Goal: Information Seeking & Learning: Learn about a topic

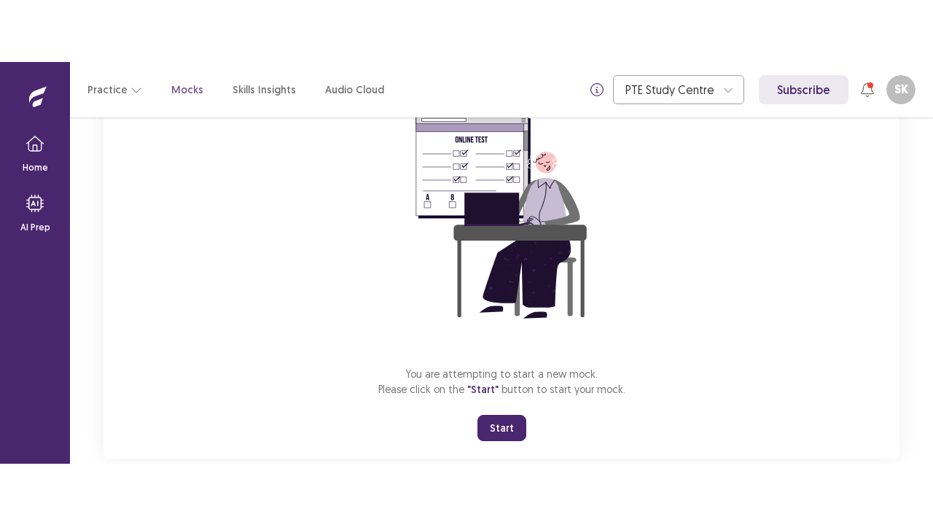
scroll to position [173, 0]
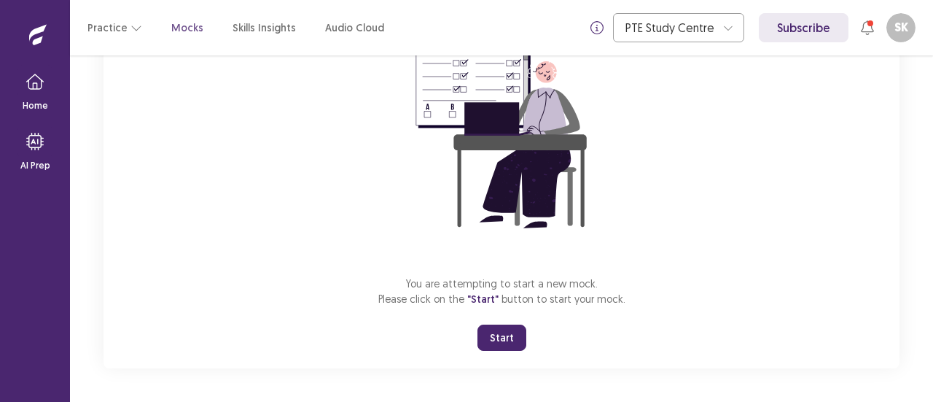
click at [500, 329] on button "Start" at bounding box center [501, 337] width 49 height 26
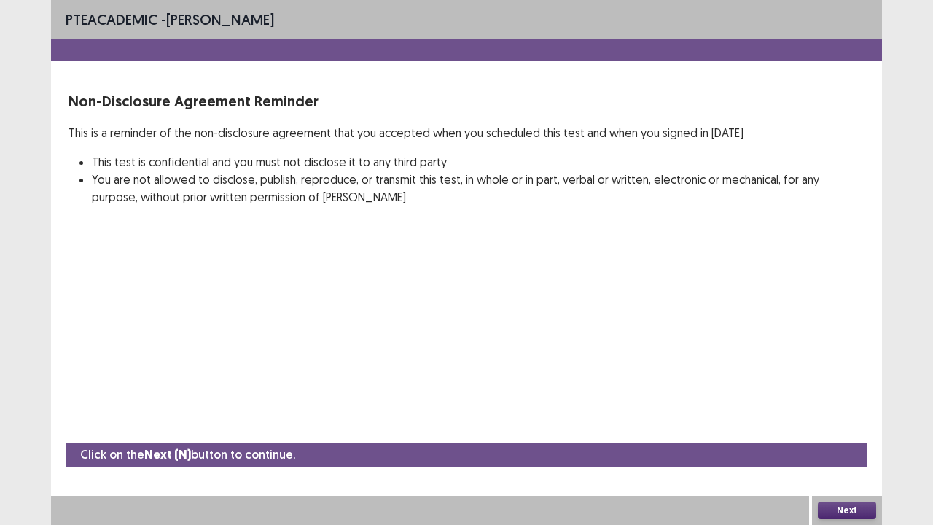
click at [847, 401] on button "Next" at bounding box center [847, 509] width 58 height 17
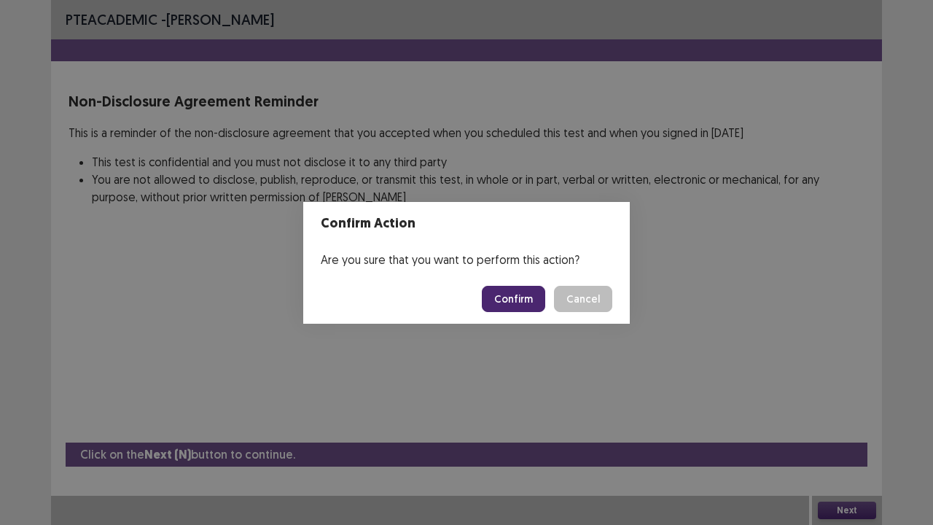
click at [506, 298] on button "Confirm" at bounding box center [513, 299] width 63 height 26
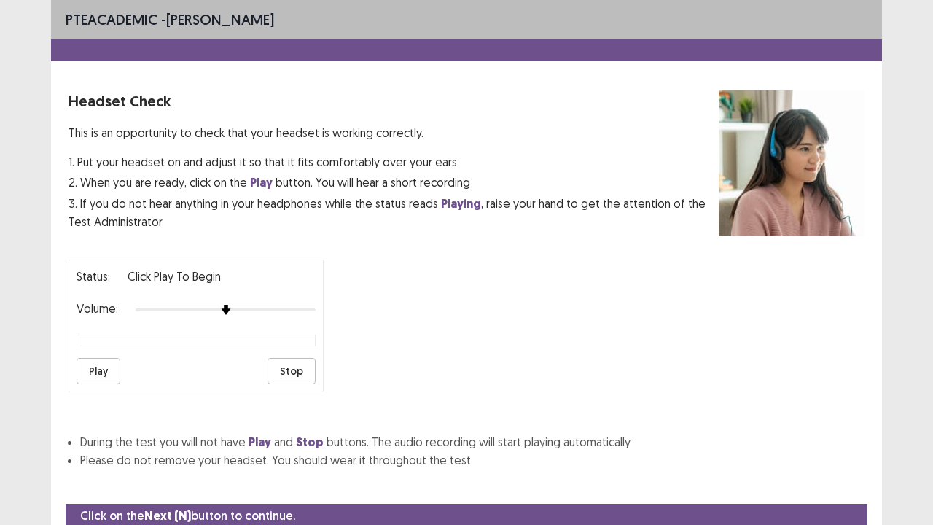
scroll to position [54, 0]
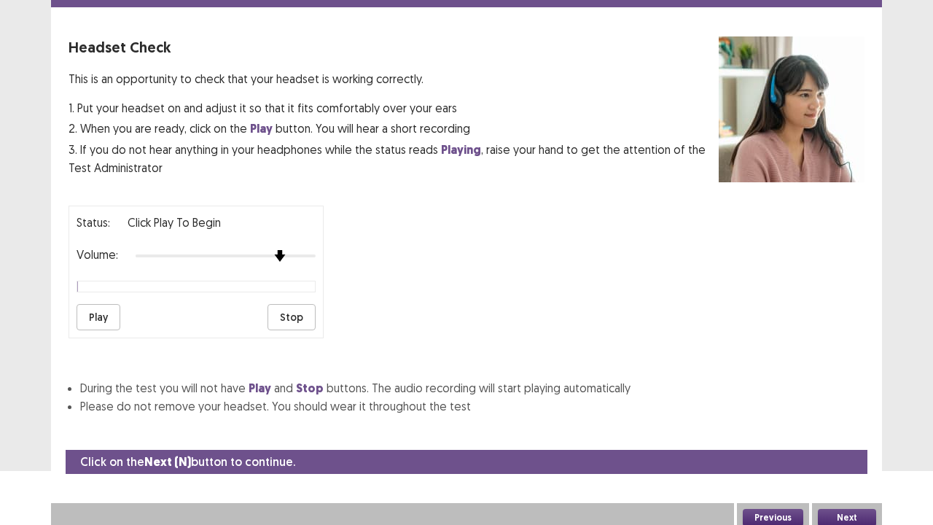
click at [272, 252] on div at bounding box center [226, 256] width 180 height 12
click at [114, 308] on button "Play" at bounding box center [99, 317] width 44 height 26
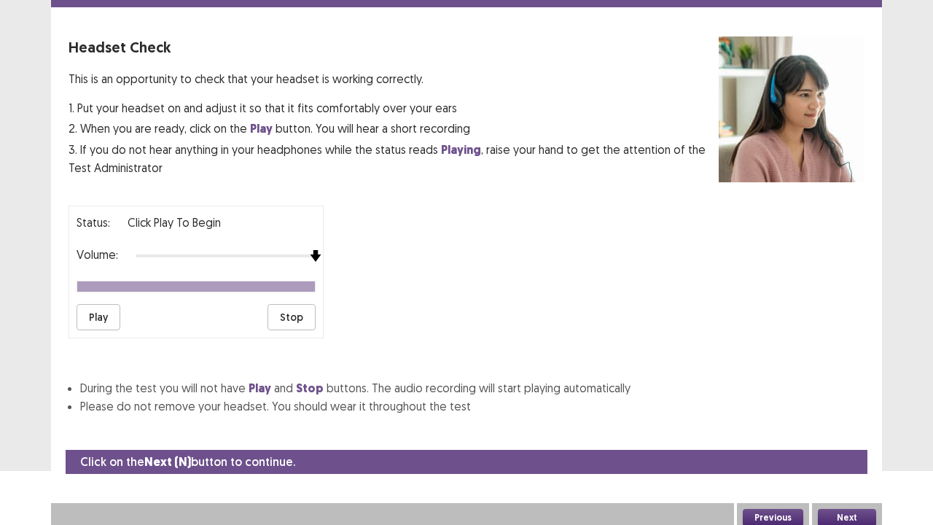
click at [317, 253] on img at bounding box center [316, 256] width 12 height 12
click at [115, 306] on button "Play" at bounding box center [99, 317] width 44 height 26
click at [844, 401] on button "Next" at bounding box center [847, 517] width 58 height 17
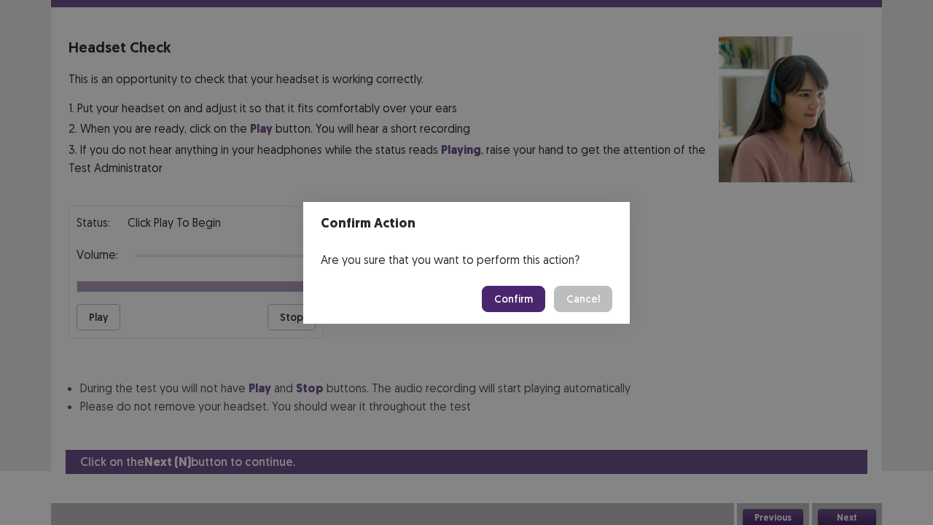
click at [527, 300] on button "Confirm" at bounding box center [513, 299] width 63 height 26
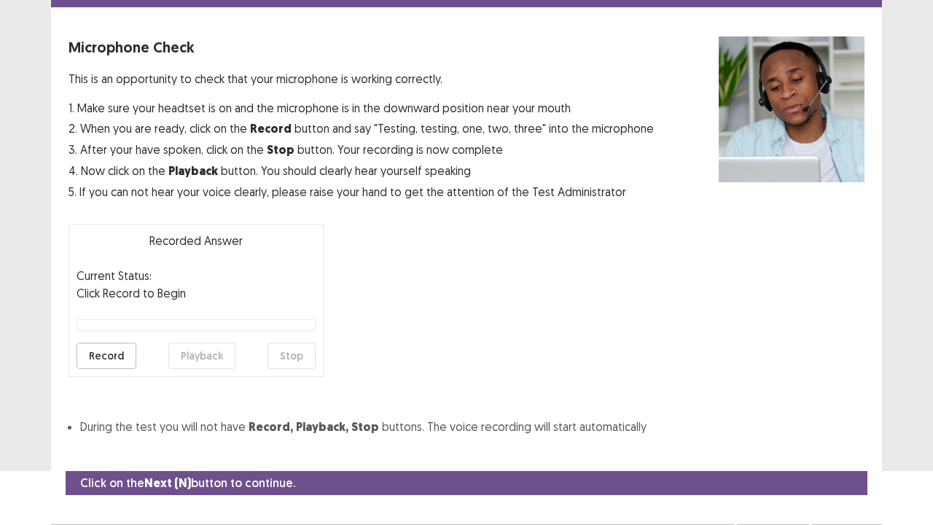
scroll to position [80, 0]
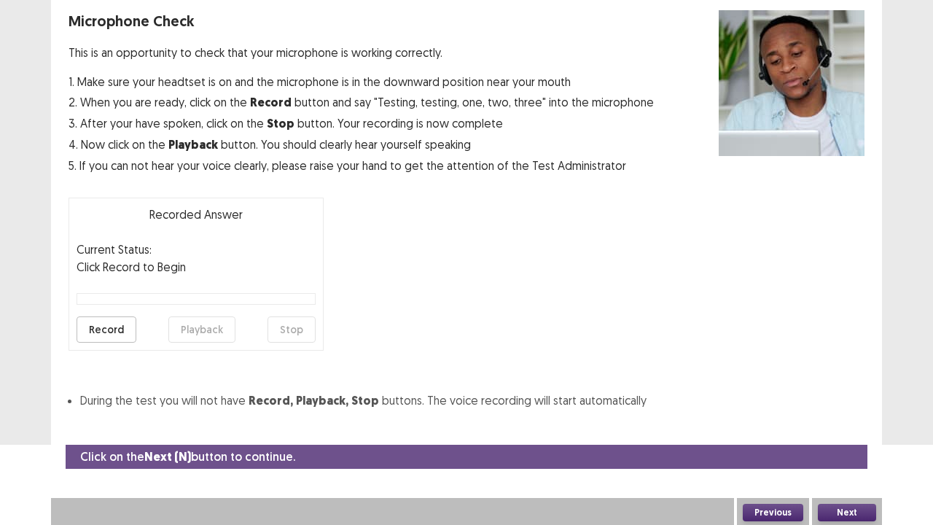
click at [96, 330] on button "Record" at bounding box center [107, 329] width 60 height 26
click at [291, 332] on button "Stop" at bounding box center [291, 329] width 48 height 26
click at [98, 335] on button "Record" at bounding box center [107, 329] width 60 height 26
click at [289, 331] on button "Stop" at bounding box center [291, 329] width 48 height 26
click at [198, 329] on button "Playback" at bounding box center [201, 329] width 67 height 26
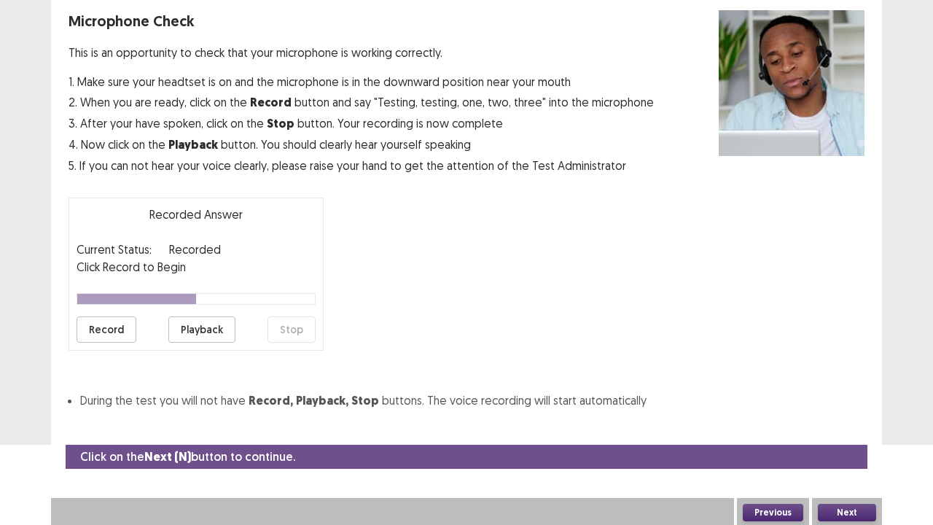
click at [850, 401] on button "Next" at bounding box center [847, 512] width 58 height 17
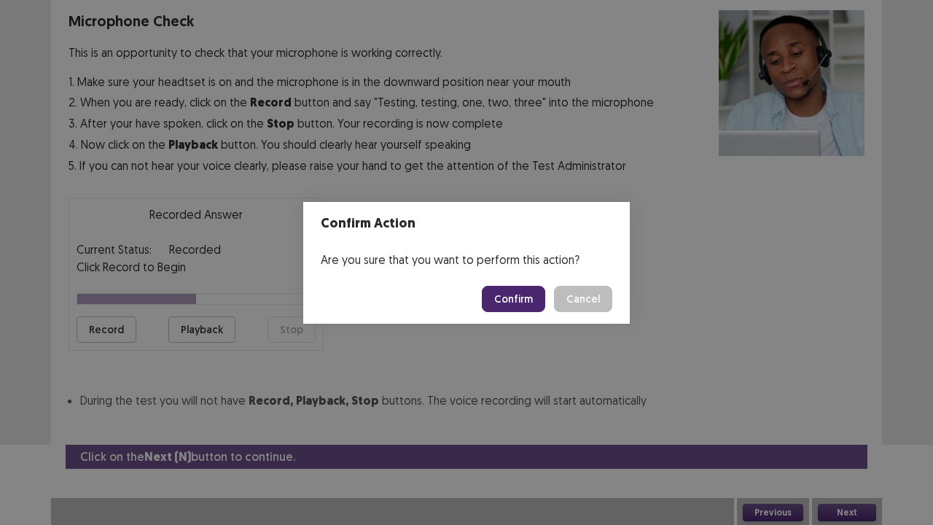
click at [522, 295] on button "Confirm" at bounding box center [513, 299] width 63 height 26
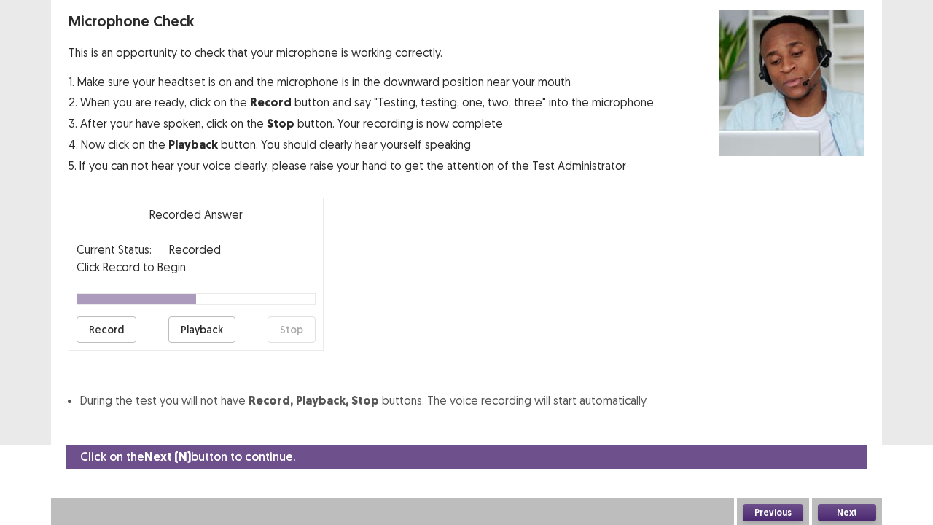
scroll to position [39, 0]
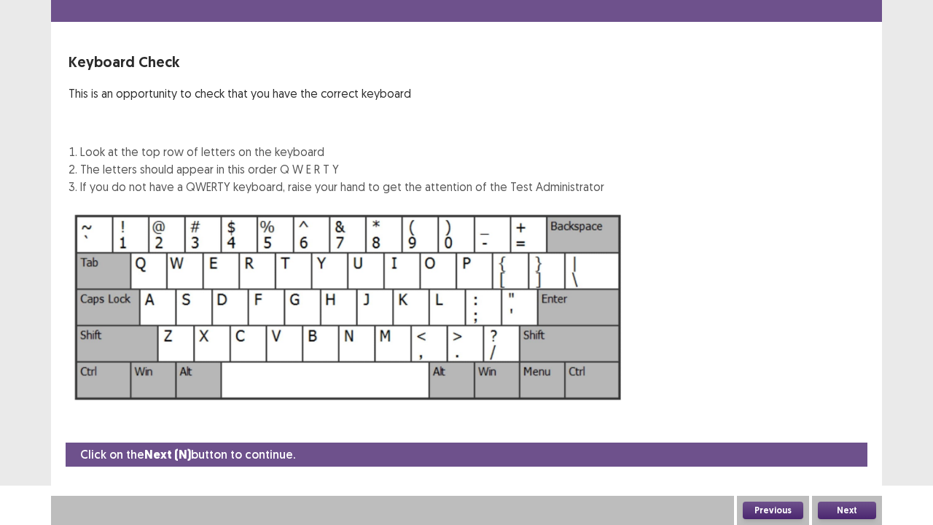
click at [854, 401] on button "Next" at bounding box center [847, 509] width 58 height 17
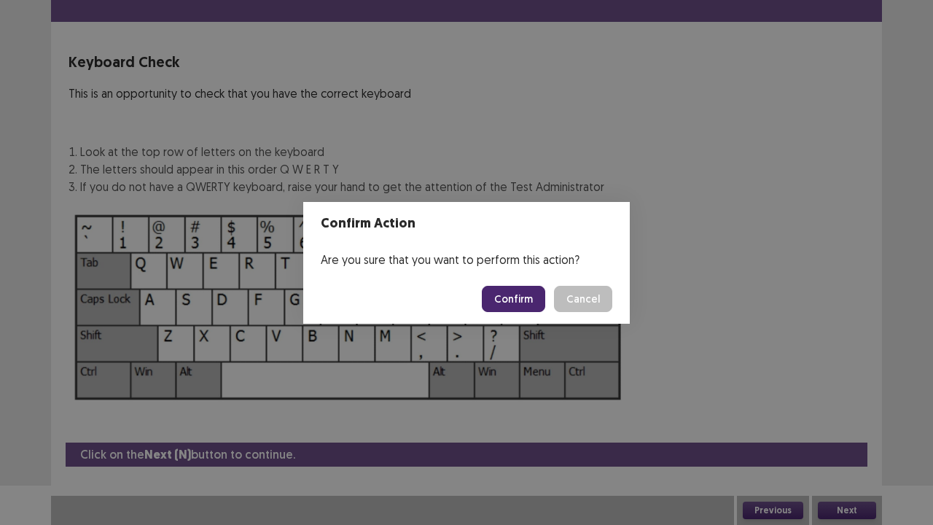
click at [516, 302] on button "Confirm" at bounding box center [513, 299] width 63 height 26
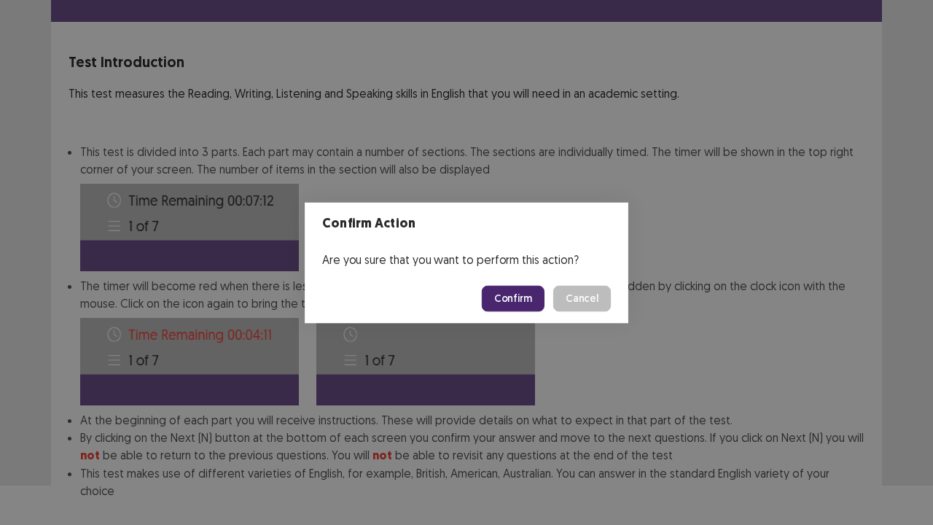
scroll to position [113, 0]
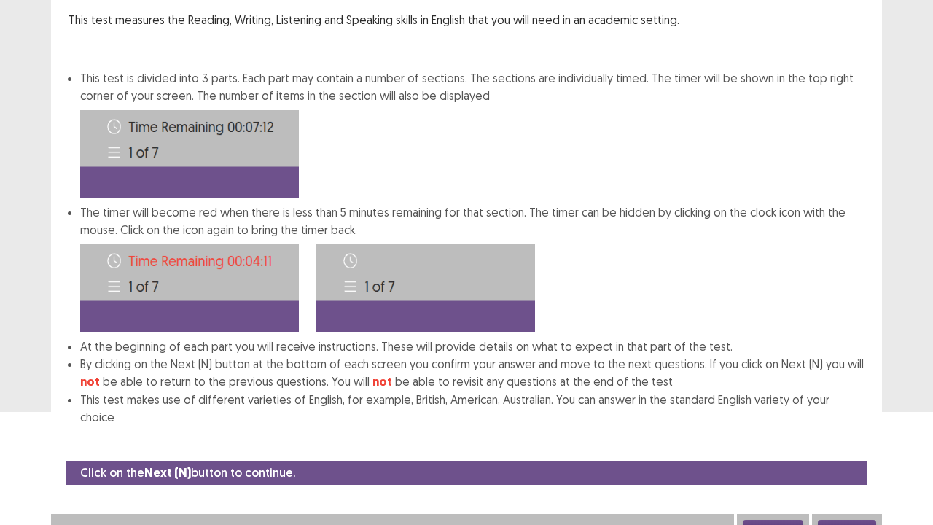
click at [831, 401] on button "Next" at bounding box center [847, 528] width 58 height 17
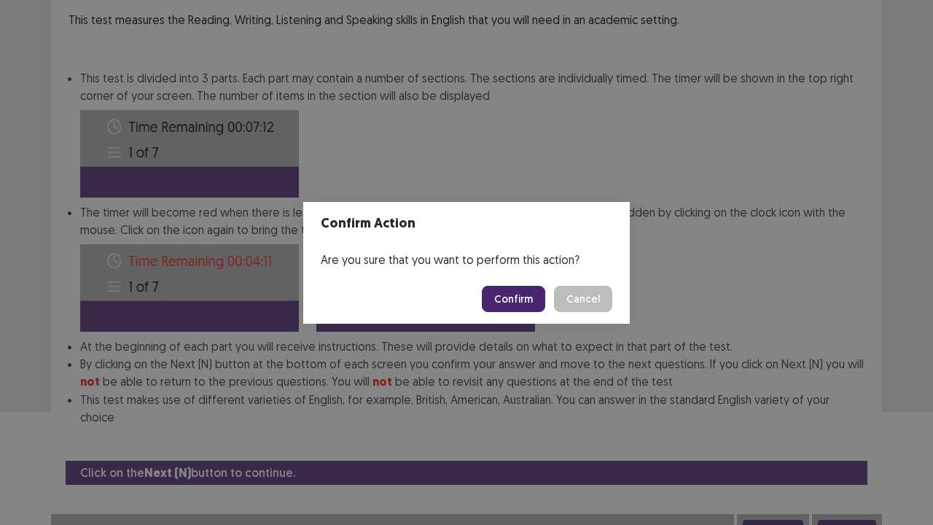
click at [532, 292] on button "Confirm" at bounding box center [513, 299] width 63 height 26
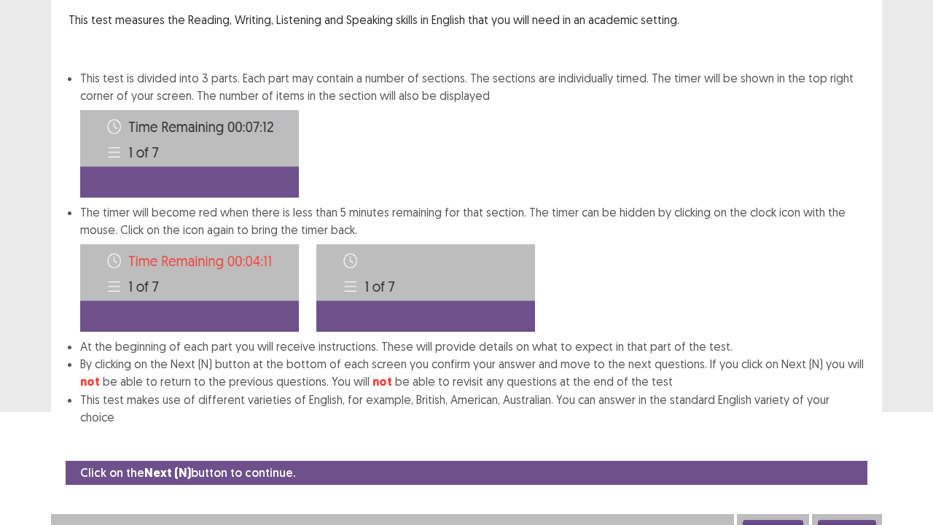
scroll to position [0, 0]
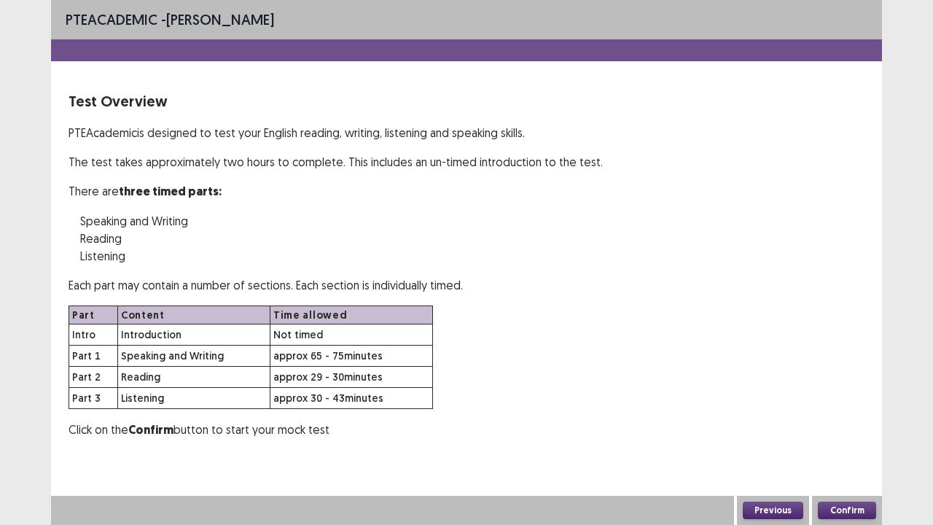
click at [833, 401] on button "Confirm" at bounding box center [847, 509] width 58 height 17
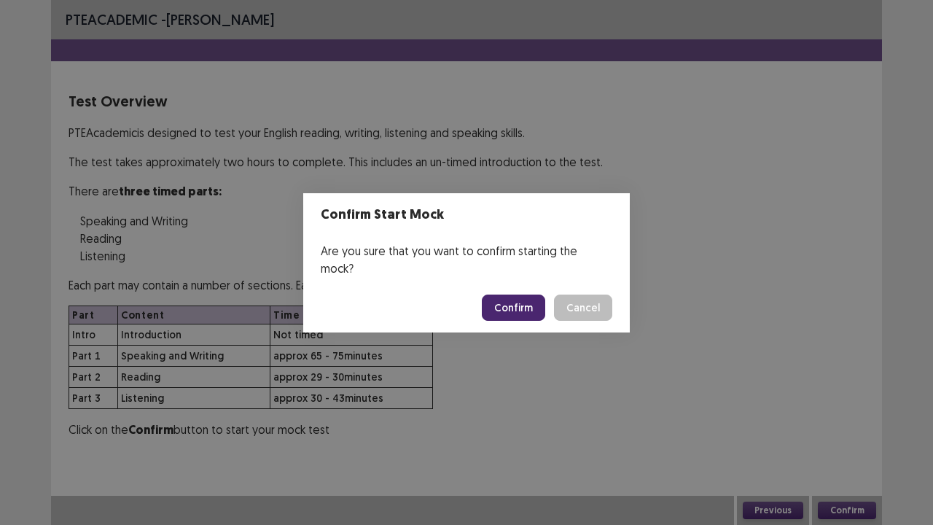
click at [524, 305] on button "Confirm" at bounding box center [513, 307] width 63 height 26
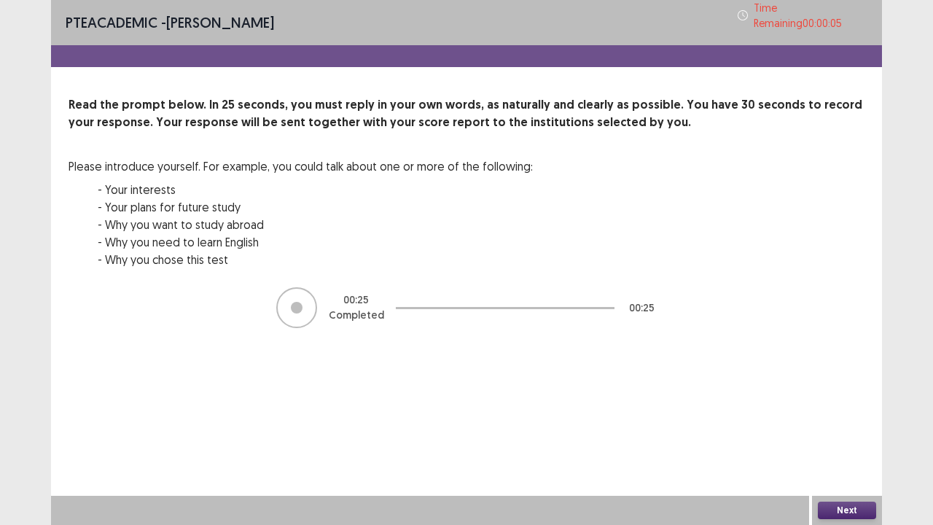
click at [845, 401] on button "Next" at bounding box center [847, 509] width 58 height 17
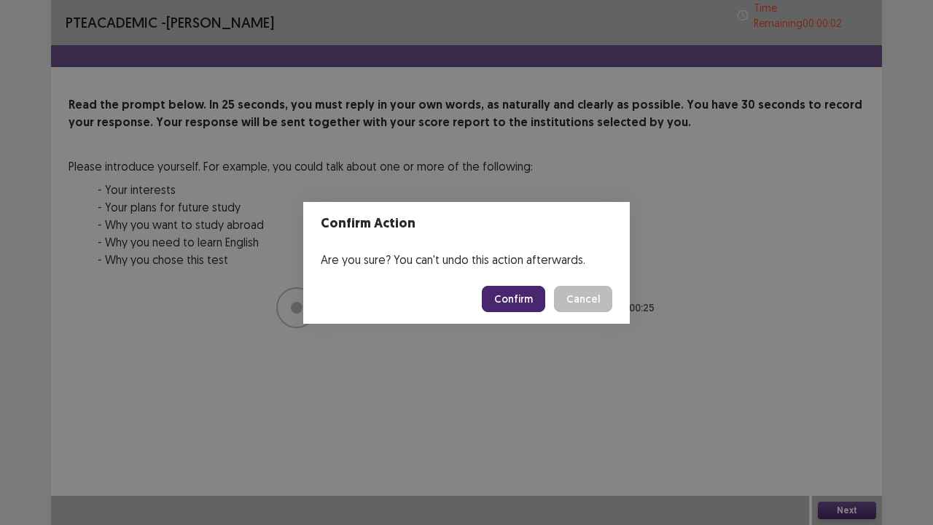
click at [525, 294] on button "Confirm" at bounding box center [513, 299] width 63 height 26
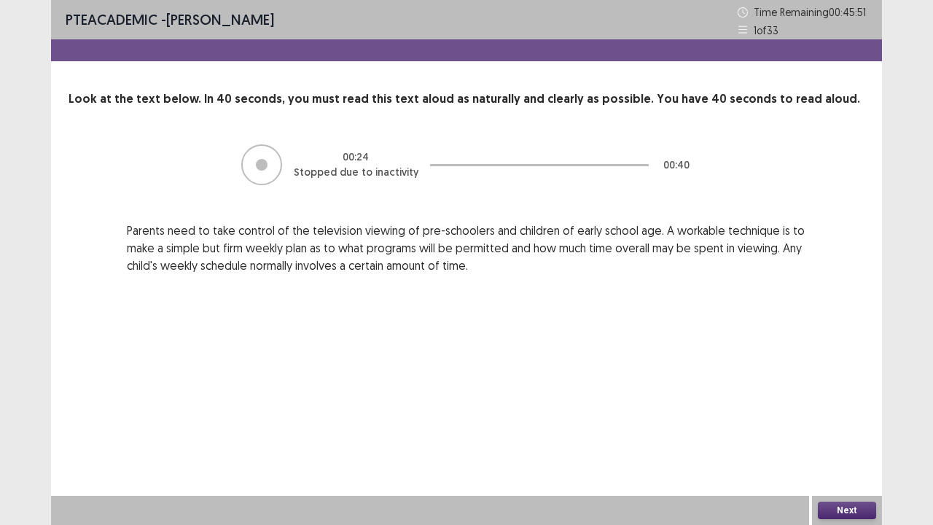
click at [858, 401] on button "Next" at bounding box center [847, 509] width 58 height 17
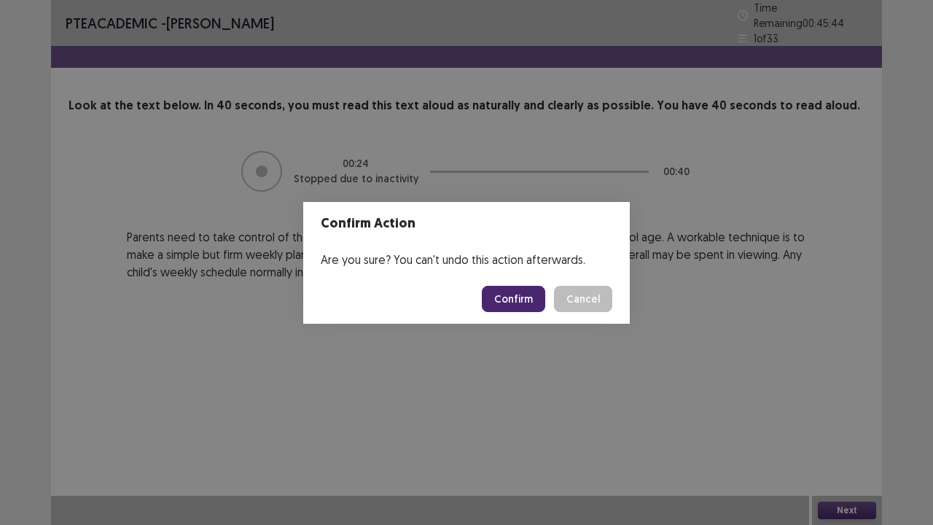
click at [528, 297] on button "Confirm" at bounding box center [513, 299] width 63 height 26
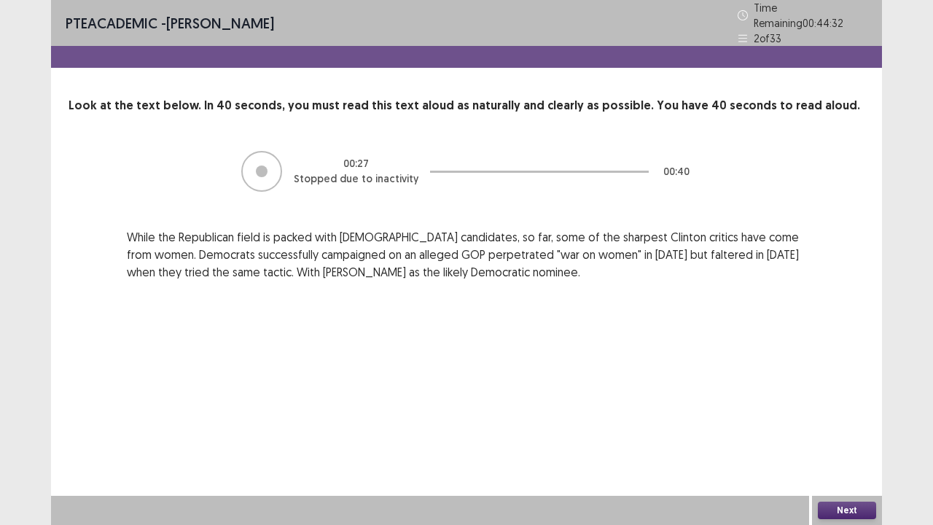
click at [850, 401] on button "Next" at bounding box center [847, 509] width 58 height 17
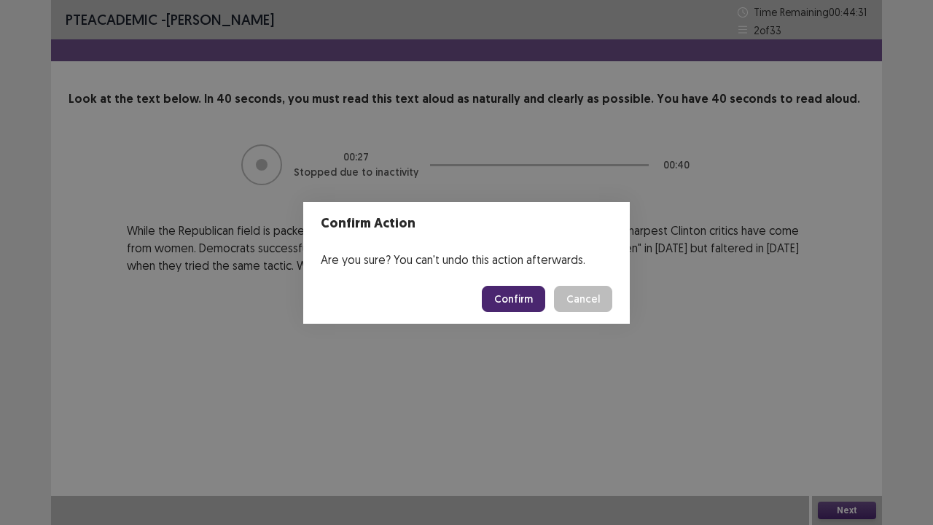
click at [518, 296] on button "Confirm" at bounding box center [513, 299] width 63 height 26
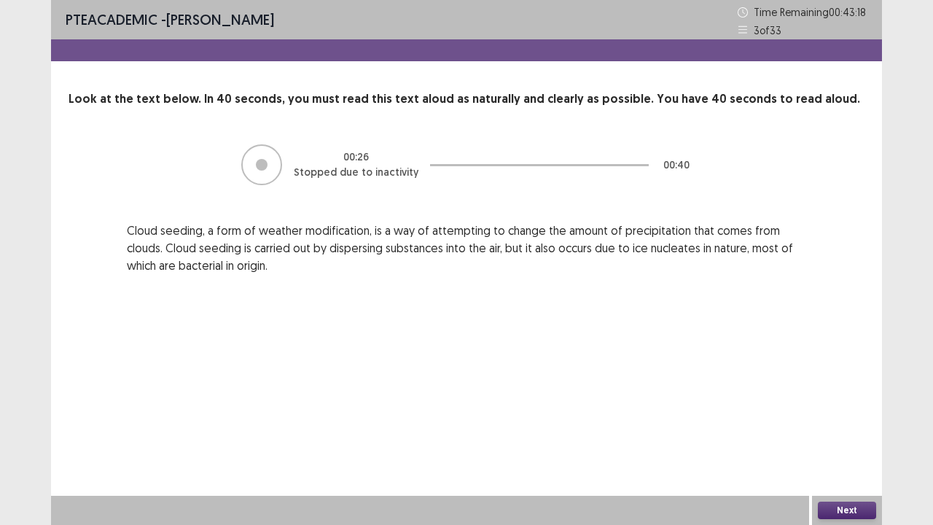
click at [856, 401] on button "Next" at bounding box center [847, 509] width 58 height 17
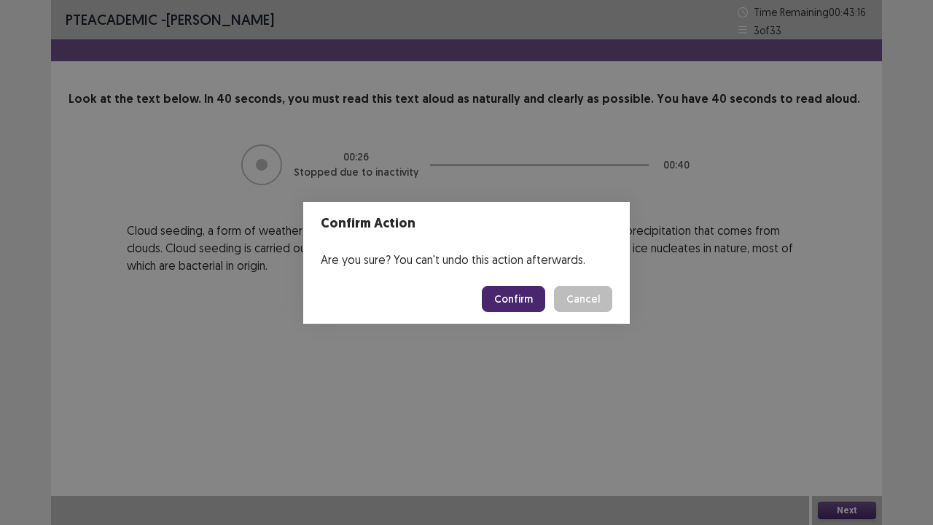
click at [521, 300] on button "Confirm" at bounding box center [513, 299] width 63 height 26
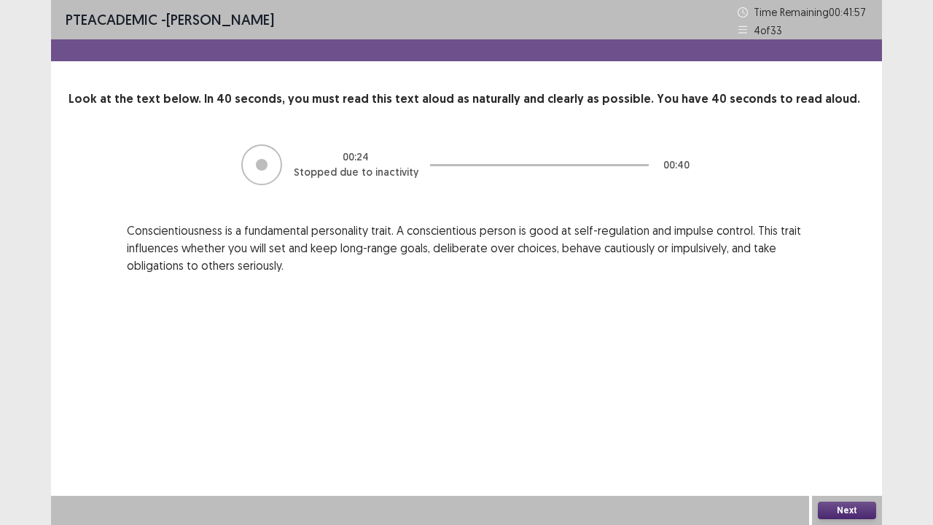
click at [861, 401] on button "Next" at bounding box center [847, 509] width 58 height 17
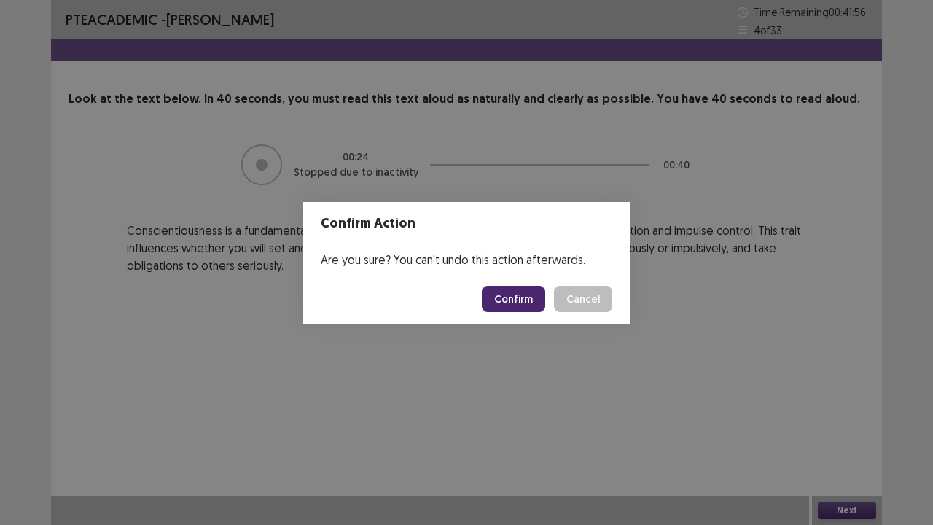
click at [519, 300] on button "Confirm" at bounding box center [513, 299] width 63 height 26
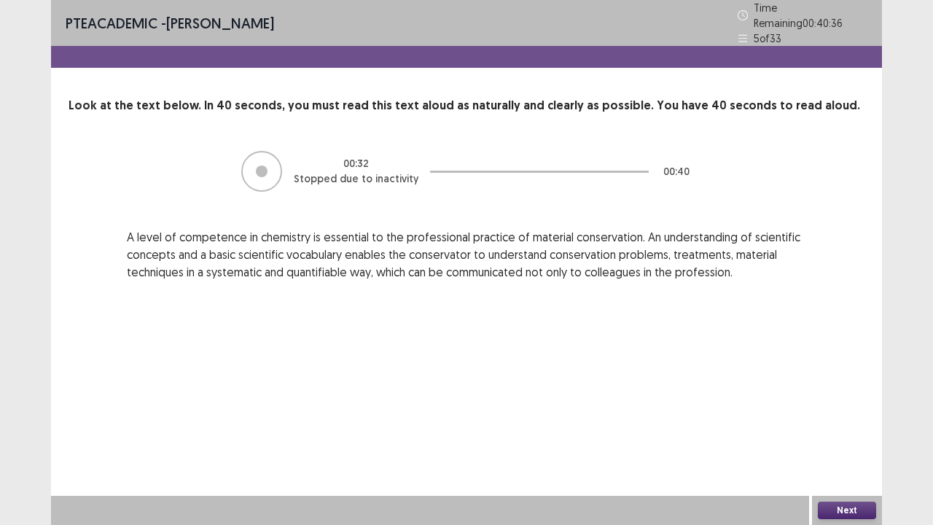
click at [852, 401] on button "Next" at bounding box center [847, 509] width 58 height 17
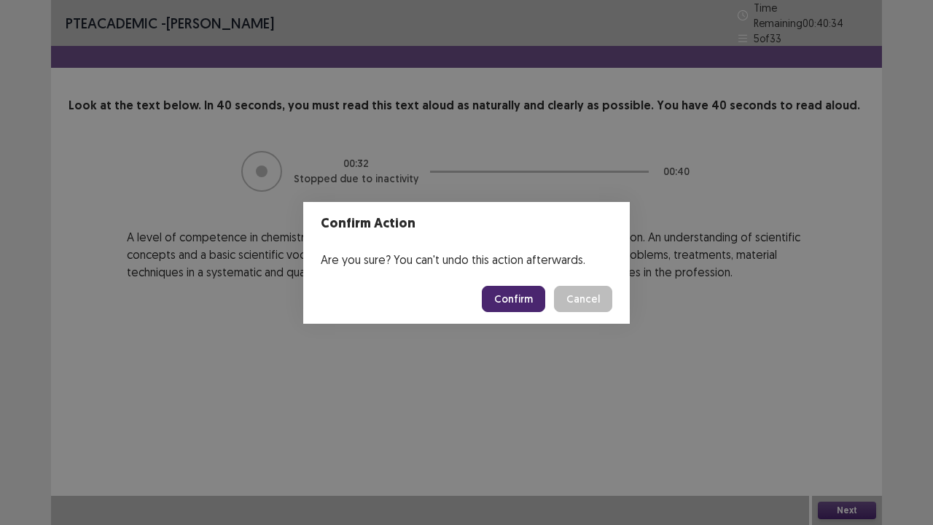
click at [512, 302] on button "Confirm" at bounding box center [513, 299] width 63 height 26
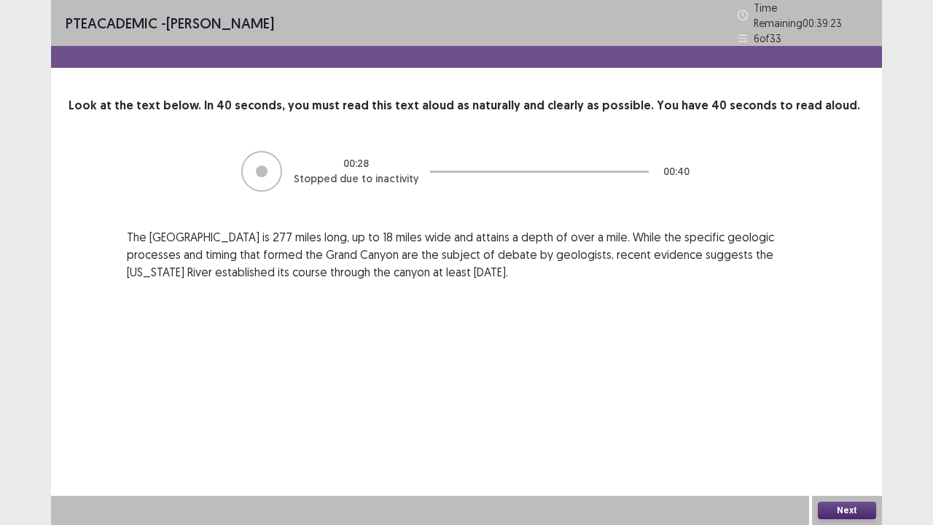
click at [857, 401] on button "Next" at bounding box center [847, 509] width 58 height 17
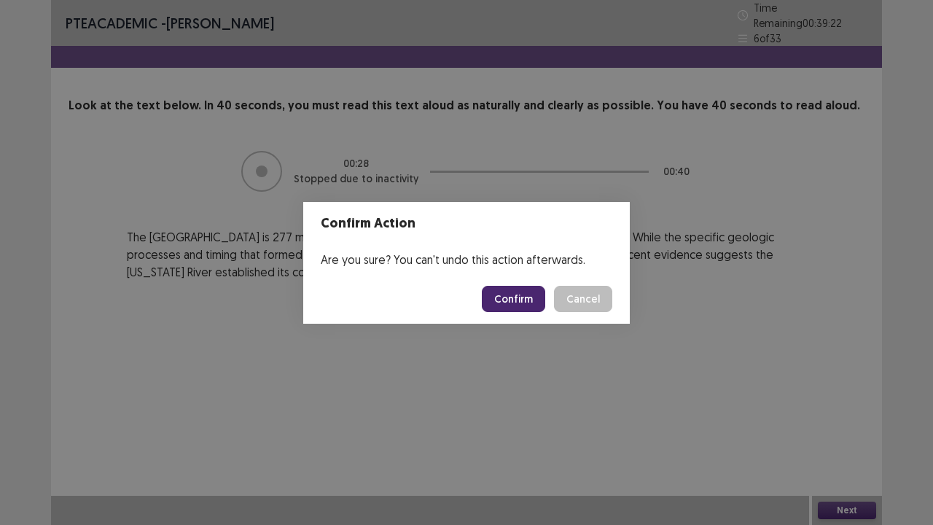
click at [514, 299] on button "Confirm" at bounding box center [513, 299] width 63 height 26
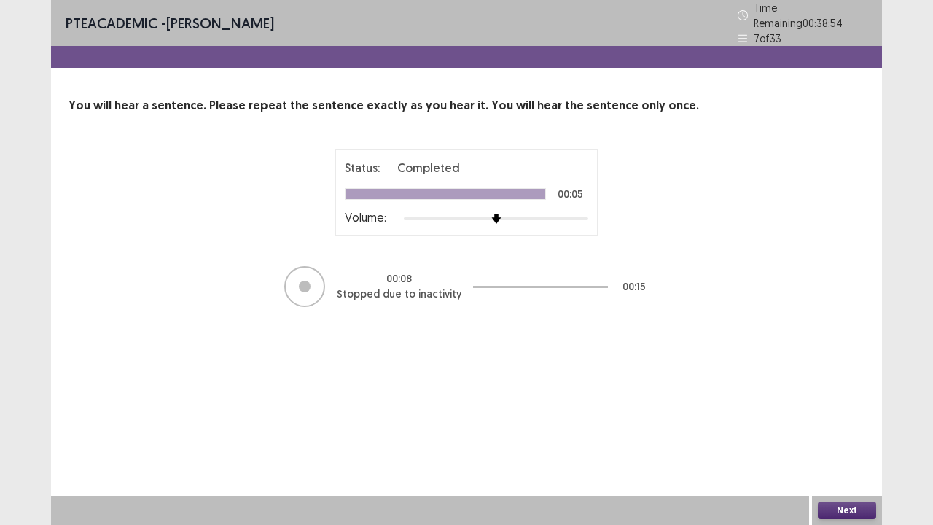
click at [860, 401] on button "Next" at bounding box center [847, 509] width 58 height 17
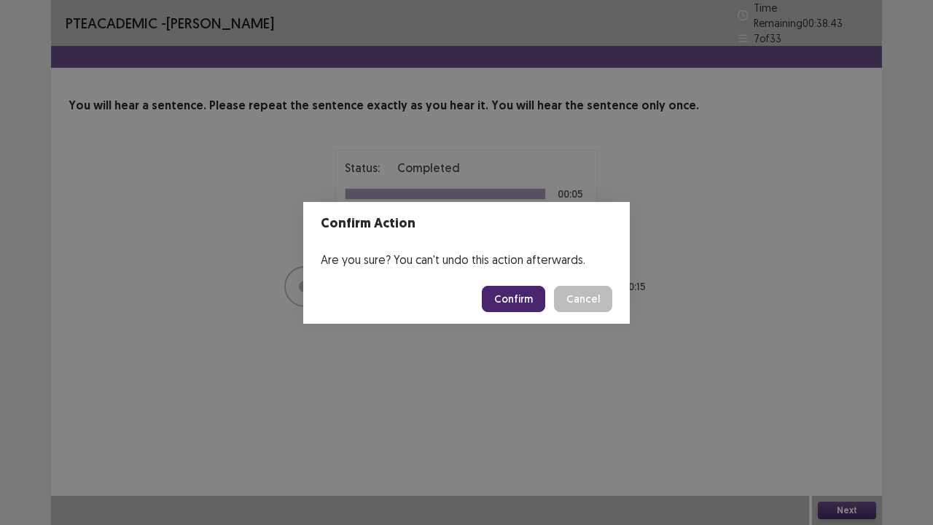
click at [522, 297] on button "Confirm" at bounding box center [513, 299] width 63 height 26
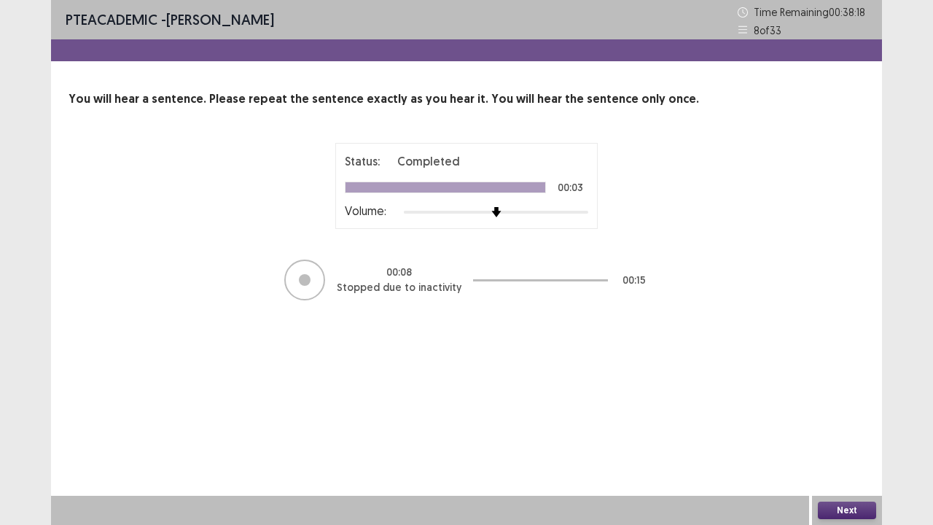
click at [857, 401] on button "Next" at bounding box center [847, 509] width 58 height 17
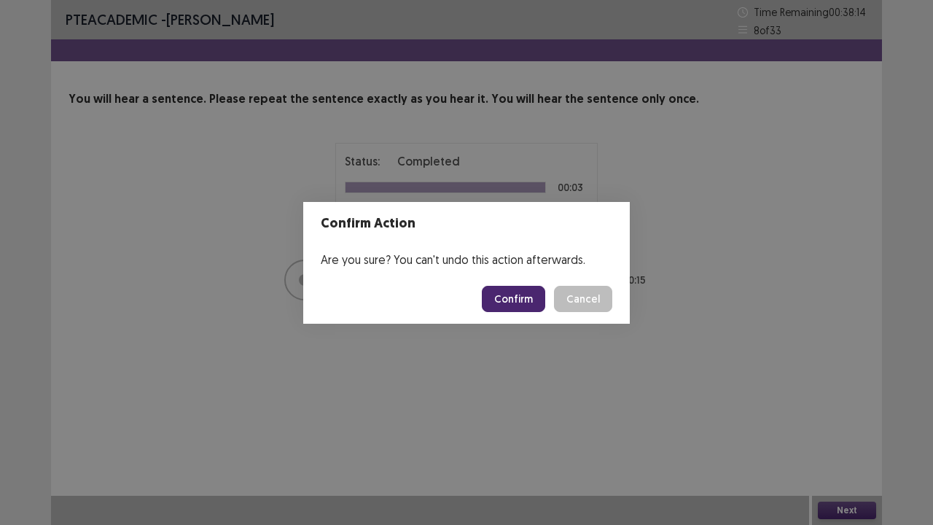
click at [520, 297] on button "Confirm" at bounding box center [513, 299] width 63 height 26
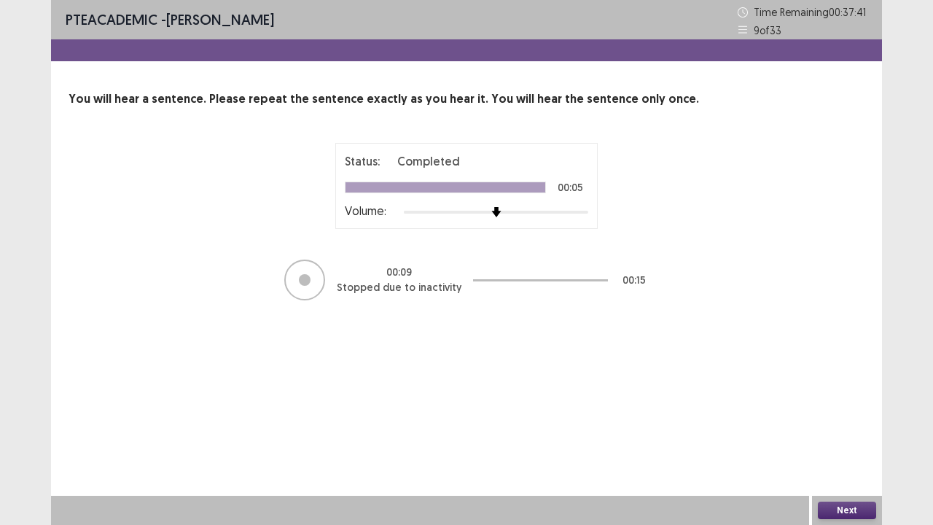
click at [863, 401] on button "Next" at bounding box center [847, 509] width 58 height 17
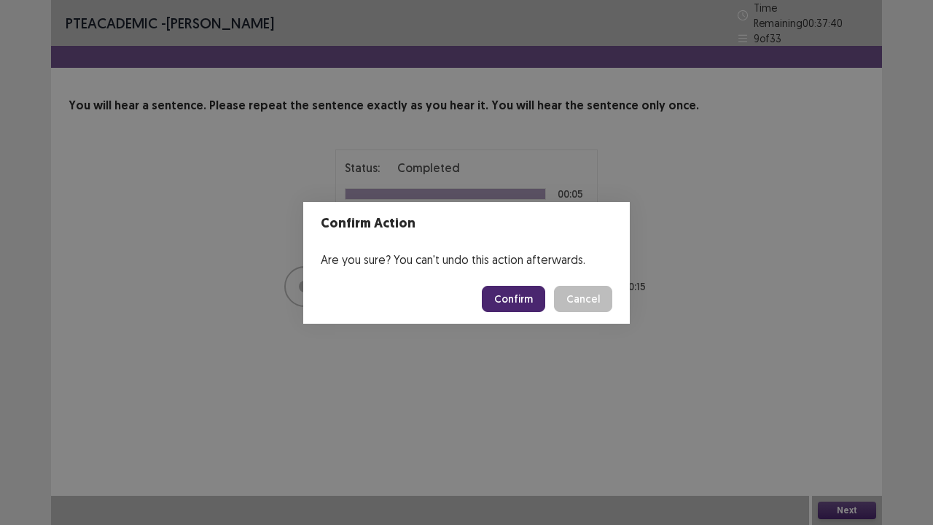
click at [521, 294] on button "Confirm" at bounding box center [513, 299] width 63 height 26
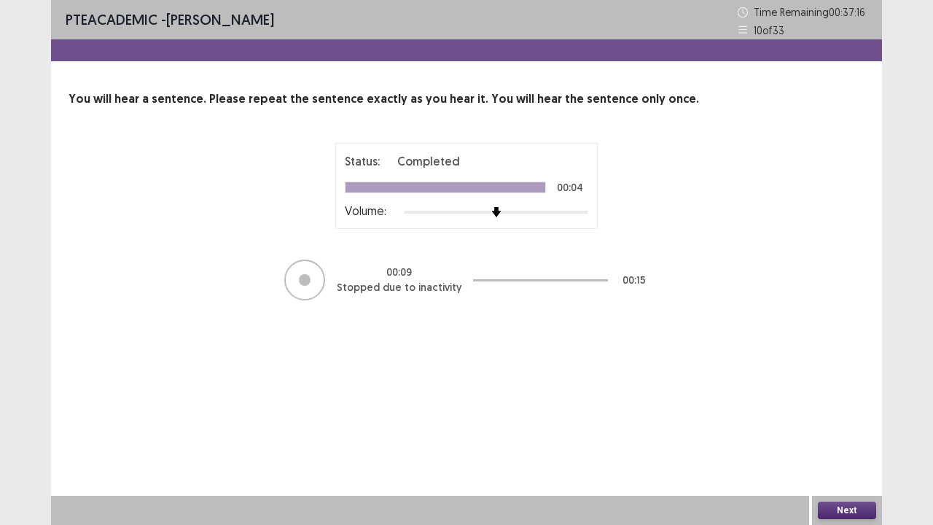
click at [858, 401] on button "Next" at bounding box center [847, 509] width 58 height 17
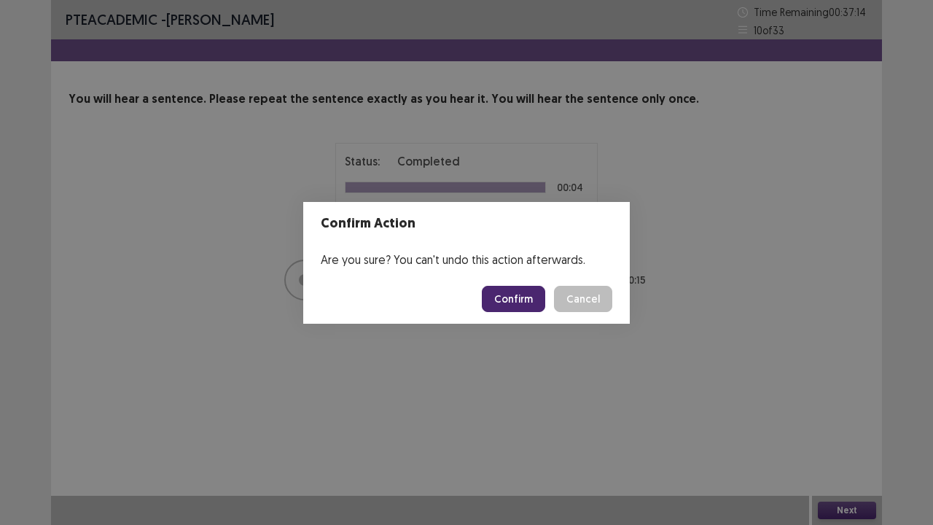
click at [519, 300] on button "Confirm" at bounding box center [513, 299] width 63 height 26
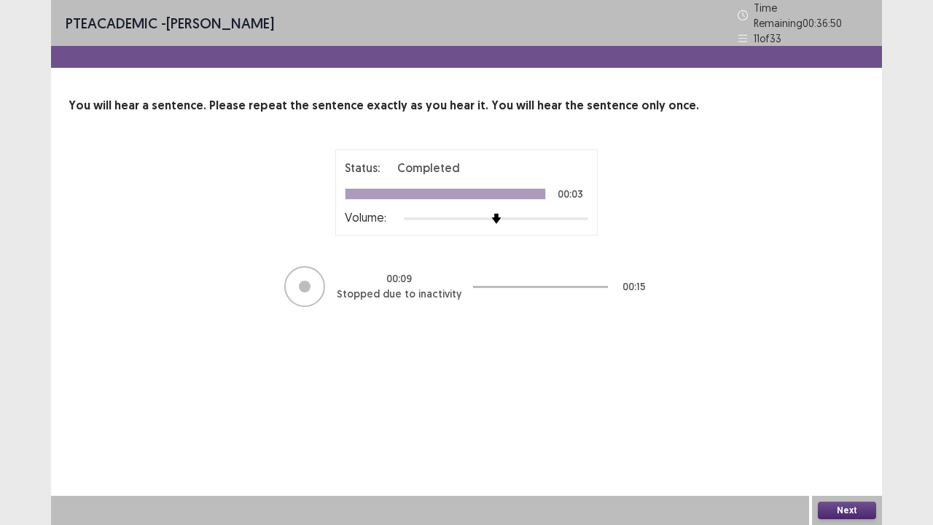
click at [852, 401] on button "Next" at bounding box center [847, 509] width 58 height 17
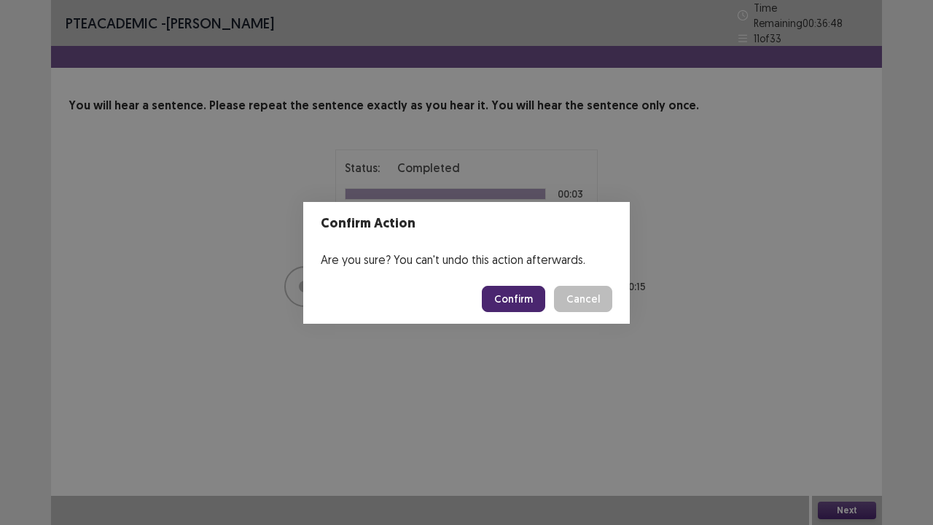
click at [521, 303] on button "Confirm" at bounding box center [513, 299] width 63 height 26
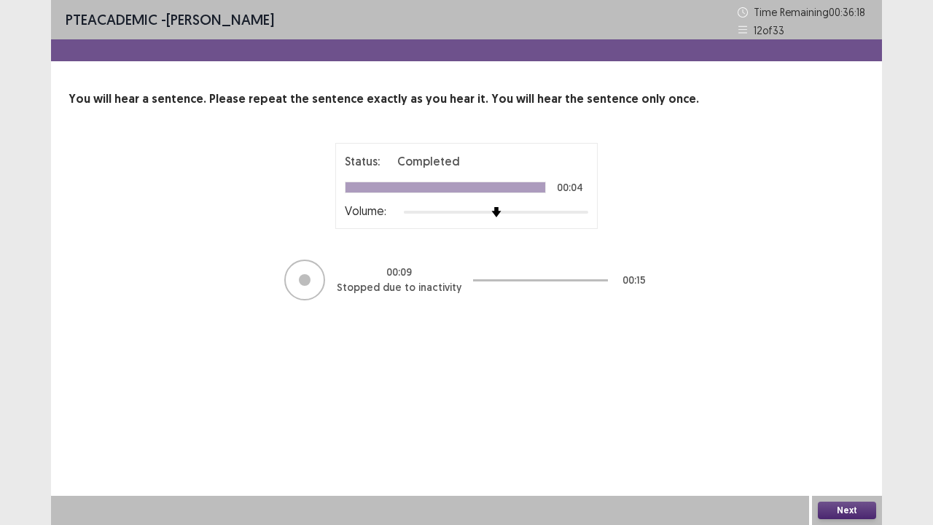
click at [857, 401] on button "Next" at bounding box center [847, 509] width 58 height 17
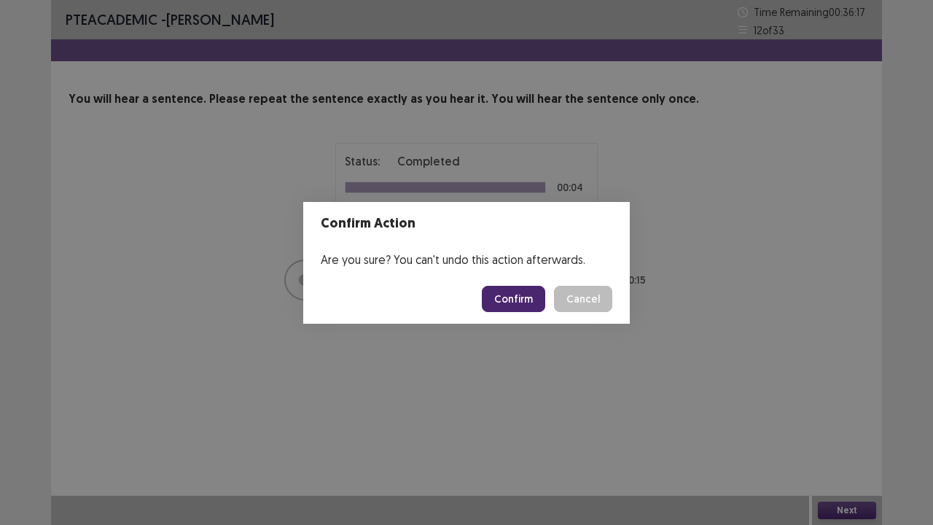
click at [515, 300] on button "Confirm" at bounding box center [513, 299] width 63 height 26
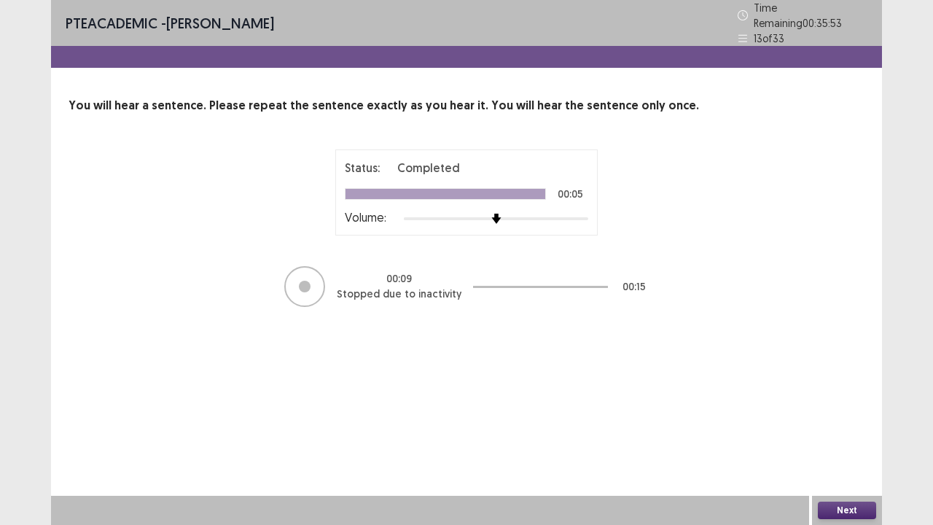
click at [857, 401] on button "Next" at bounding box center [847, 509] width 58 height 17
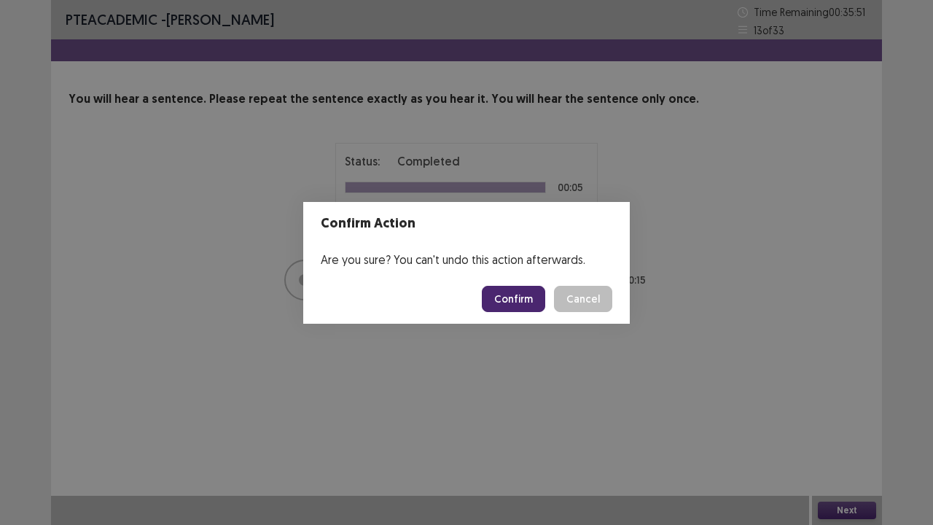
click at [521, 289] on button "Confirm" at bounding box center [513, 299] width 63 height 26
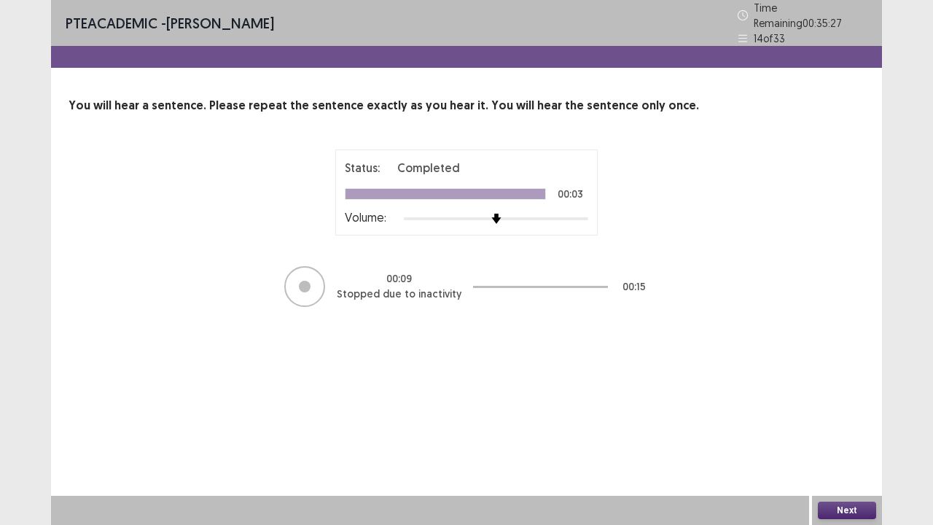
click at [853, 401] on button "Next" at bounding box center [847, 509] width 58 height 17
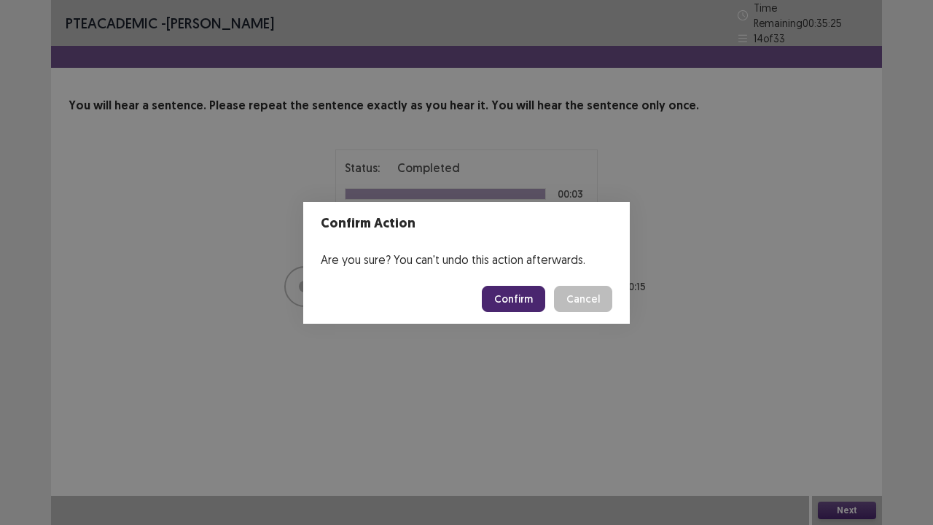
click at [520, 306] on button "Confirm" at bounding box center [513, 299] width 63 height 26
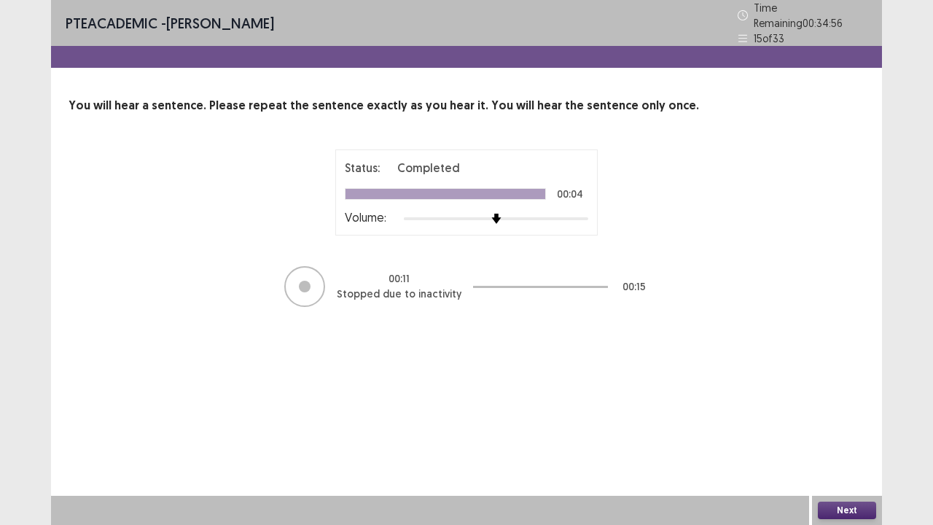
click at [854, 401] on button "Next" at bounding box center [847, 509] width 58 height 17
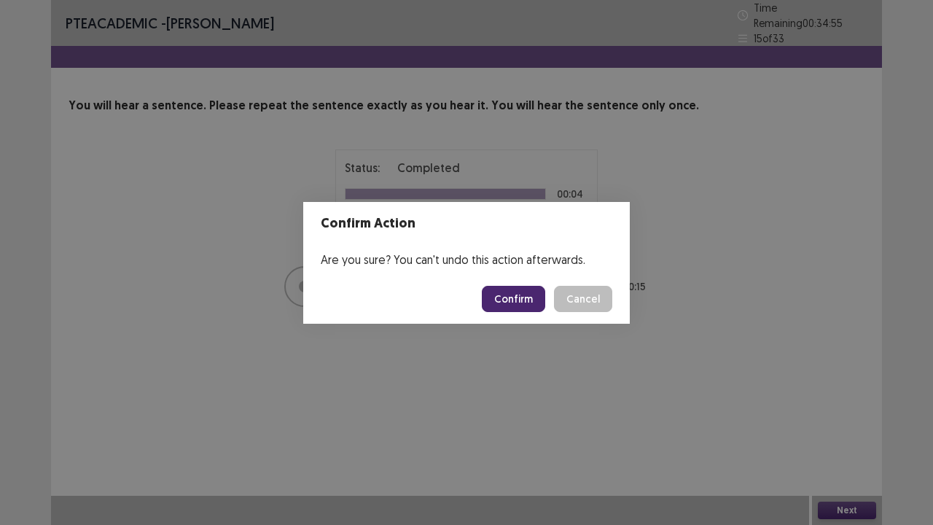
click at [517, 300] on button "Confirm" at bounding box center [513, 299] width 63 height 26
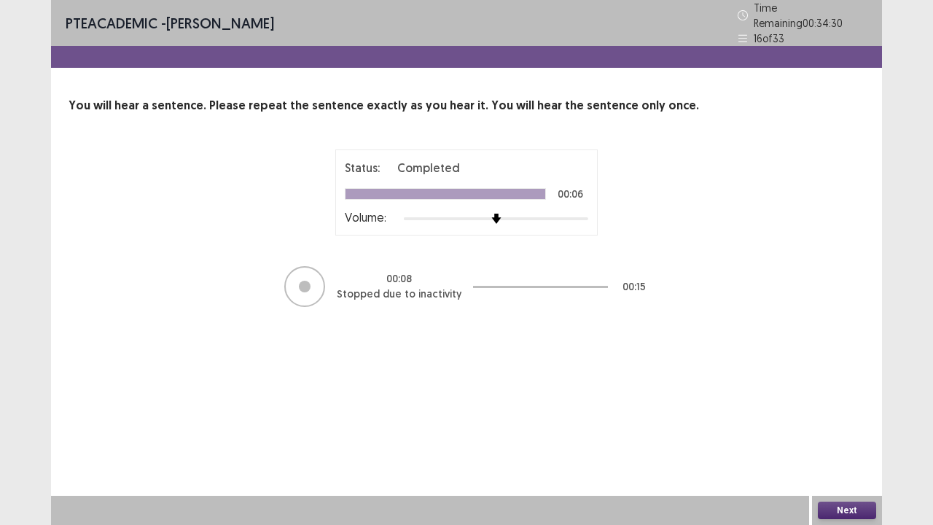
click at [852, 401] on button "Next" at bounding box center [847, 509] width 58 height 17
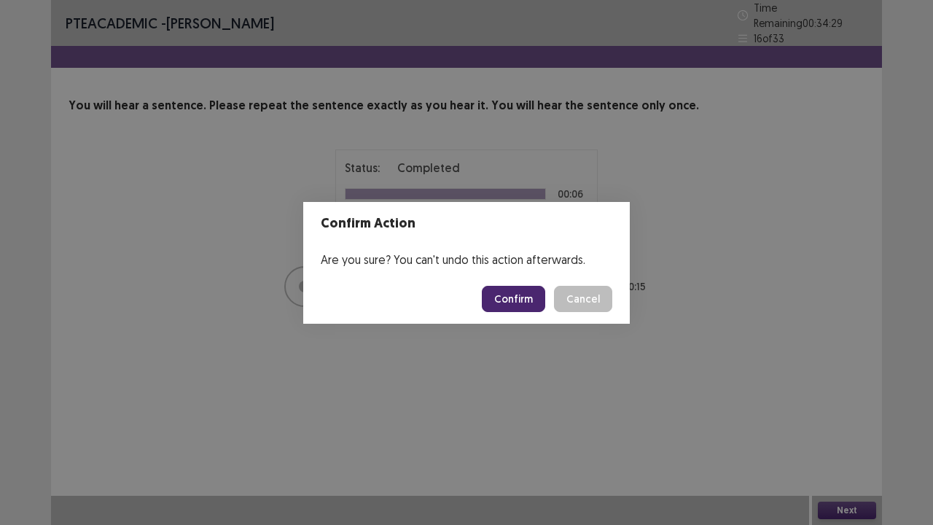
click at [520, 300] on button "Confirm" at bounding box center [513, 299] width 63 height 26
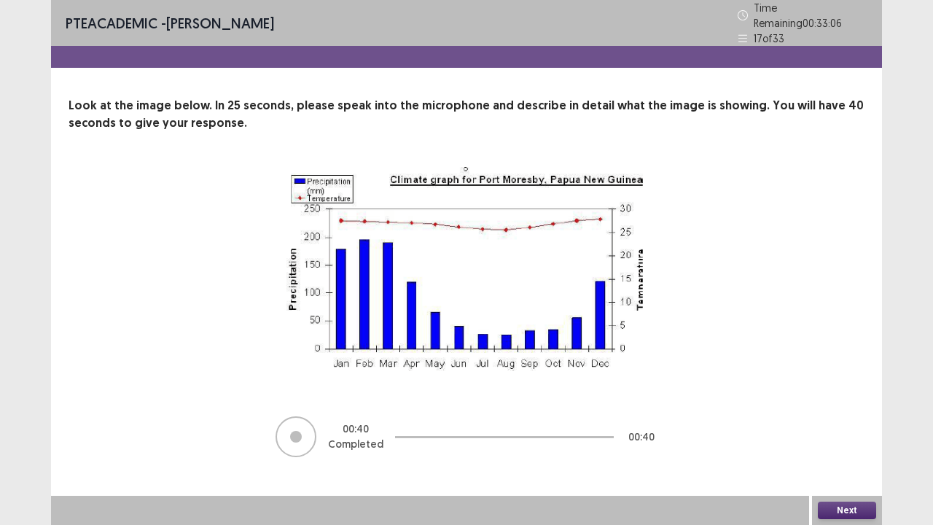
click at [866, 401] on button "Next" at bounding box center [847, 509] width 58 height 17
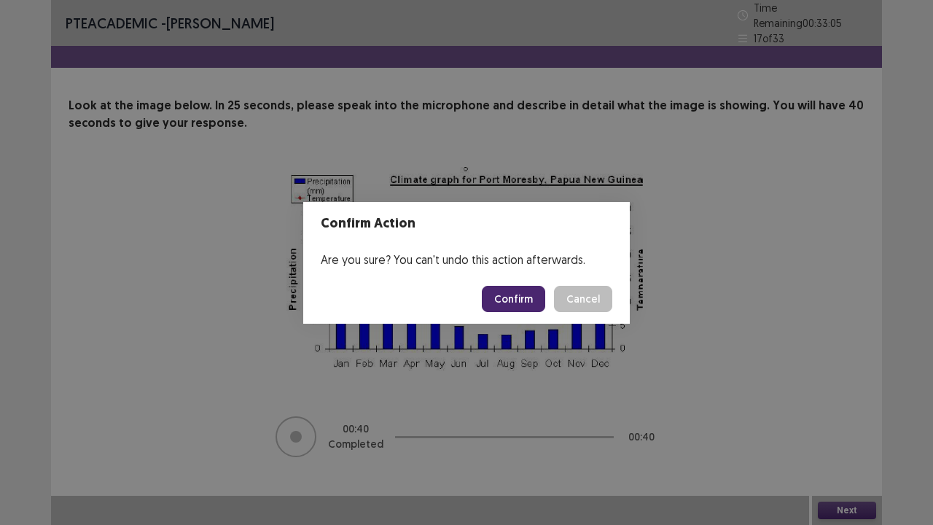
click at [526, 291] on button "Confirm" at bounding box center [513, 299] width 63 height 26
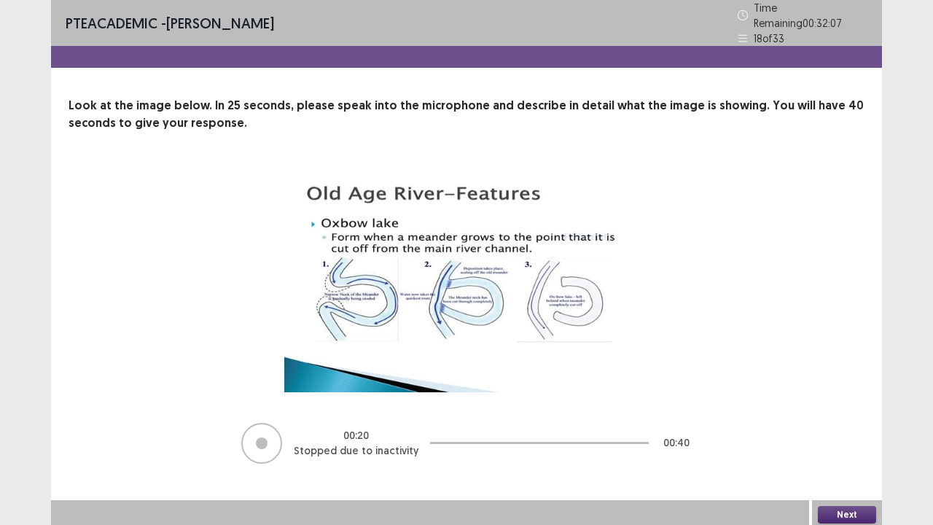
click at [848, 401] on button "Next" at bounding box center [847, 514] width 58 height 17
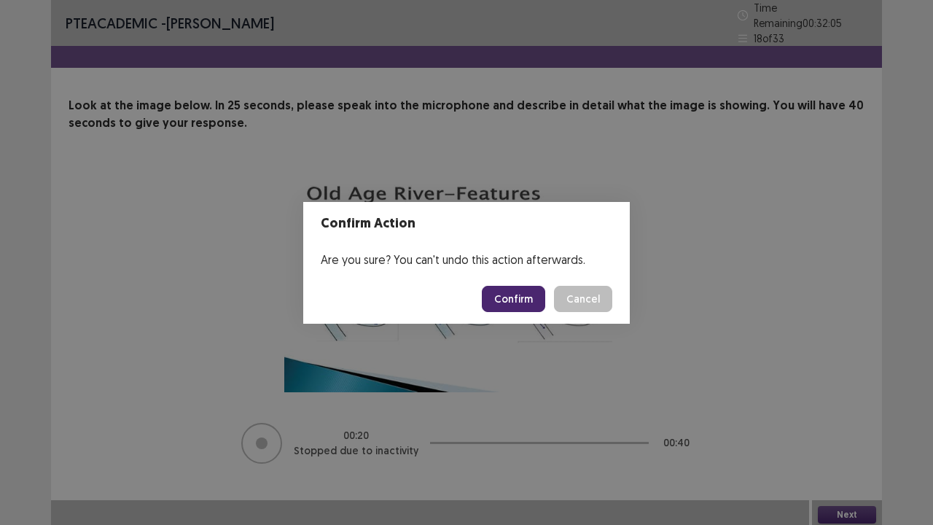
click at [516, 293] on button "Confirm" at bounding box center [513, 299] width 63 height 26
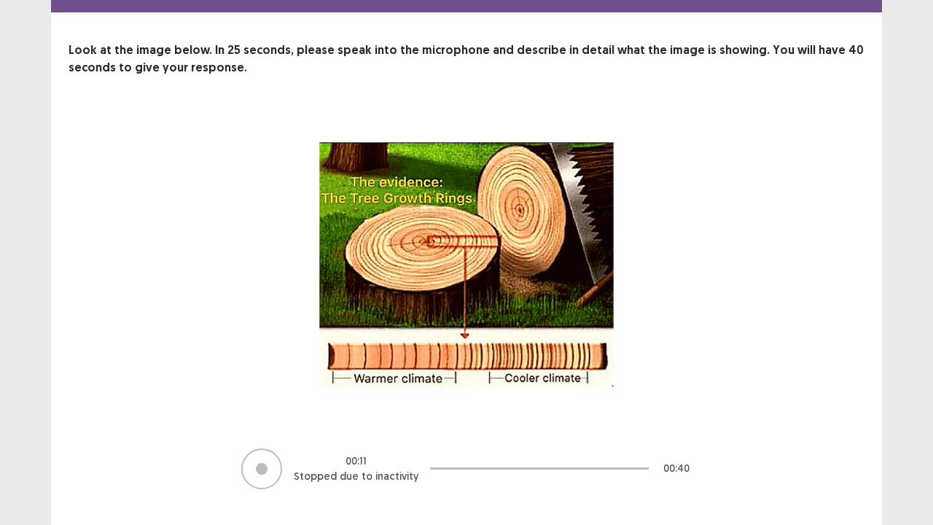
scroll to position [78, 0]
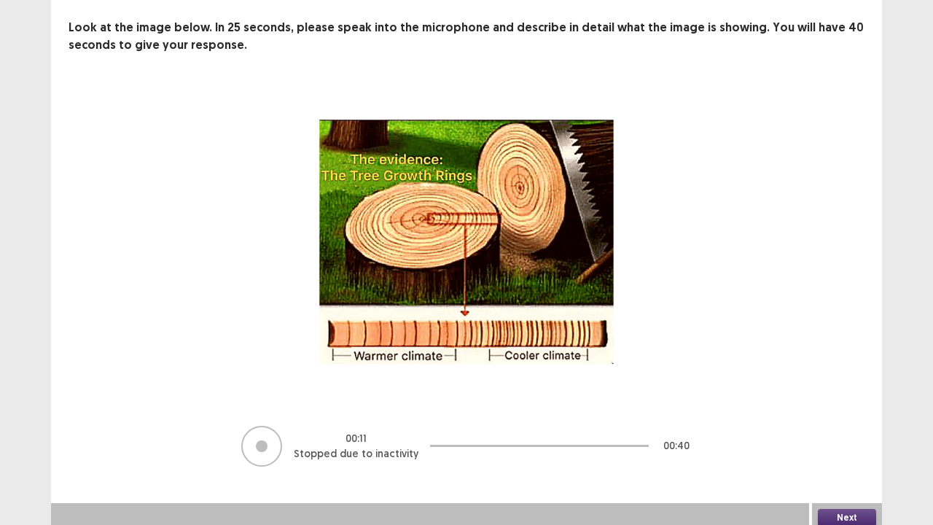
click at [854, 401] on button "Next" at bounding box center [847, 517] width 58 height 17
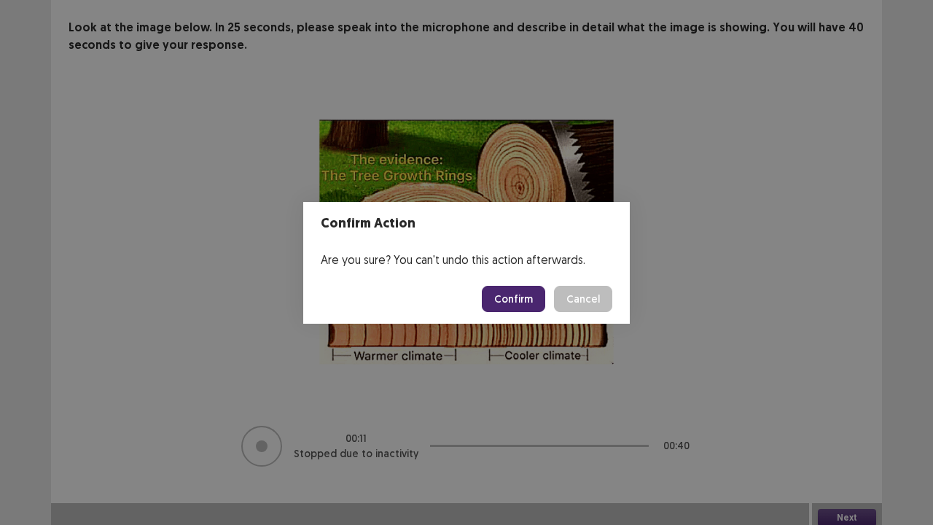
click at [525, 303] on button "Confirm" at bounding box center [513, 299] width 63 height 26
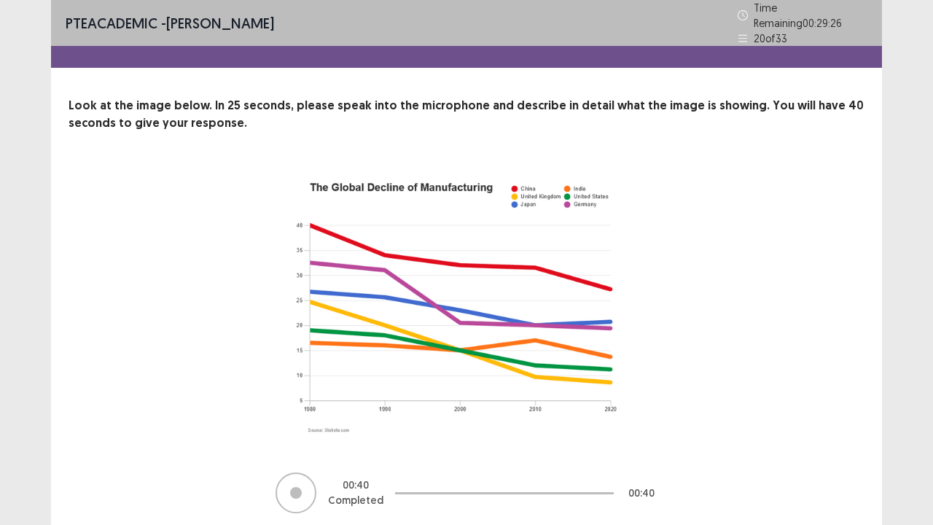
click at [812, 350] on div "00 : 40 Completed 00 : 40" at bounding box center [467, 341] width 796 height 348
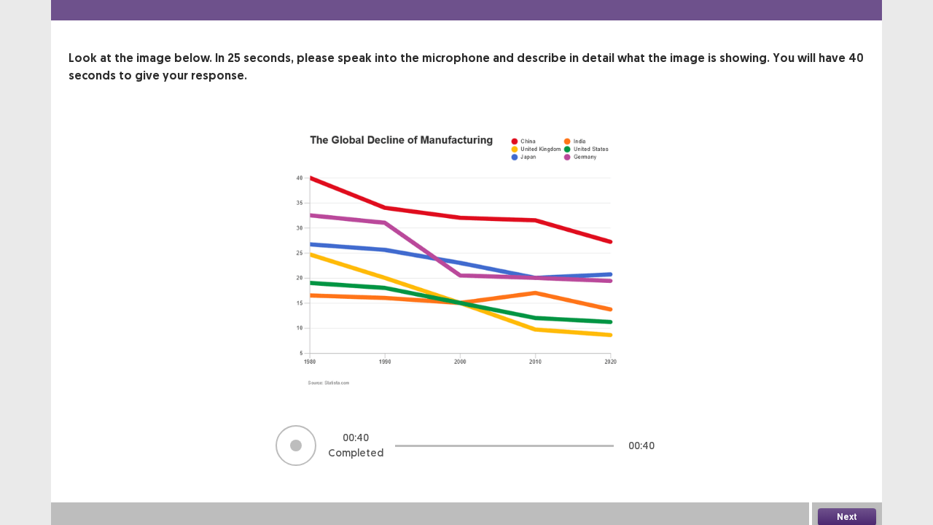
click at [846, 401] on button "Next" at bounding box center [847, 516] width 58 height 17
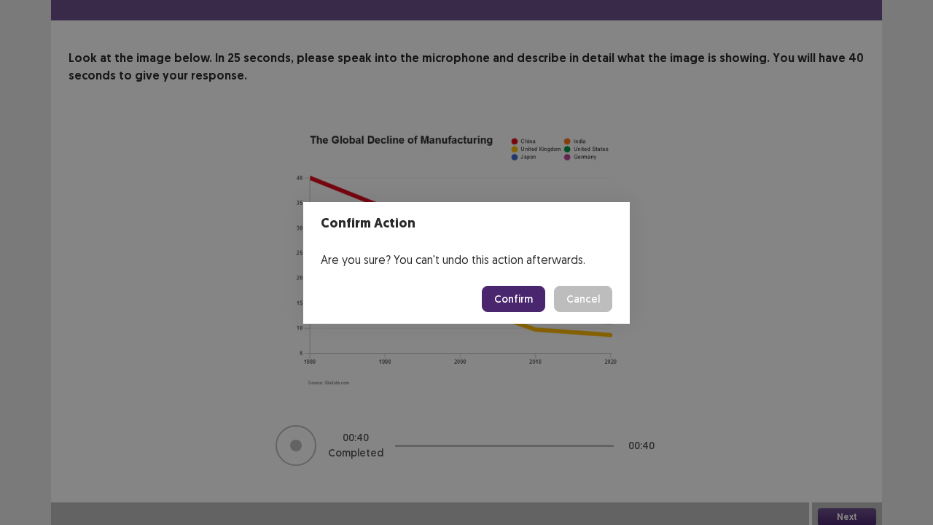
click at [522, 296] on button "Confirm" at bounding box center [513, 299] width 63 height 26
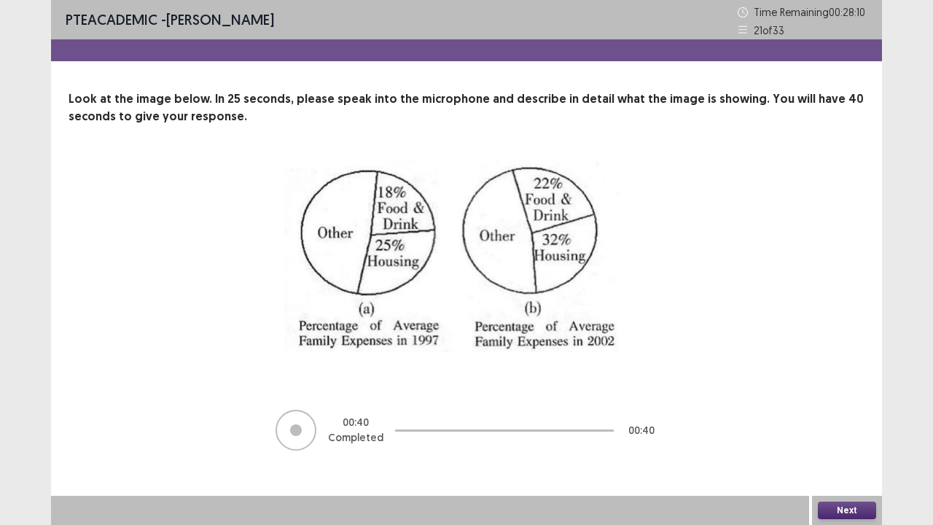
click at [851, 401] on button "Next" at bounding box center [847, 509] width 58 height 17
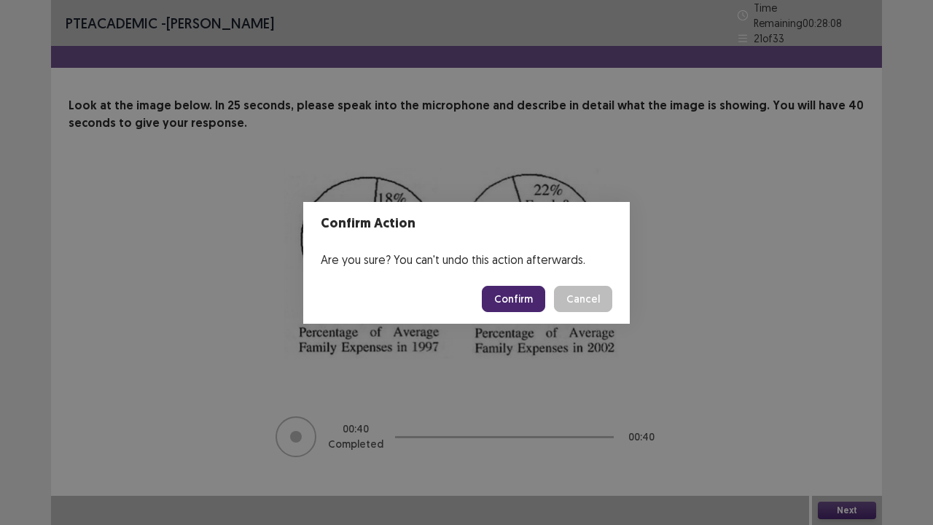
click at [523, 299] on button "Confirm" at bounding box center [513, 299] width 63 height 26
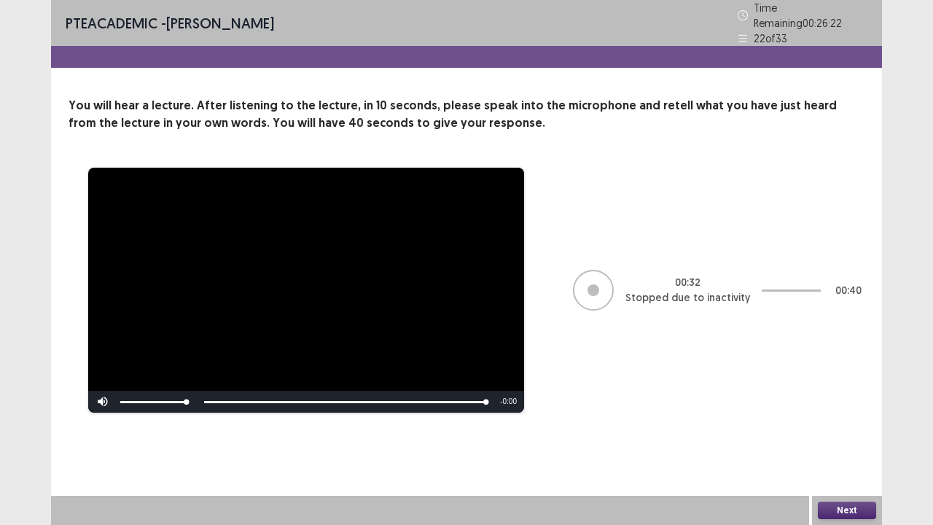
click at [846, 401] on button "Next" at bounding box center [847, 509] width 58 height 17
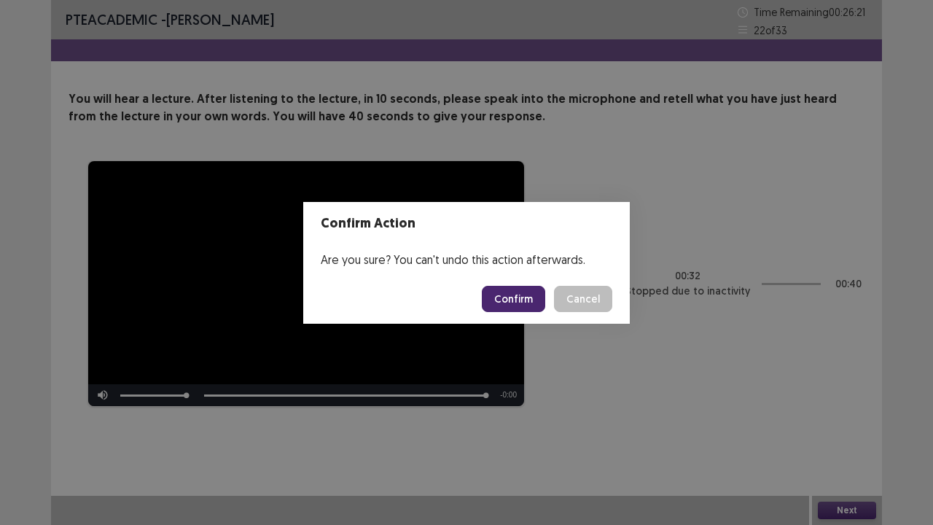
click at [523, 294] on button "Confirm" at bounding box center [513, 299] width 63 height 26
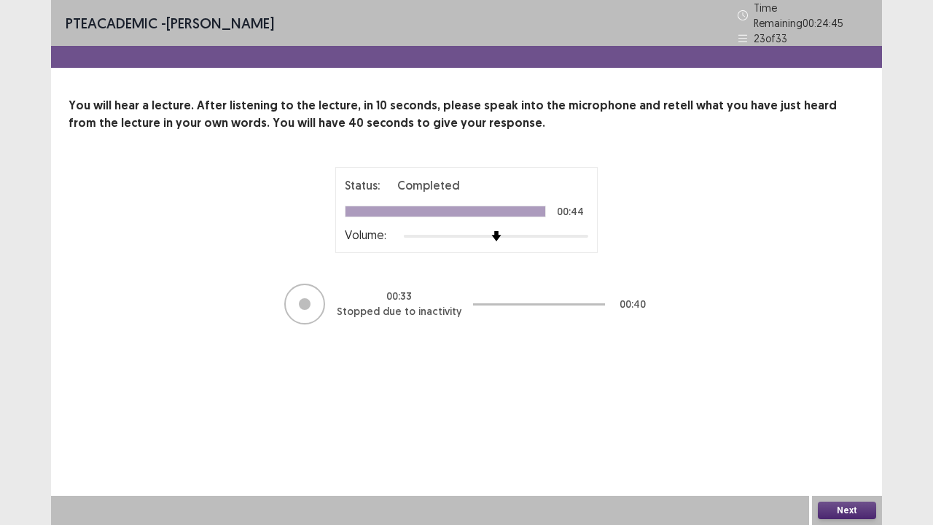
click at [853, 401] on button "Next" at bounding box center [847, 509] width 58 height 17
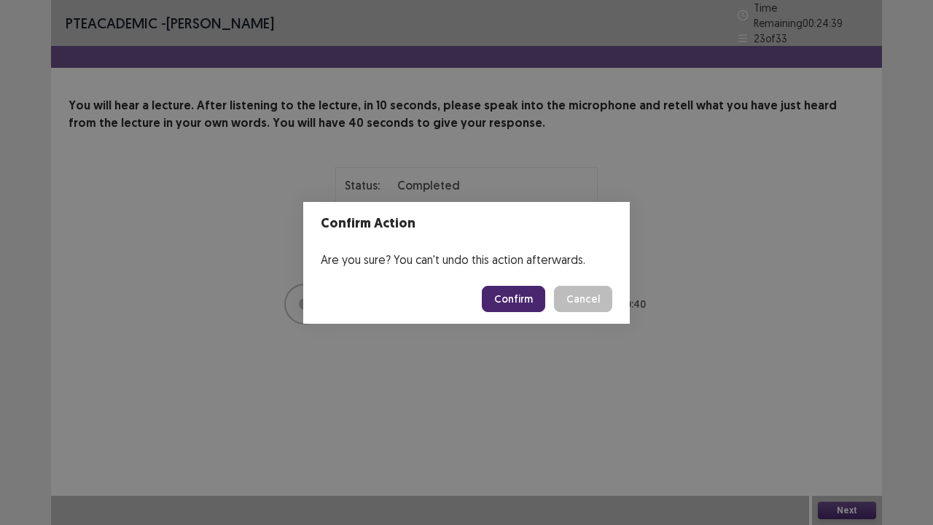
click at [528, 306] on button "Confirm" at bounding box center [513, 299] width 63 height 26
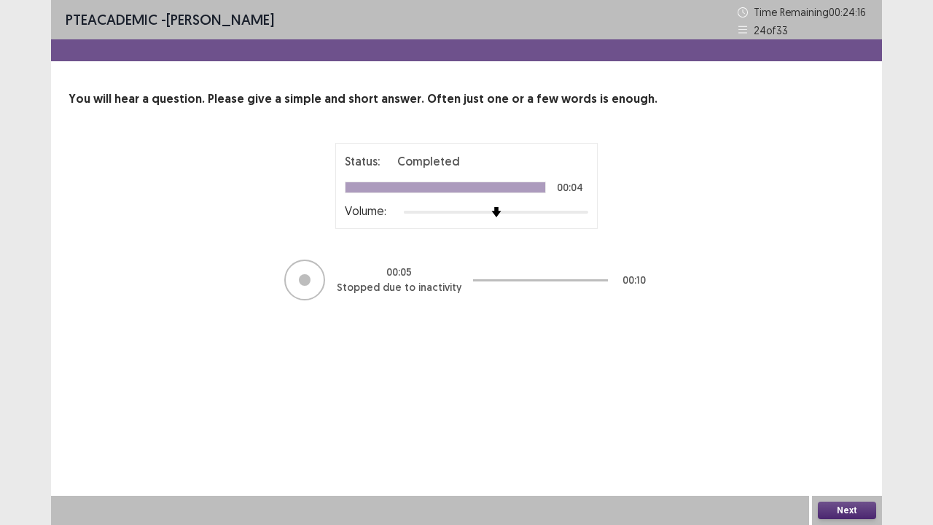
click at [861, 401] on button "Next" at bounding box center [847, 509] width 58 height 17
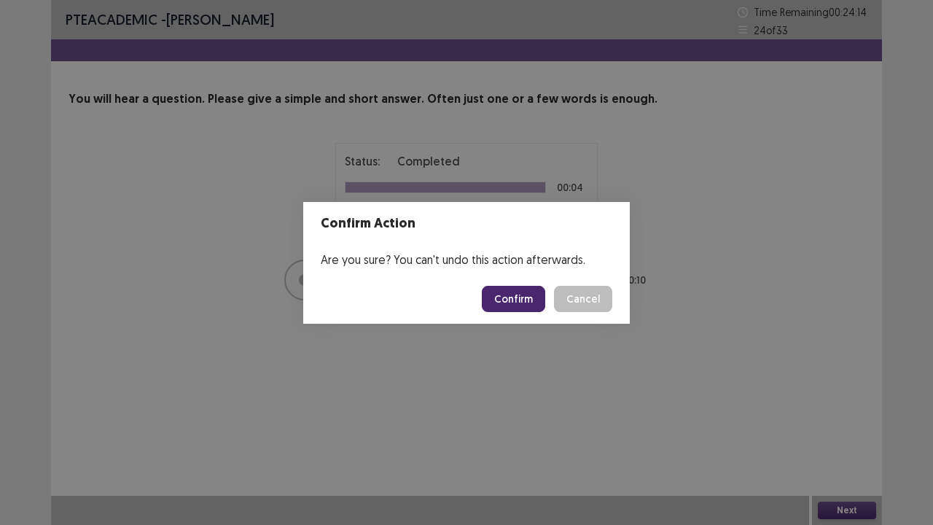
click at [521, 296] on button "Confirm" at bounding box center [513, 299] width 63 height 26
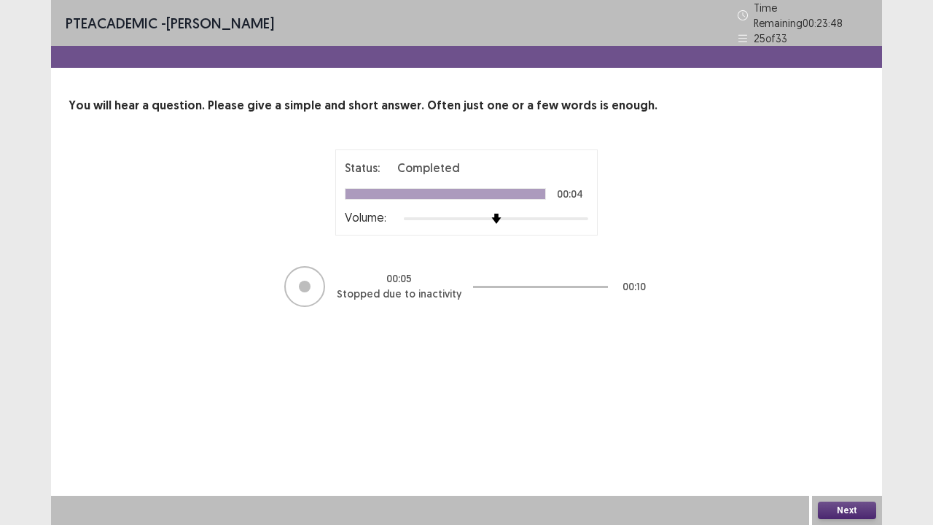
click at [850, 401] on button "Next" at bounding box center [847, 509] width 58 height 17
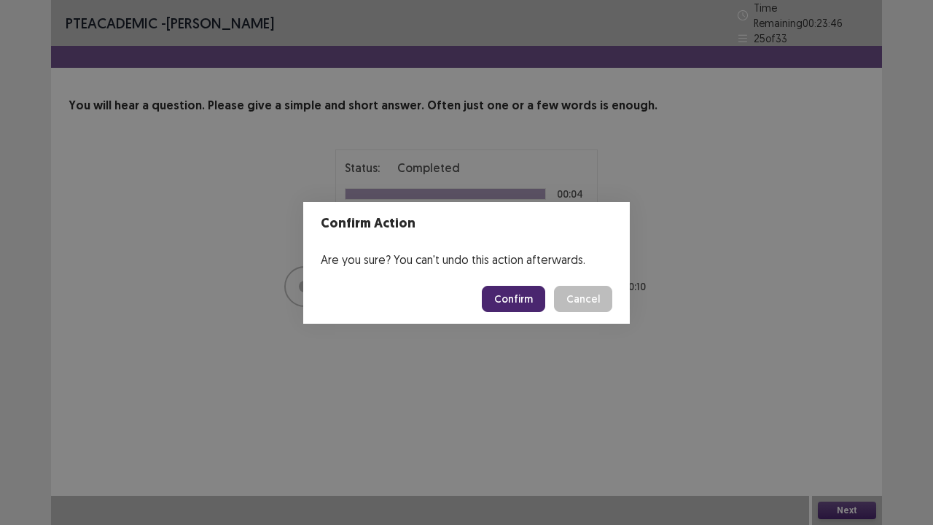
click at [522, 296] on button "Confirm" at bounding box center [513, 299] width 63 height 26
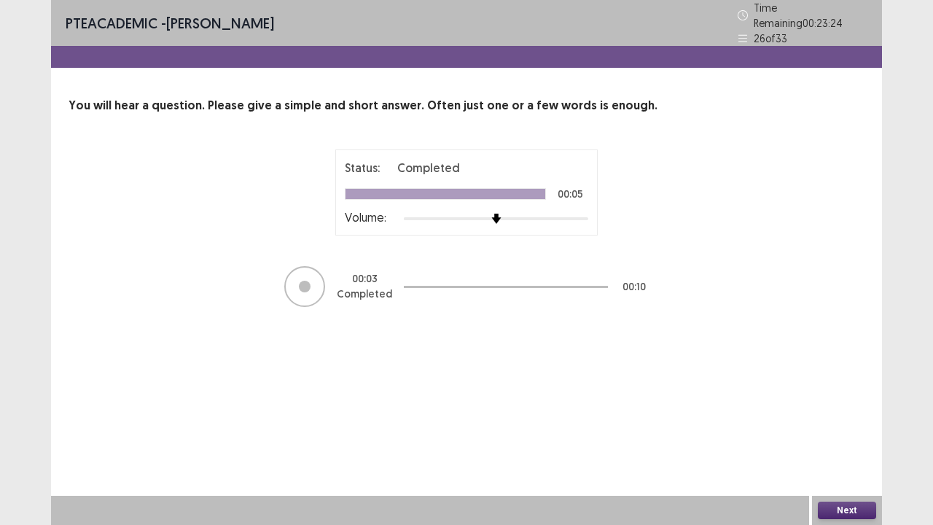
click at [857, 401] on button "Next" at bounding box center [847, 509] width 58 height 17
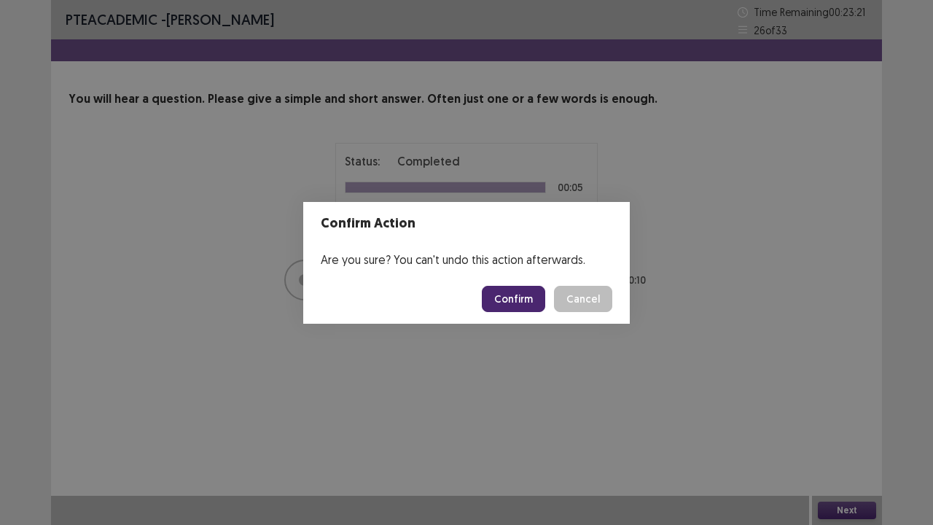
click at [517, 302] on button "Confirm" at bounding box center [513, 299] width 63 height 26
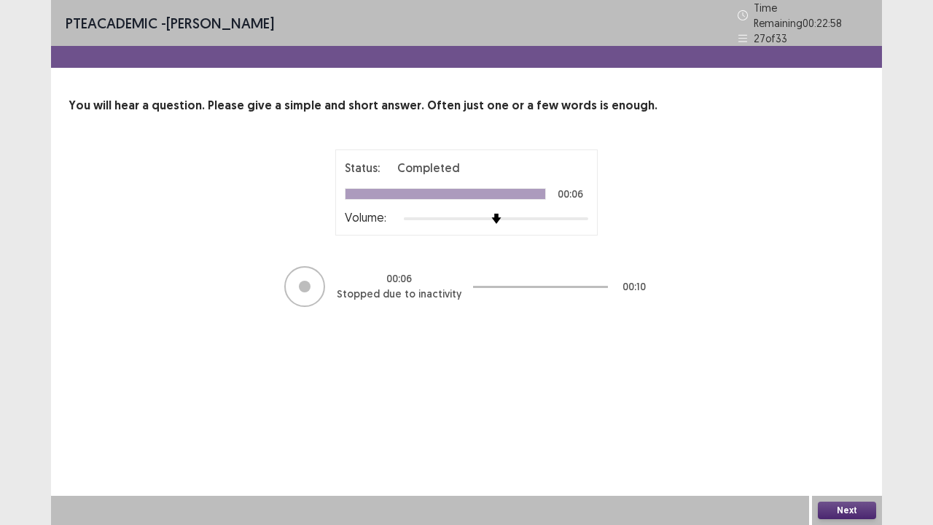
click at [855, 401] on button "Next" at bounding box center [847, 509] width 58 height 17
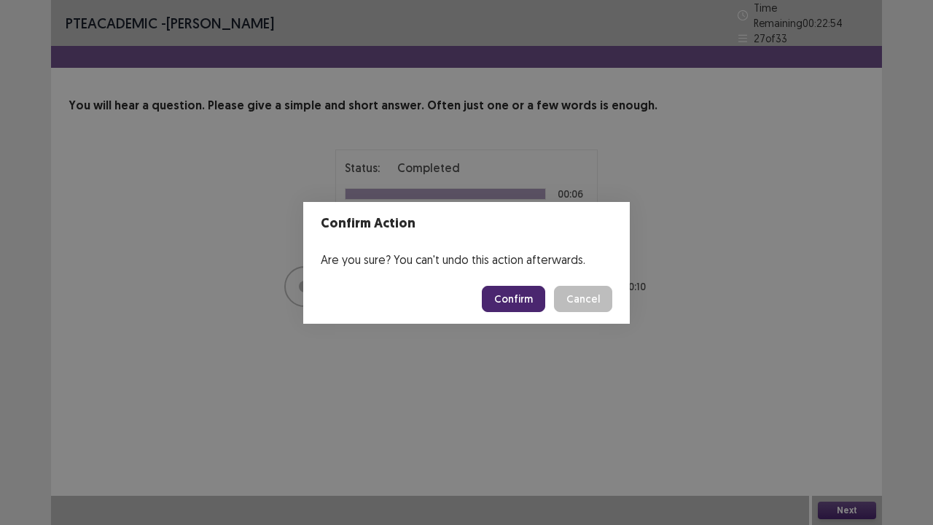
click at [525, 296] on button "Confirm" at bounding box center [513, 299] width 63 height 26
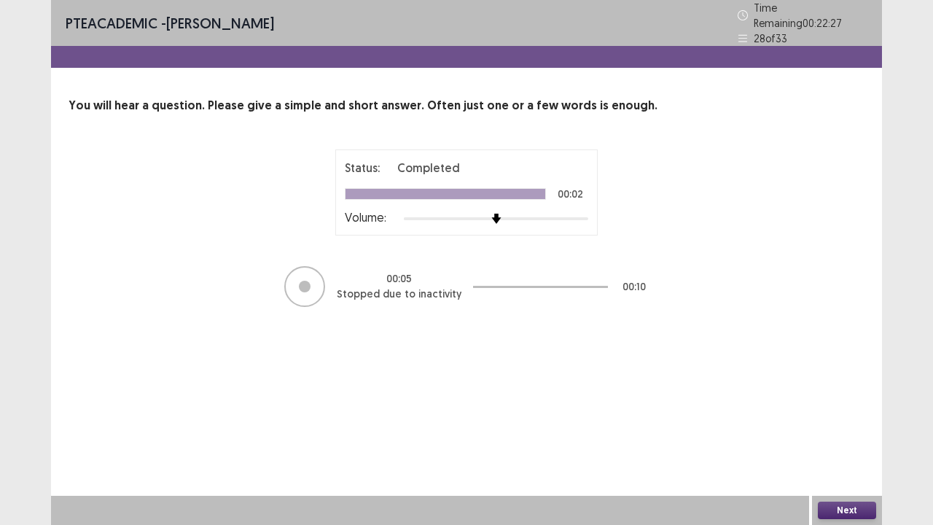
click at [858, 401] on button "Next" at bounding box center [847, 509] width 58 height 17
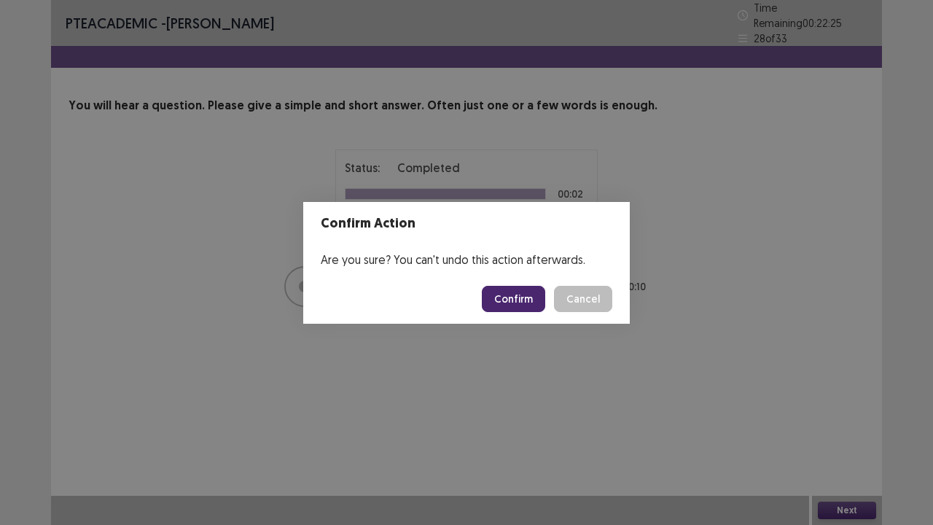
click at [520, 302] on button "Confirm" at bounding box center [513, 299] width 63 height 26
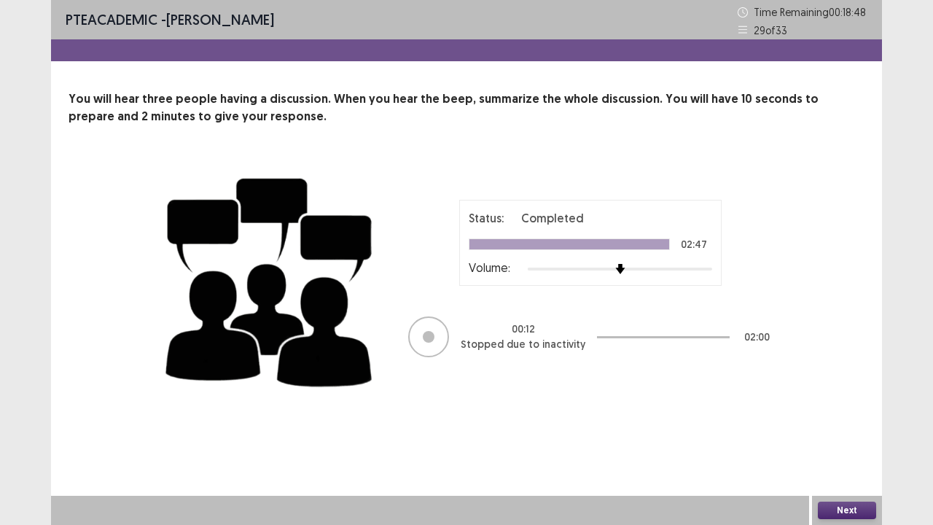
click at [860, 401] on button "Next" at bounding box center [847, 509] width 58 height 17
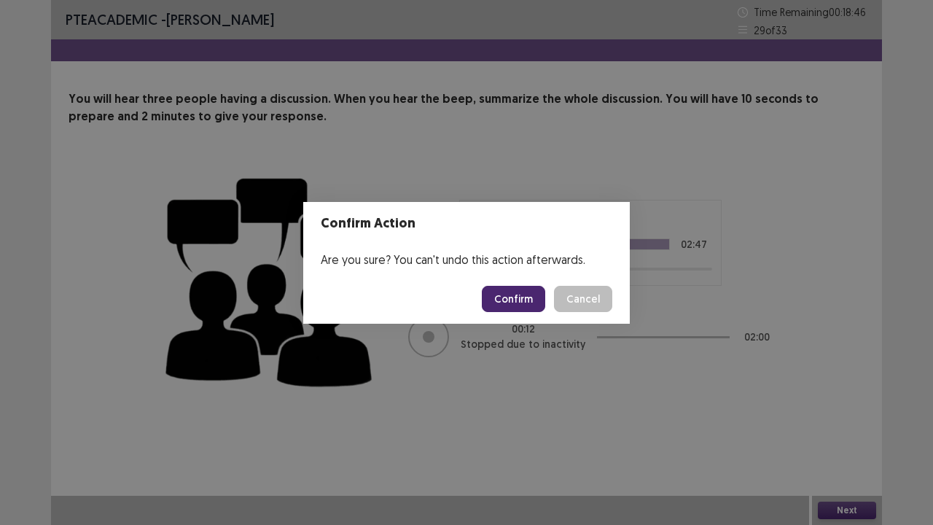
click at [519, 300] on button "Confirm" at bounding box center [513, 299] width 63 height 26
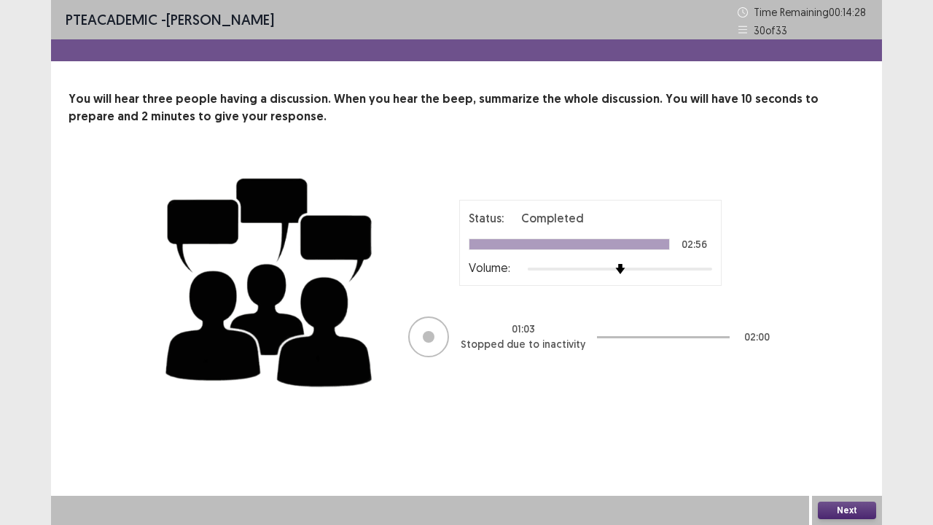
click at [853, 401] on button "Next" at bounding box center [847, 509] width 58 height 17
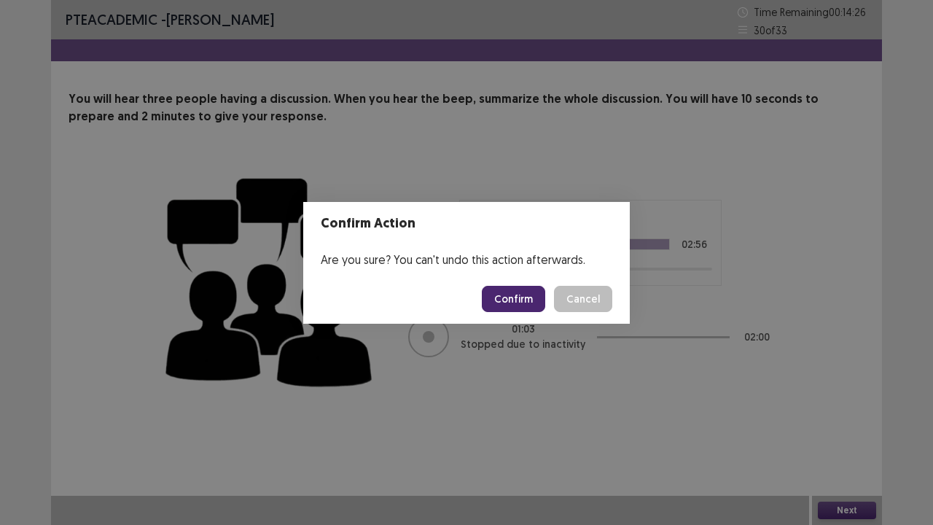
click at [512, 306] on button "Confirm" at bounding box center [513, 299] width 63 height 26
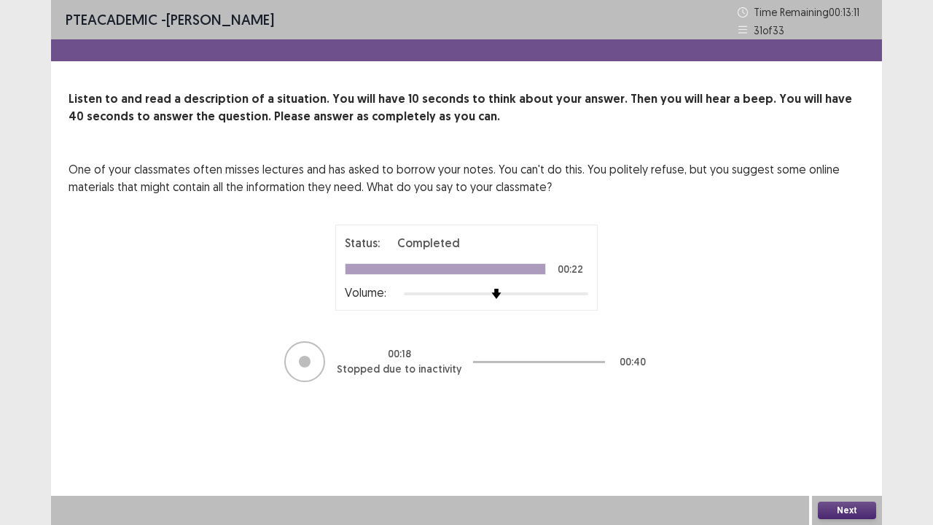
click at [848, 401] on button "Next" at bounding box center [847, 509] width 58 height 17
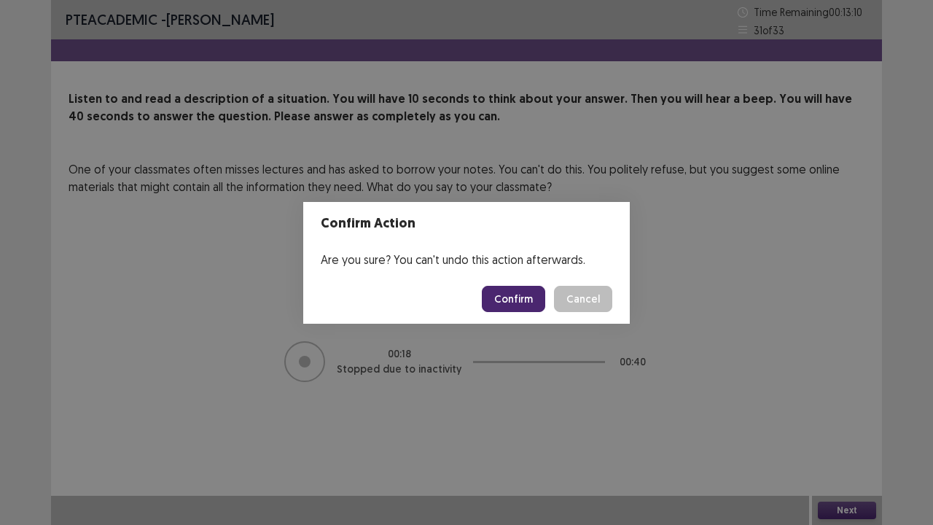
click at [517, 300] on button "Confirm" at bounding box center [513, 299] width 63 height 26
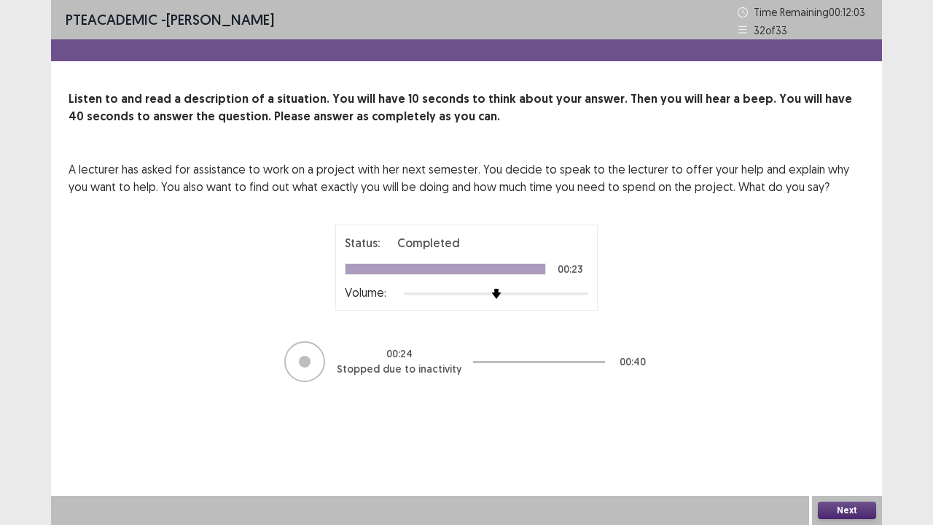
click at [853, 401] on button "Next" at bounding box center [847, 509] width 58 height 17
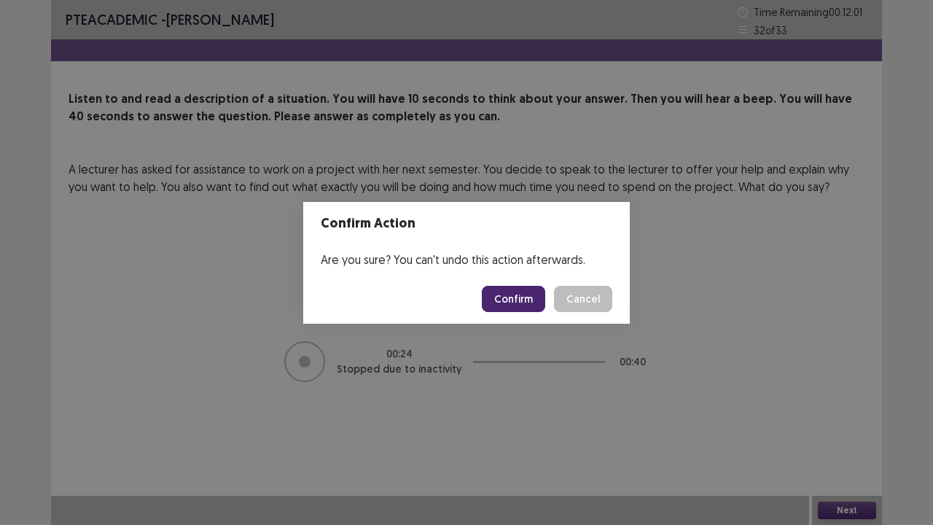
click at [523, 299] on button "Confirm" at bounding box center [513, 299] width 63 height 26
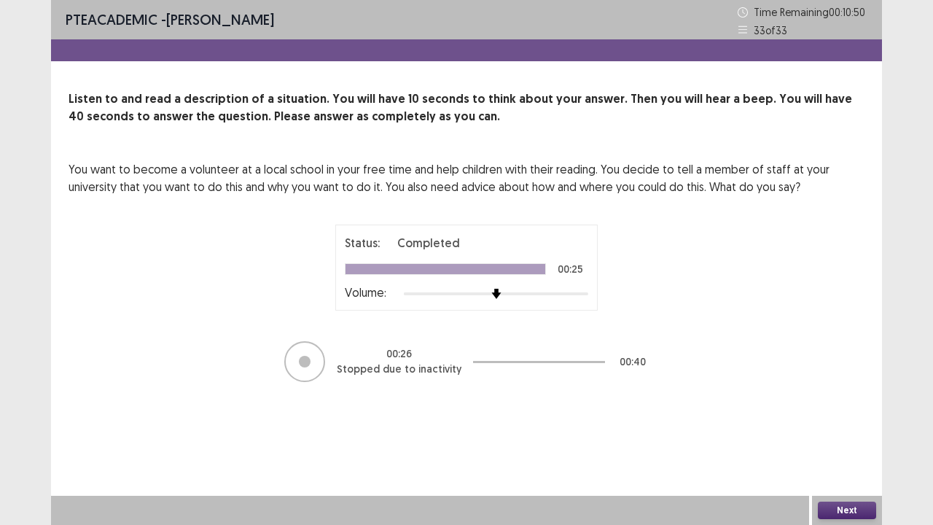
click at [847, 401] on button "Next" at bounding box center [847, 509] width 58 height 17
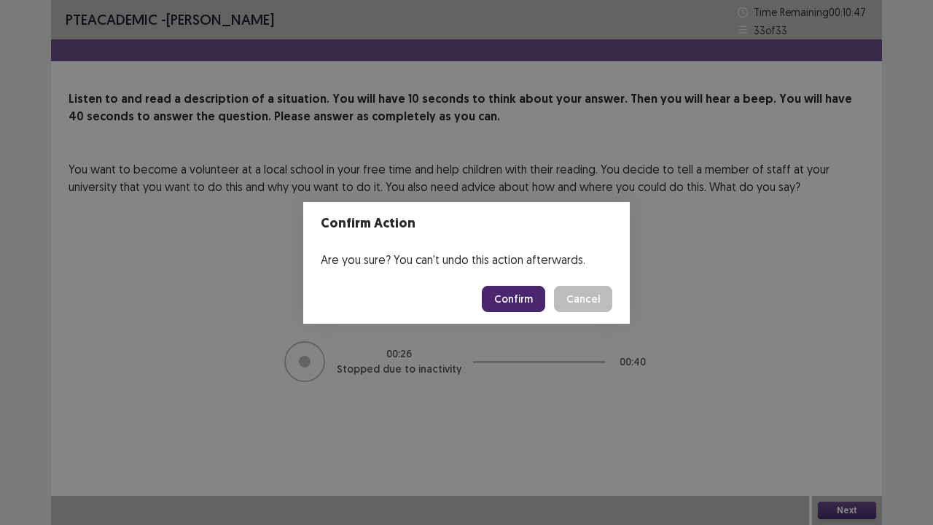
click at [515, 296] on button "Confirm" at bounding box center [513, 299] width 63 height 26
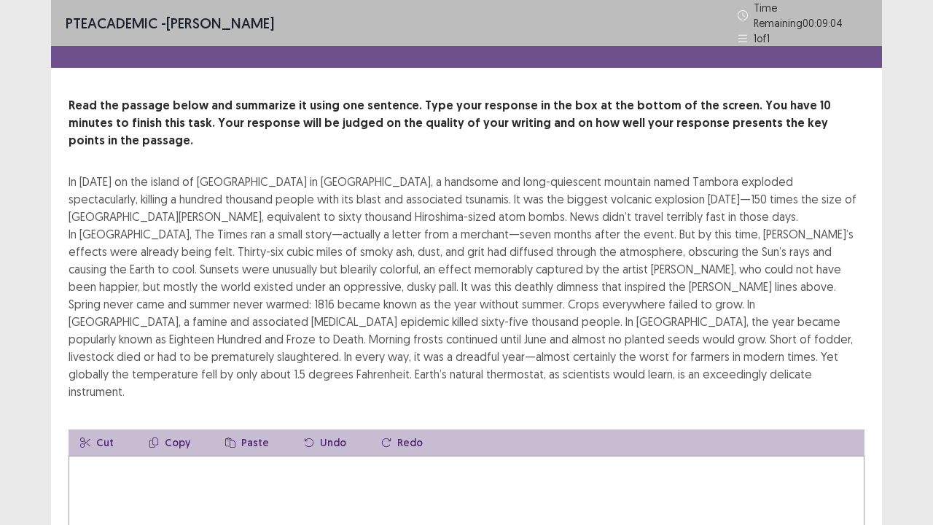
type textarea "*"
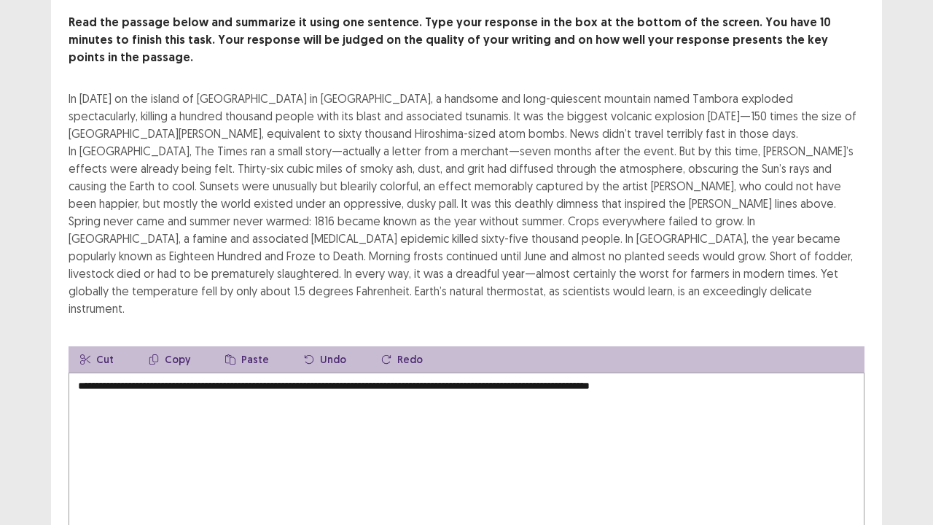
scroll to position [85, 0]
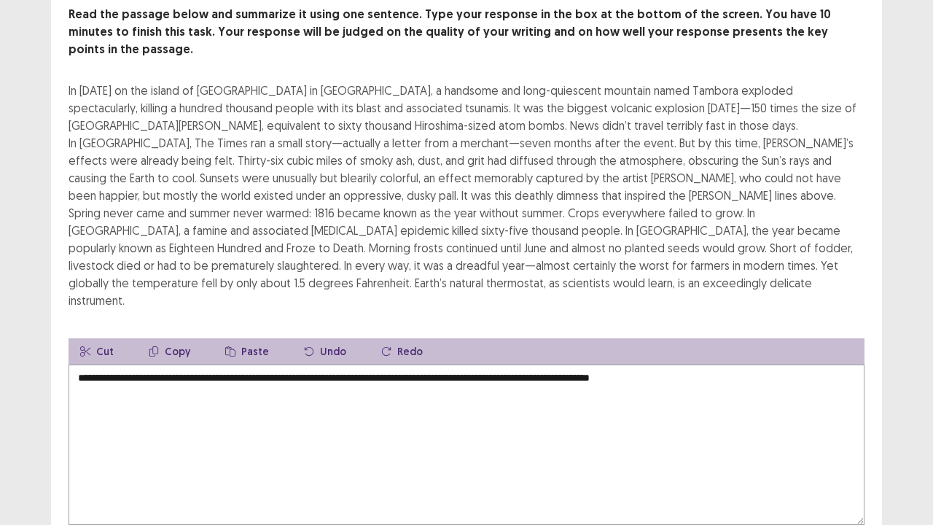
click at [461, 364] on textarea "**********" at bounding box center [467, 444] width 796 height 160
click at [520, 364] on textarea "**********" at bounding box center [467, 444] width 796 height 160
click at [649, 364] on textarea "**********" at bounding box center [467, 444] width 796 height 160
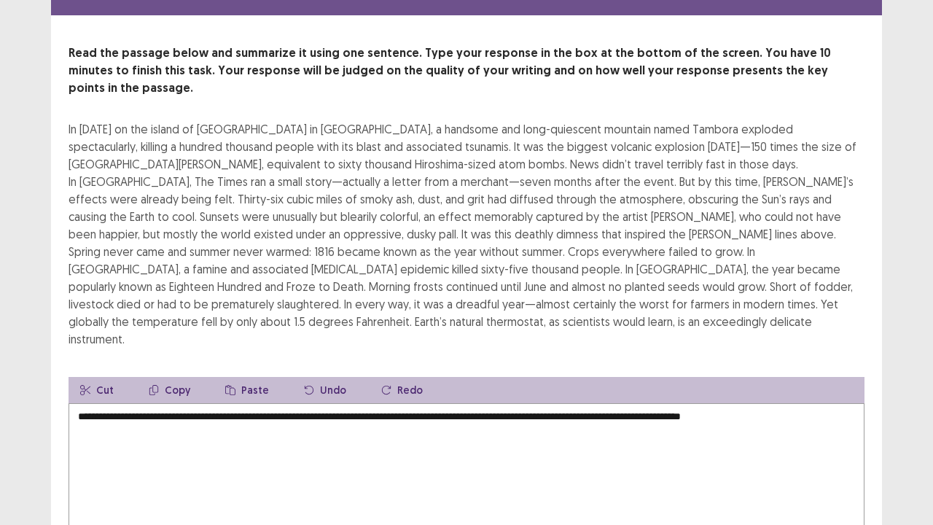
scroll to position [140, 0]
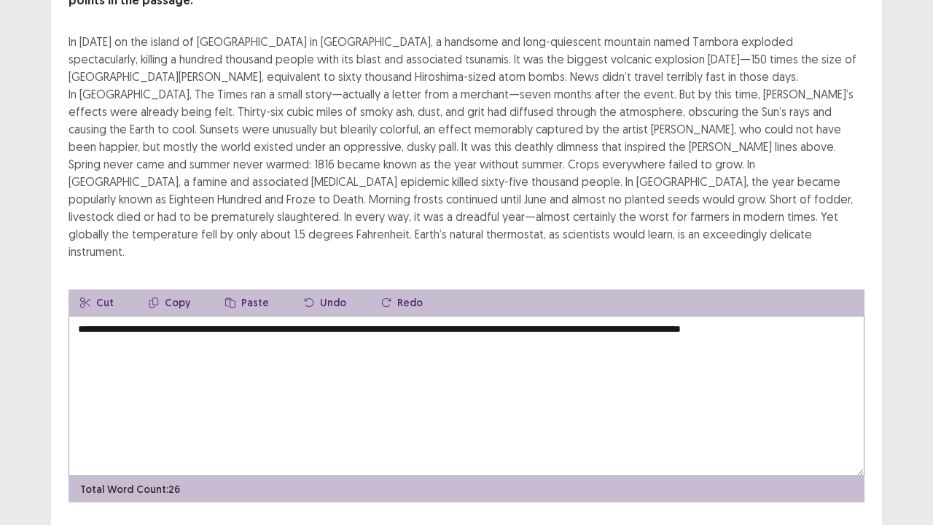
type textarea "**********"
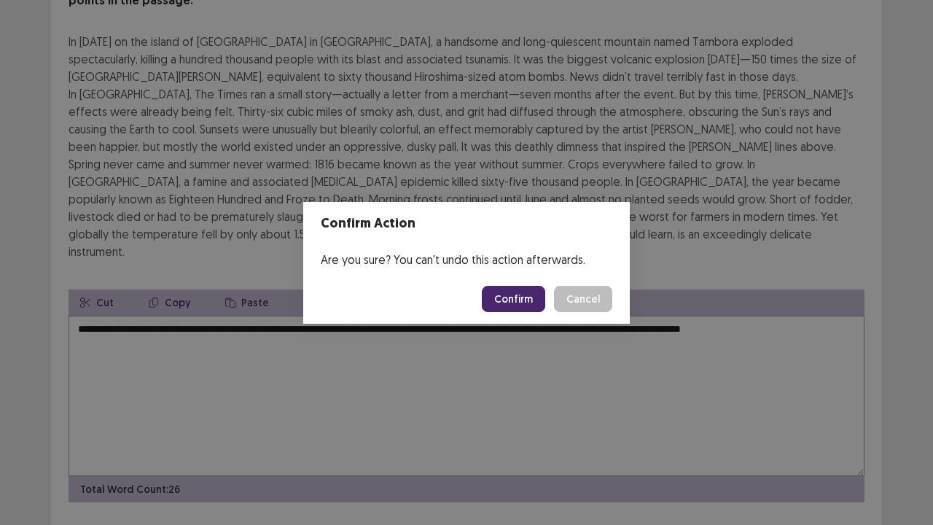
click at [522, 305] on button "Confirm" at bounding box center [513, 299] width 63 height 26
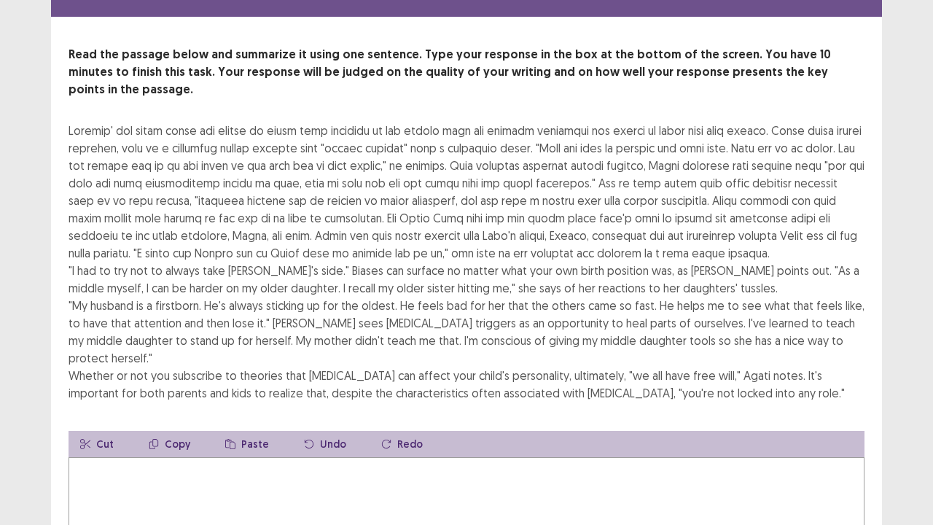
scroll to position [87, 0]
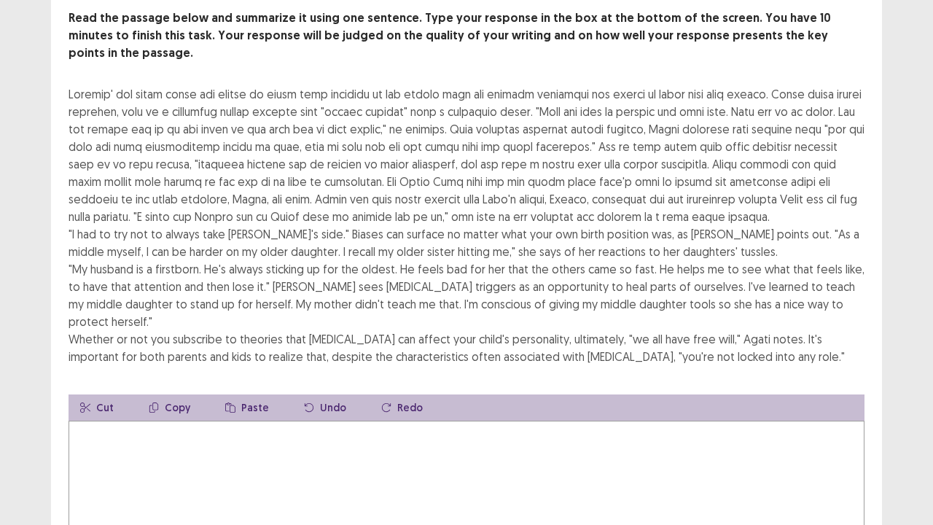
click at [238, 401] on textarea at bounding box center [467, 501] width 796 height 160
type textarea "*"
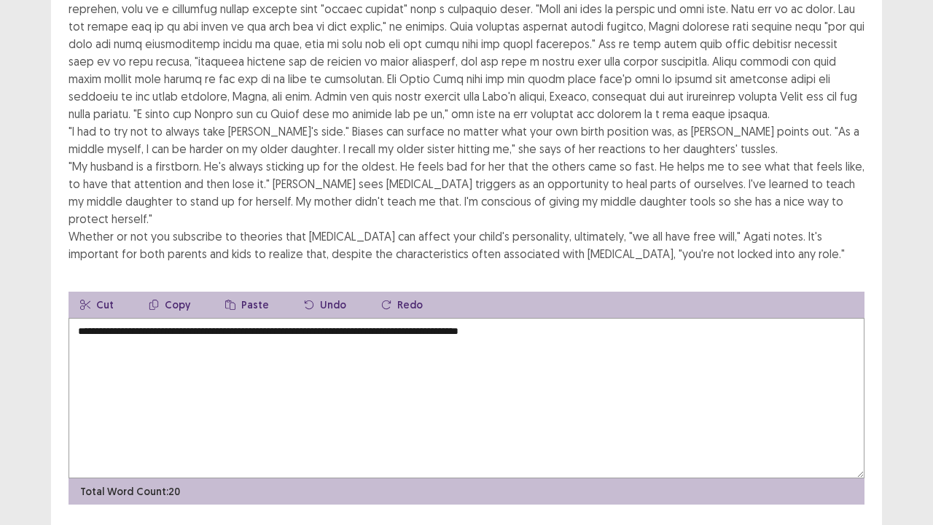
scroll to position [192, 0]
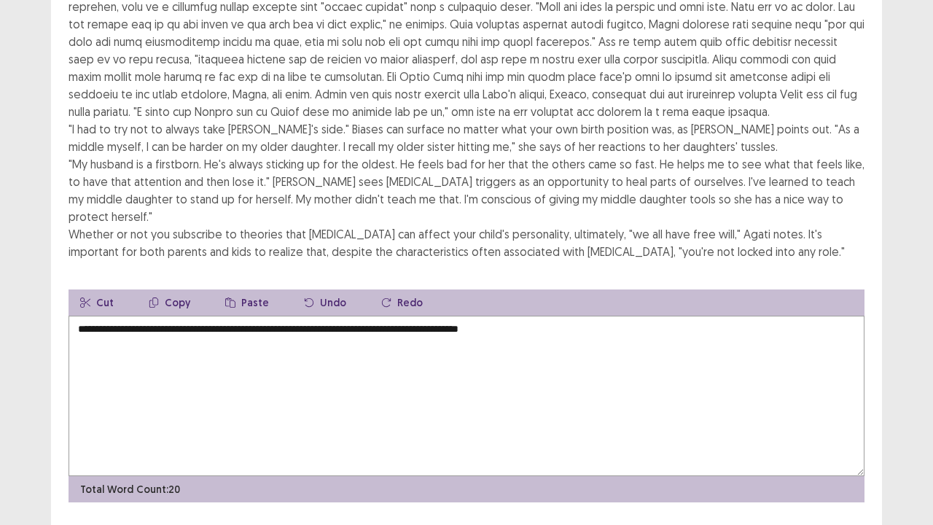
click at [351, 316] on textarea "**********" at bounding box center [467, 396] width 796 height 160
click at [254, 316] on textarea "**********" at bounding box center [467, 396] width 796 height 160
click at [533, 316] on textarea "**********" at bounding box center [467, 396] width 796 height 160
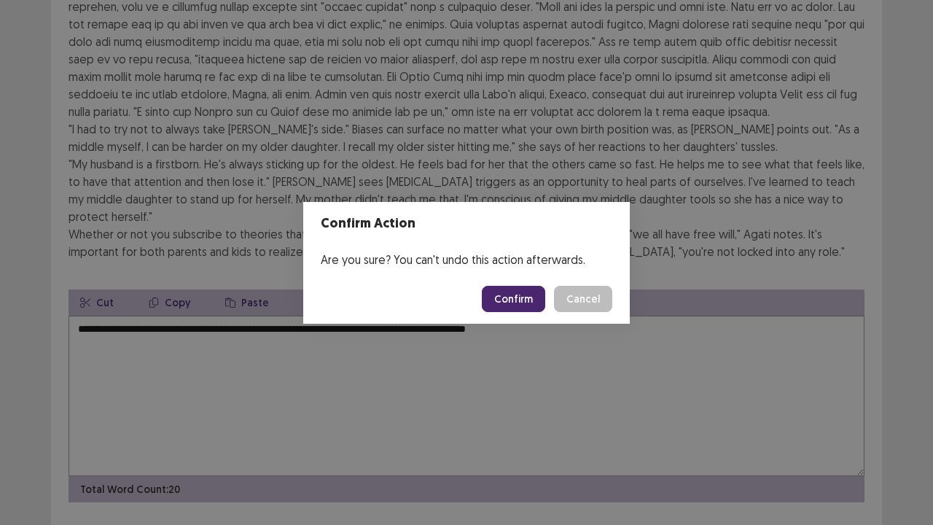
click at [583, 294] on button "Cancel" at bounding box center [583, 299] width 58 height 26
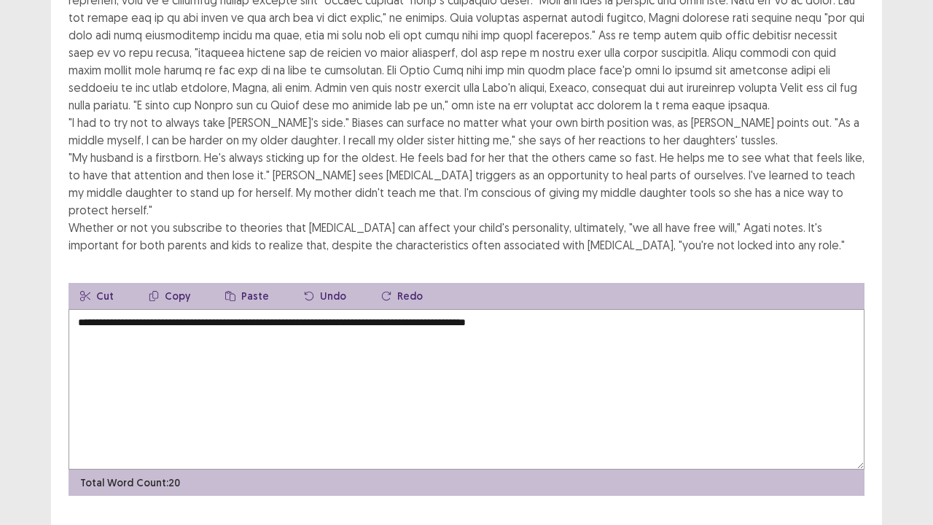
click at [316, 309] on textarea "**********" at bounding box center [467, 389] width 796 height 160
click at [313, 309] on textarea "**********" at bounding box center [467, 389] width 796 height 160
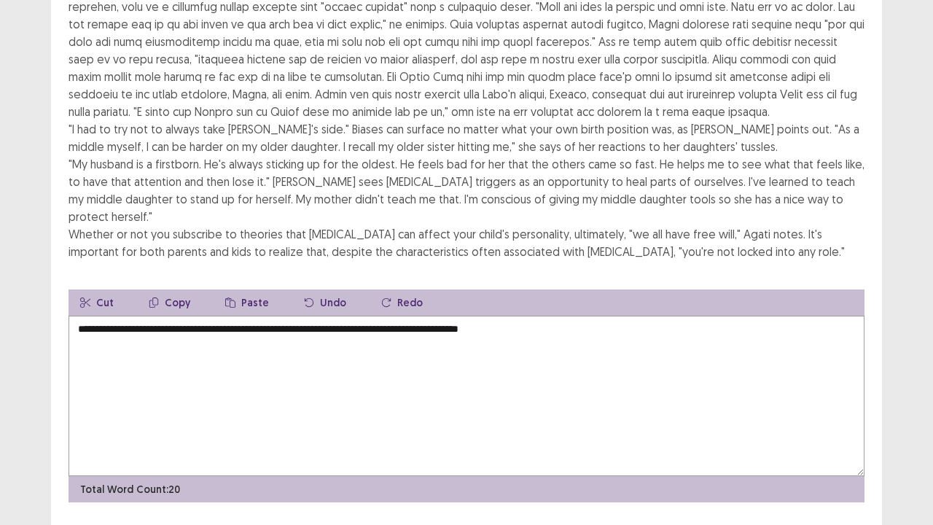
click at [512, 316] on textarea "**********" at bounding box center [467, 396] width 796 height 160
type textarea "**********"
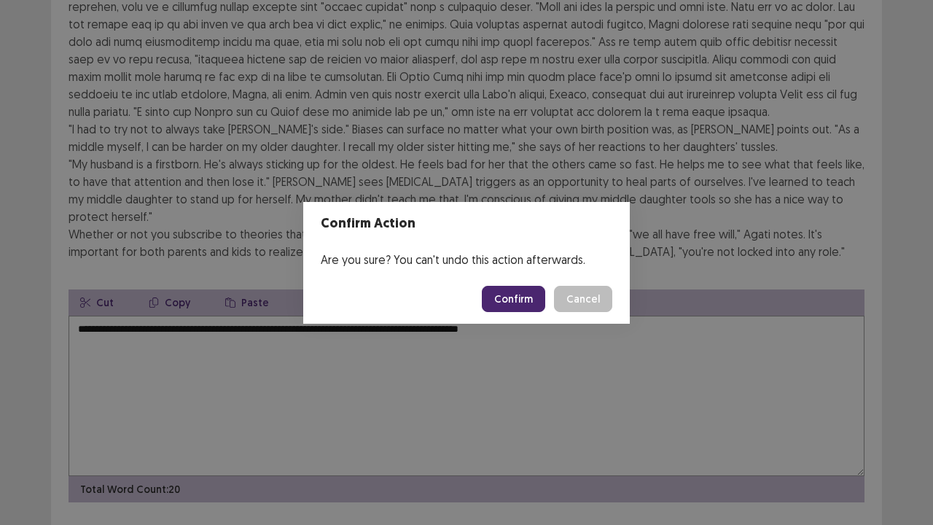
click at [528, 302] on button "Confirm" at bounding box center [513, 299] width 63 height 26
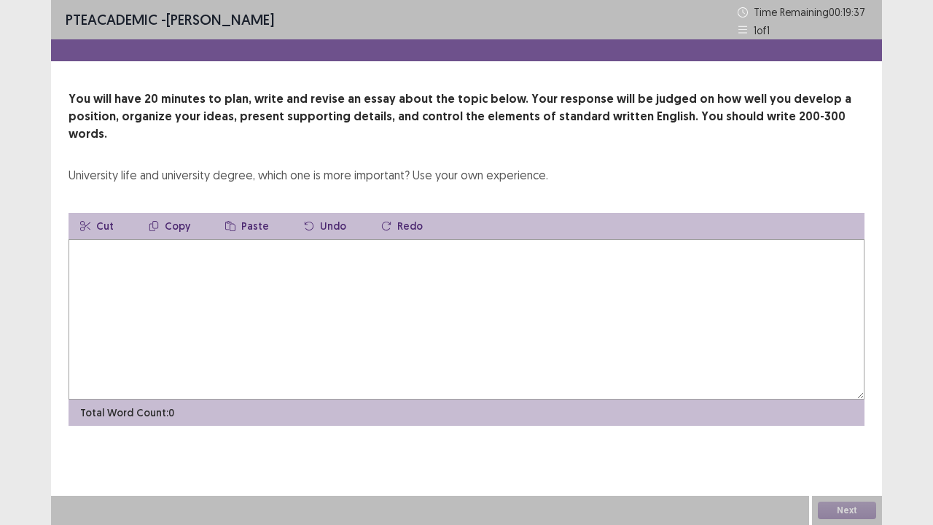
click at [404, 239] on textarea at bounding box center [467, 319] width 796 height 160
type textarea "*"
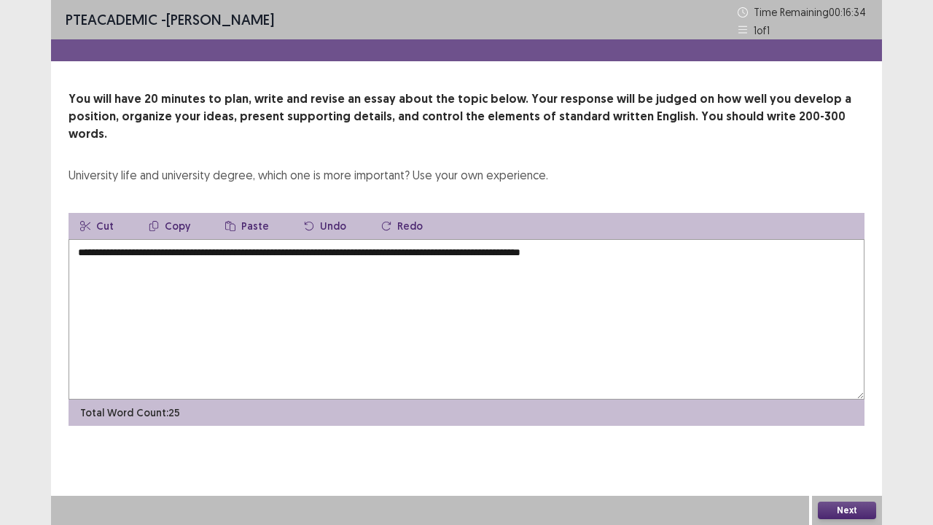
click at [548, 239] on textarea "**********" at bounding box center [467, 319] width 796 height 160
click at [552, 239] on textarea "**********" at bounding box center [467, 319] width 796 height 160
click at [549, 239] on textarea "**********" at bounding box center [467, 319] width 796 height 160
click at [552, 239] on textarea "**********" at bounding box center [467, 319] width 796 height 160
click at [646, 239] on textarea "**********" at bounding box center [467, 319] width 796 height 160
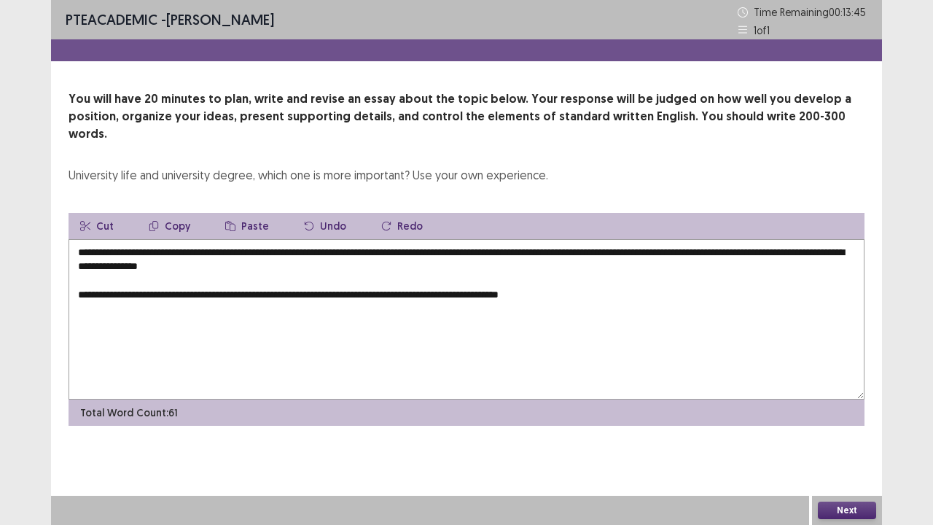
click at [412, 274] on textarea "**********" at bounding box center [467, 319] width 796 height 160
click at [606, 276] on textarea "**********" at bounding box center [467, 319] width 796 height 160
click at [630, 278] on textarea "**********" at bounding box center [467, 319] width 796 height 160
click at [797, 280] on textarea "**********" at bounding box center [467, 319] width 796 height 160
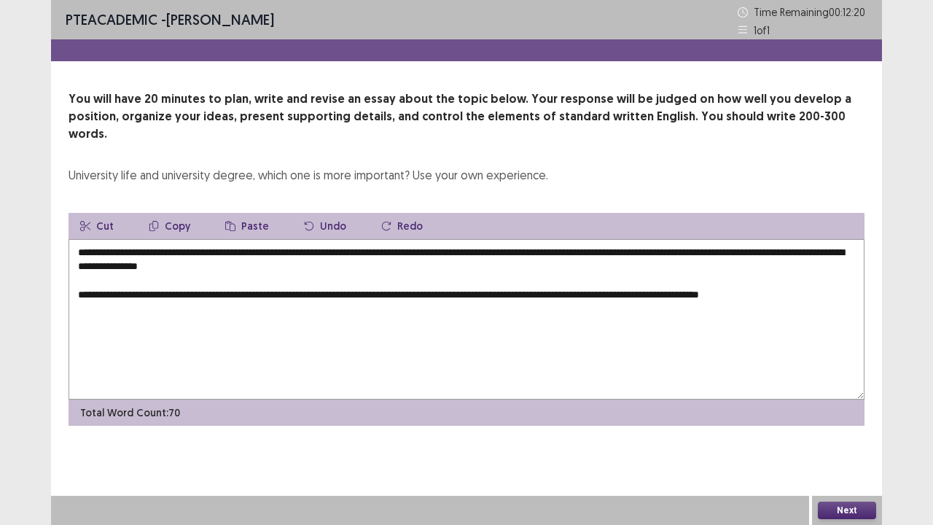
click at [806, 280] on textarea "**********" at bounding box center [467, 319] width 796 height 160
click at [838, 277] on textarea "**********" at bounding box center [467, 319] width 796 height 160
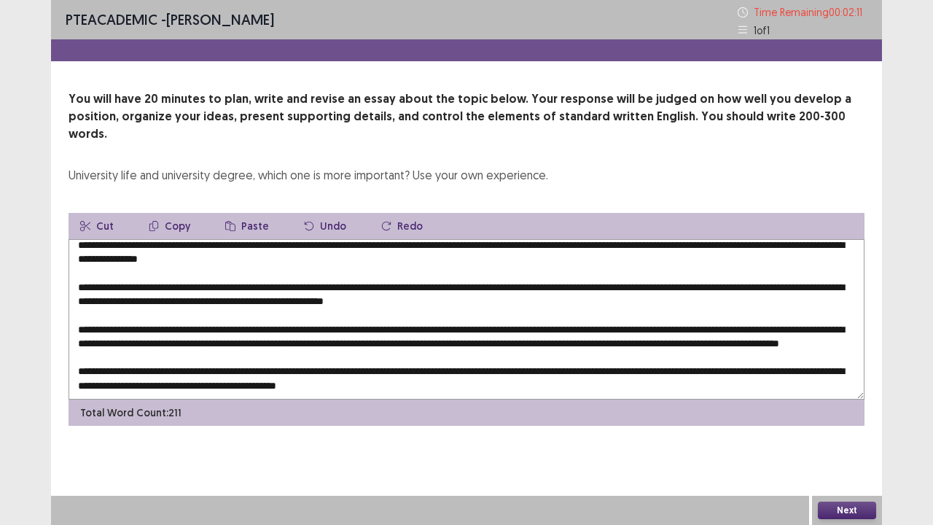
scroll to position [17, 0]
click at [587, 277] on textarea at bounding box center [467, 319] width 796 height 160
type textarea "**********"
click at [850, 401] on button "Next" at bounding box center [847, 509] width 58 height 17
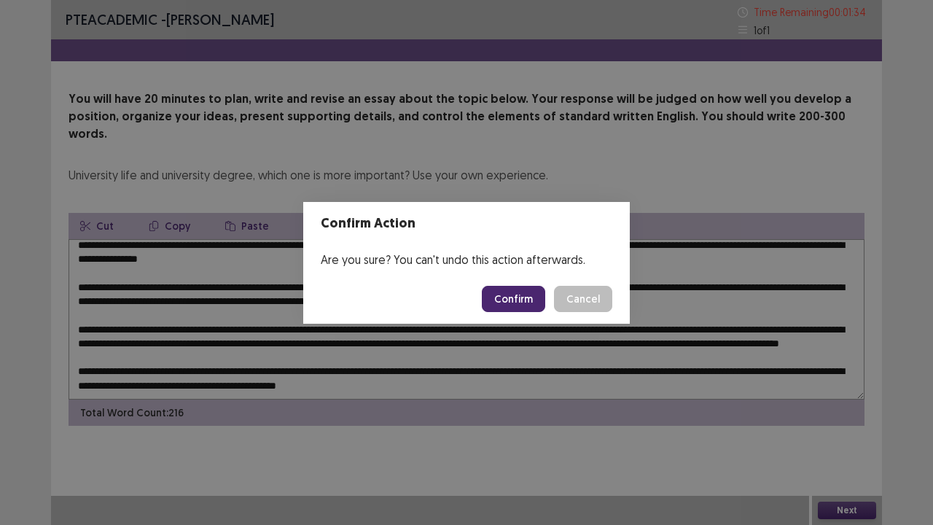
click at [518, 302] on button "Confirm" at bounding box center [513, 299] width 63 height 26
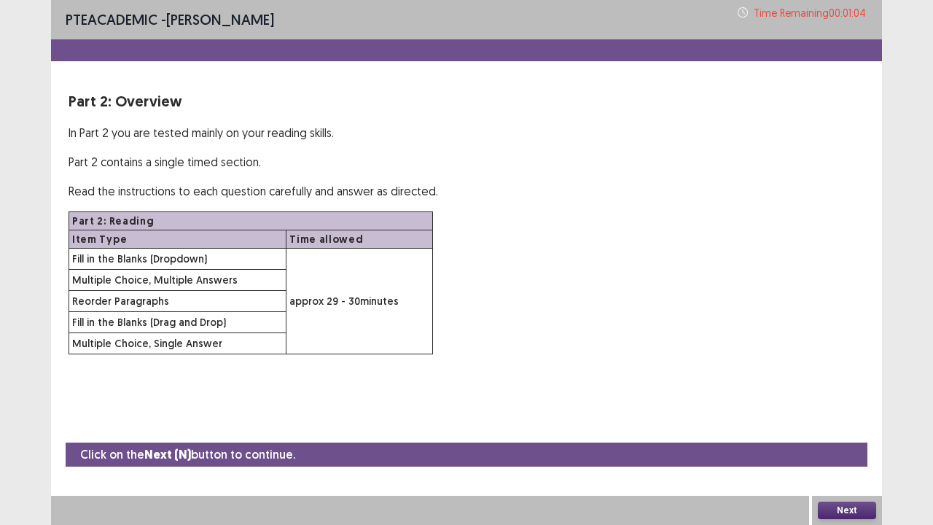
click at [836, 401] on button "Next" at bounding box center [847, 509] width 58 height 17
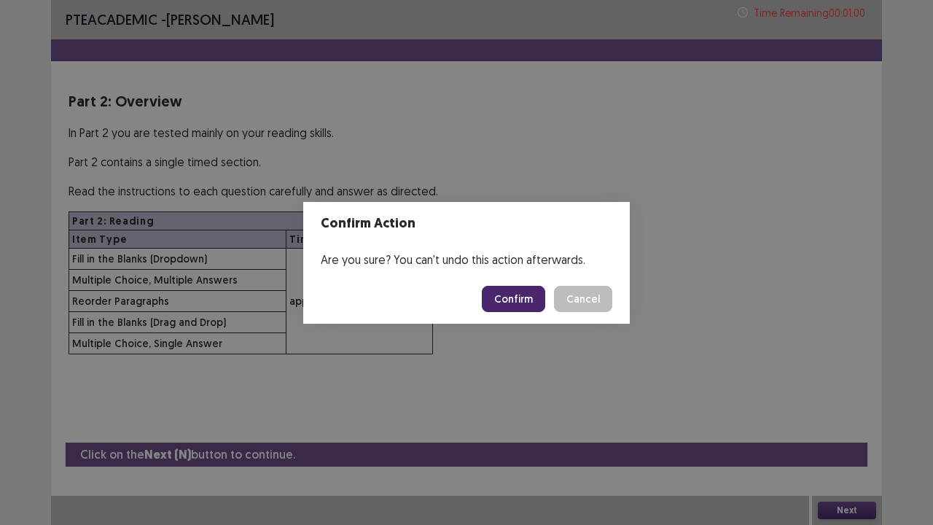
click at [587, 302] on button "Cancel" at bounding box center [583, 299] width 58 height 26
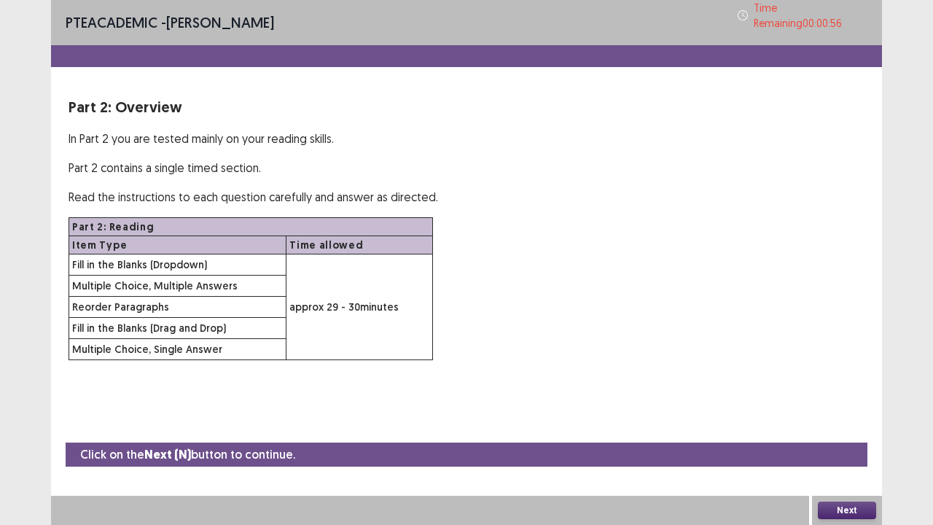
click at [850, 401] on button "Next" at bounding box center [847, 509] width 58 height 17
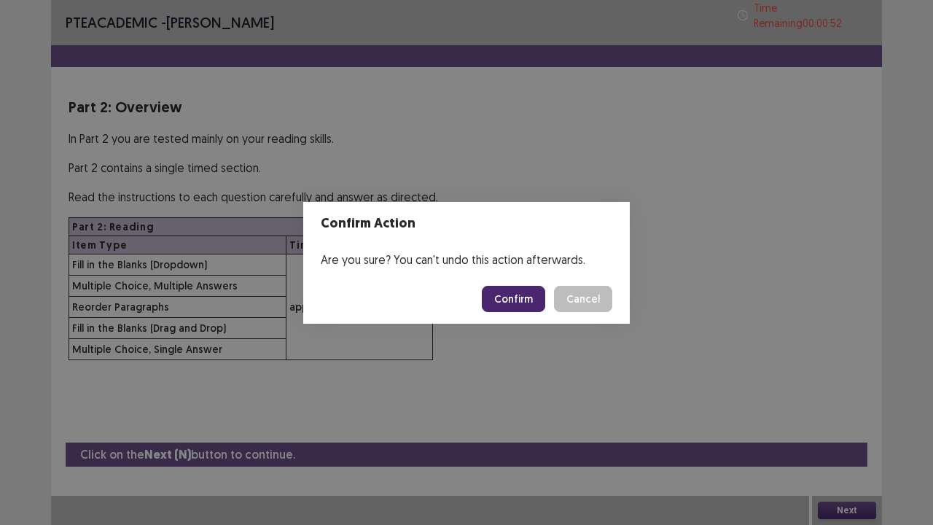
click at [522, 300] on button "Confirm" at bounding box center [513, 299] width 63 height 26
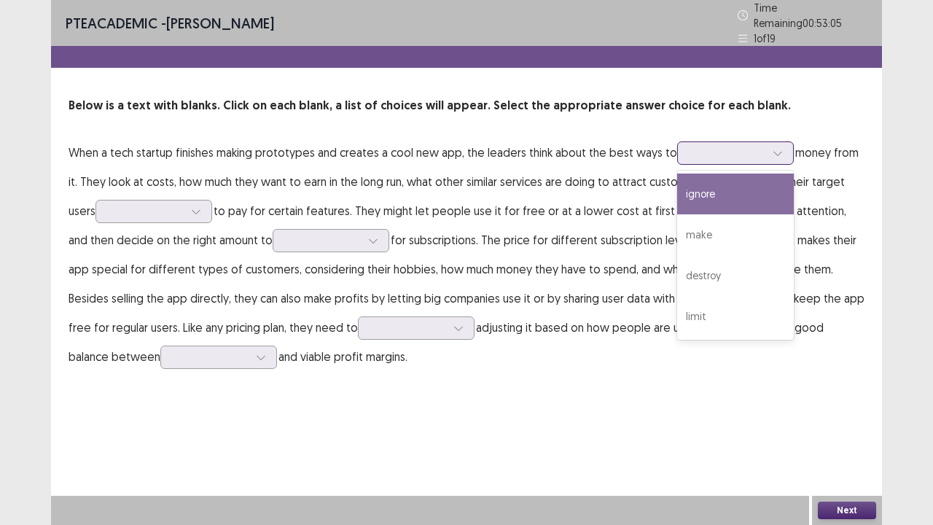
click at [774, 148] on icon at bounding box center [777, 153] width 10 height 10
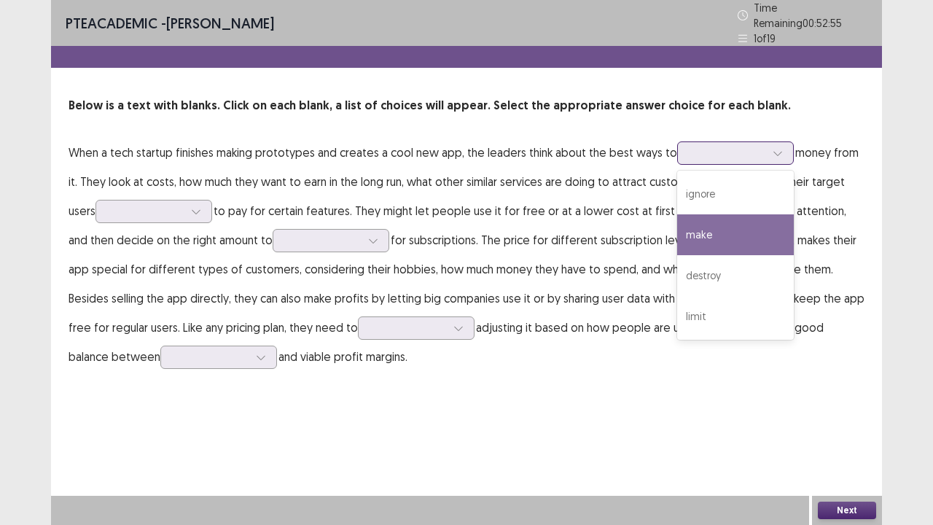
click at [721, 227] on div "make" at bounding box center [735, 234] width 117 height 41
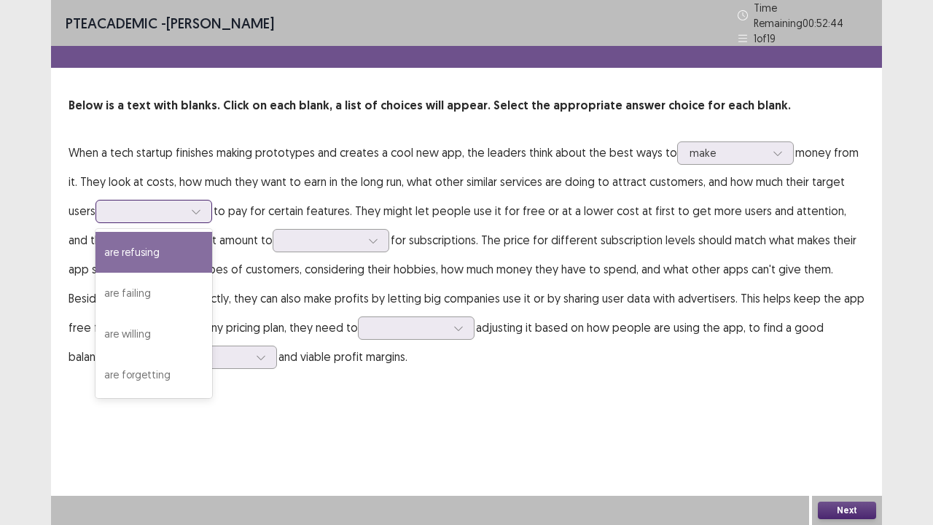
click at [201, 206] on icon at bounding box center [196, 211] width 10 height 10
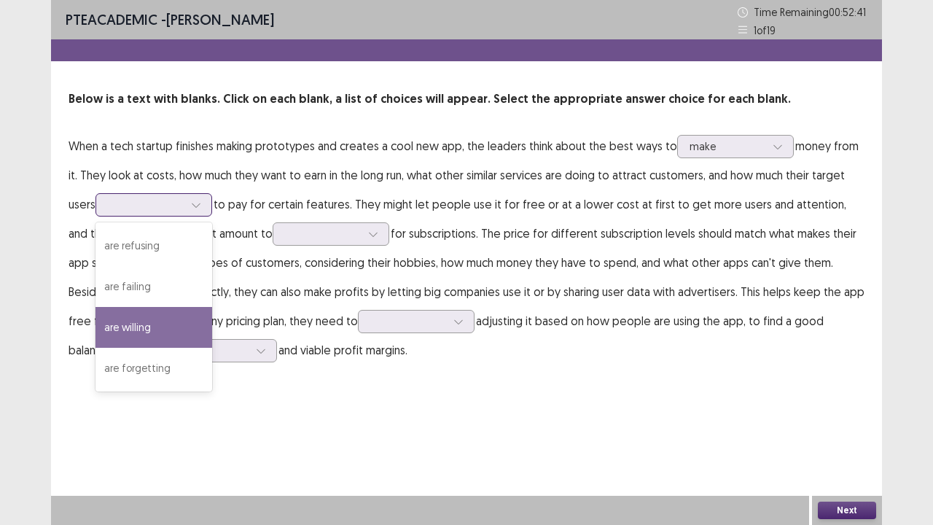
click at [162, 321] on div "are willing" at bounding box center [153, 327] width 117 height 41
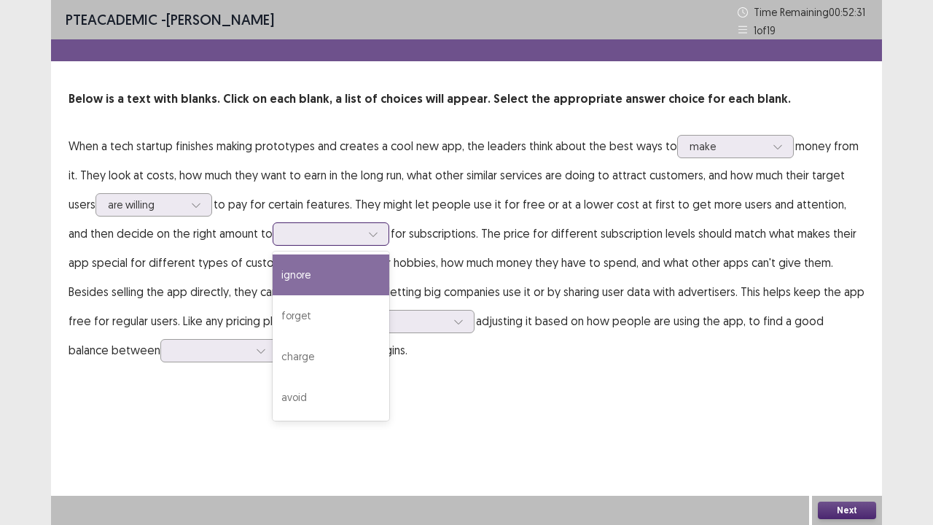
click at [369, 235] on icon at bounding box center [373, 234] width 8 height 4
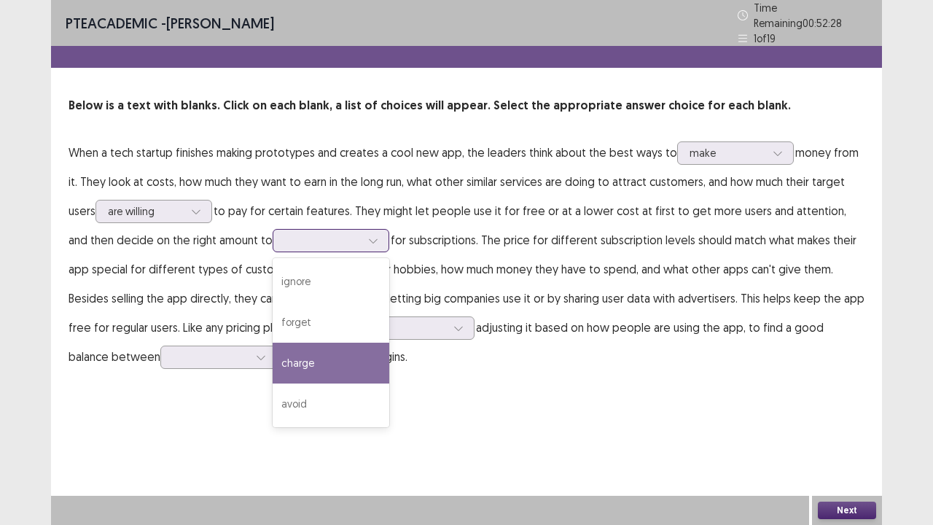
click at [307, 343] on div "charge" at bounding box center [331, 363] width 117 height 41
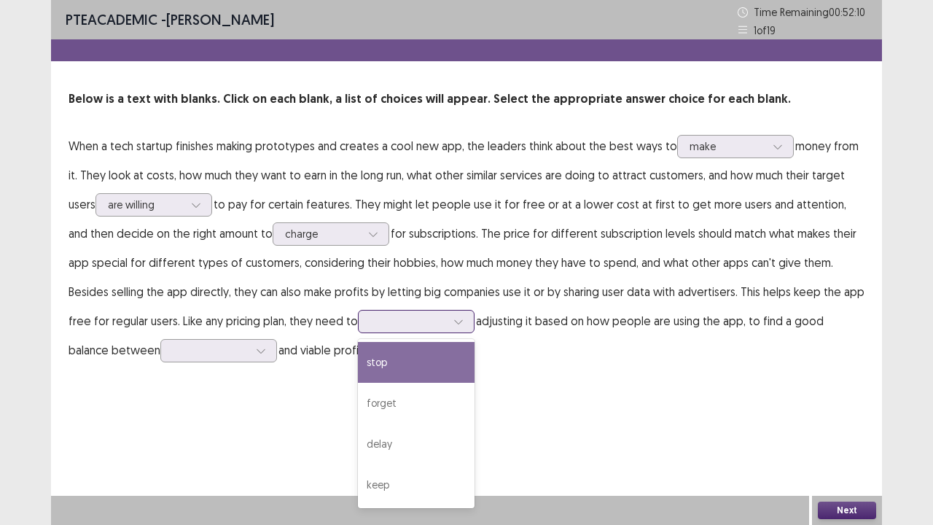
click at [447, 315] on div at bounding box center [458, 321] width 22 height 22
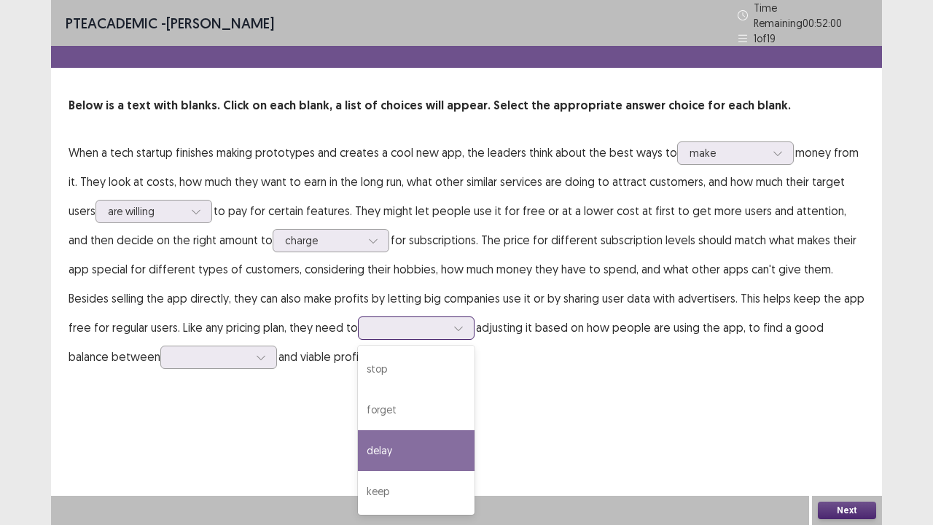
click at [385, 401] on div "delay" at bounding box center [416, 450] width 117 height 41
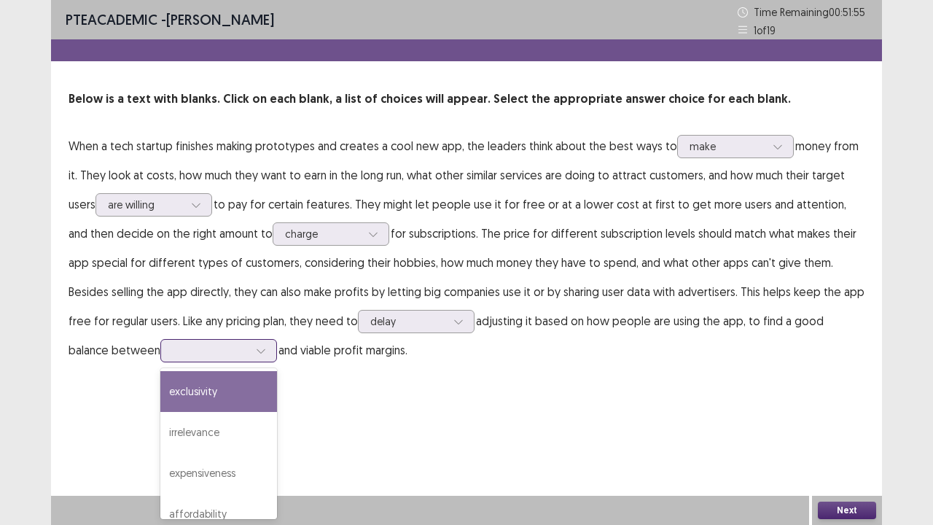
click at [256, 351] on icon at bounding box center [261, 350] width 10 height 10
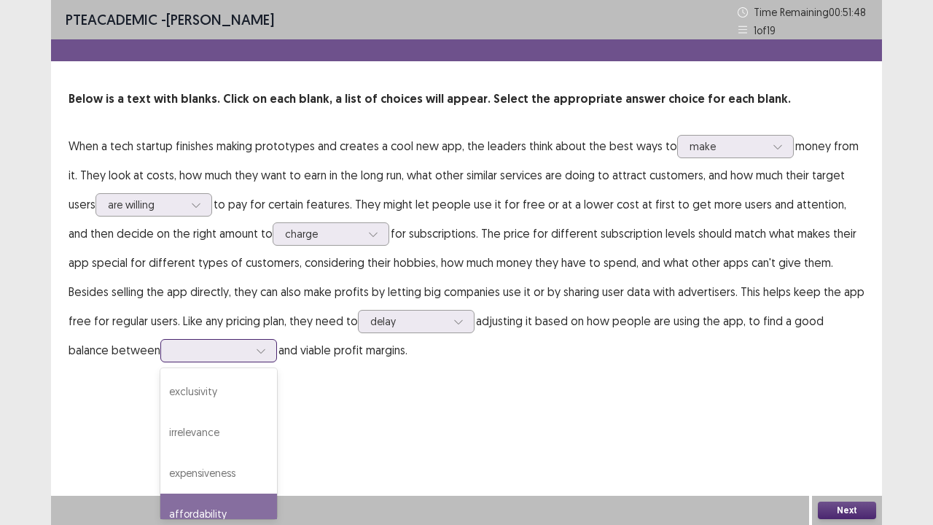
click at [195, 401] on div "affordability" at bounding box center [218, 513] width 117 height 41
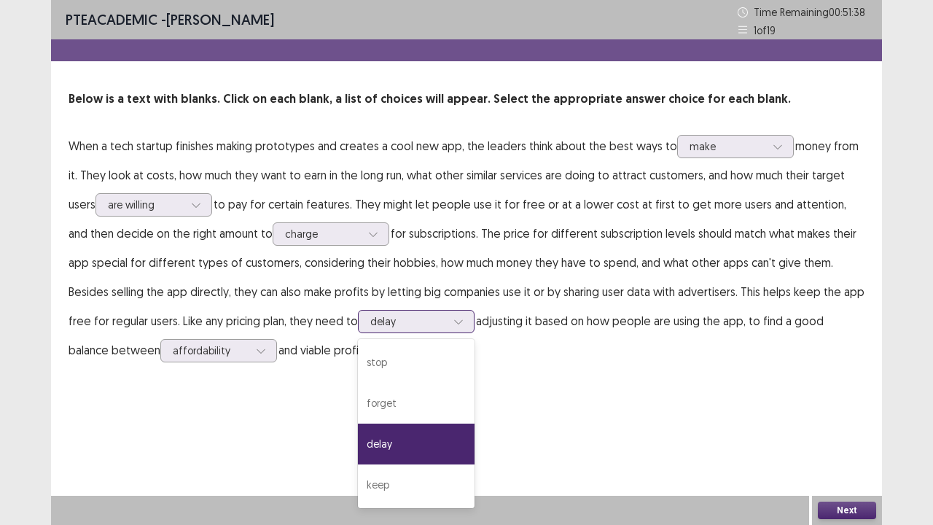
click at [453, 318] on icon at bounding box center [458, 321] width 10 height 10
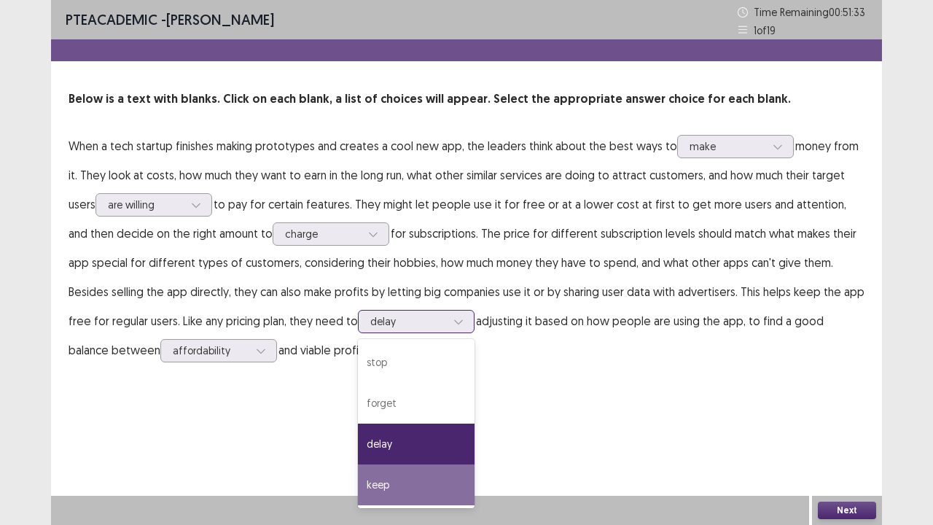
click at [367, 401] on div "keep" at bounding box center [416, 484] width 117 height 41
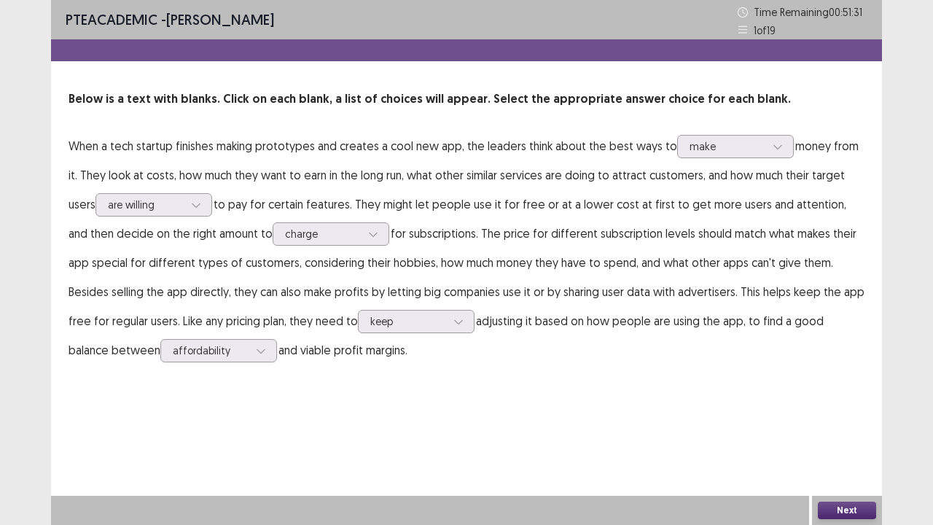
click at [824, 401] on button "Next" at bounding box center [847, 509] width 58 height 17
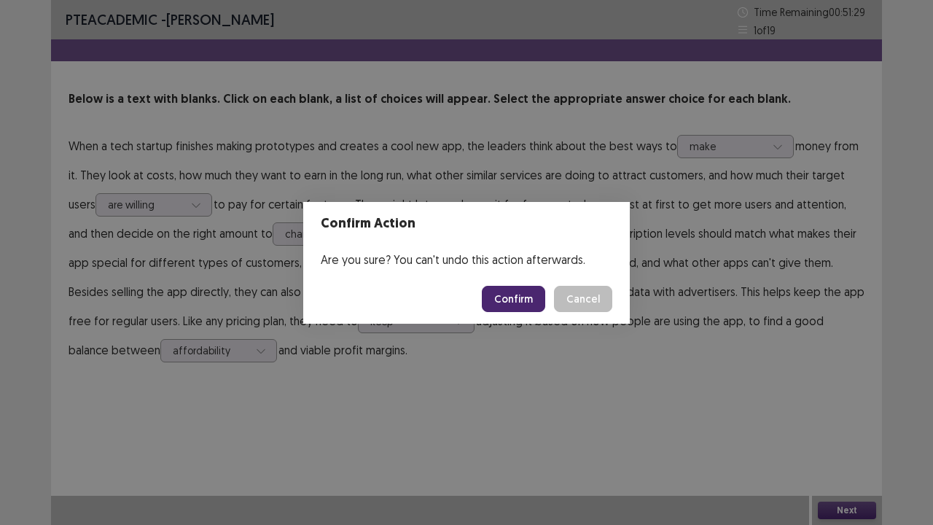
click at [529, 296] on button "Confirm" at bounding box center [513, 299] width 63 height 26
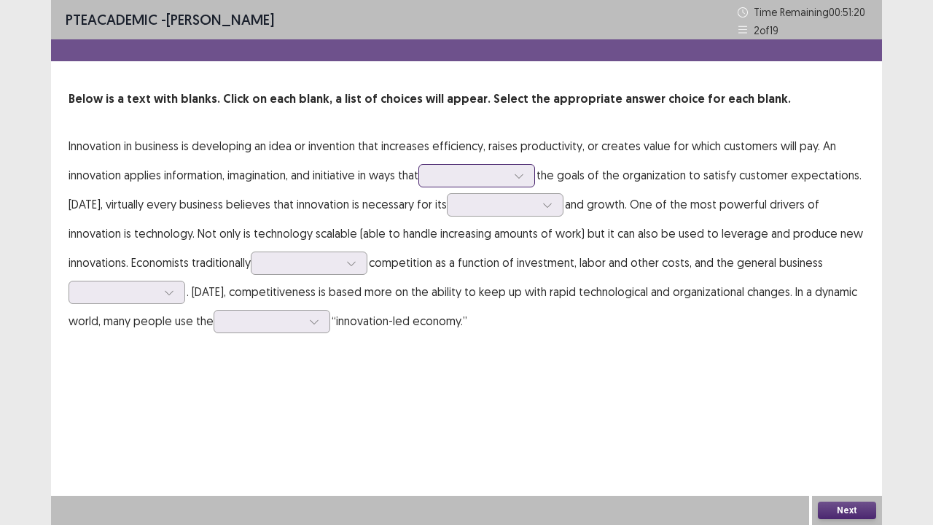
click at [530, 175] on div at bounding box center [519, 176] width 22 height 22
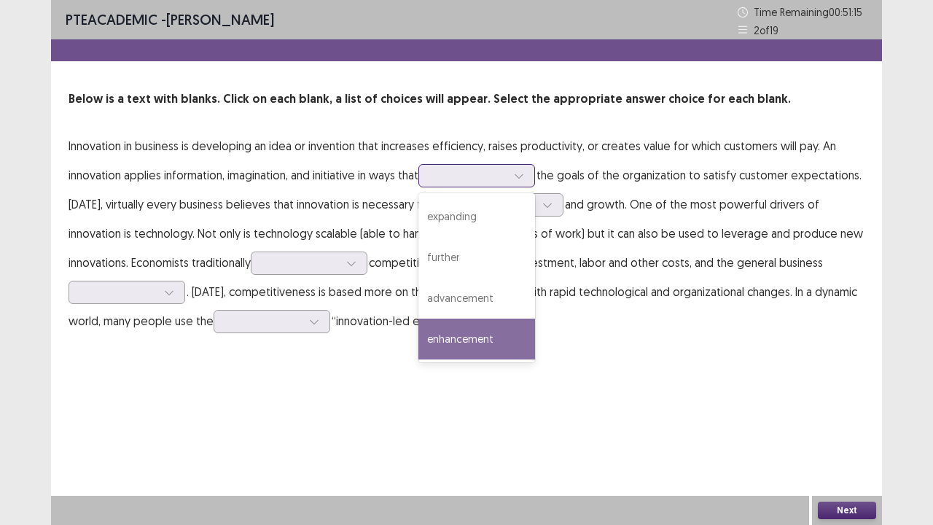
click at [496, 328] on div "enhancement" at bounding box center [476, 338] width 117 height 41
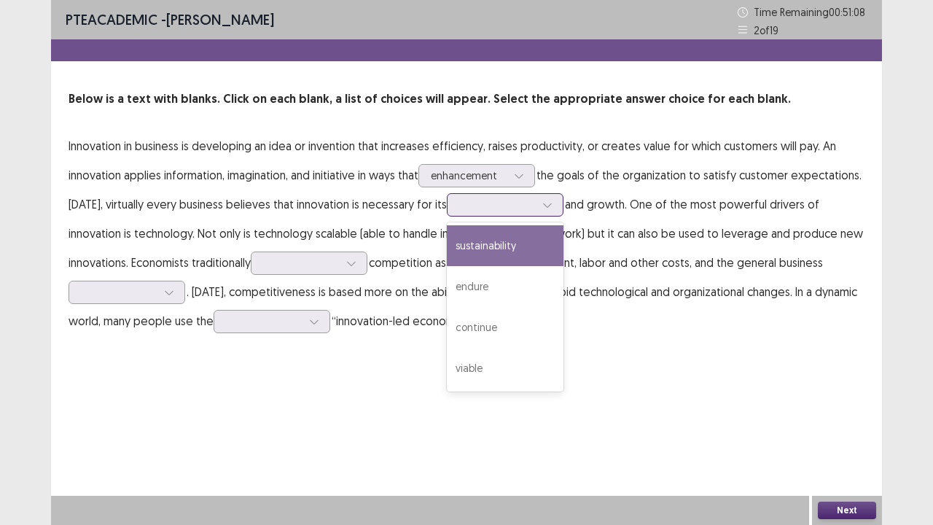
click at [550, 203] on icon at bounding box center [547, 205] width 10 height 10
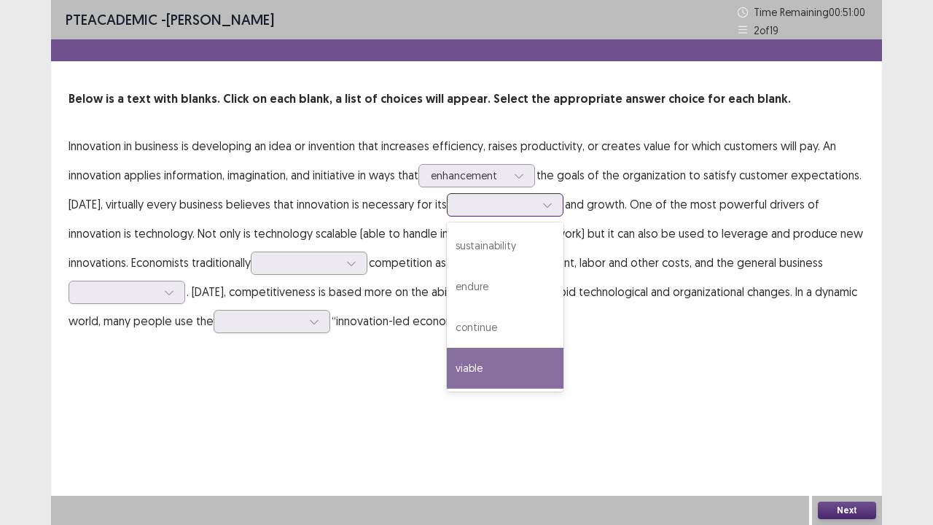
click at [512, 362] on div "viable" at bounding box center [505, 368] width 117 height 41
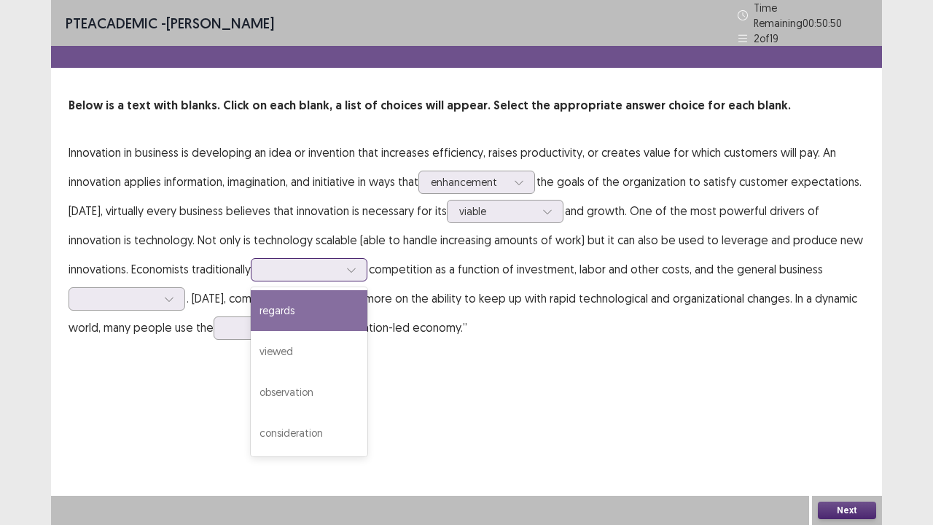
click at [356, 265] on icon at bounding box center [351, 270] width 10 height 10
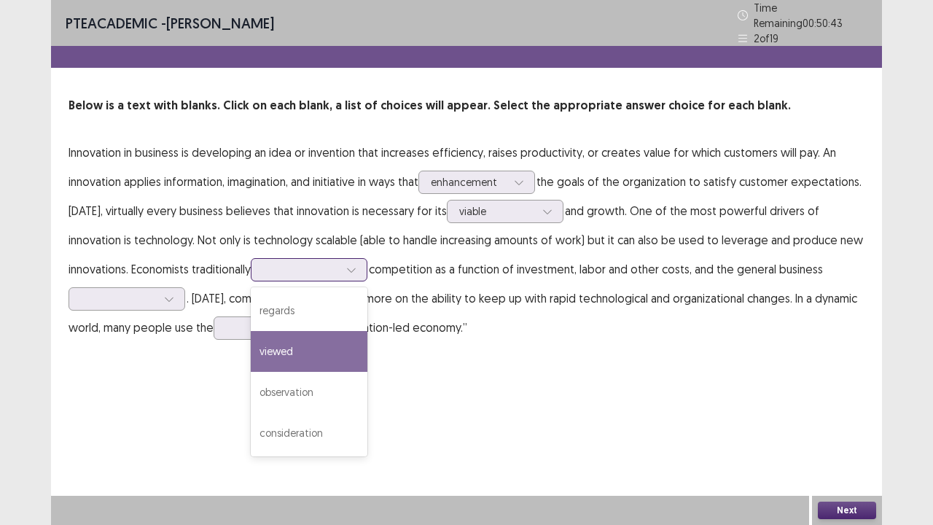
click at [336, 344] on div "viewed" at bounding box center [309, 351] width 117 height 41
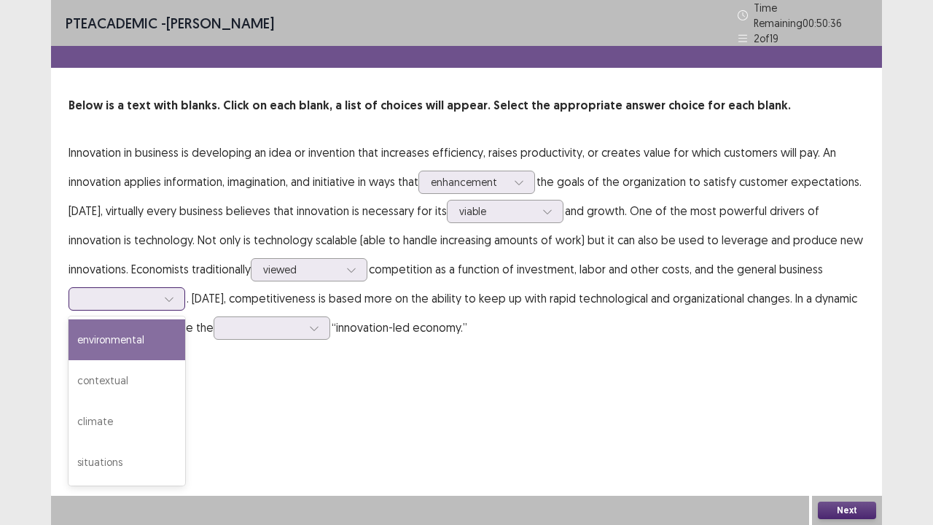
click at [173, 288] on div at bounding box center [169, 299] width 22 height 22
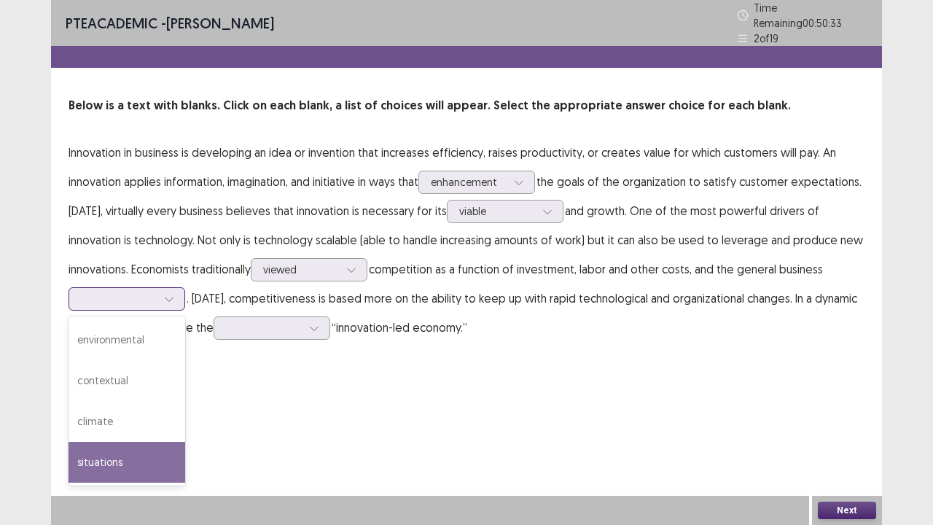
click at [160, 401] on div "situations" at bounding box center [127, 462] width 117 height 41
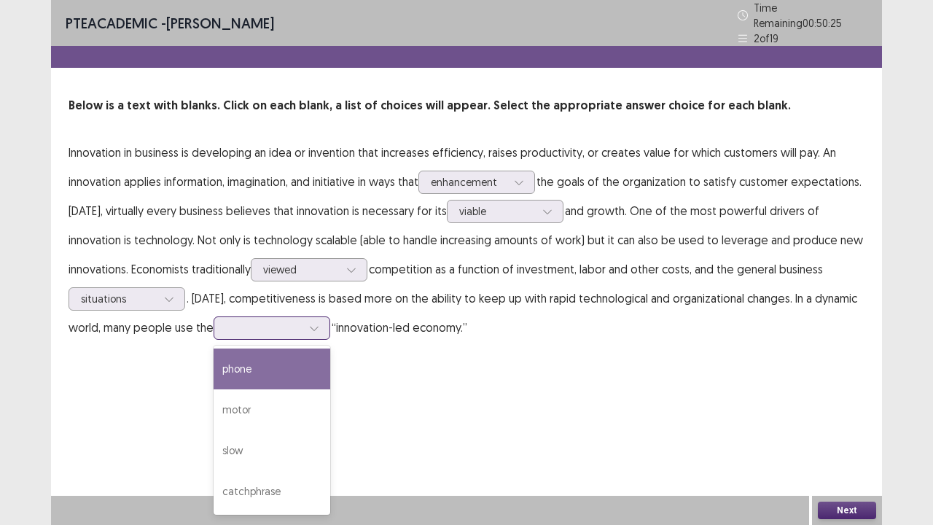
click at [317, 323] on icon at bounding box center [314, 328] width 10 height 10
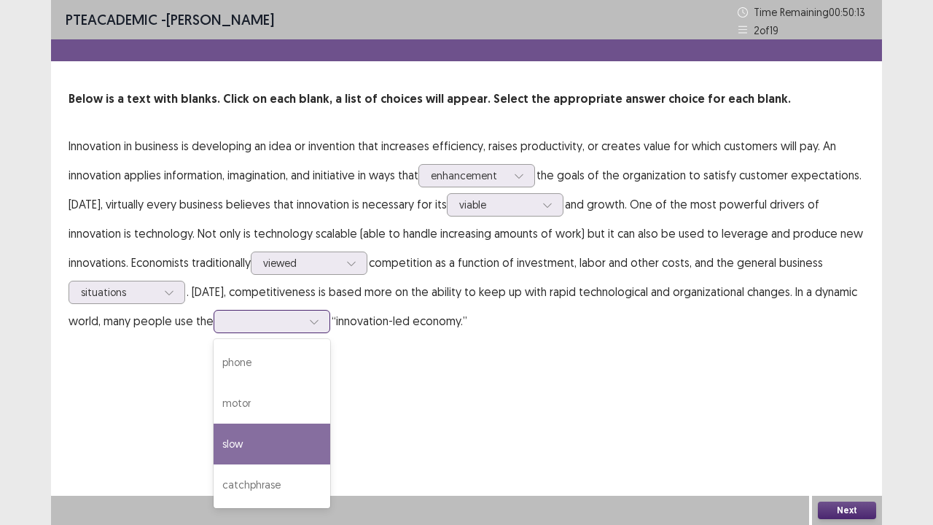
click at [259, 401] on div "slow" at bounding box center [272, 443] width 117 height 41
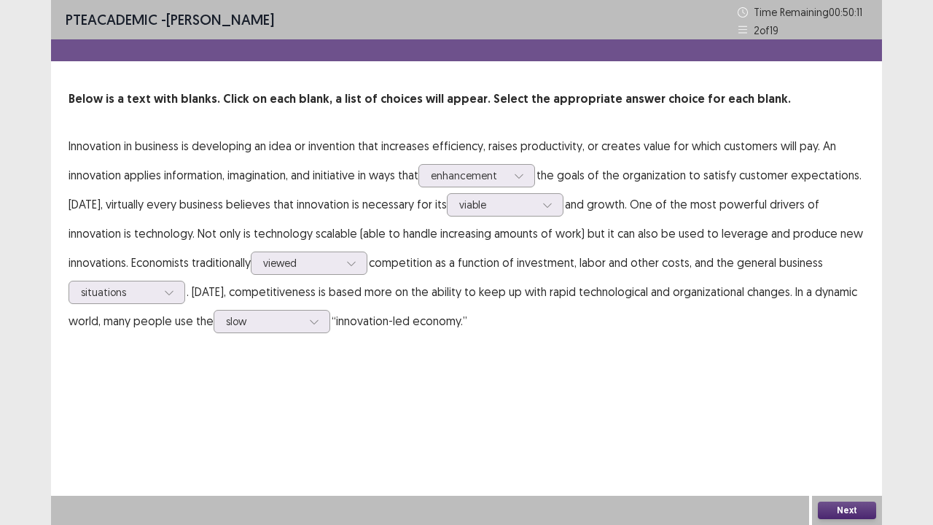
click at [837, 401] on button "Next" at bounding box center [847, 509] width 58 height 17
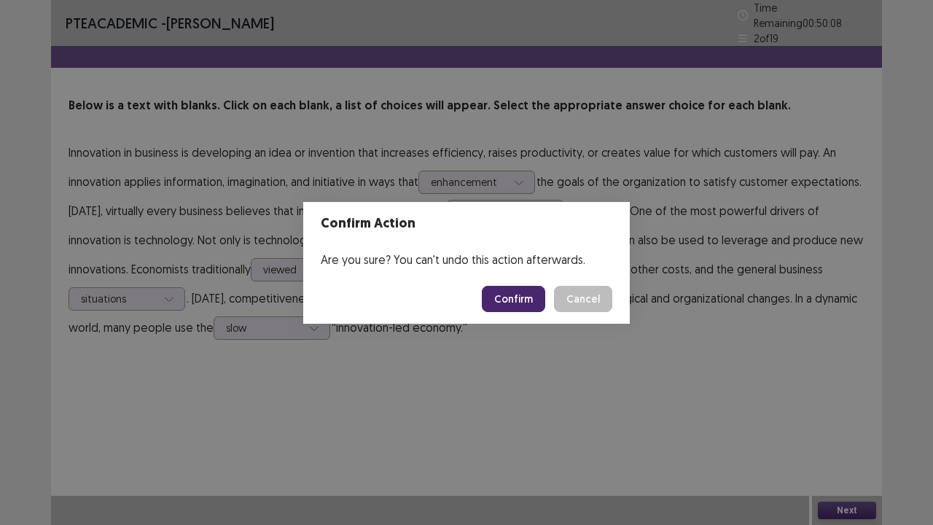
click at [526, 292] on button "Confirm" at bounding box center [513, 299] width 63 height 26
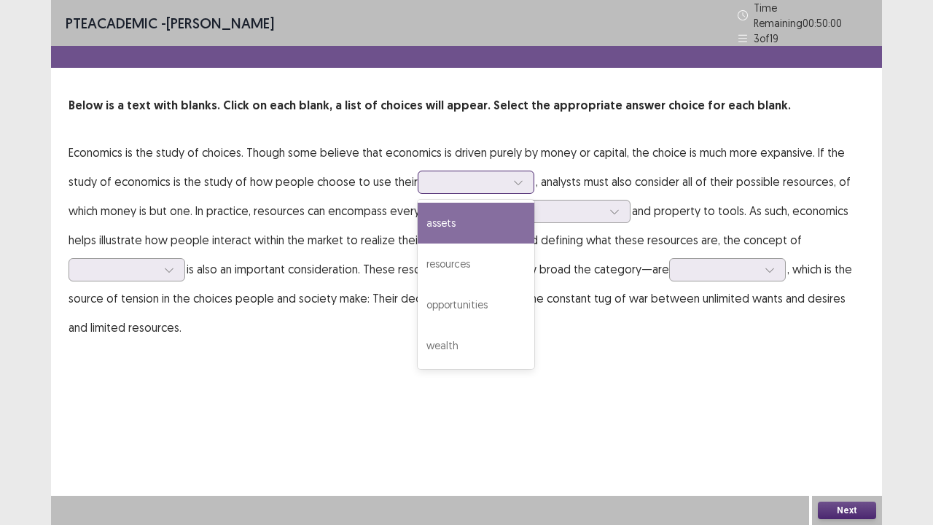
click at [514, 181] on icon at bounding box center [518, 183] width 8 height 4
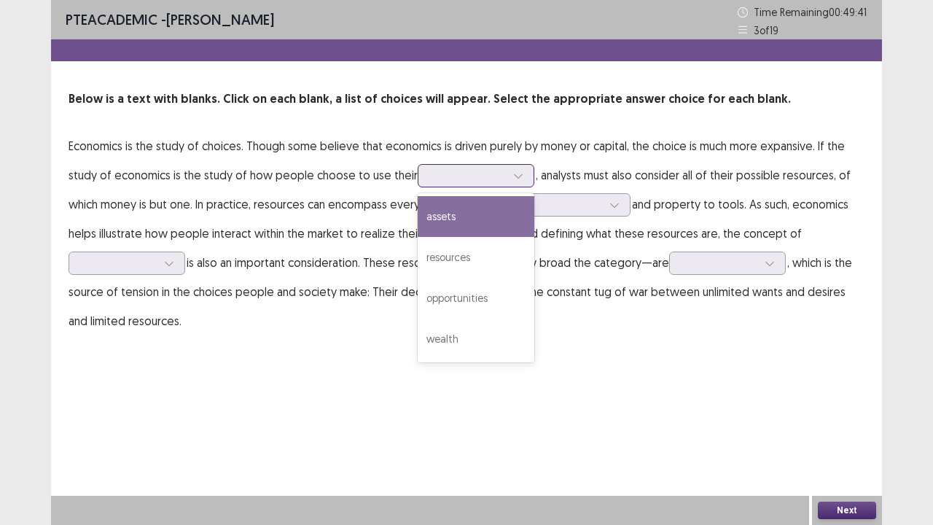
click at [471, 227] on div "assets" at bounding box center [476, 216] width 117 height 41
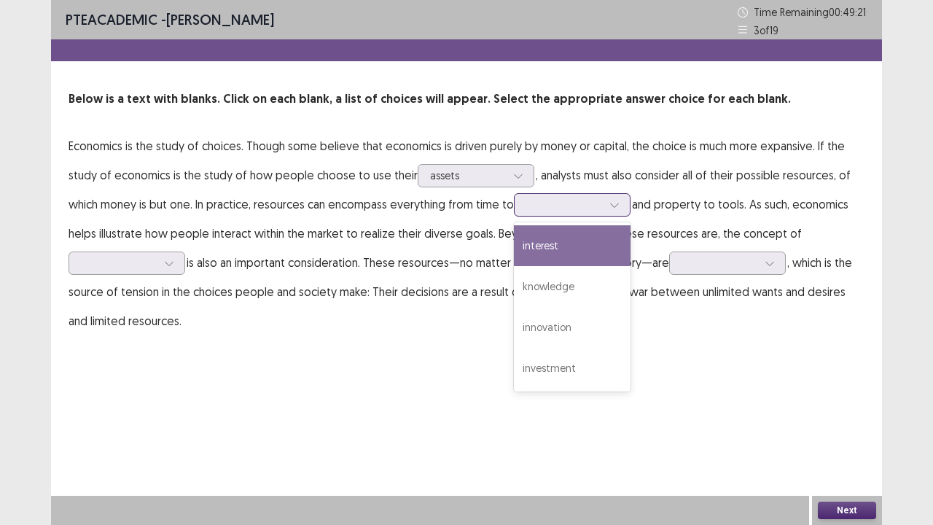
click at [619, 201] on icon at bounding box center [614, 205] width 10 height 10
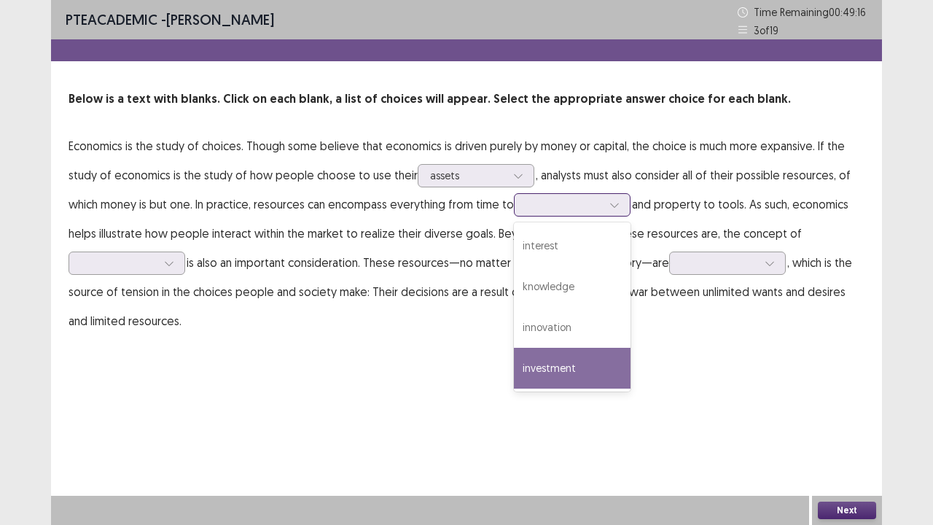
click at [576, 348] on div "investment" at bounding box center [572, 368] width 117 height 41
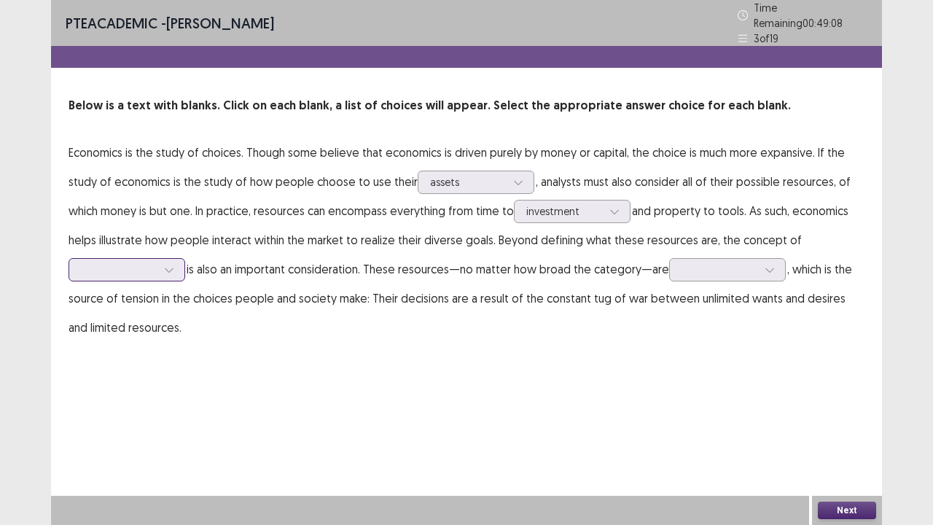
click at [178, 262] on div at bounding box center [169, 270] width 22 height 22
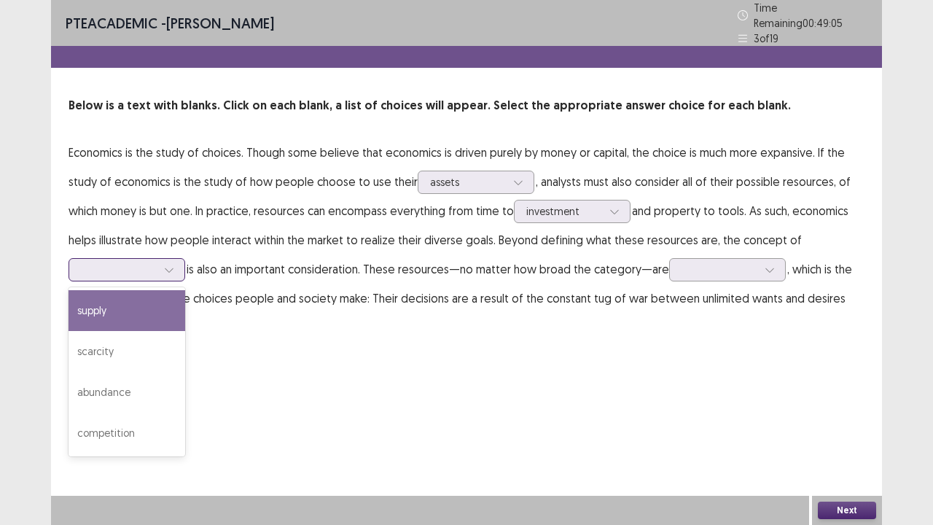
click at [149, 309] on div "supply" at bounding box center [127, 310] width 117 height 41
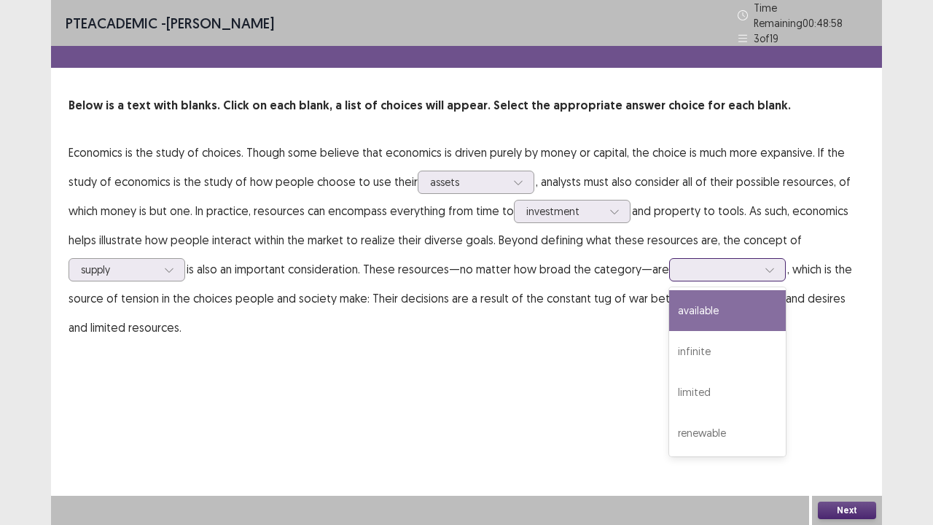
click at [762, 264] on div at bounding box center [770, 270] width 22 height 22
click at [707, 302] on div "available" at bounding box center [727, 310] width 117 height 41
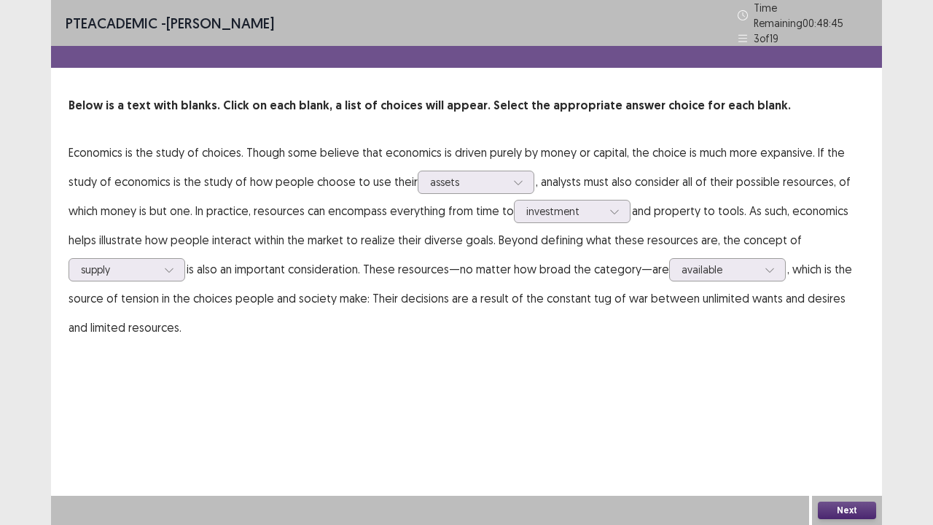
click at [825, 401] on button "Next" at bounding box center [847, 509] width 58 height 17
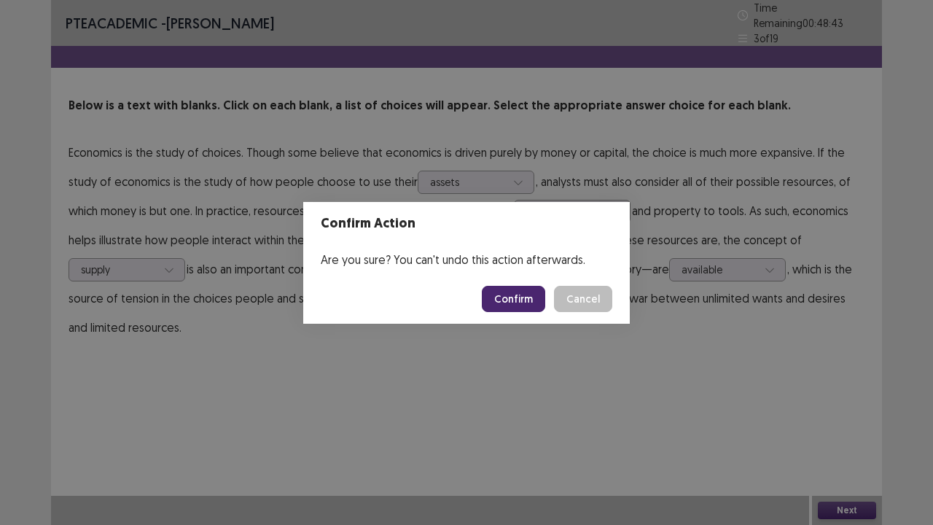
click at [523, 297] on button "Confirm" at bounding box center [513, 299] width 63 height 26
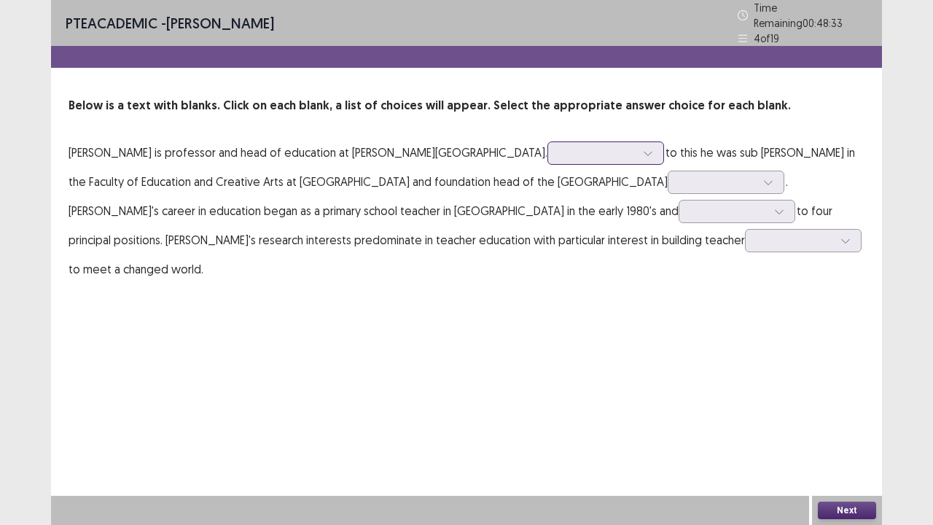
click at [637, 146] on div at bounding box center [648, 153] width 22 height 22
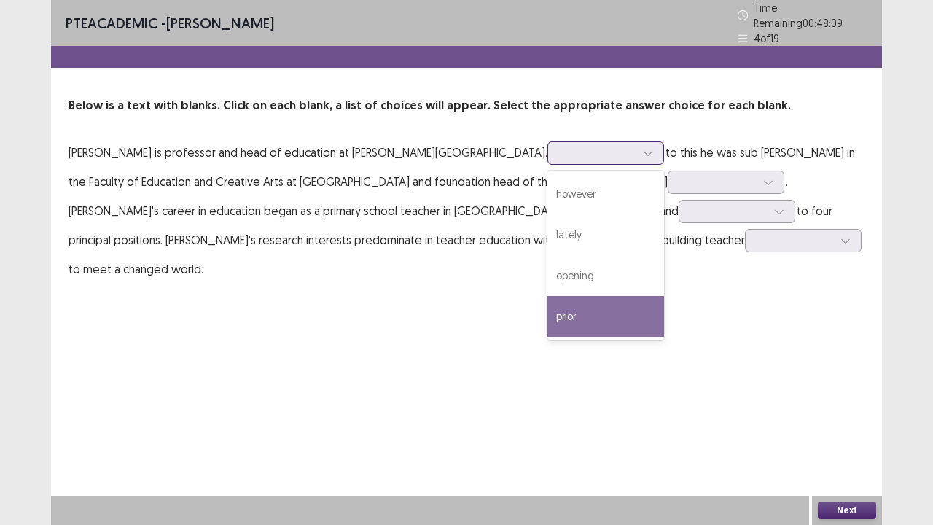
click at [547, 300] on div "prior" at bounding box center [605, 316] width 117 height 41
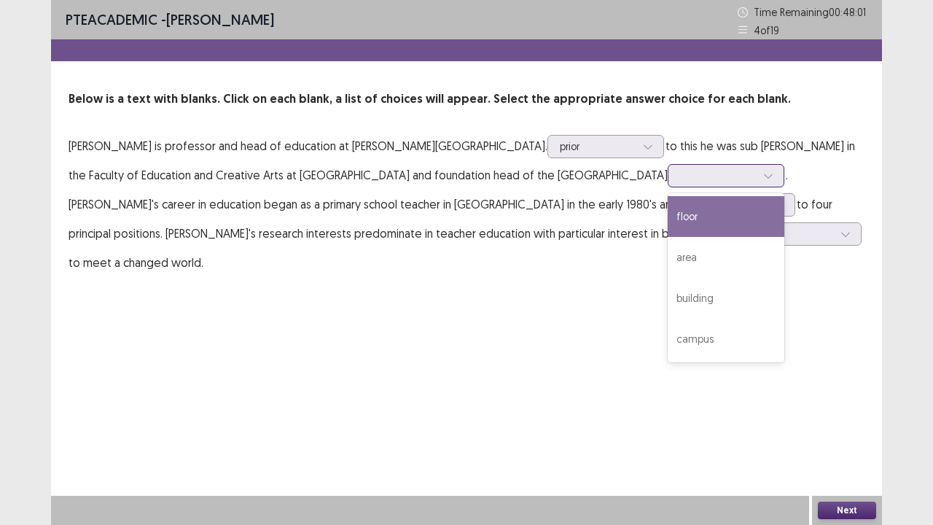
click at [763, 179] on icon at bounding box center [768, 176] width 10 height 10
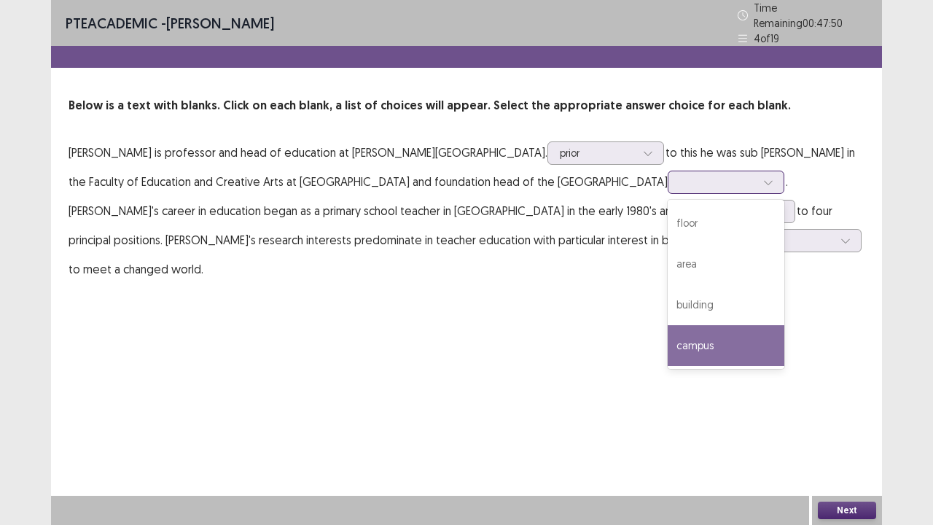
click at [668, 326] on div "campus" at bounding box center [726, 345] width 117 height 41
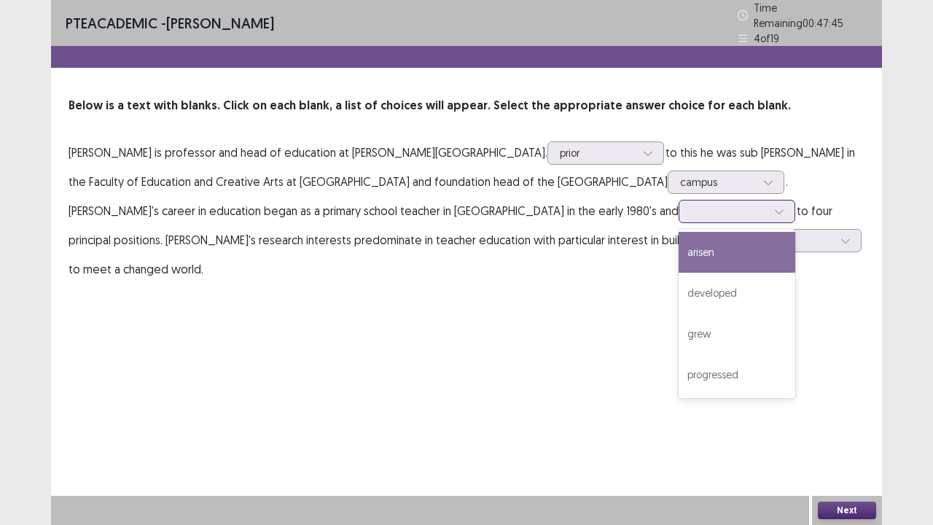
click at [775, 210] on icon at bounding box center [779, 212] width 8 height 4
click at [678, 254] on div "arisen" at bounding box center [736, 252] width 117 height 41
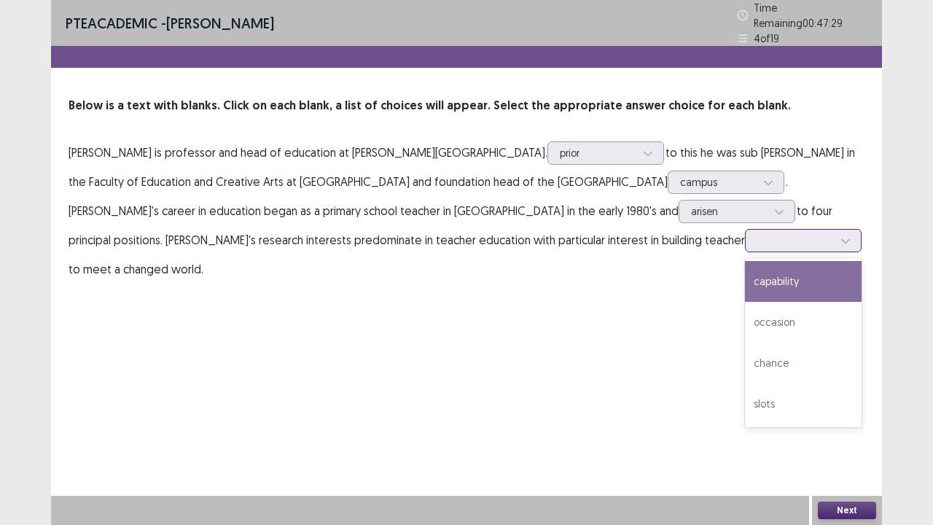
click at [840, 235] on icon at bounding box center [845, 240] width 10 height 10
click at [745, 265] on div "capability" at bounding box center [803, 281] width 117 height 41
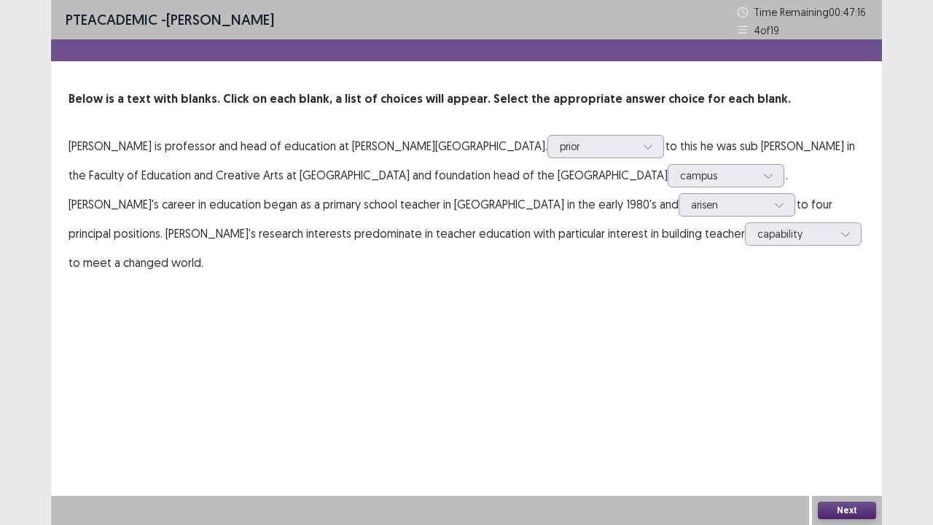
click at [840, 401] on button "Next" at bounding box center [847, 509] width 58 height 17
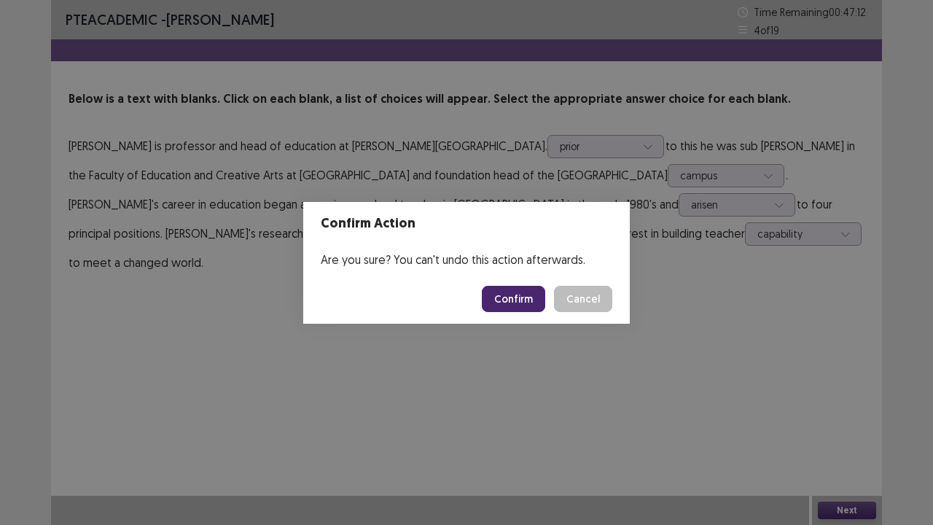
click at [515, 303] on button "Confirm" at bounding box center [513, 299] width 63 height 26
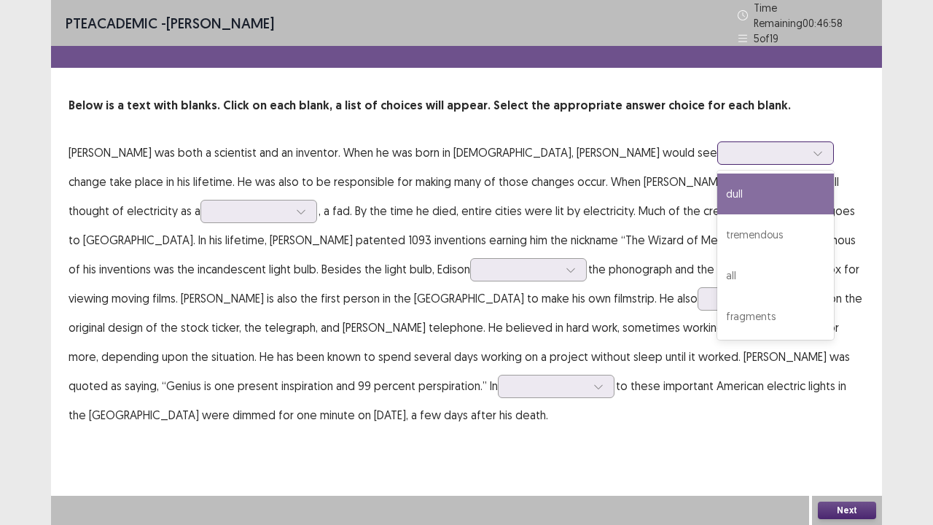
click at [813, 152] on icon at bounding box center [817, 154] width 8 height 4
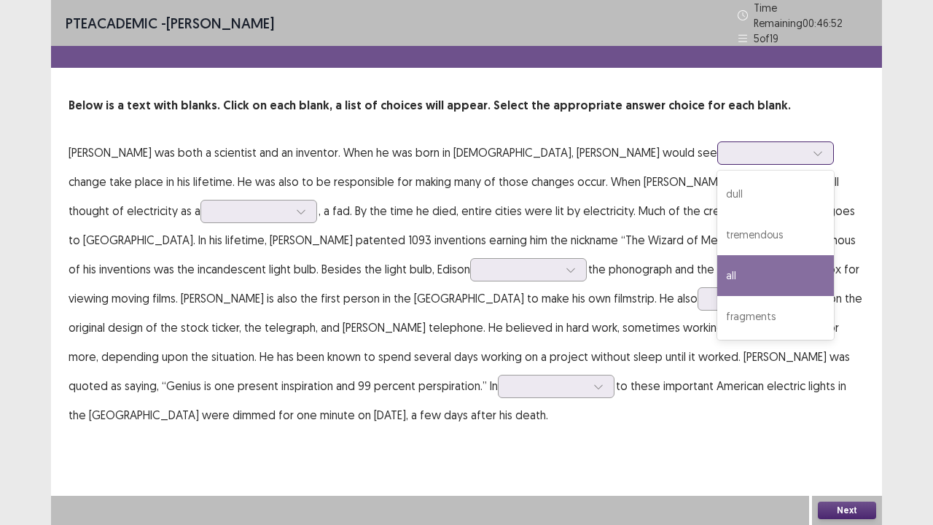
click at [717, 255] on div "all" at bounding box center [775, 275] width 117 height 41
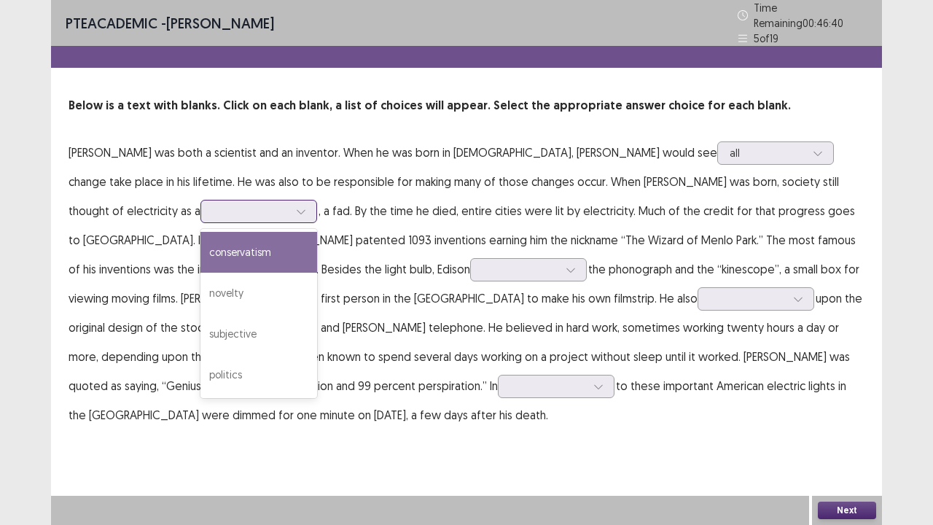
click at [296, 206] on icon at bounding box center [301, 211] width 10 height 10
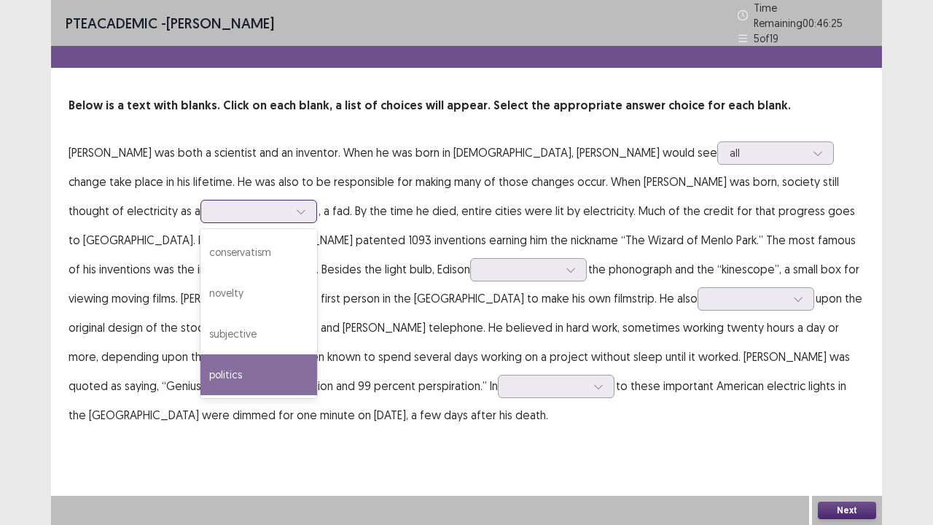
click at [200, 354] on div "politics" at bounding box center [258, 374] width 117 height 41
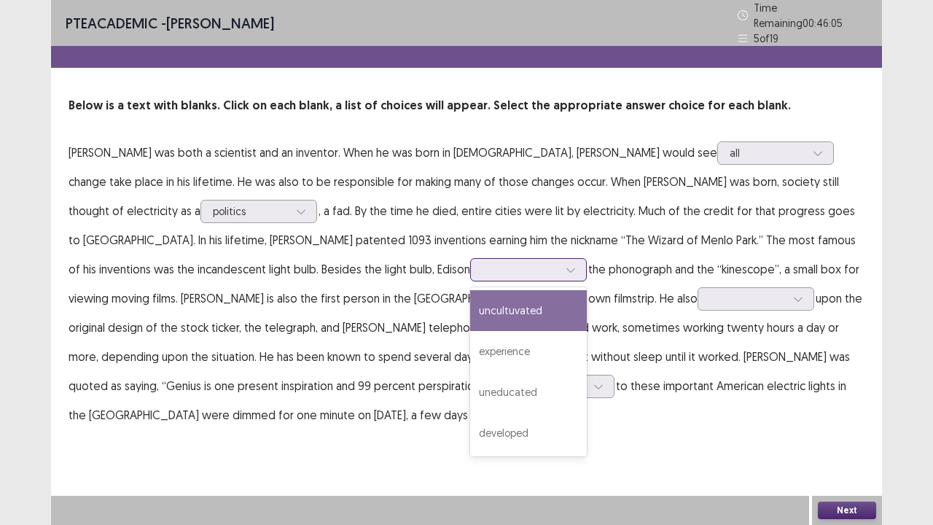
click at [566, 265] on icon at bounding box center [571, 270] width 10 height 10
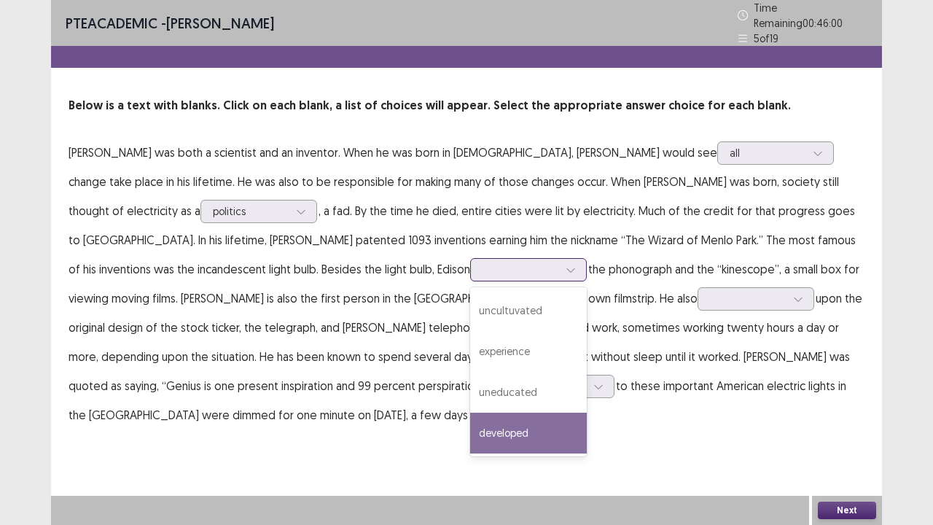
click at [470, 401] on div "developed" at bounding box center [528, 432] width 117 height 41
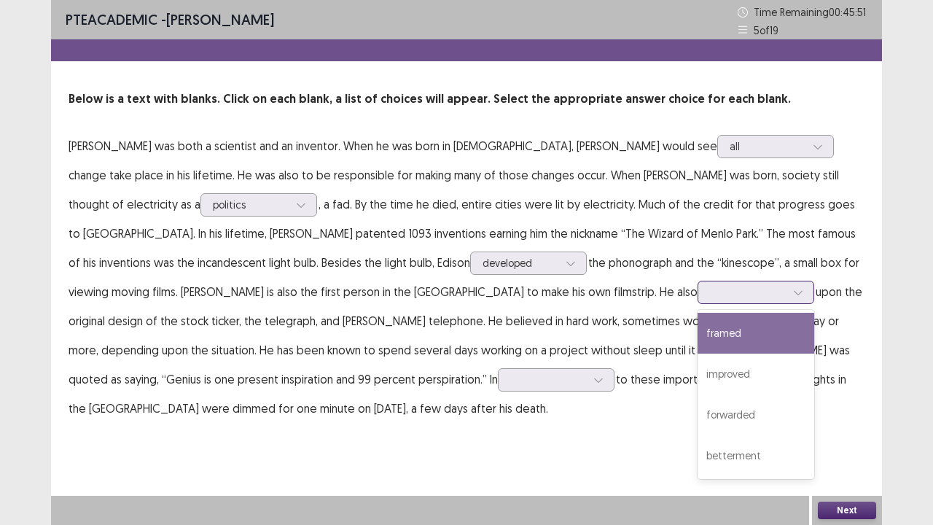
click at [787, 294] on div at bounding box center [798, 292] width 22 height 22
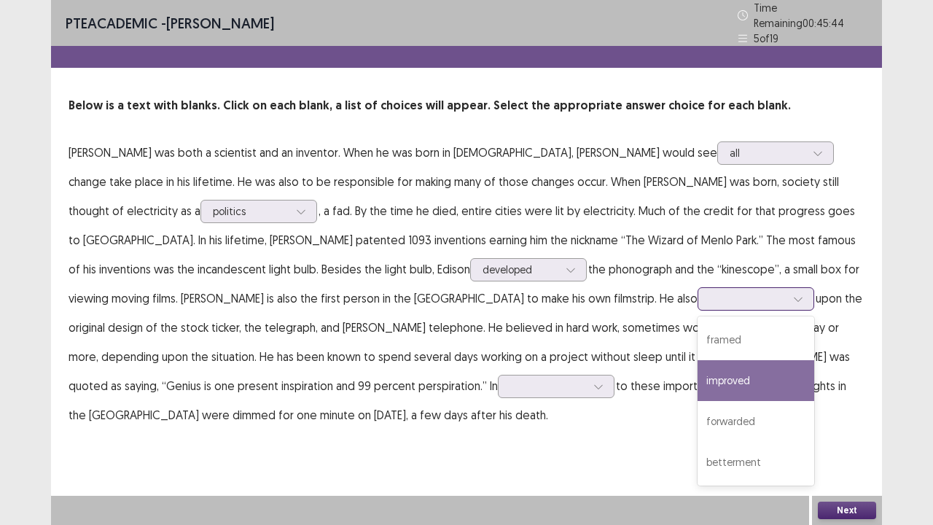
click at [697, 372] on div "improved" at bounding box center [755, 380] width 117 height 41
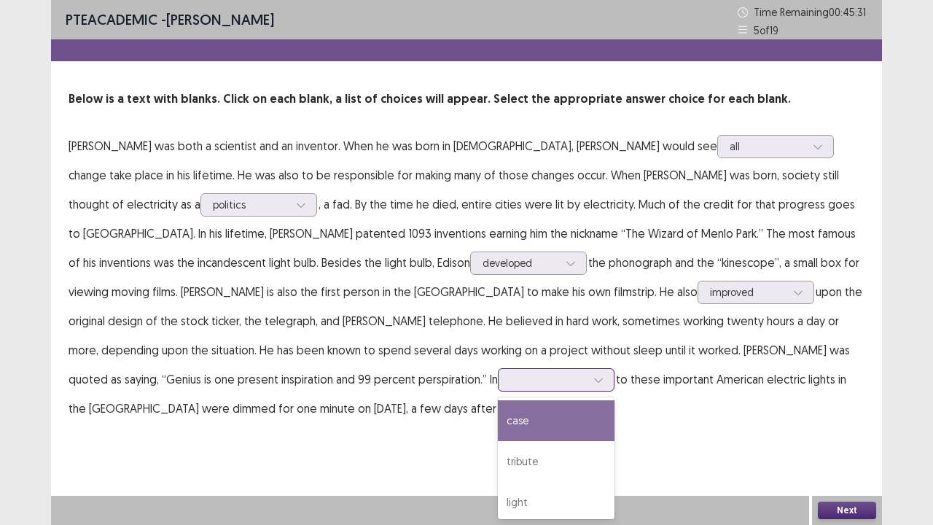
click at [593, 375] on icon at bounding box center [598, 380] width 10 height 10
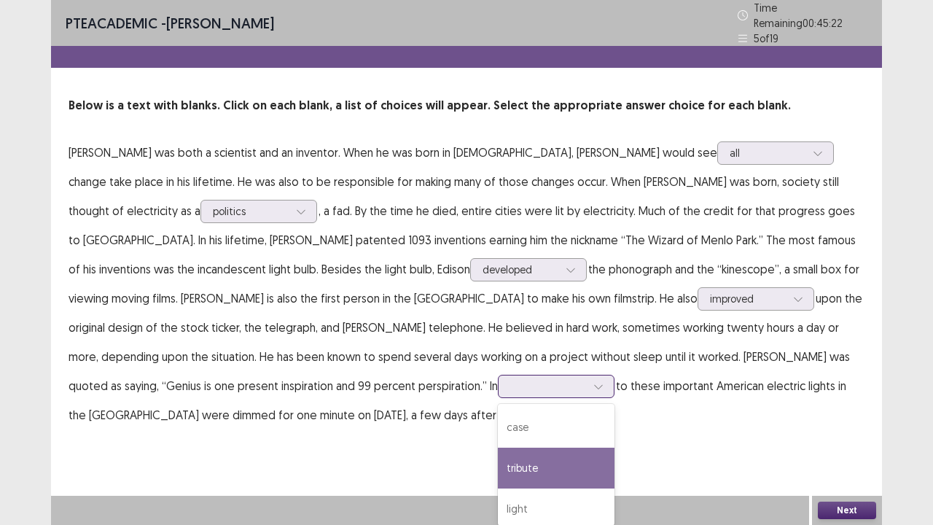
click at [498, 401] on div "tribute" at bounding box center [556, 467] width 117 height 41
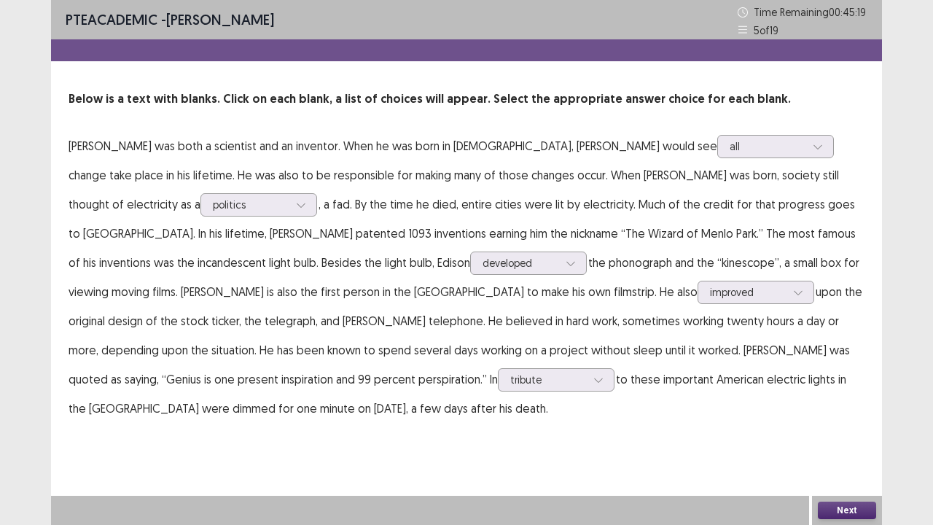
click at [834, 401] on button "Next" at bounding box center [847, 509] width 58 height 17
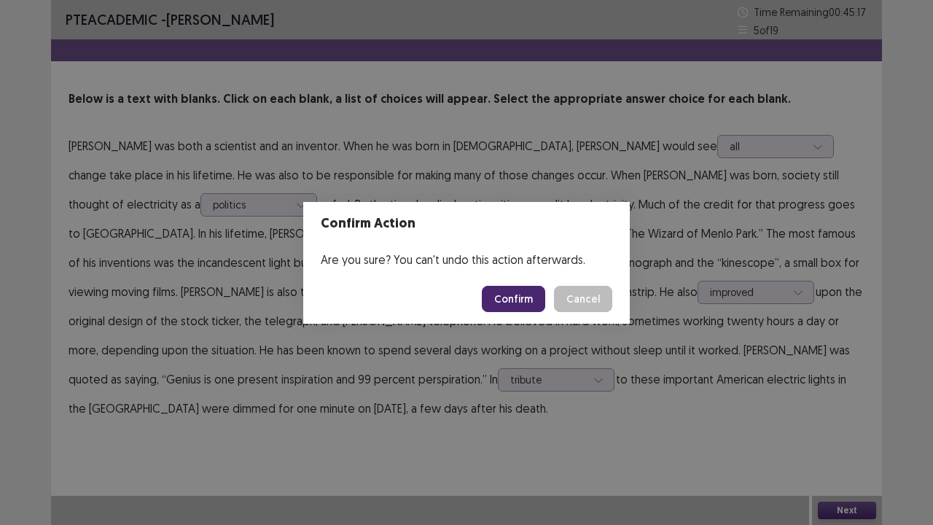
click at [536, 293] on button "Confirm" at bounding box center [513, 299] width 63 height 26
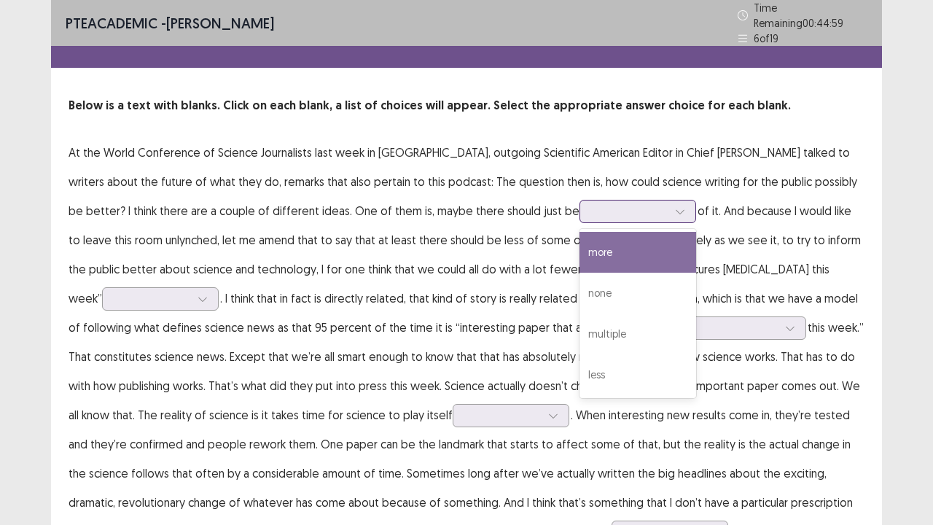
click at [669, 202] on div at bounding box center [680, 211] width 22 height 22
click at [579, 248] on div "more" at bounding box center [637, 252] width 117 height 41
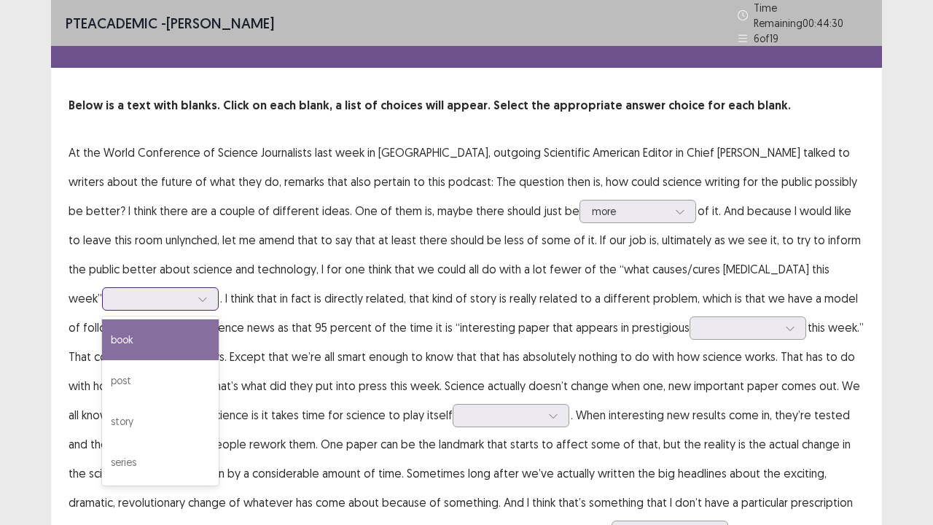
click at [208, 294] on icon at bounding box center [202, 299] width 10 height 10
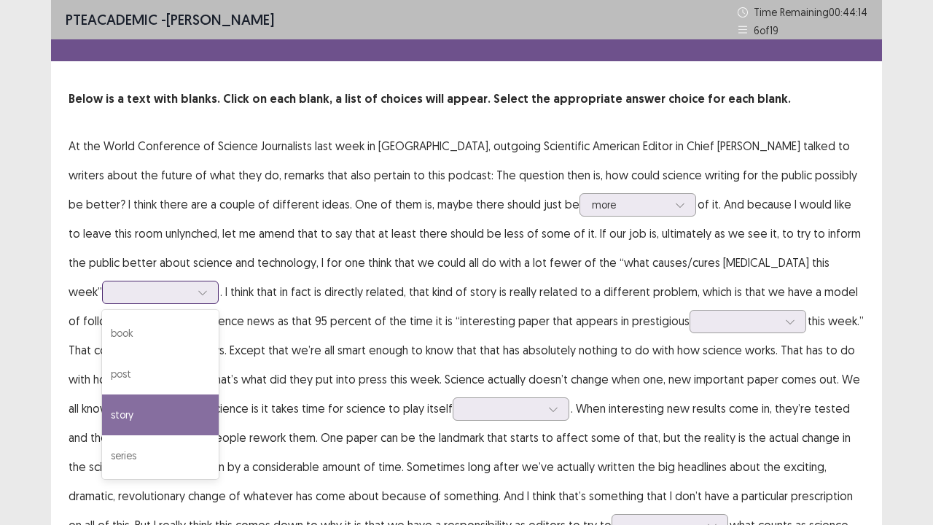
click at [219, 394] on div "story" at bounding box center [160, 414] width 117 height 41
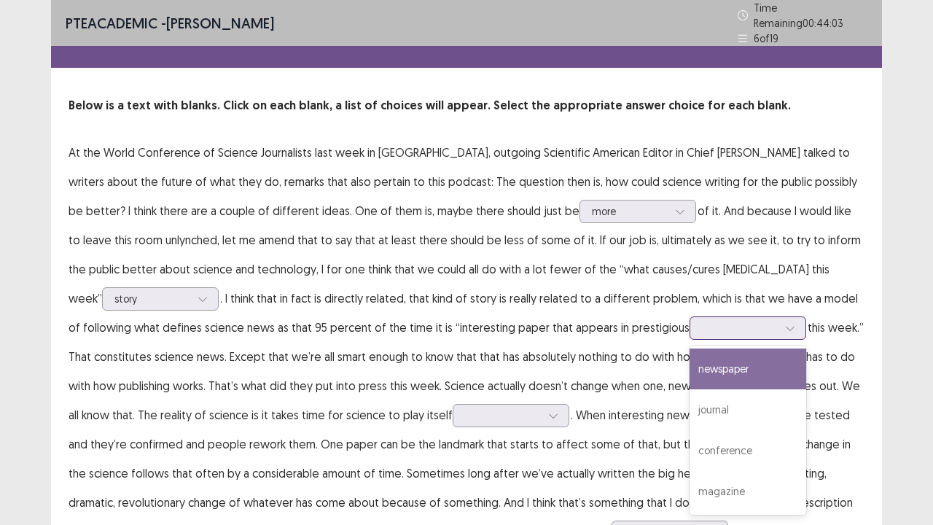
click at [786, 326] on icon at bounding box center [790, 328] width 8 height 4
click at [689, 370] on div "newspaper" at bounding box center [747, 368] width 117 height 41
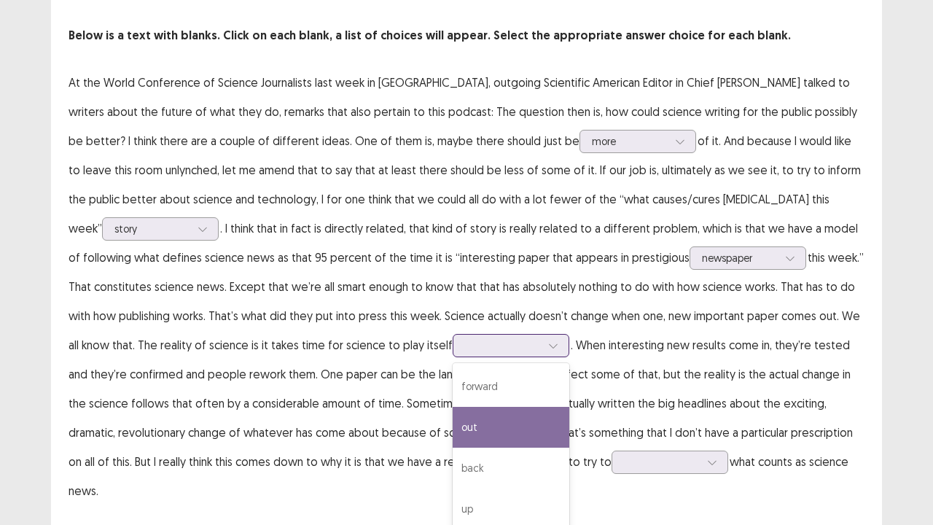
click at [453, 357] on div "4 results available. Use Up and Down to choose options, press Enter to select t…" at bounding box center [511, 345] width 117 height 23
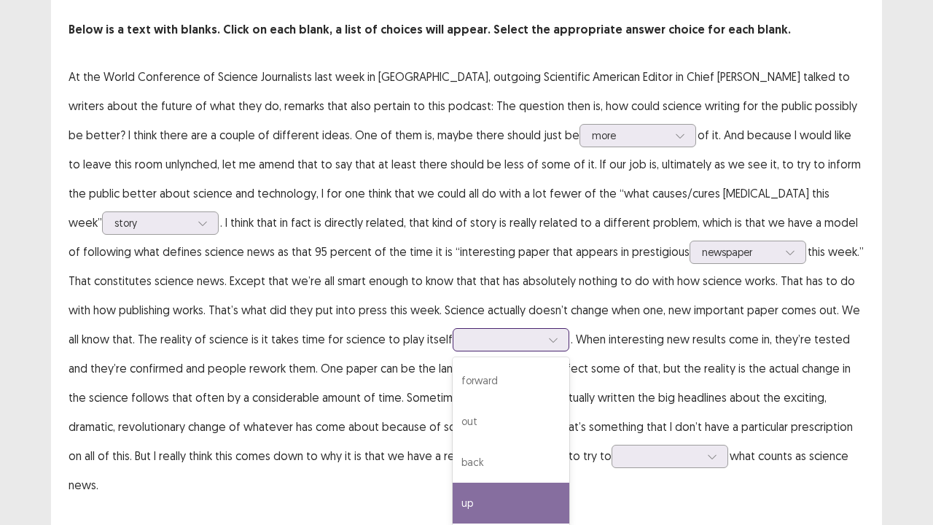
click at [453, 401] on div "up" at bounding box center [511, 502] width 117 height 41
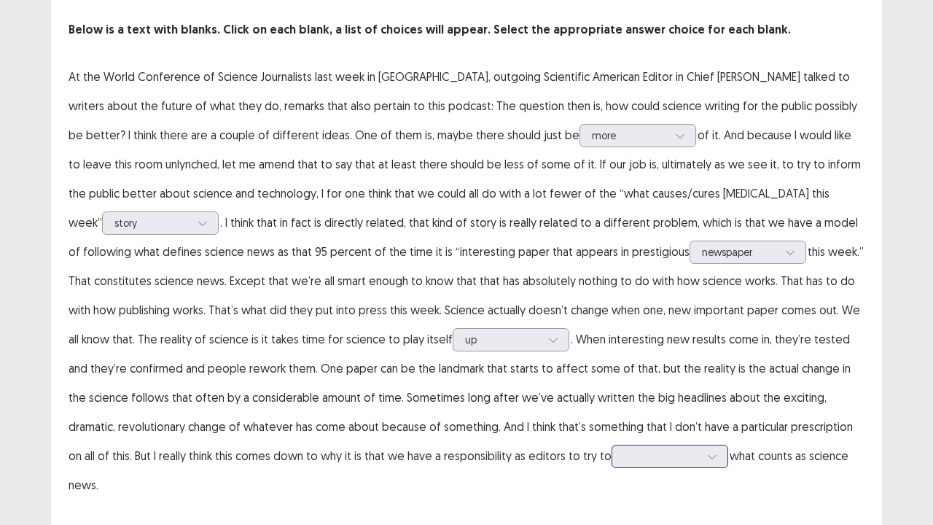
scroll to position [187, 0]
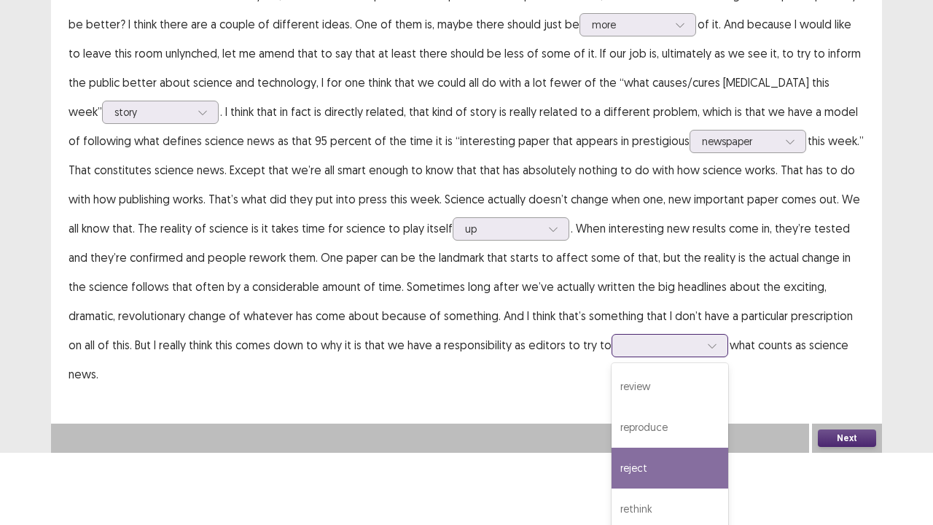
click at [611, 357] on div "4 results available. Use Up and Down to choose options, press Enter to select t…" at bounding box center [669, 345] width 117 height 23
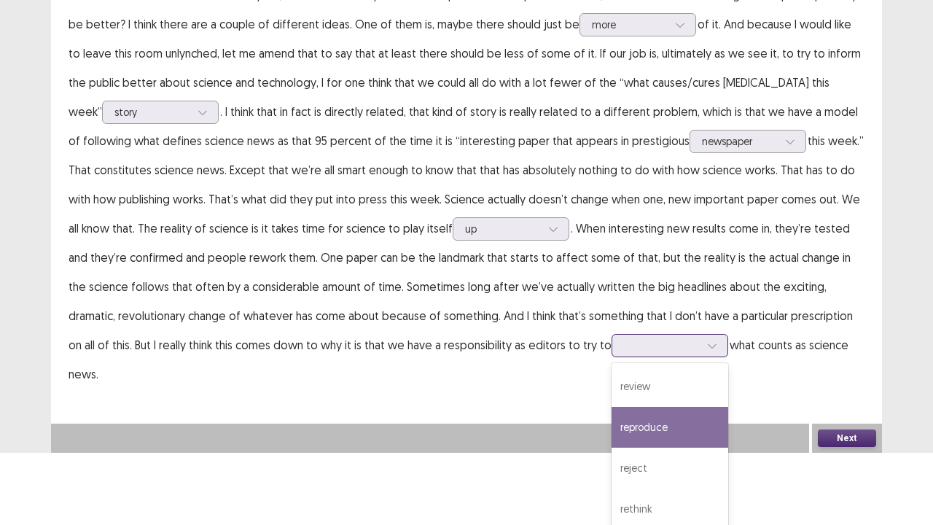
click at [611, 401] on div "reproduce" at bounding box center [669, 427] width 117 height 41
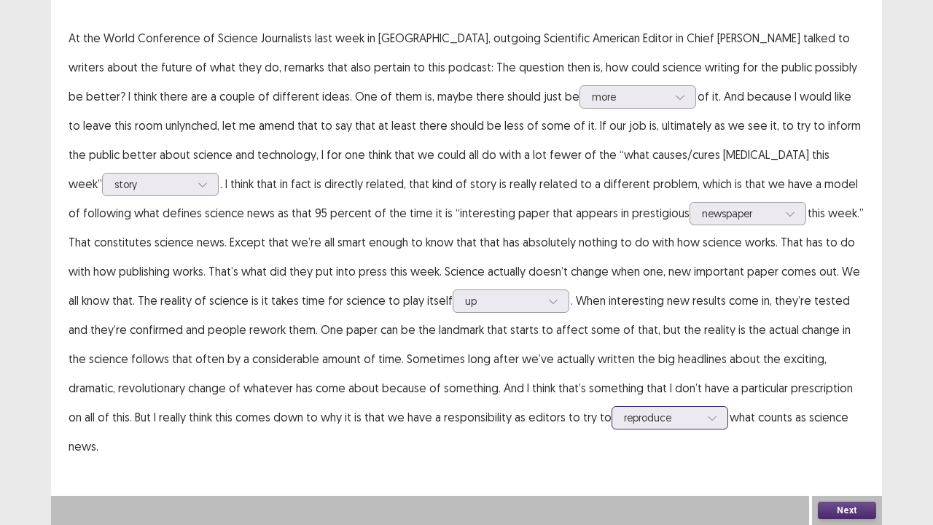
scroll to position [79, 0]
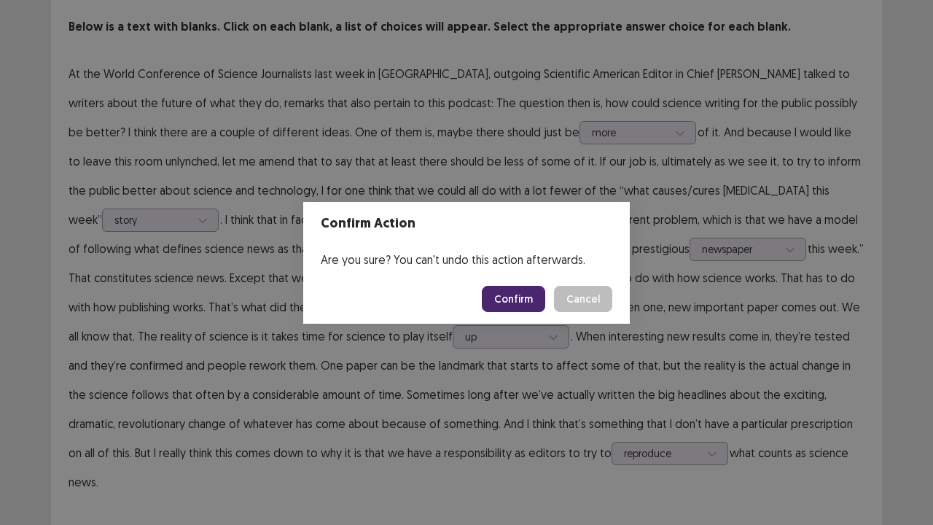
click at [529, 306] on button "Confirm" at bounding box center [513, 299] width 63 height 26
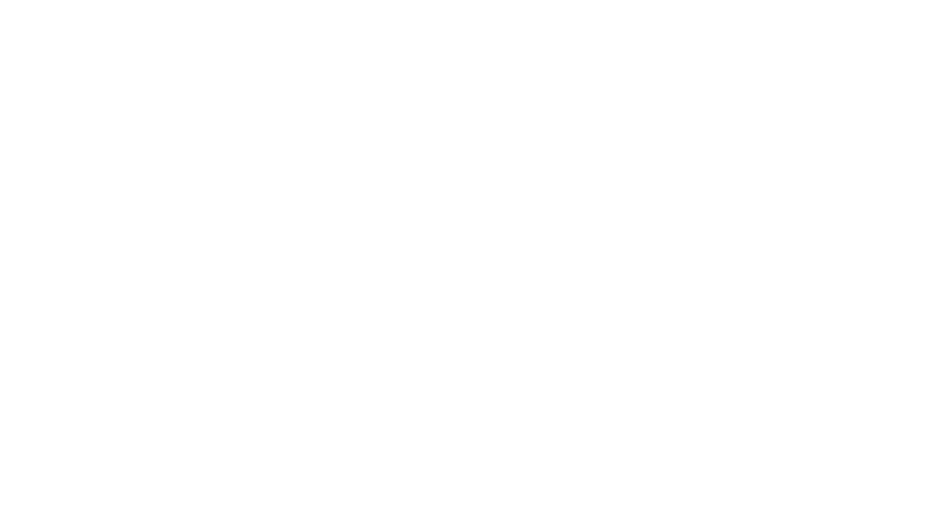
scroll to position [0, 0]
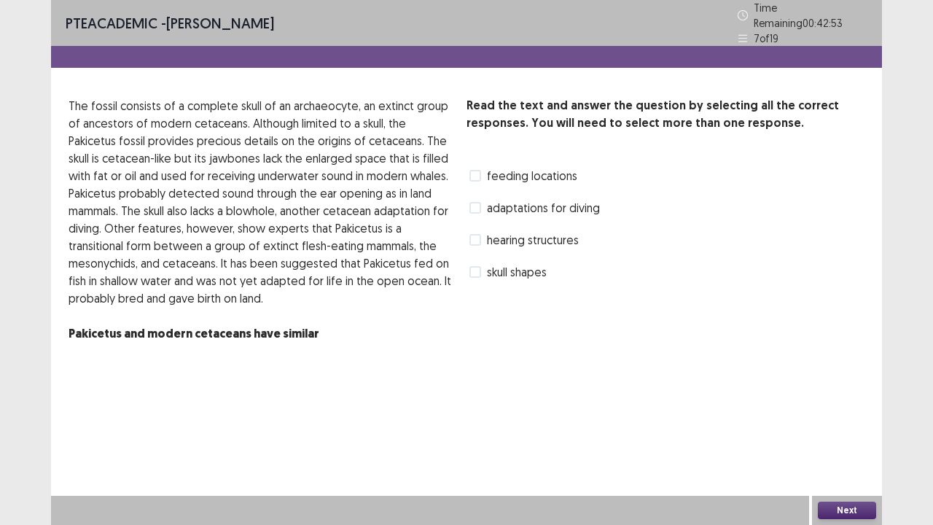
click at [479, 234] on span at bounding box center [475, 240] width 12 height 12
click at [469, 202] on span at bounding box center [475, 208] width 12 height 12
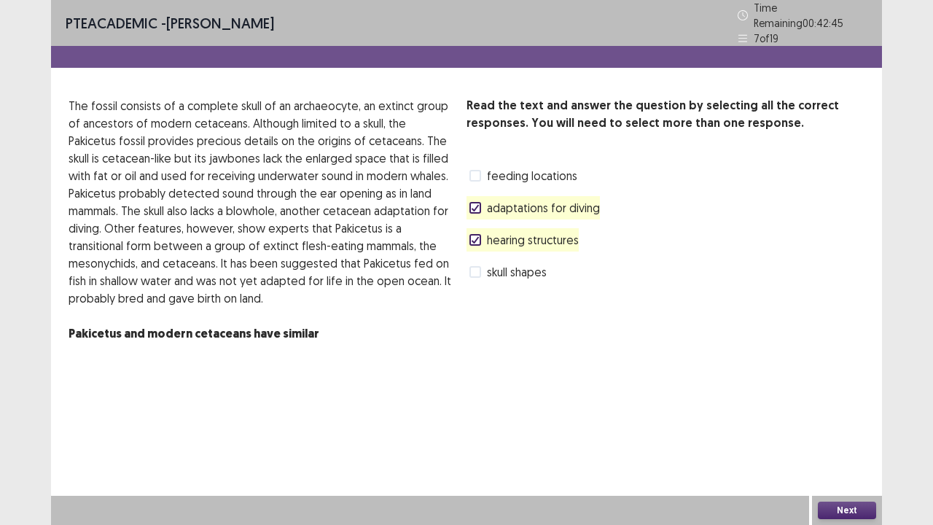
click at [474, 204] on icon at bounding box center [475, 207] width 9 height 7
click at [474, 266] on span at bounding box center [475, 272] width 12 height 12
click at [823, 401] on button "Next" at bounding box center [847, 509] width 58 height 17
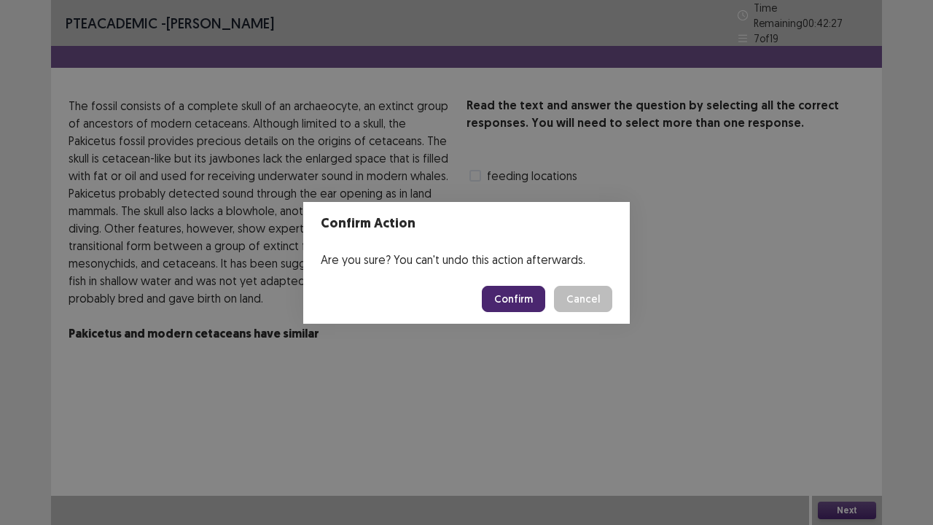
drag, startPoint x: 823, startPoint y: 510, endPoint x: 527, endPoint y: 299, distance: 363.6
click at [527, 299] on div "Confirm Action Are you sure? You can't undo this action afterwards. Confirm Can…" at bounding box center [466, 262] width 933 height 525
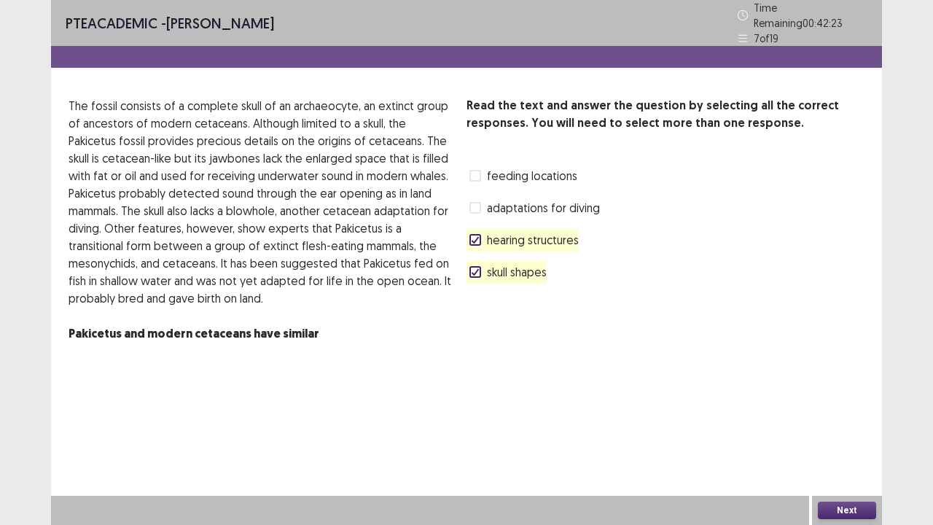
click at [835, 401] on button "Next" at bounding box center [847, 509] width 58 height 17
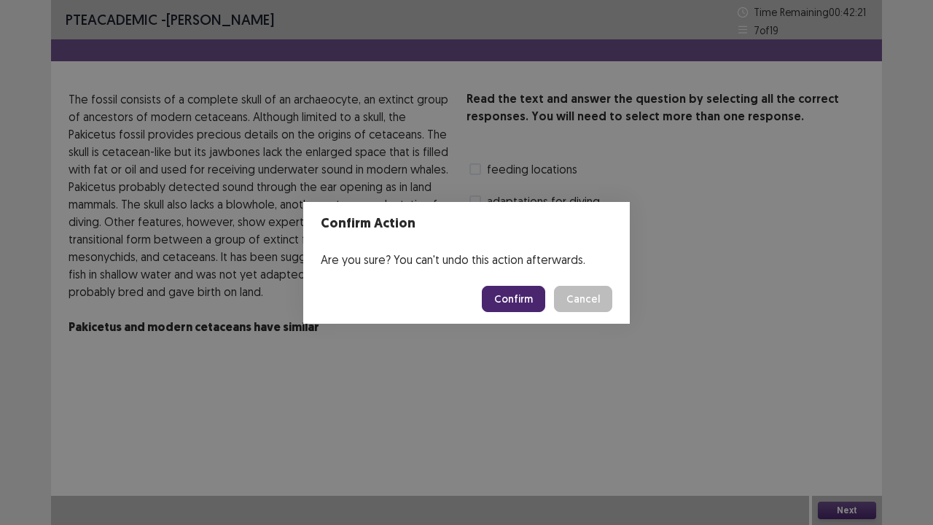
click at [524, 299] on button "Confirm" at bounding box center [513, 299] width 63 height 26
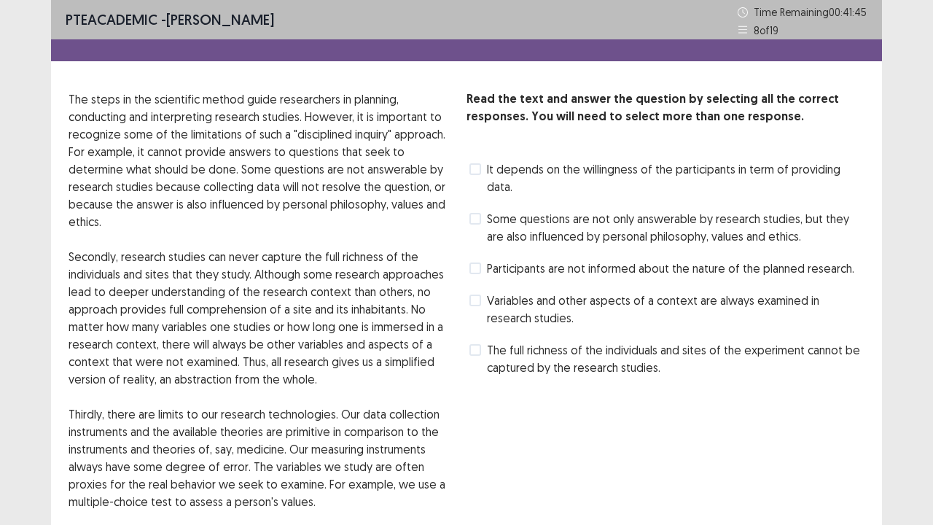
click at [479, 213] on span at bounding box center [475, 219] width 12 height 12
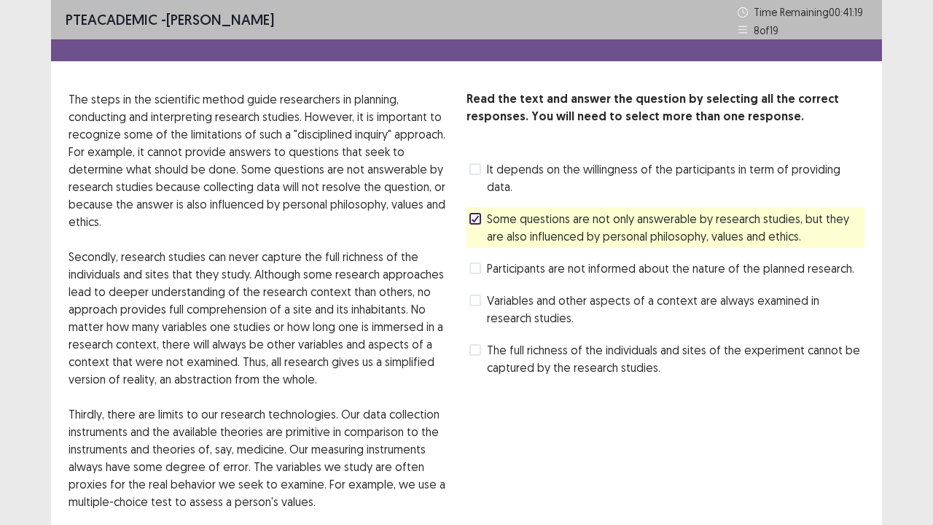
click at [475, 262] on span at bounding box center [475, 268] width 12 height 12
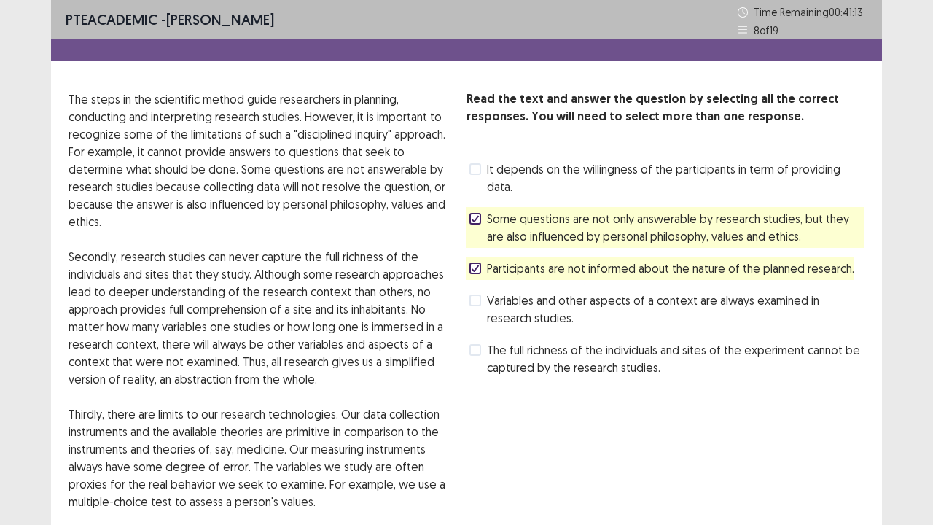
click at [475, 168] on span at bounding box center [475, 169] width 12 height 12
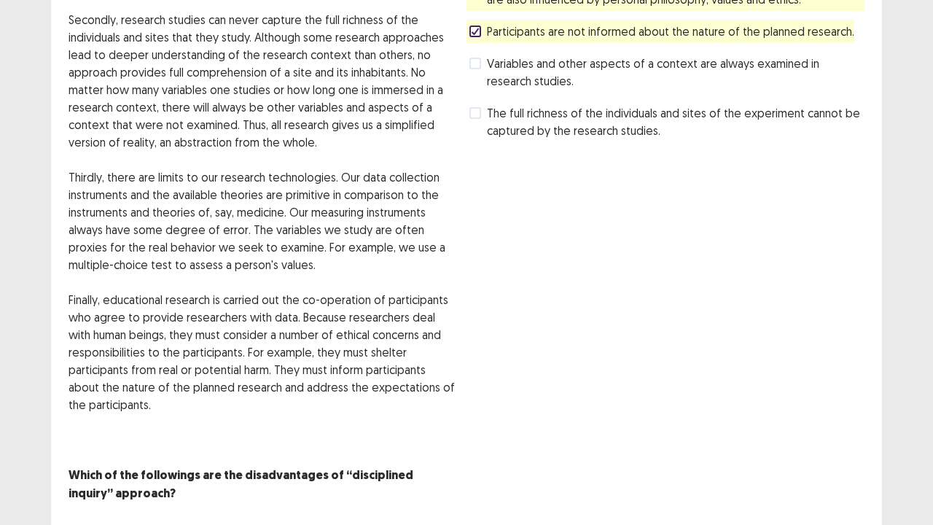
scroll to position [260, 0]
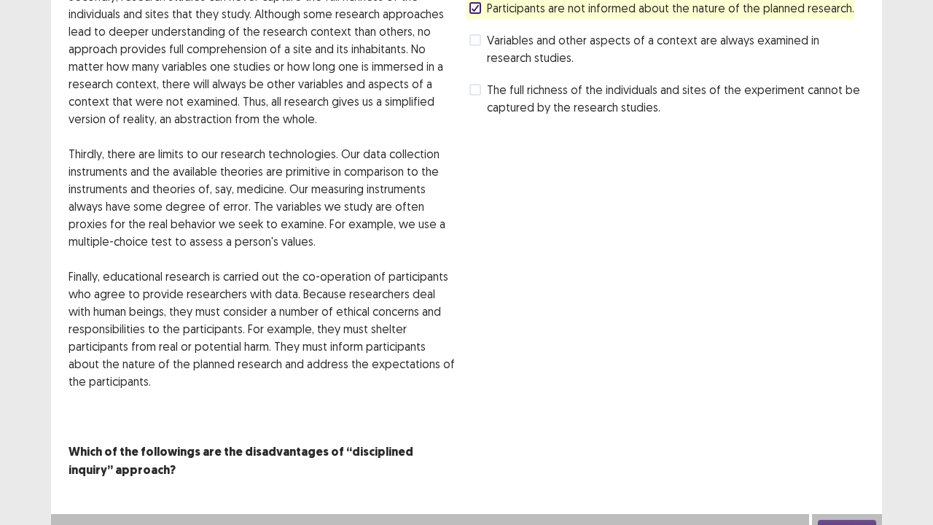
click at [853, 401] on button "Next" at bounding box center [847, 528] width 58 height 17
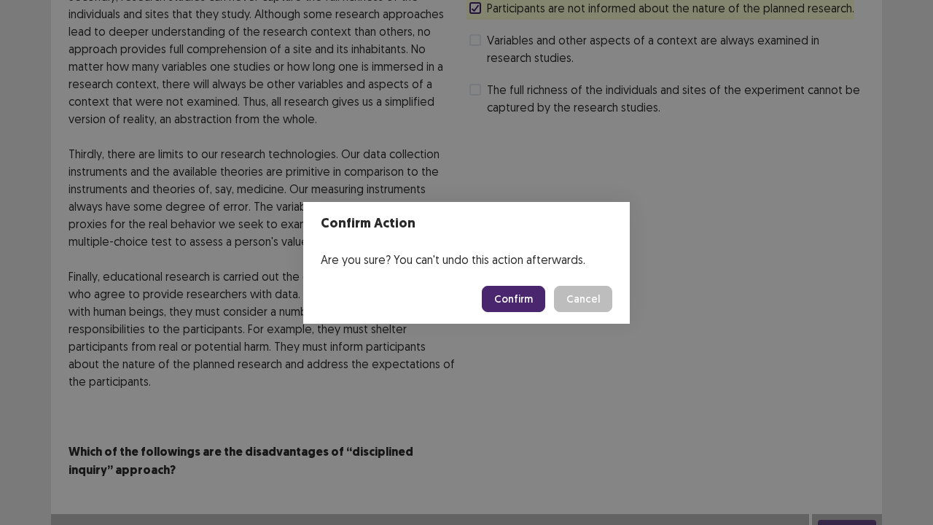
click at [541, 292] on button "Confirm" at bounding box center [513, 299] width 63 height 26
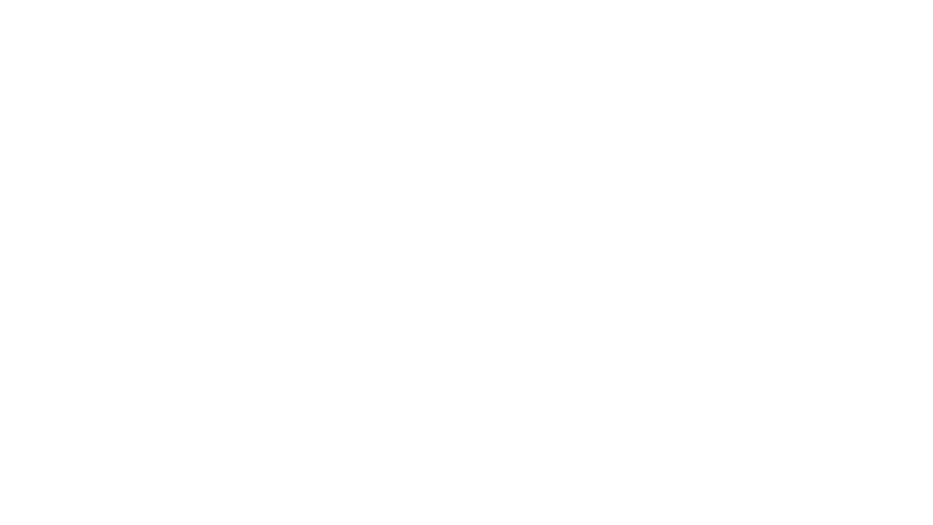
scroll to position [0, 0]
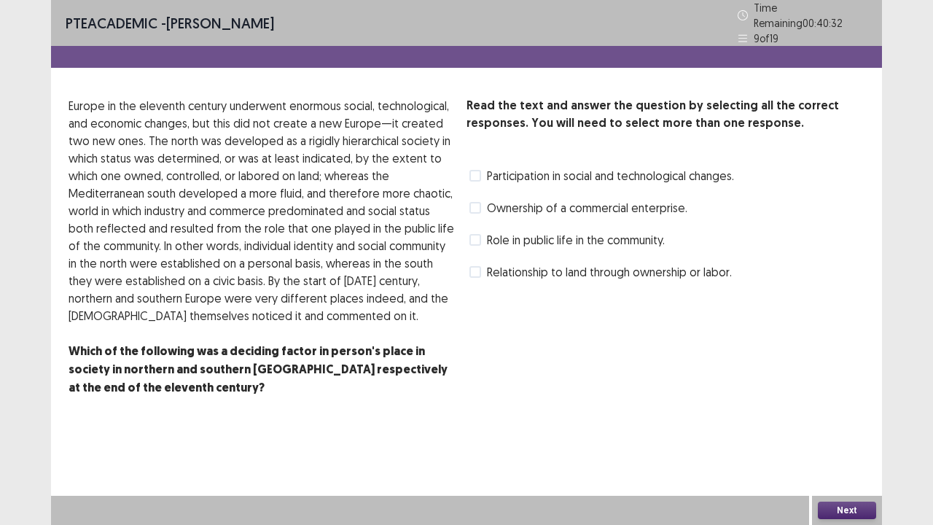
click at [479, 266] on span at bounding box center [475, 272] width 12 height 12
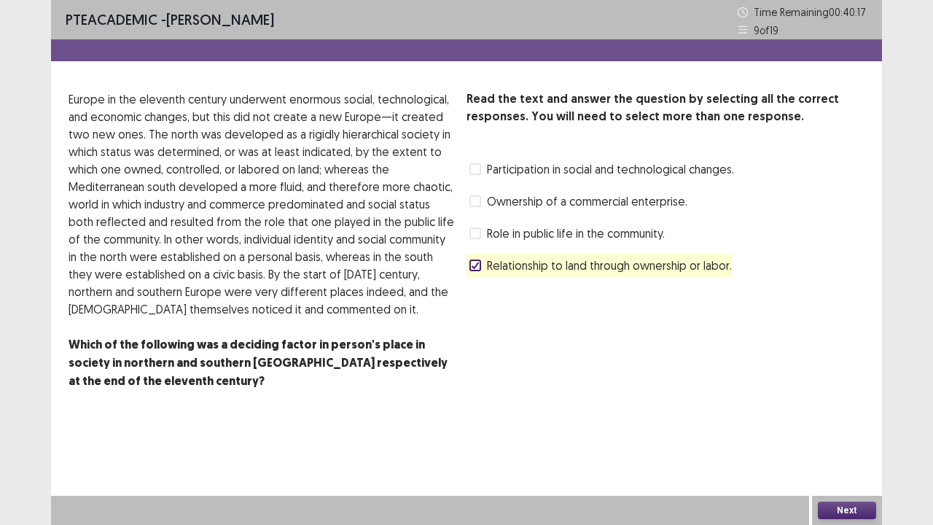
click at [478, 168] on span at bounding box center [475, 169] width 12 height 12
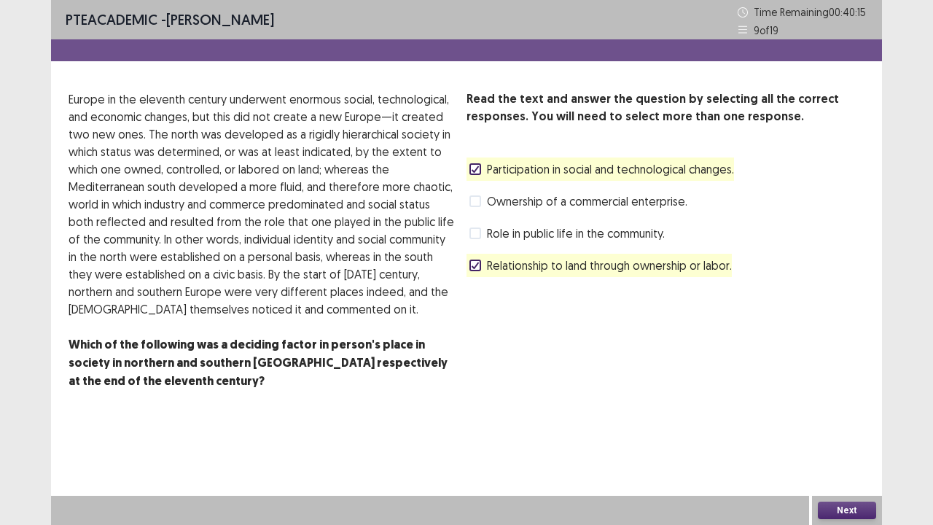
click at [828, 401] on button "Next" at bounding box center [847, 509] width 58 height 17
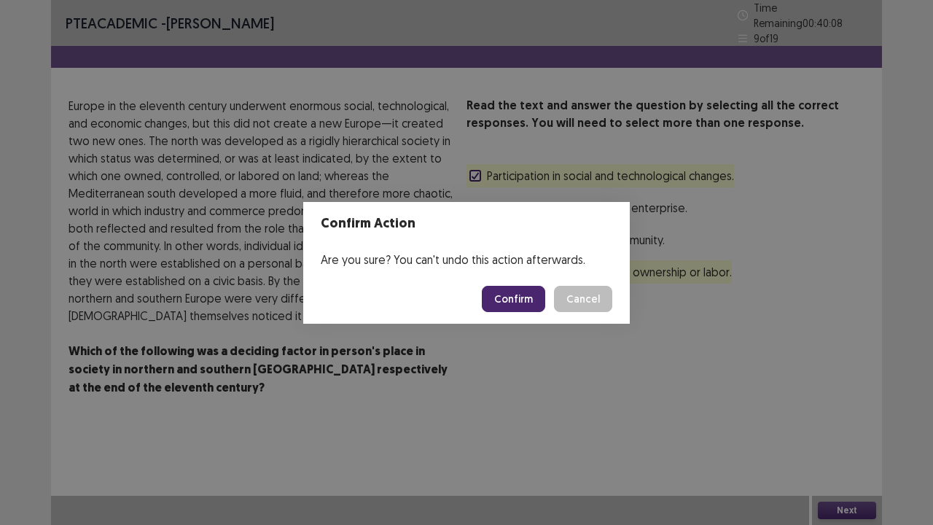
click at [526, 294] on button "Confirm" at bounding box center [513, 299] width 63 height 26
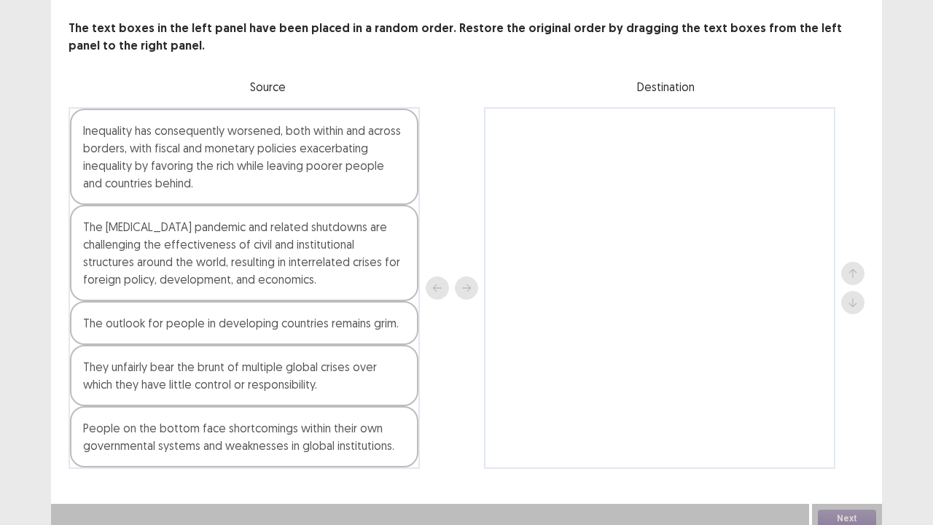
scroll to position [79, 0]
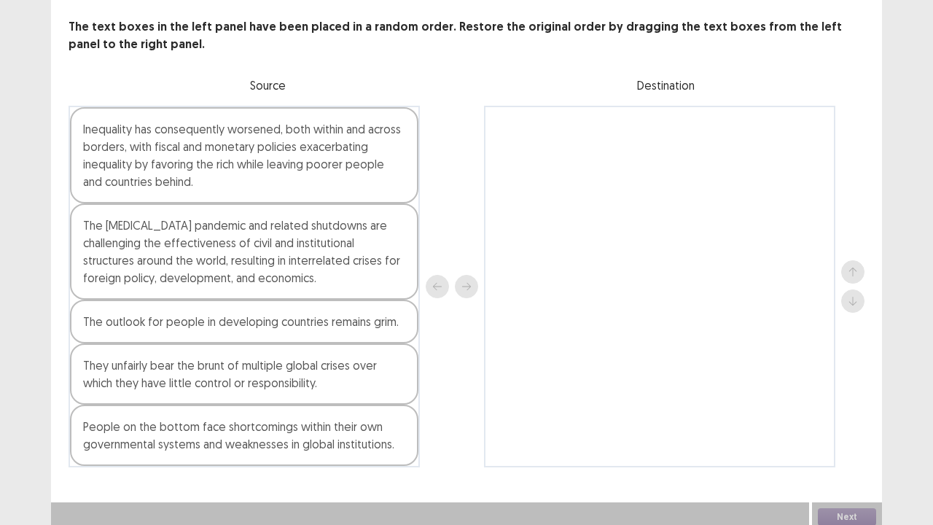
click at [302, 240] on div "The [MEDICAL_DATA] pandemic and related shutdowns are challenging the effective…" at bounding box center [244, 251] width 348 height 96
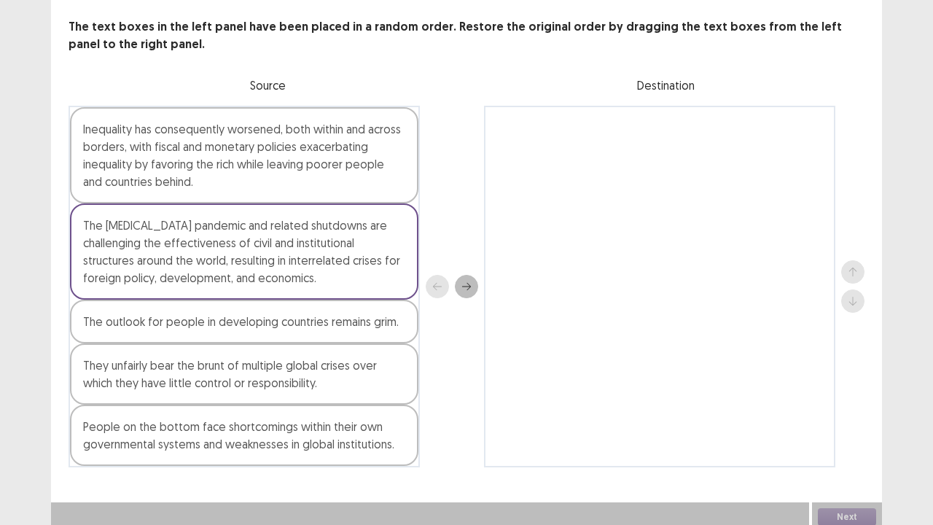
click at [466, 281] on icon "next" at bounding box center [466, 286] width 10 height 10
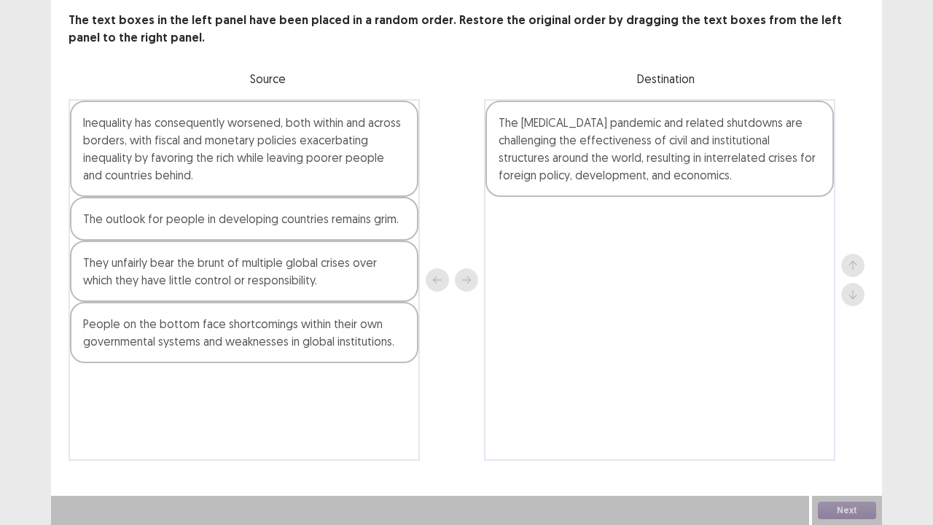
click at [315, 325] on div "People on the bottom face shortcomings within their own governmental systems an…" at bounding box center [244, 332] width 348 height 61
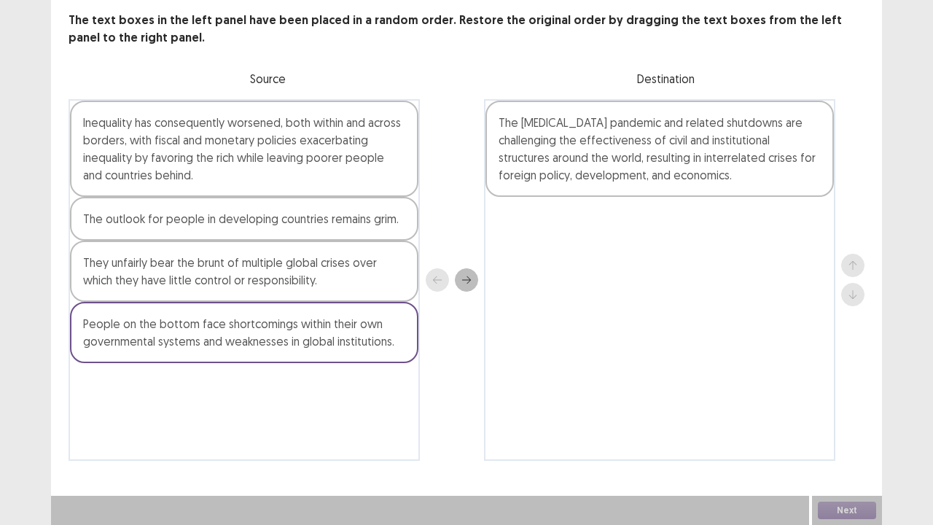
click at [469, 285] on button "next" at bounding box center [466, 279] width 23 height 23
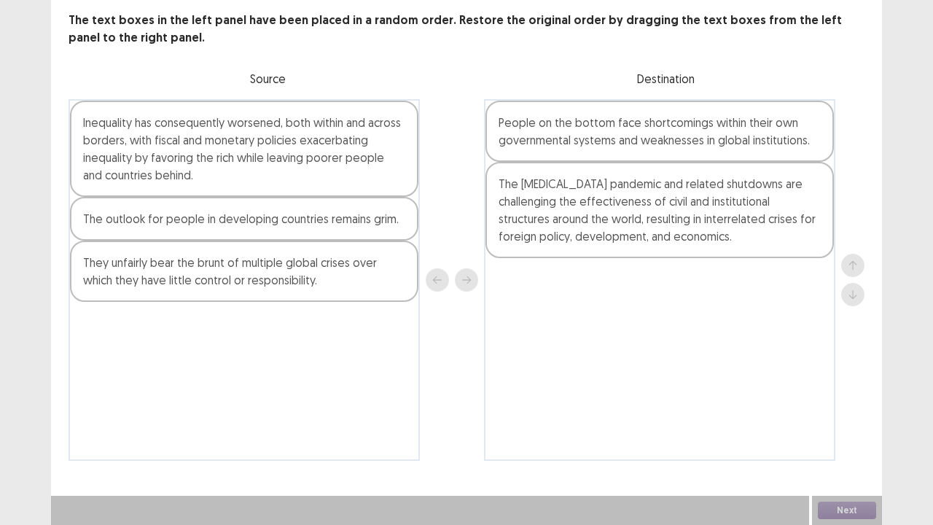
click at [304, 169] on div "Inequality has consequently worsened, both within and across borders, with fisc…" at bounding box center [244, 149] width 348 height 96
click at [461, 280] on icon "next" at bounding box center [466, 280] width 10 height 10
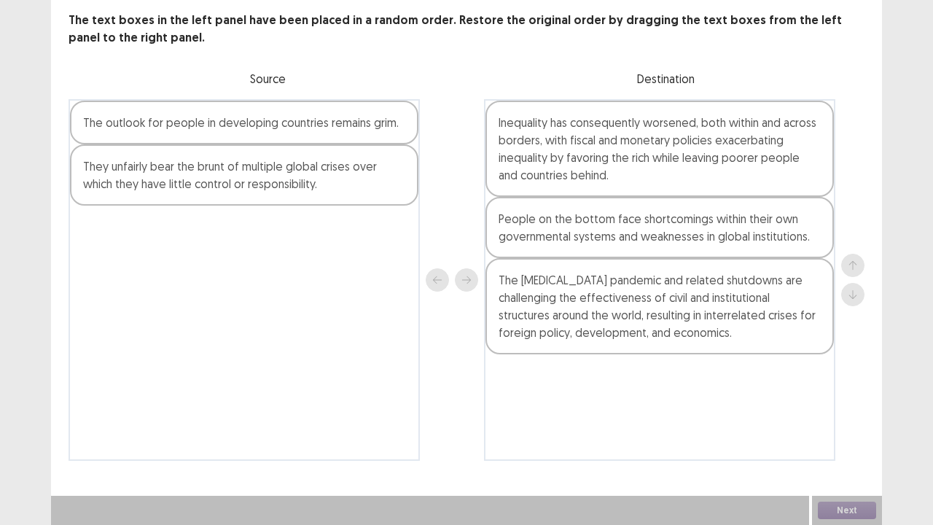
click at [318, 169] on div "They unfairly bear the brunt of multiple global crises over which they have lit…" at bounding box center [244, 174] width 348 height 61
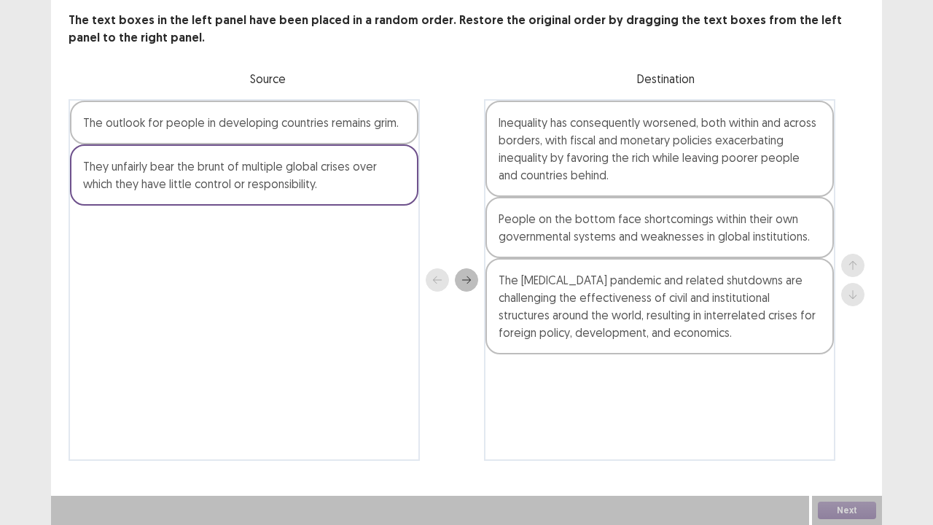
click at [474, 281] on button "next" at bounding box center [466, 279] width 23 height 23
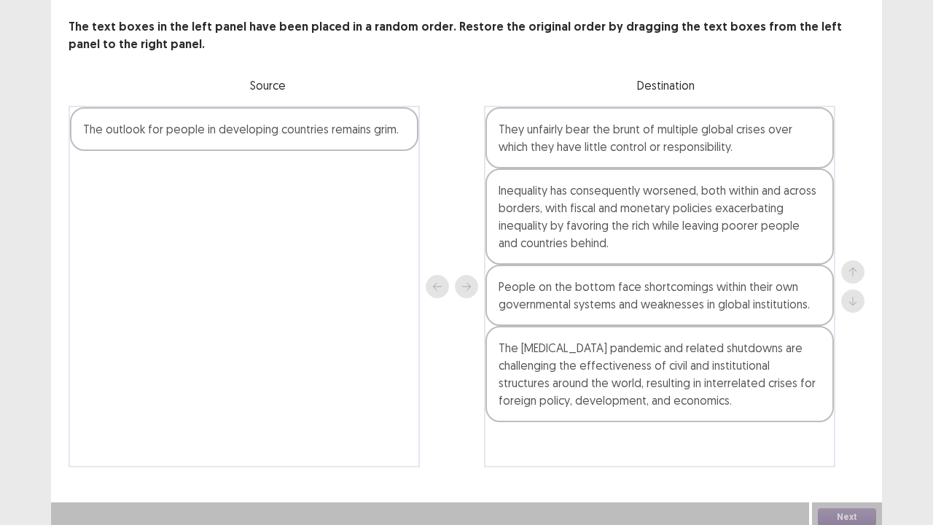
click at [337, 125] on div "The outlook for people in developing countries remains grim." at bounding box center [244, 129] width 348 height 44
click at [459, 267] on div at bounding box center [452, 286] width 52 height 361
click at [462, 281] on icon "next" at bounding box center [466, 286] width 10 height 10
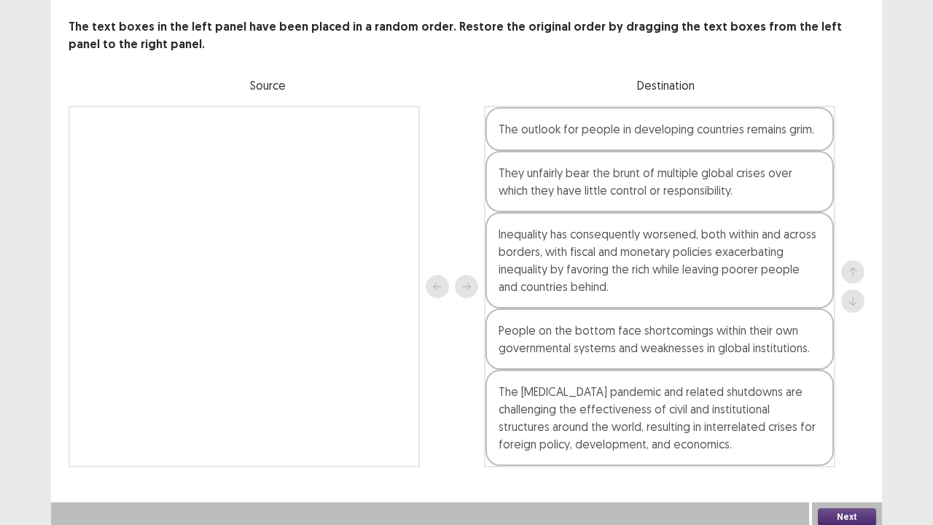
click at [685, 401] on div "The [MEDICAL_DATA] pandemic and related shutdowns are challenging the effective…" at bounding box center [659, 417] width 348 height 96
click at [748, 125] on div "The outlook for people in developing countries remains grim." at bounding box center [659, 129] width 348 height 44
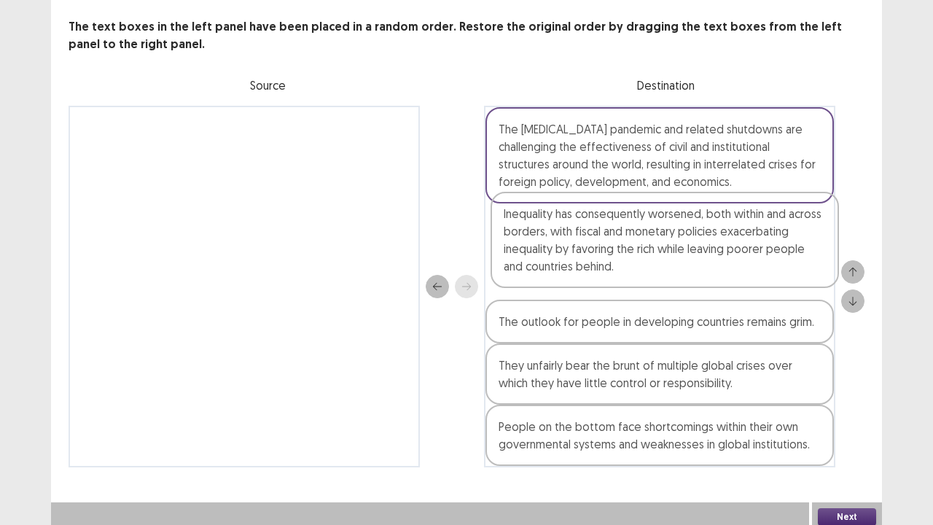
drag, startPoint x: 547, startPoint y: 350, endPoint x: 547, endPoint y: 235, distance: 114.4
click at [547, 235] on div "The [MEDICAL_DATA] pandemic and related shutdowns are challenging the effective…" at bounding box center [659, 286] width 351 height 361
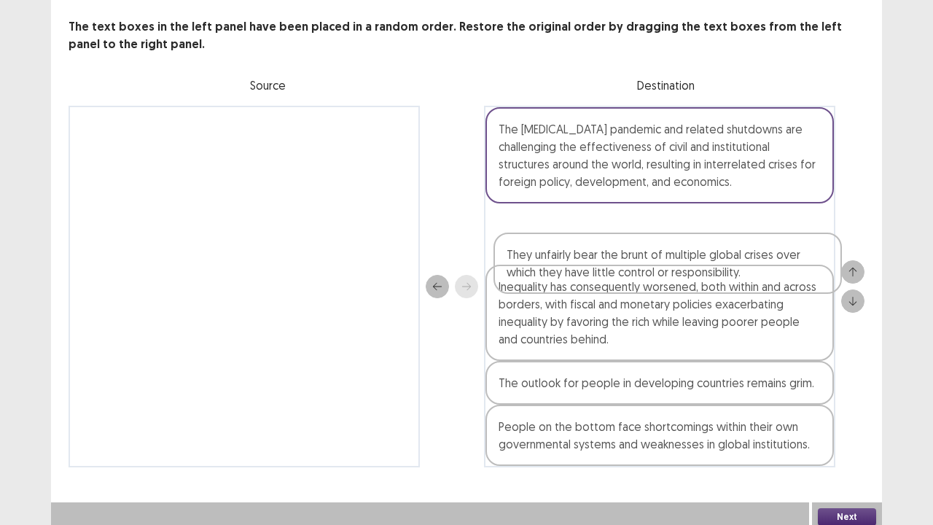
drag, startPoint x: 599, startPoint y: 362, endPoint x: 603, endPoint y: 252, distance: 110.1
click at [603, 252] on div "The [MEDICAL_DATA] pandemic and related shutdowns are challenging the effective…" at bounding box center [659, 286] width 351 height 361
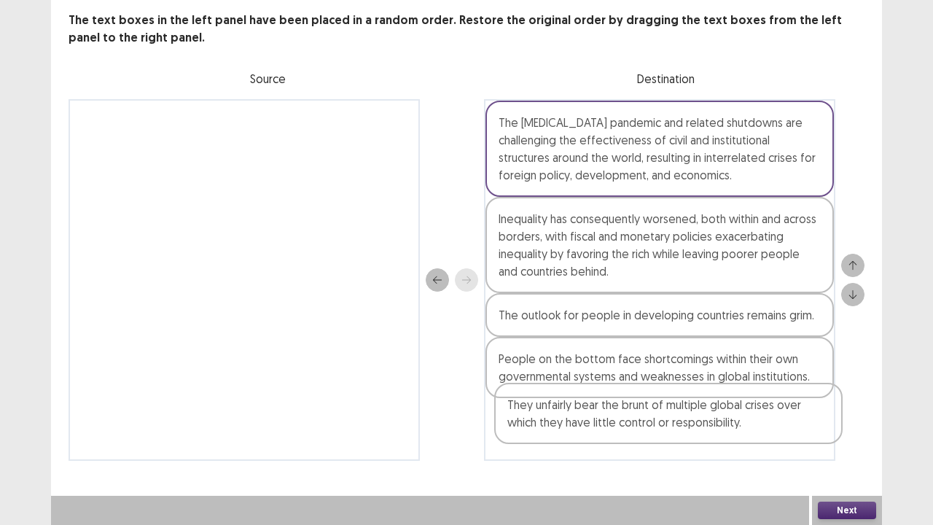
drag, startPoint x: 602, startPoint y: 246, endPoint x: 609, endPoint y: 445, distance: 199.1
click at [609, 401] on div "The [MEDICAL_DATA] pandemic and related shutdowns are challenging the effective…" at bounding box center [659, 279] width 351 height 361
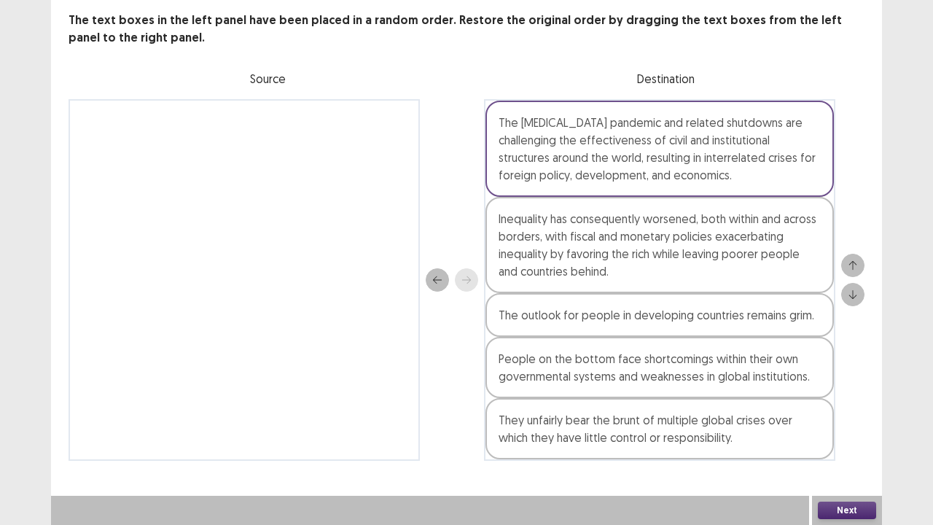
click at [828, 401] on button "Next" at bounding box center [847, 509] width 58 height 17
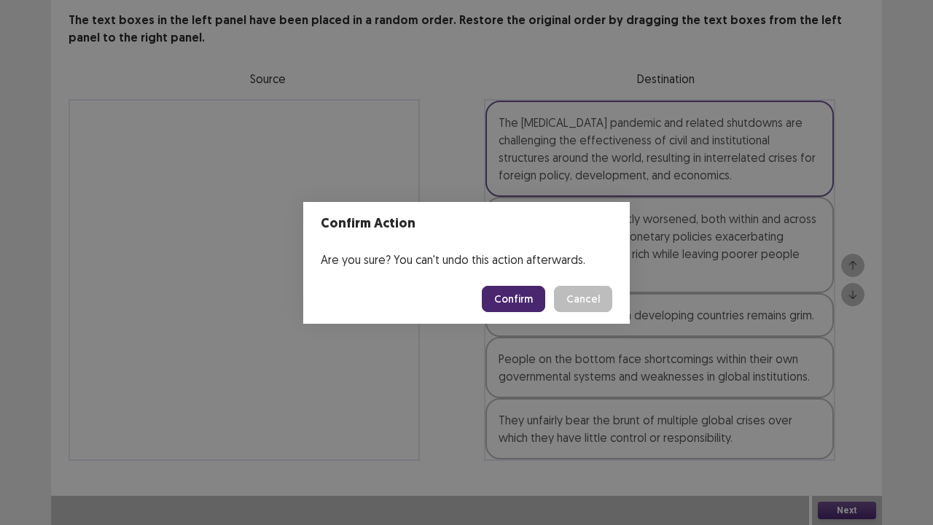
click at [532, 301] on button "Confirm" at bounding box center [513, 299] width 63 height 26
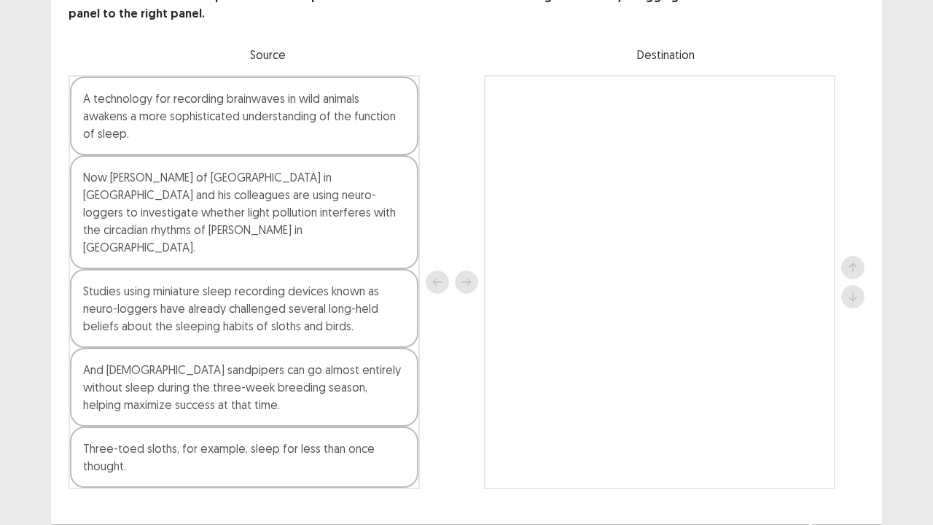
scroll to position [110, 0]
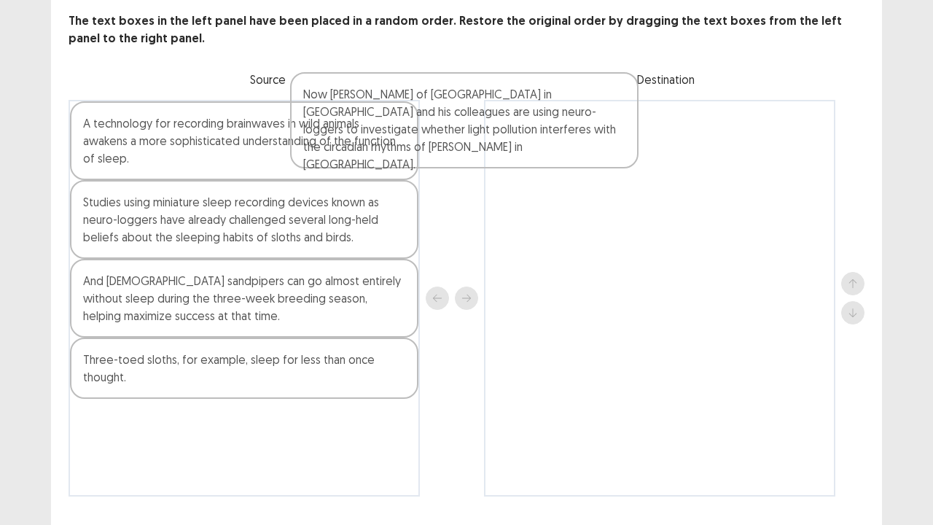
drag, startPoint x: 252, startPoint y: 233, endPoint x: 502, endPoint y: 193, distance: 253.2
click at [502, 193] on div "A technology for recording brainwaves in wild animals awakens a more sophistica…" at bounding box center [467, 298] width 796 height 396
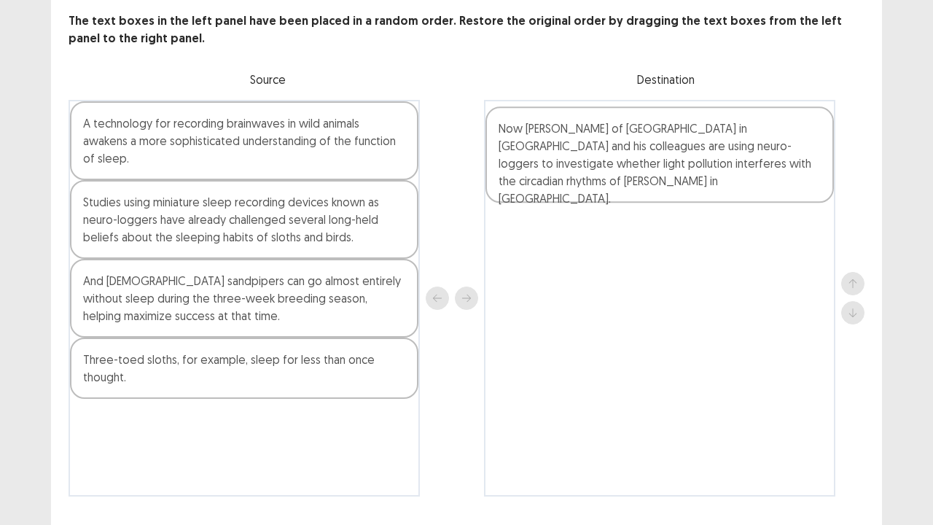
scroll to position [73, 0]
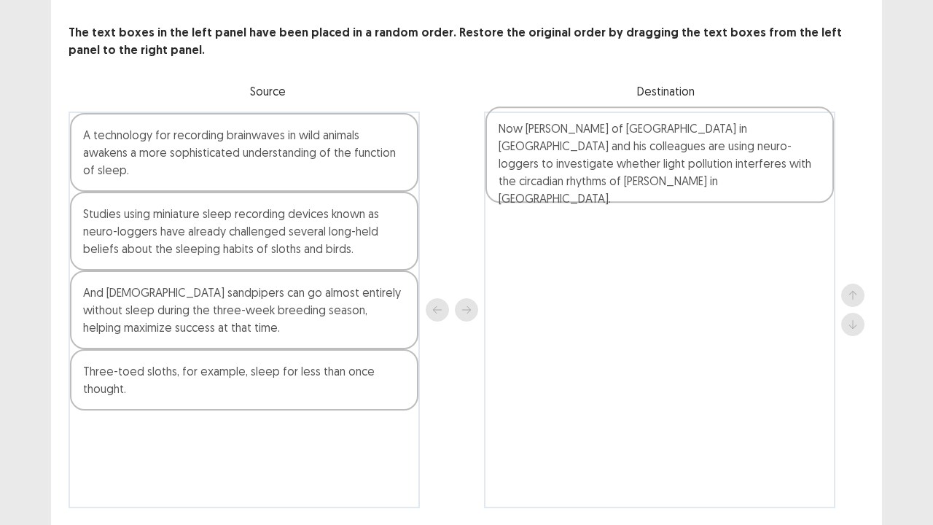
click at [502, 193] on div at bounding box center [659, 310] width 351 height 396
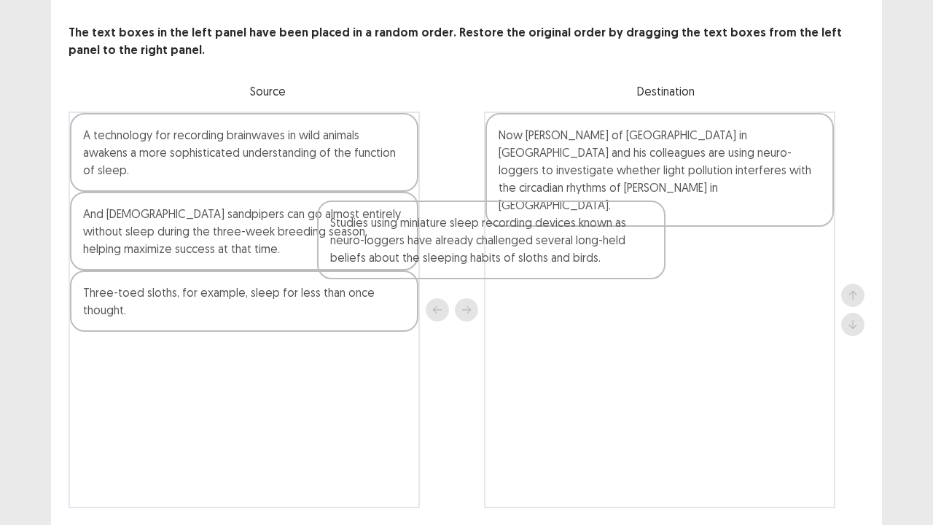
drag, startPoint x: 278, startPoint y: 217, endPoint x: 550, endPoint y: 243, distance: 273.8
click at [550, 243] on div "A technology for recording brainwaves in wild animals awakens a more sophistica…" at bounding box center [467, 310] width 796 height 396
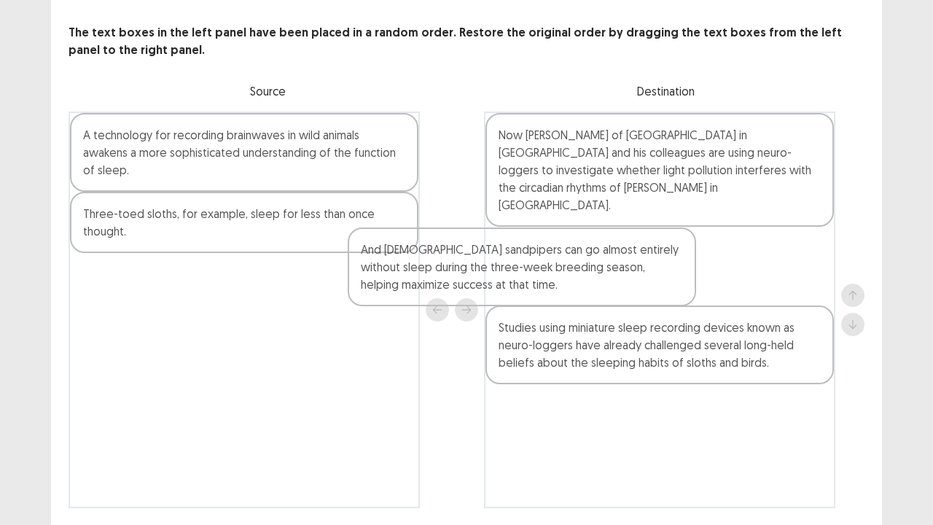
drag, startPoint x: 270, startPoint y: 246, endPoint x: 580, endPoint y: 318, distance: 318.6
click at [580, 318] on div "A technology for recording brainwaves in wild animals awakens a more sophistica…" at bounding box center [467, 310] width 796 height 396
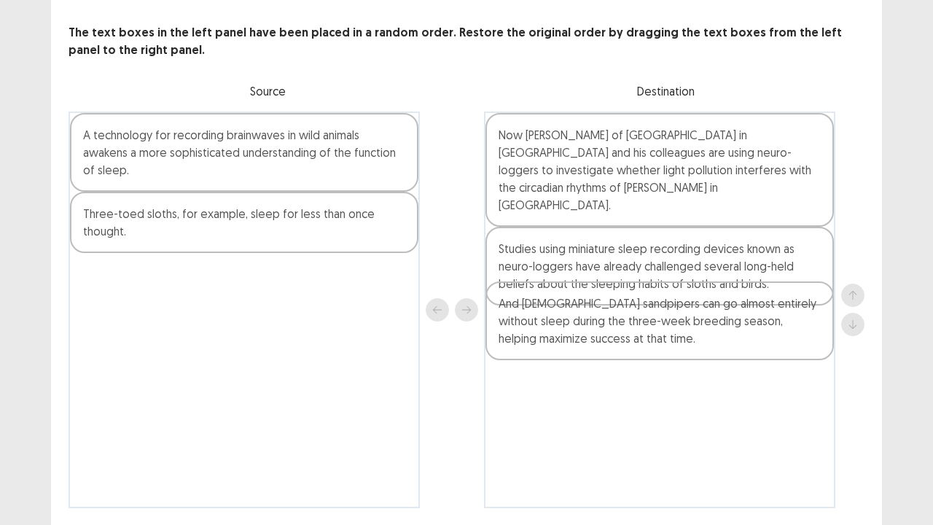
click at [580, 318] on div "Now [PERSON_NAME] of [GEOGRAPHIC_DATA] in [GEOGRAPHIC_DATA] and his colleagues …" at bounding box center [659, 310] width 351 height 396
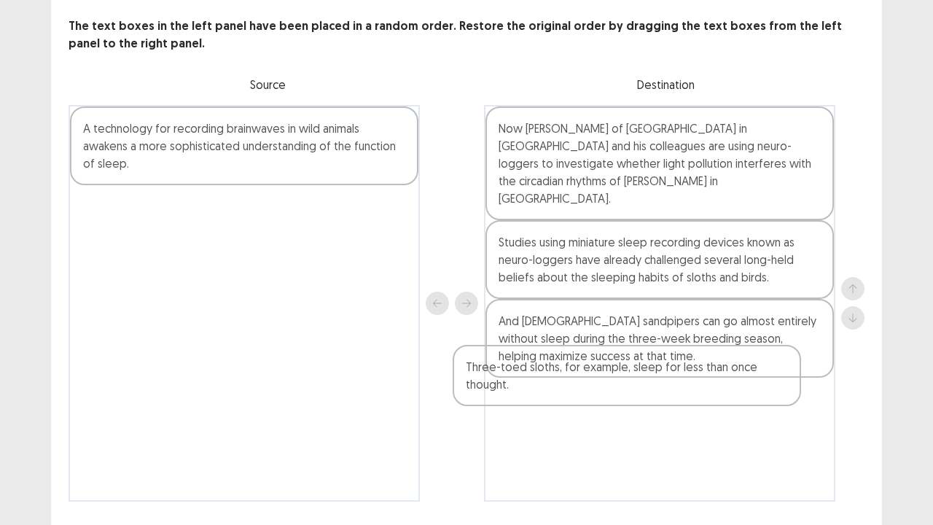
drag, startPoint x: 343, startPoint y: 224, endPoint x: 732, endPoint y: 387, distance: 421.1
click at [732, 387] on div "A technology for recording brainwaves in wild animals awakens a more sophistica…" at bounding box center [467, 303] width 796 height 396
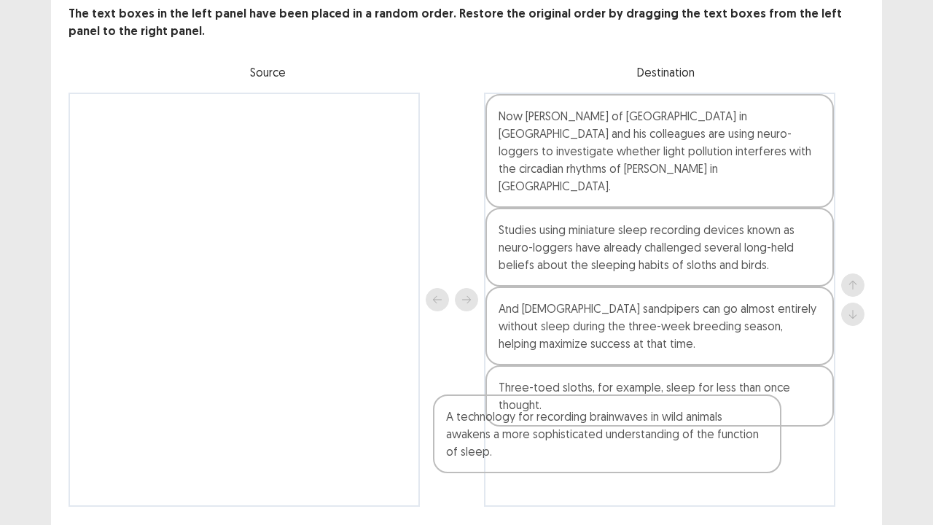
scroll to position [114, 0]
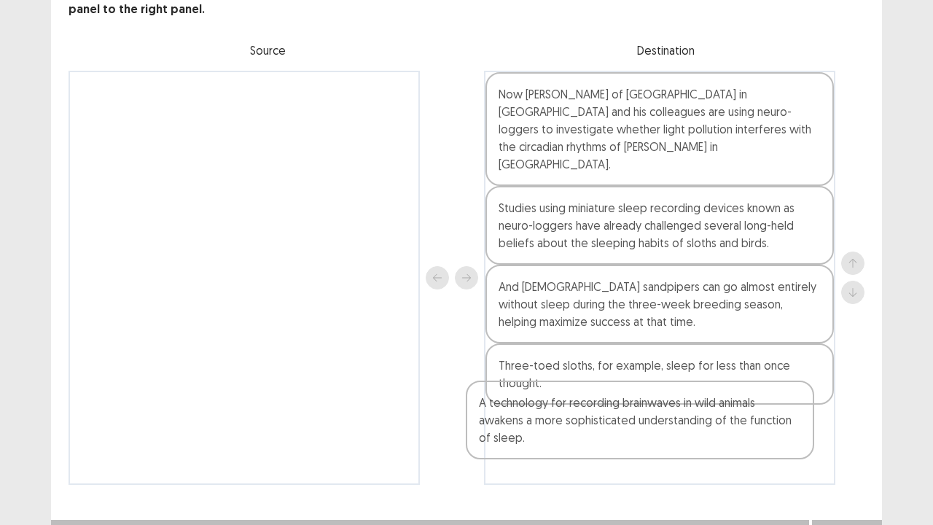
drag, startPoint x: 372, startPoint y: 170, endPoint x: 777, endPoint y: 449, distance: 492.0
click at [777, 401] on div "A technology for recording brainwaves in wild animals awakens a more sophistica…" at bounding box center [467, 278] width 796 height 414
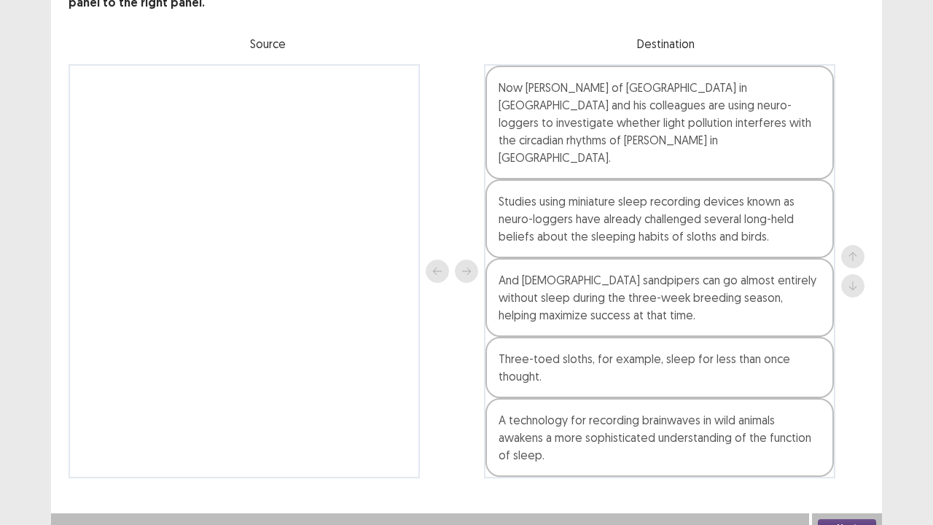
click at [849, 401] on button "Next" at bounding box center [847, 527] width 58 height 17
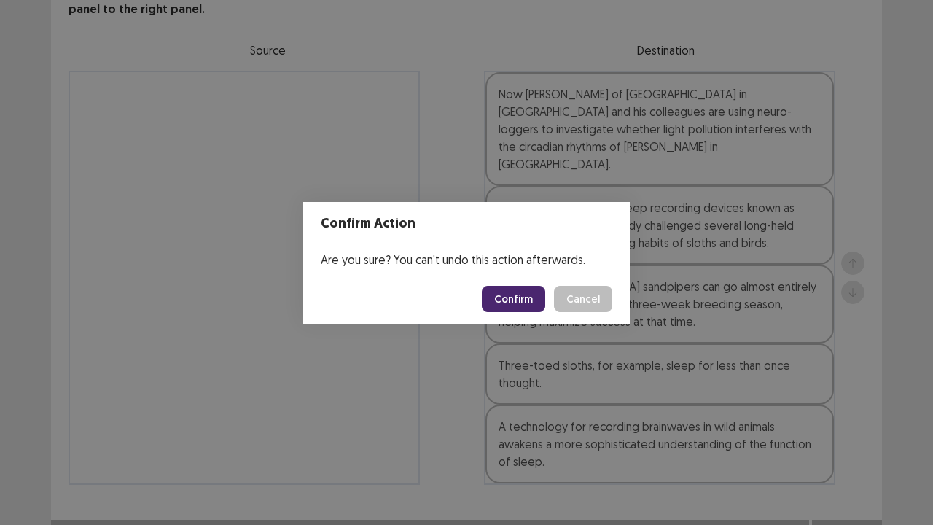
click at [534, 310] on button "Confirm" at bounding box center [513, 299] width 63 height 26
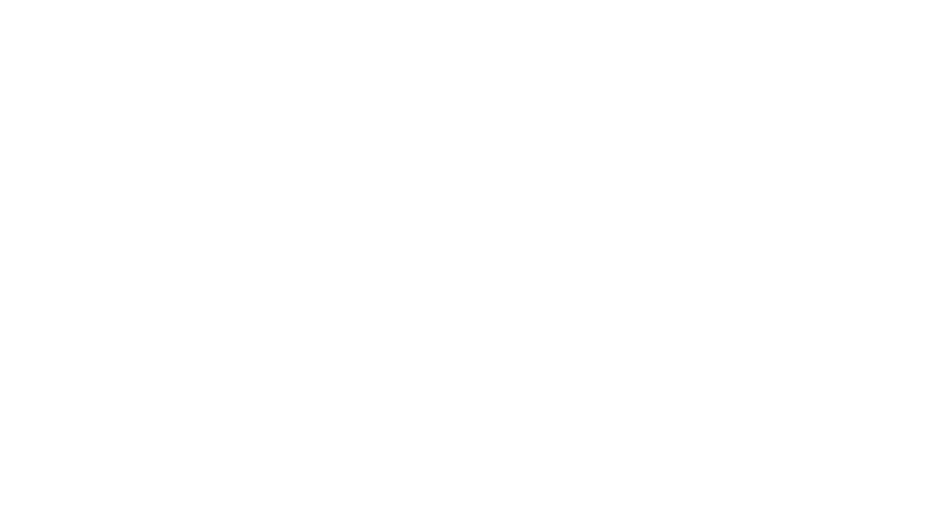
scroll to position [0, 0]
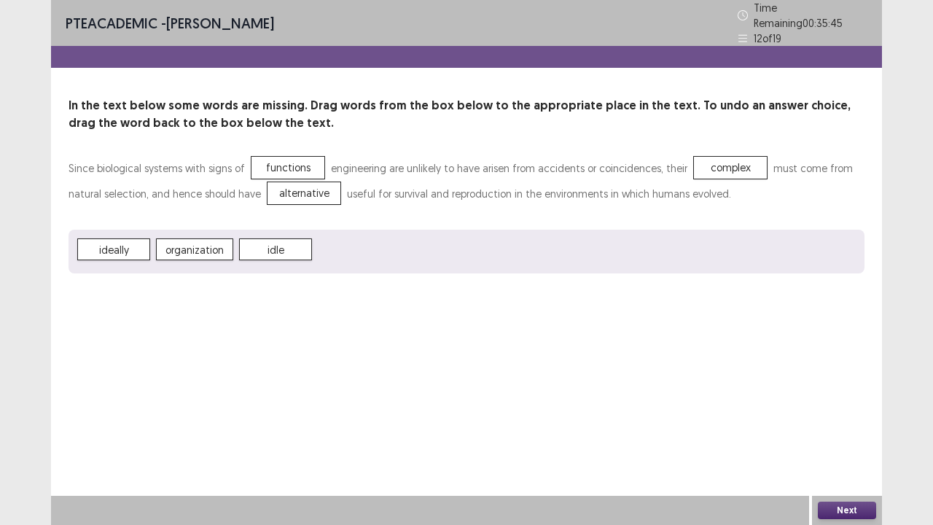
click at [838, 401] on button "Next" at bounding box center [847, 509] width 58 height 17
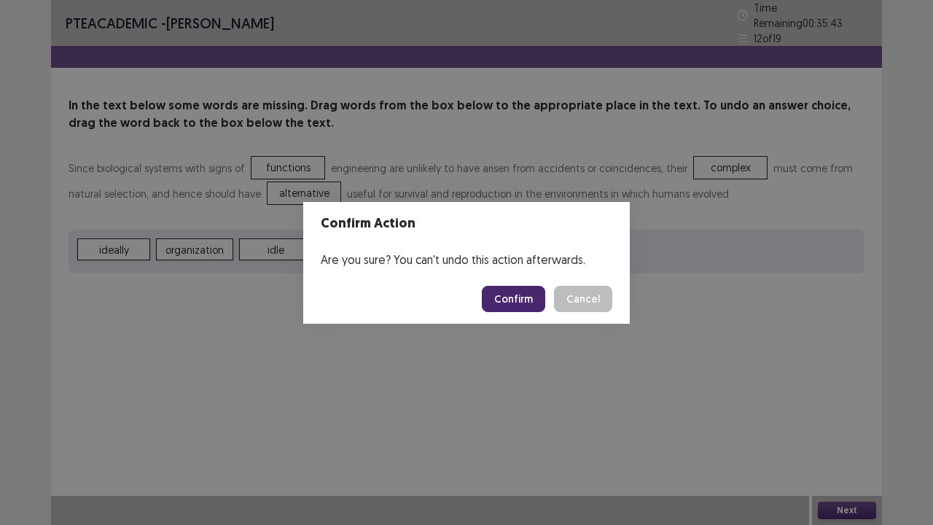
click at [528, 300] on button "Confirm" at bounding box center [513, 299] width 63 height 26
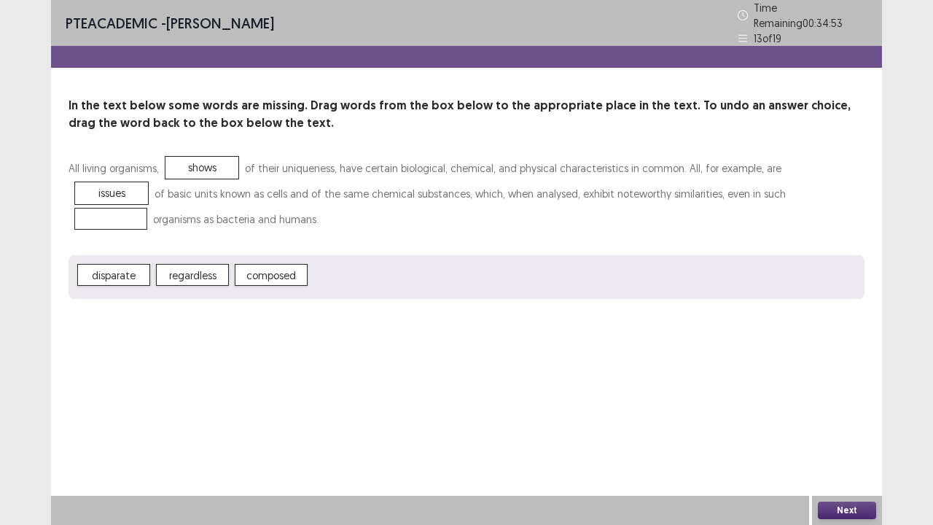
click at [658, 187] on p "All living organisms, shows of their uniqueness, have certain biological, chemi…" at bounding box center [467, 193] width 796 height 77
click at [861, 401] on button "Next" at bounding box center [847, 509] width 58 height 17
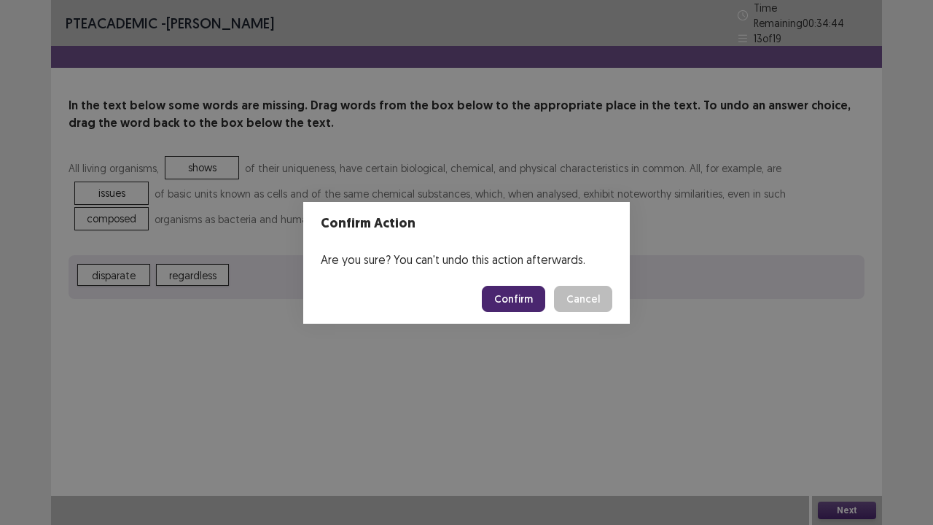
click at [503, 289] on button "Confirm" at bounding box center [513, 299] width 63 height 26
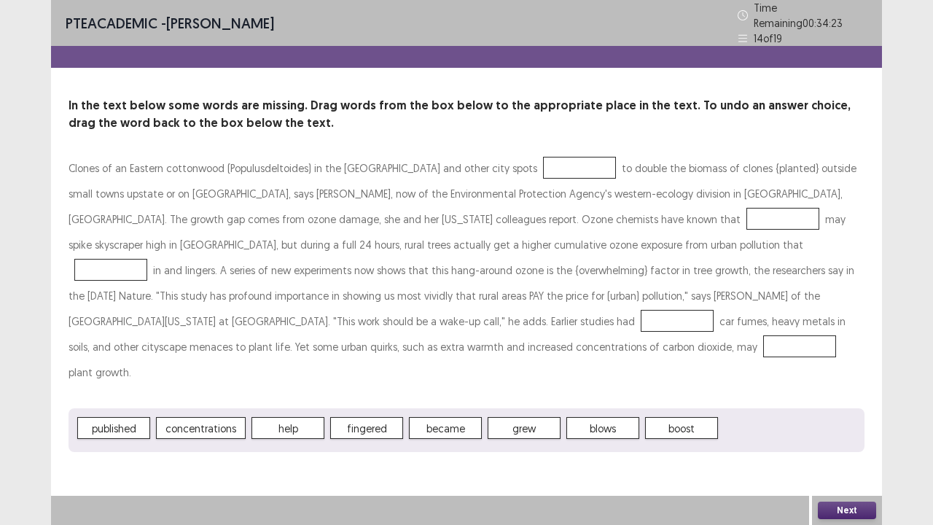
click at [667, 401] on span "boost" at bounding box center [681, 428] width 73 height 22
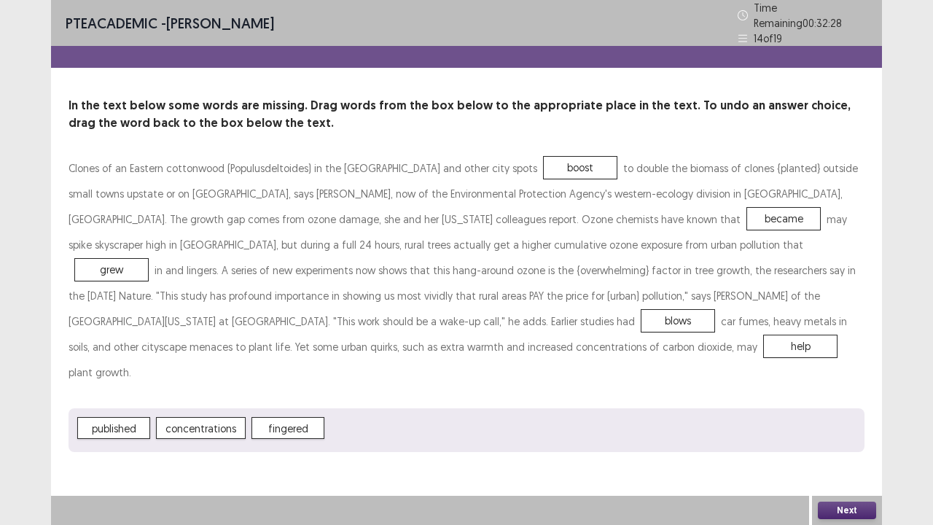
click at [824, 401] on button "Next" at bounding box center [847, 509] width 58 height 17
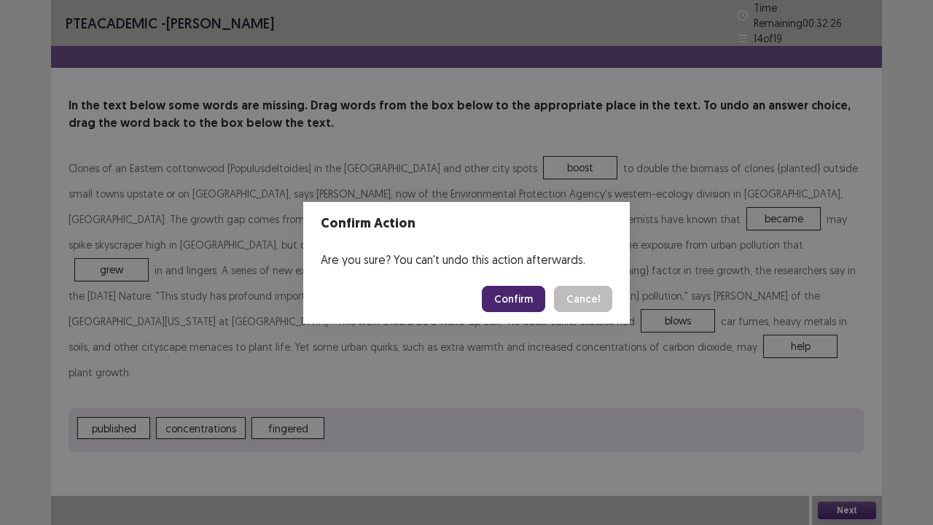
click at [526, 300] on button "Confirm" at bounding box center [513, 299] width 63 height 26
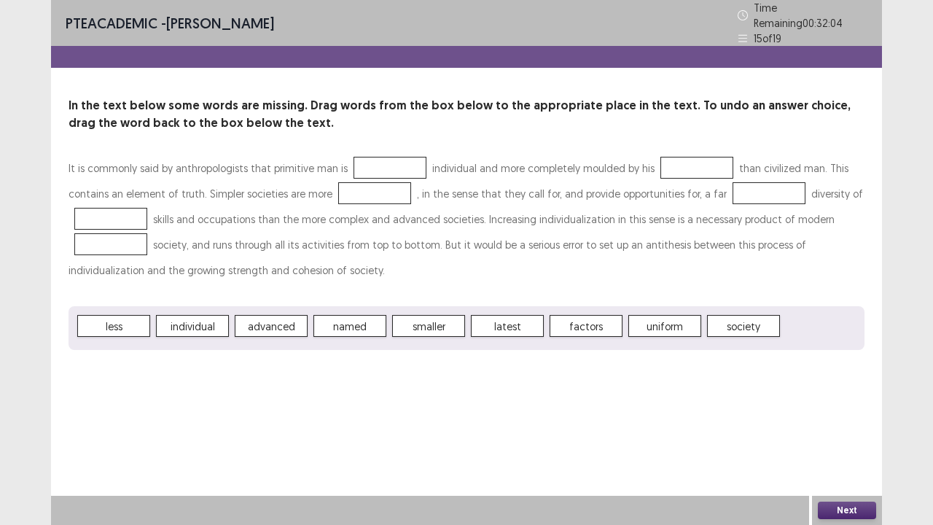
drag, startPoint x: 354, startPoint y: 164, endPoint x: 389, endPoint y: 176, distance: 36.9
click at [389, 176] on p "It is commonly said by anthropologists that primitive man is individual and mor…" at bounding box center [467, 219] width 796 height 128
drag, startPoint x: 361, startPoint y: 182, endPoint x: 315, endPoint y: 300, distance: 126.9
click at [315, 300] on div "It is commonly said by anthropologists that primitive man is individual and mor…" at bounding box center [467, 252] width 796 height 195
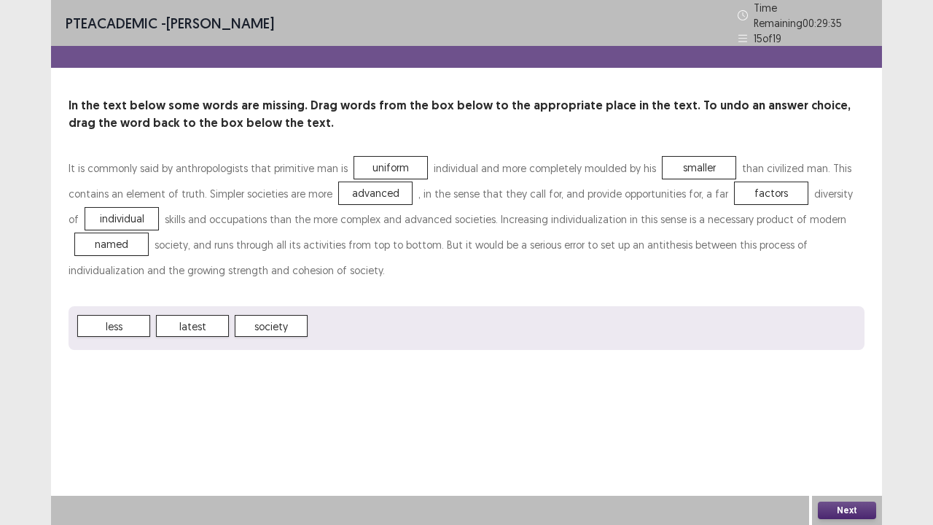
click at [841, 401] on button "Next" at bounding box center [847, 509] width 58 height 17
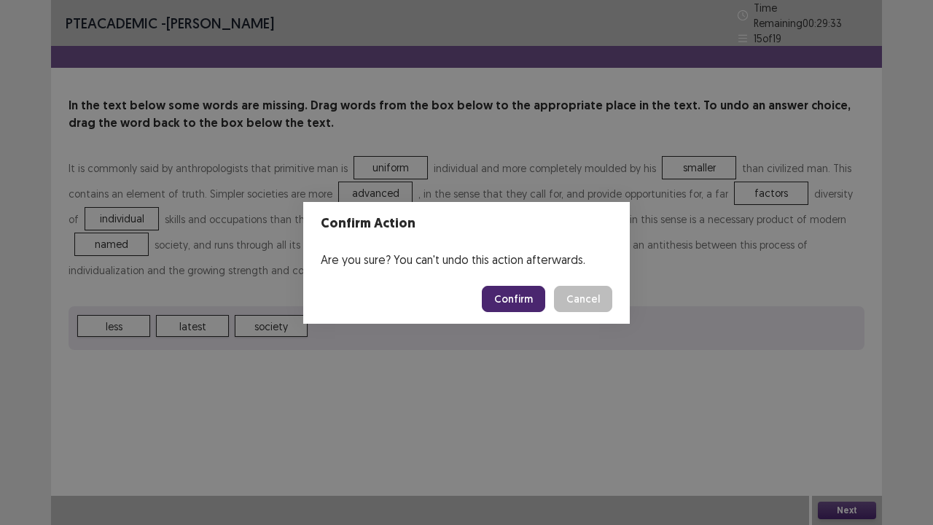
click at [517, 315] on footer "Confirm Cancel" at bounding box center [466, 299] width 326 height 50
click at [517, 303] on button "Confirm" at bounding box center [513, 299] width 63 height 26
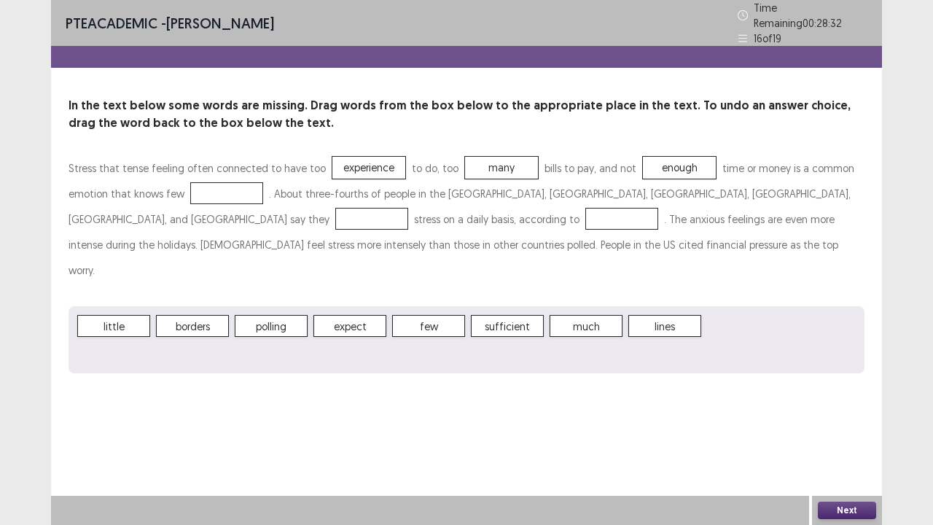
click at [665, 315] on span "lines" at bounding box center [664, 326] width 73 height 22
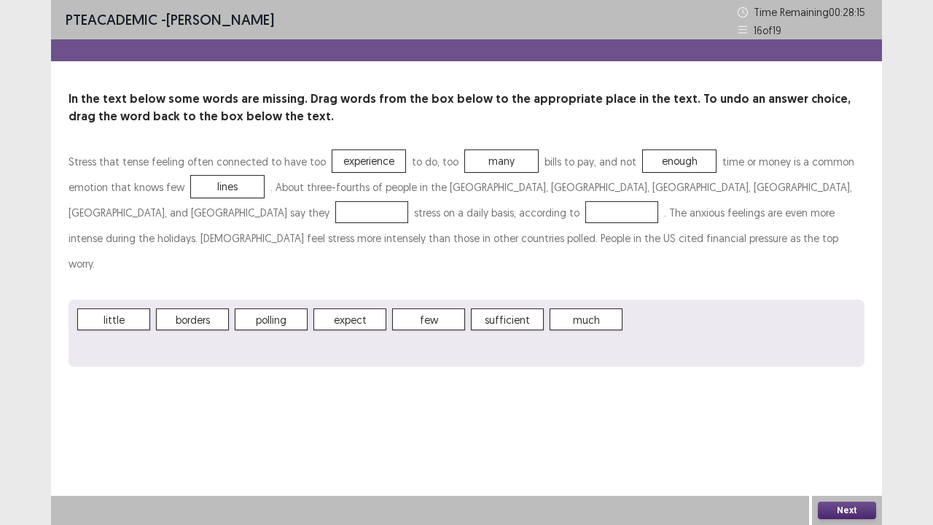
click at [577, 308] on span "much" at bounding box center [585, 319] width 73 height 22
drag, startPoint x: 577, startPoint y: 291, endPoint x: 703, endPoint y: 200, distance: 154.5
click at [703, 200] on div "Stress that tense feeling often connected to have too experience to do, too man…" at bounding box center [467, 258] width 796 height 218
click at [832, 401] on button "Next" at bounding box center [847, 509] width 58 height 17
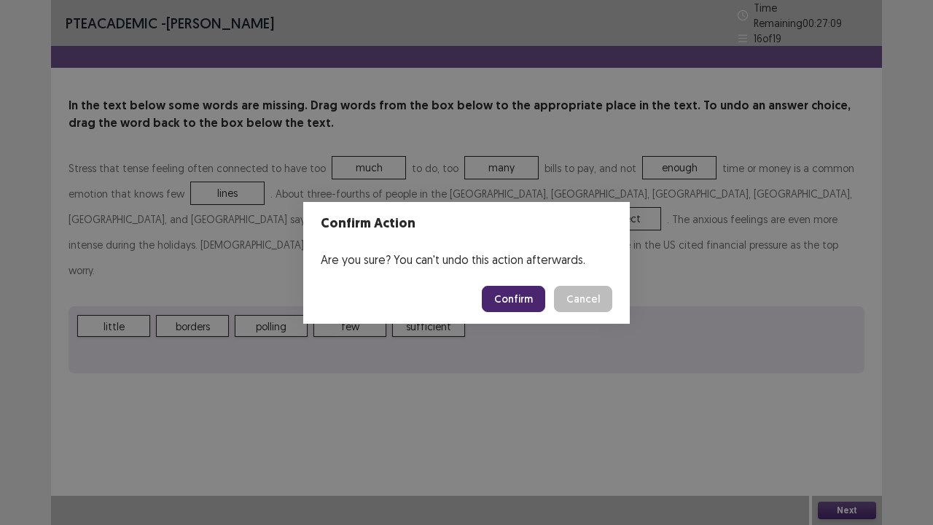
click at [528, 293] on button "Confirm" at bounding box center [513, 299] width 63 height 26
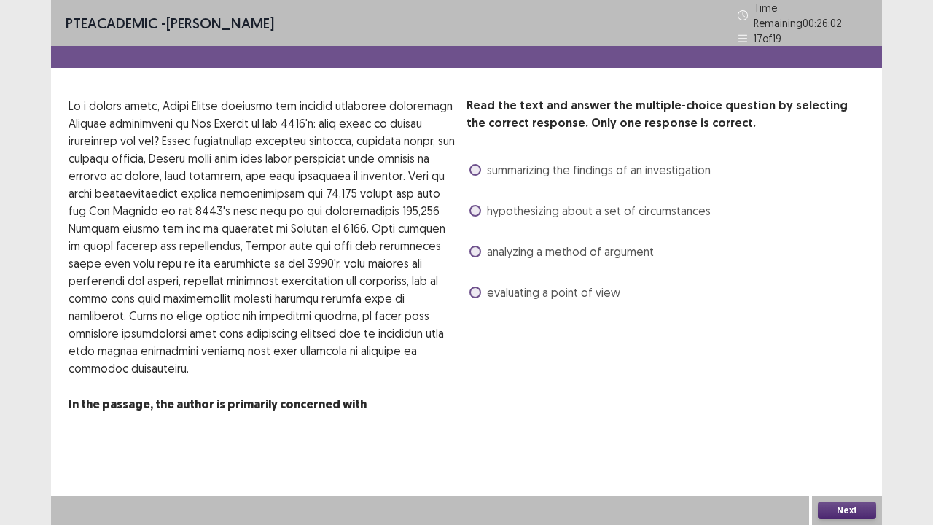
click at [474, 286] on span at bounding box center [475, 292] width 12 height 12
click at [844, 401] on button "Next" at bounding box center [847, 509] width 58 height 17
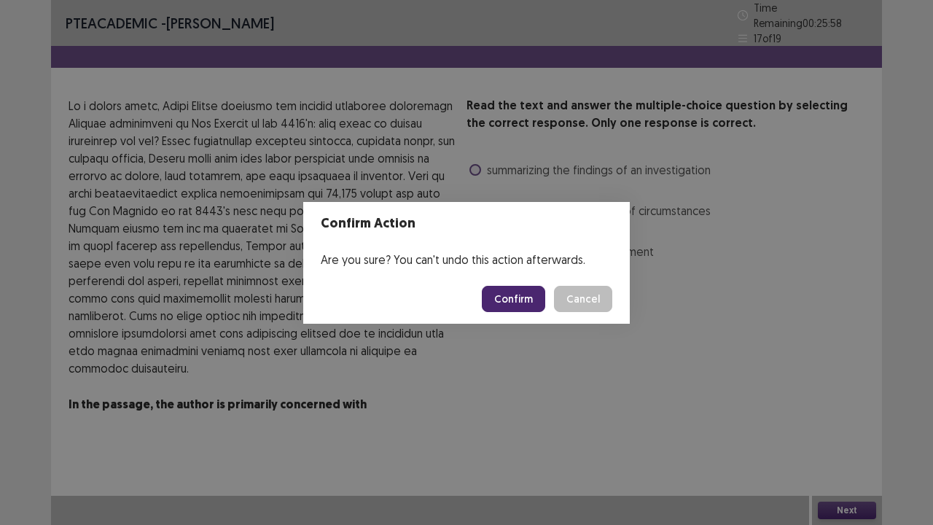
click at [534, 294] on button "Confirm" at bounding box center [513, 299] width 63 height 26
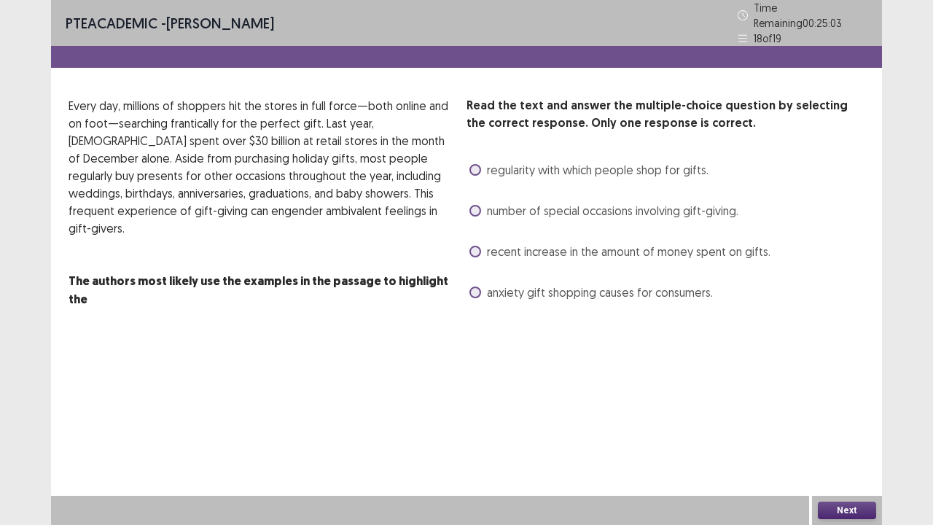
click at [480, 246] on span at bounding box center [475, 252] width 12 height 12
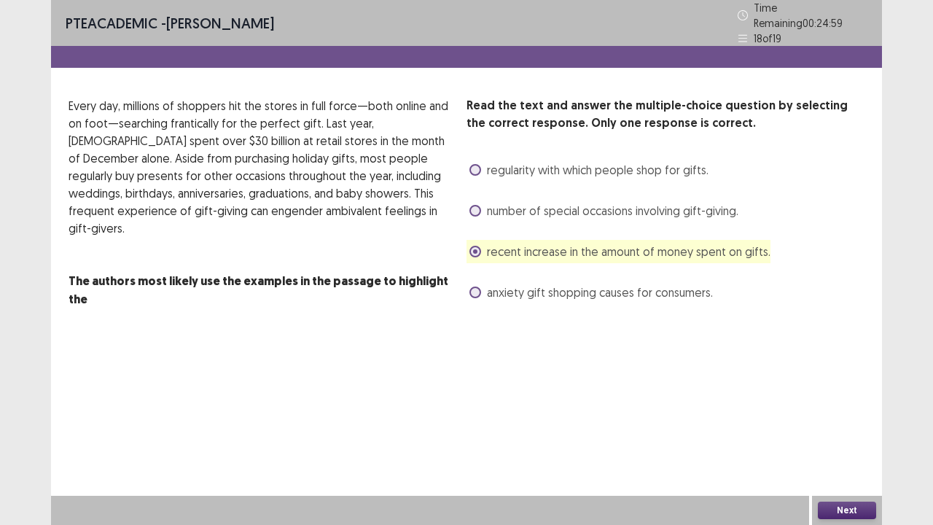
click at [838, 401] on button "Next" at bounding box center [847, 509] width 58 height 17
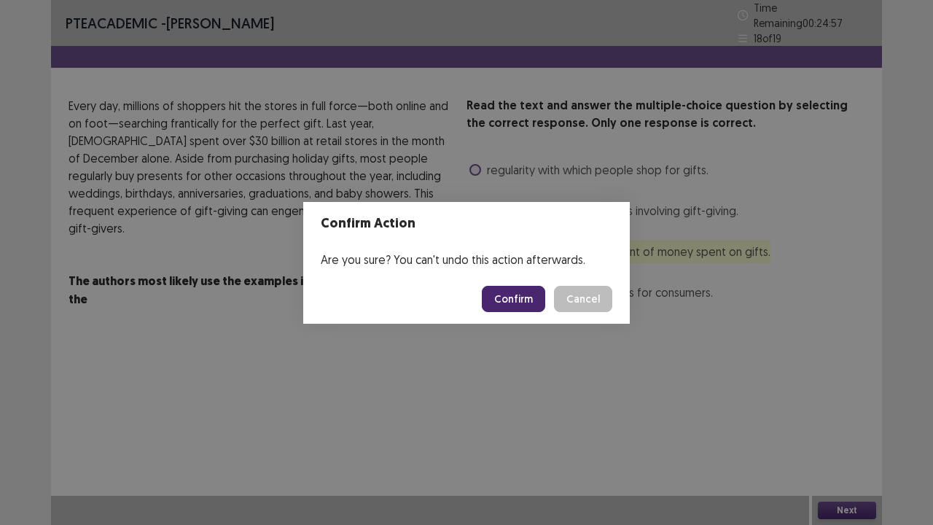
click at [520, 297] on button "Confirm" at bounding box center [513, 299] width 63 height 26
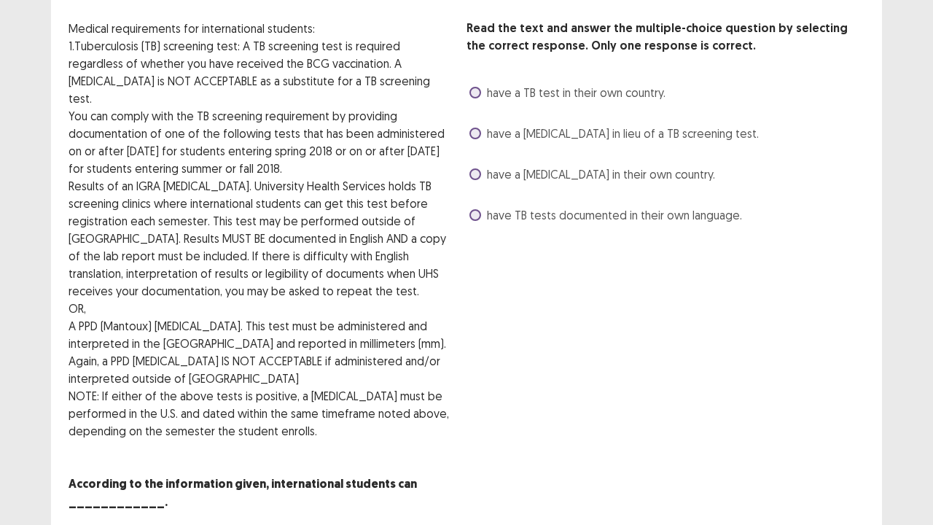
scroll to position [70, 0]
click at [477, 90] on span at bounding box center [475, 93] width 12 height 12
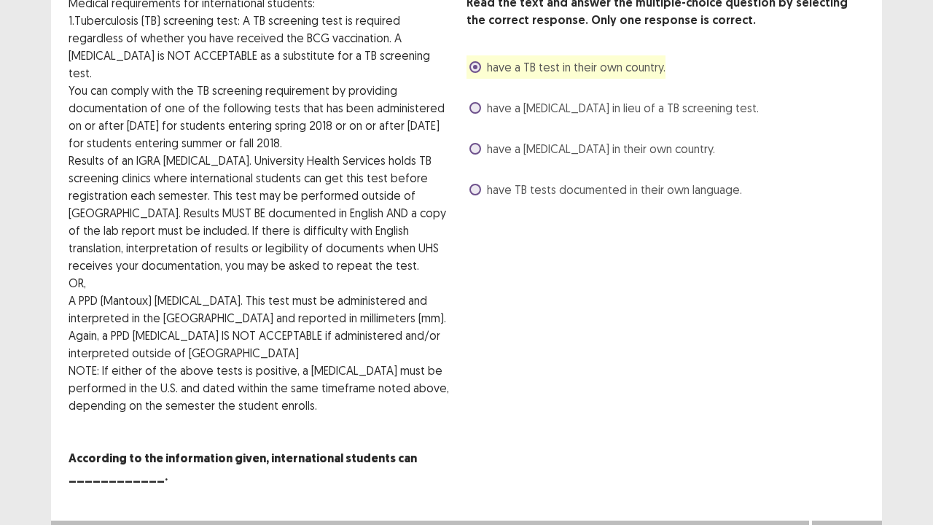
click at [856, 401] on button "Next" at bounding box center [847, 534] width 58 height 17
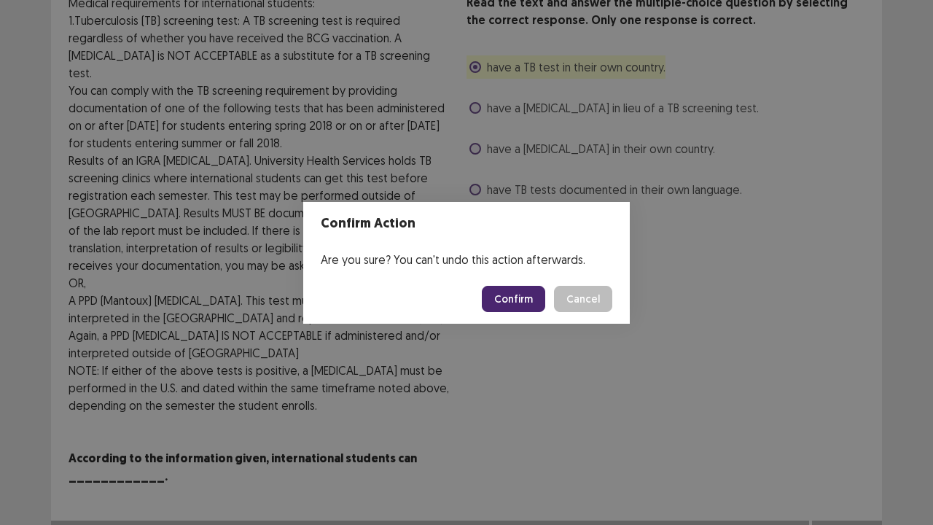
click at [533, 303] on button "Confirm" at bounding box center [513, 299] width 63 height 26
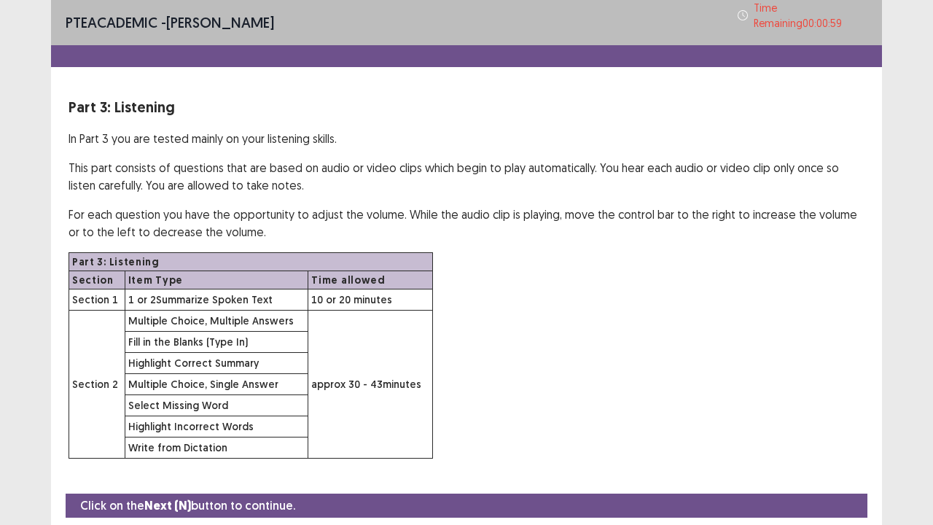
scroll to position [42, 0]
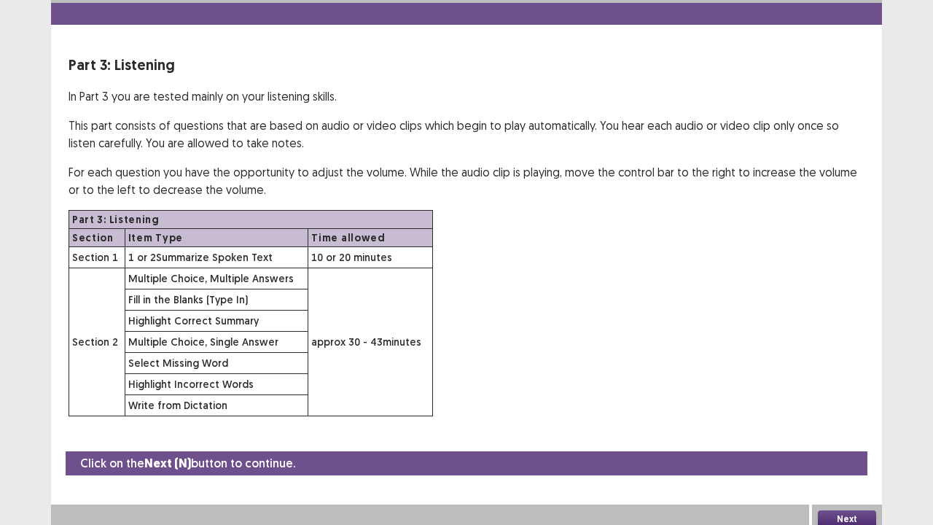
click at [850, 401] on button "Next" at bounding box center [847, 518] width 58 height 17
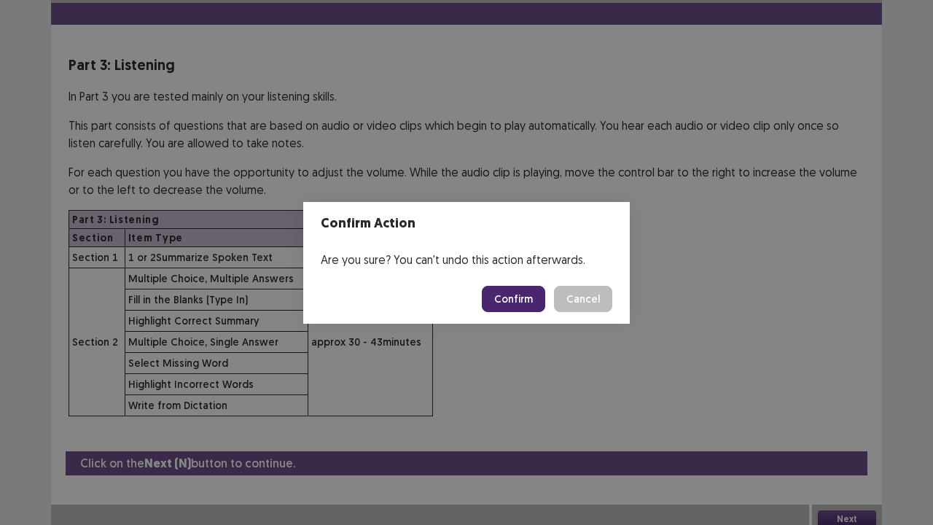
click at [515, 302] on button "Confirm" at bounding box center [513, 299] width 63 height 26
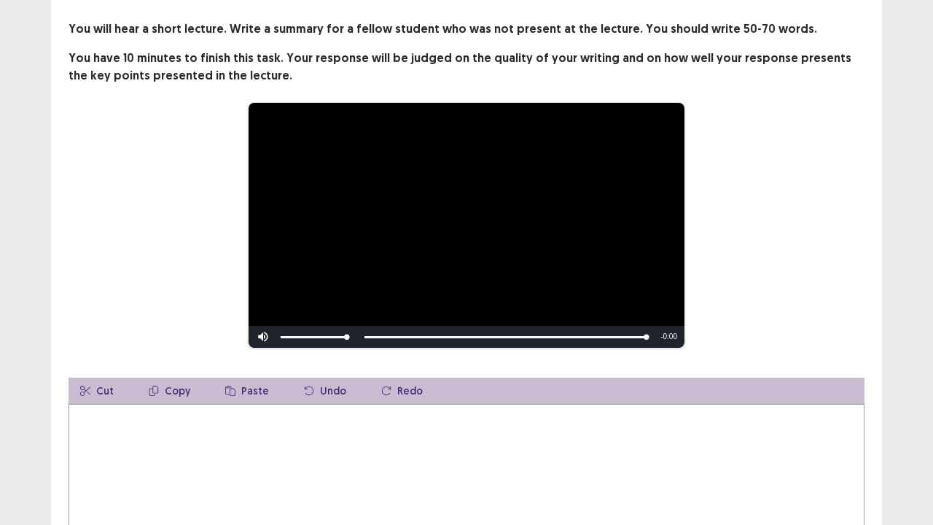
scroll to position [90, 0]
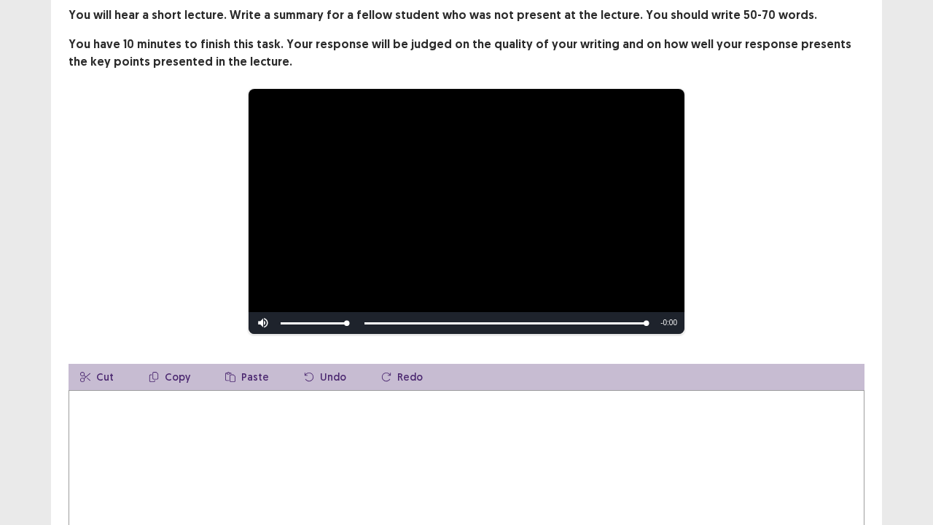
click at [115, 401] on textarea at bounding box center [467, 470] width 796 height 160
click at [172, 396] on textarea "**********" at bounding box center [467, 470] width 796 height 160
click at [219, 401] on textarea "**********" at bounding box center [467, 470] width 796 height 160
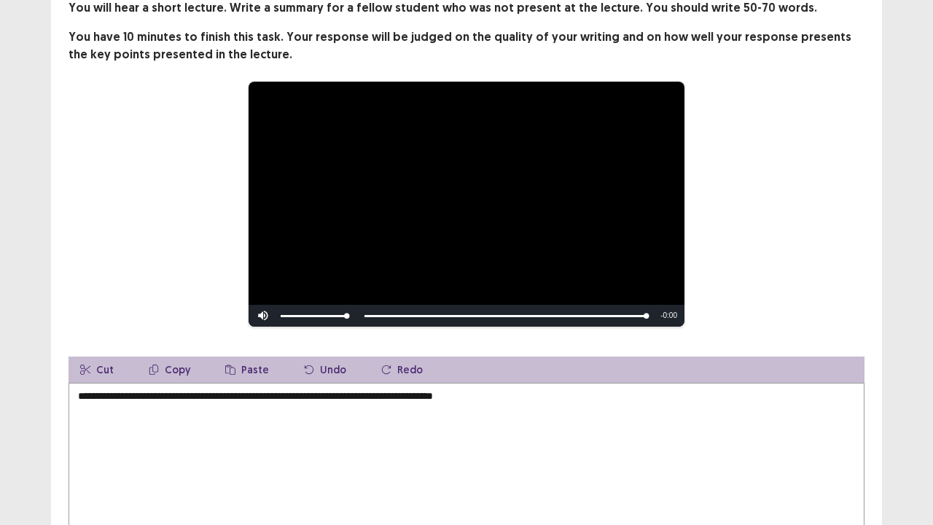
scroll to position [86, 0]
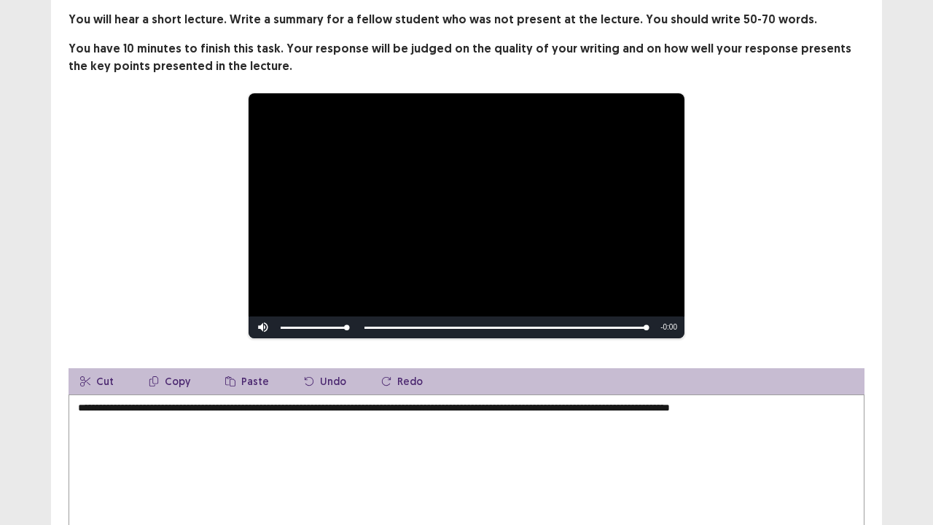
drag, startPoint x: 347, startPoint y: 272, endPoint x: 402, endPoint y: 271, distance: 54.7
click at [402, 271] on video "Video Player" at bounding box center [467, 215] width 436 height 245
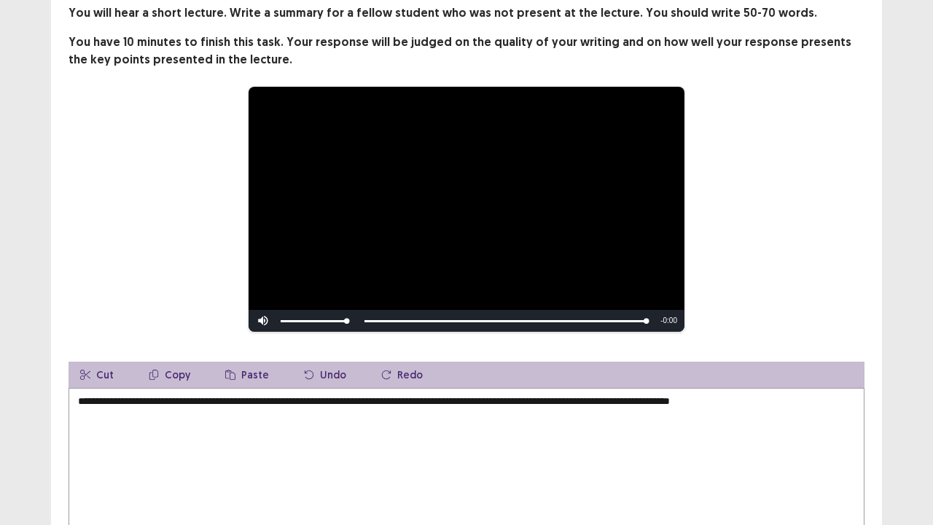
click at [780, 394] on textarea "**********" at bounding box center [467, 468] width 796 height 160
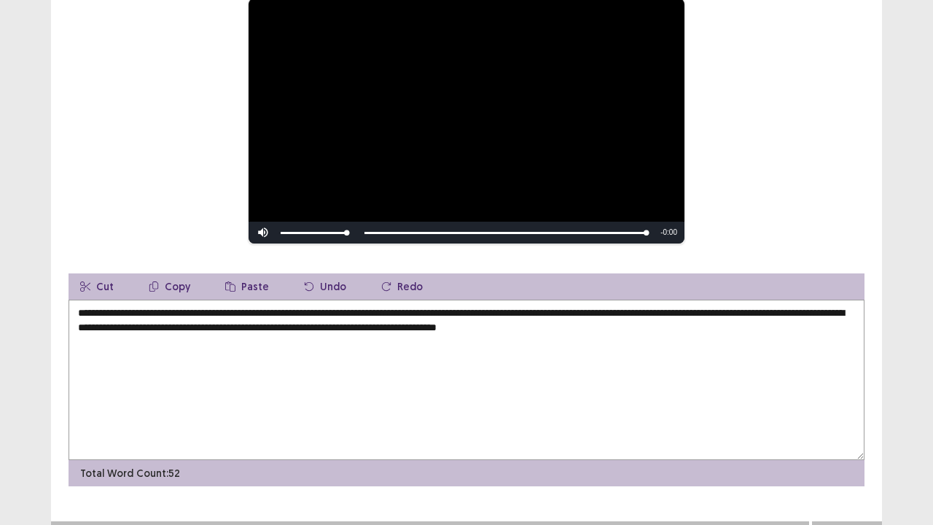
scroll to position [200, 0]
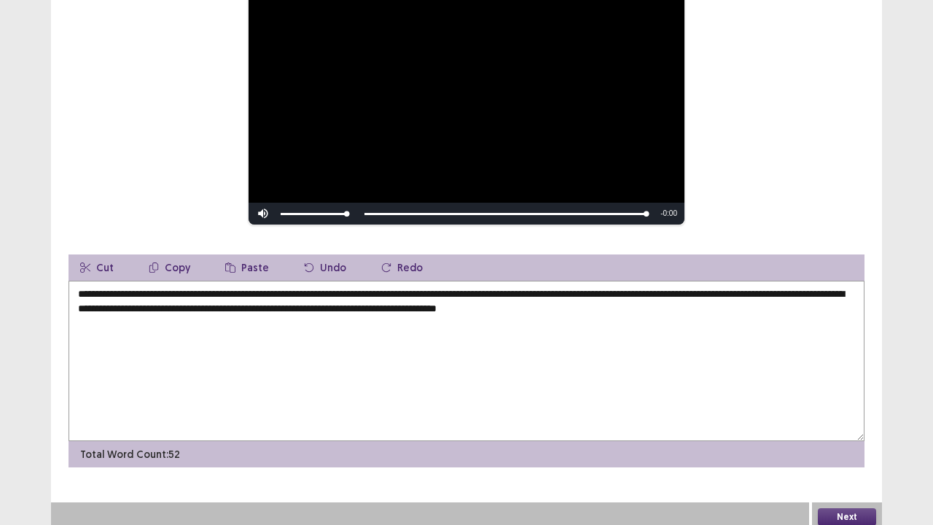
type textarea "**********"
click at [850, 401] on button "Next" at bounding box center [847, 516] width 58 height 17
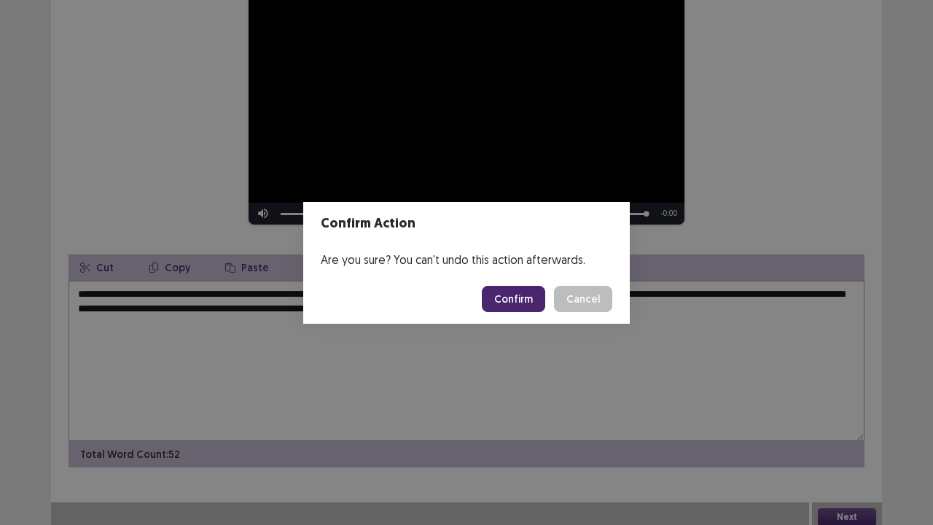
click at [522, 306] on button "Confirm" at bounding box center [513, 299] width 63 height 26
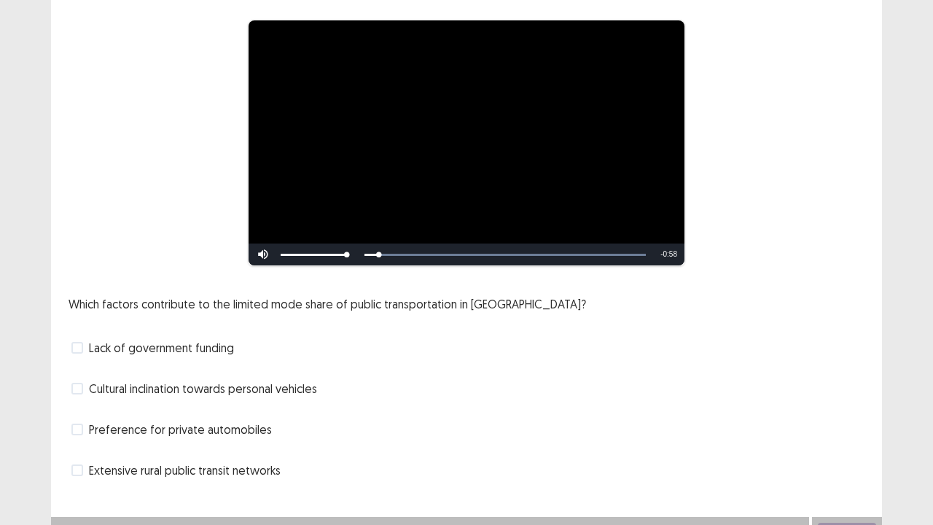
scroll to position [133, 0]
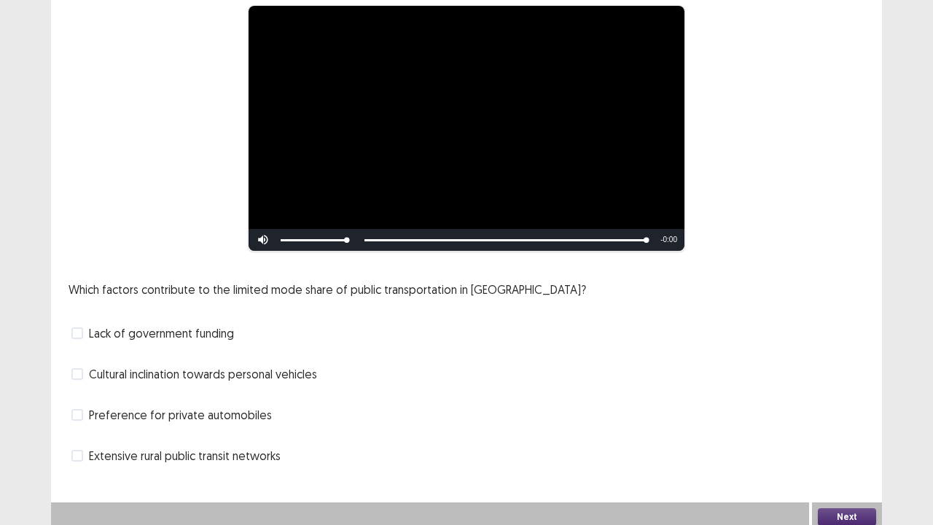
click at [85, 401] on label "Extensive rural public transit networks" at bounding box center [175, 455] width 209 height 17
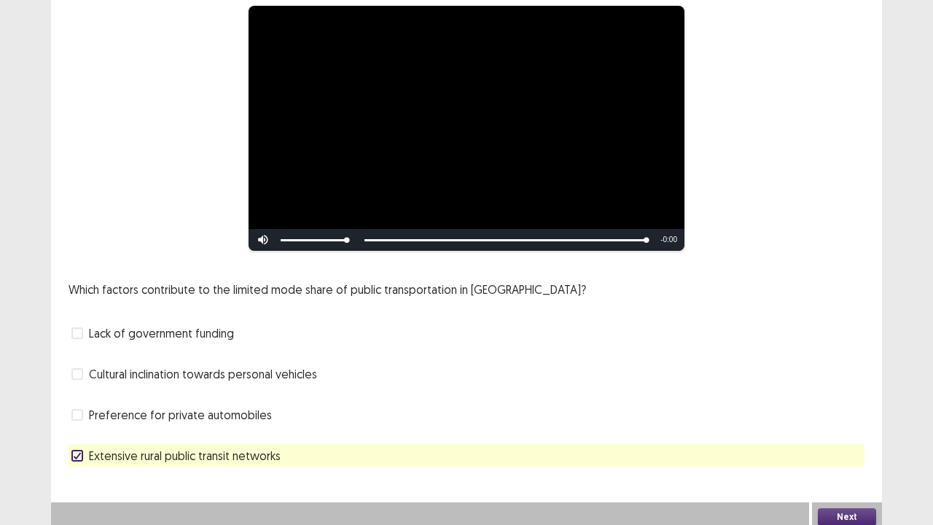
click at [868, 401] on button "Next" at bounding box center [847, 516] width 58 height 17
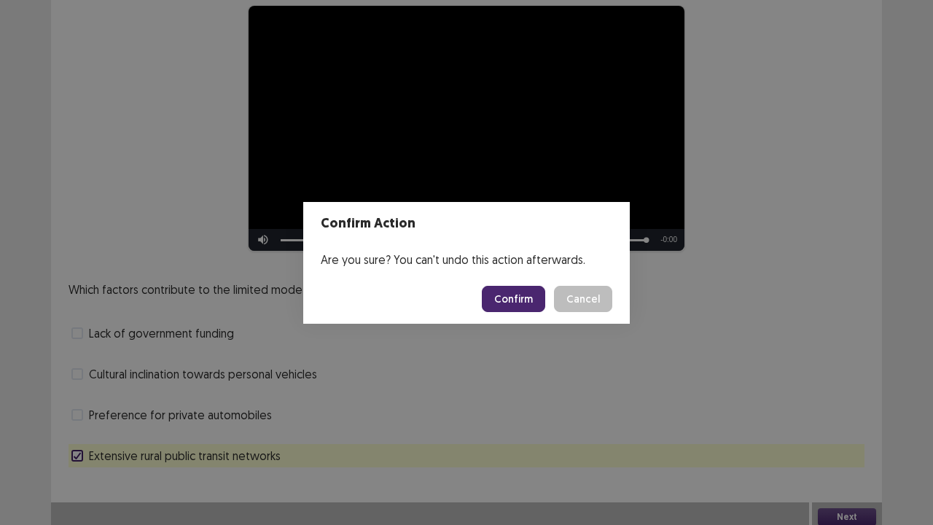
click at [520, 305] on button "Confirm" at bounding box center [513, 299] width 63 height 26
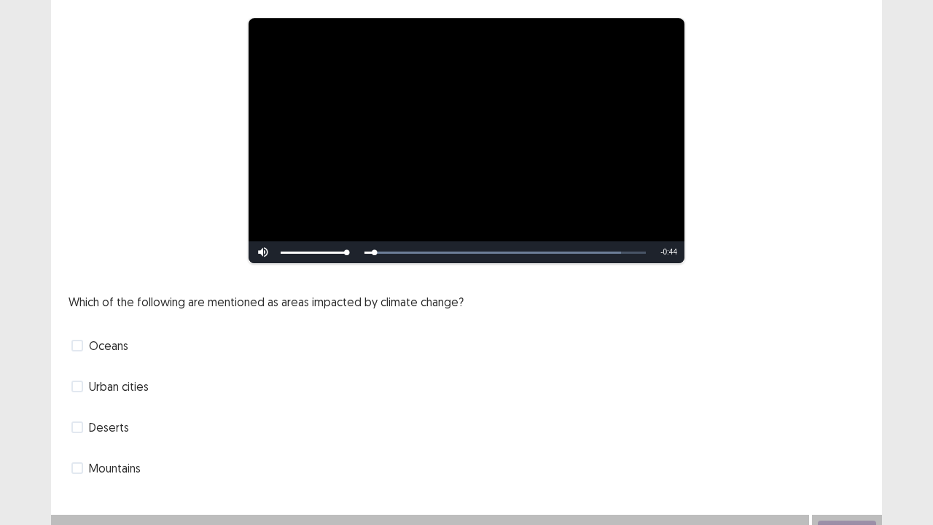
scroll to position [130, 0]
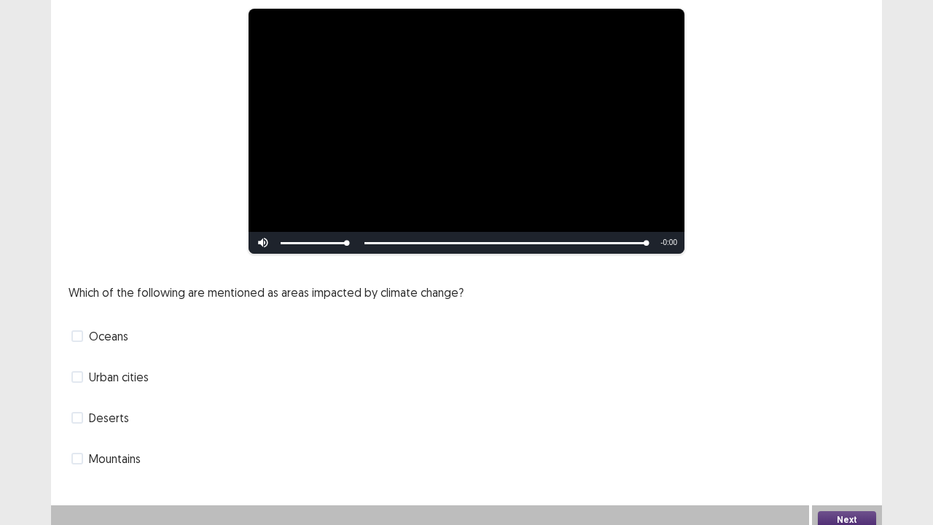
click at [82, 330] on span at bounding box center [77, 336] width 12 height 12
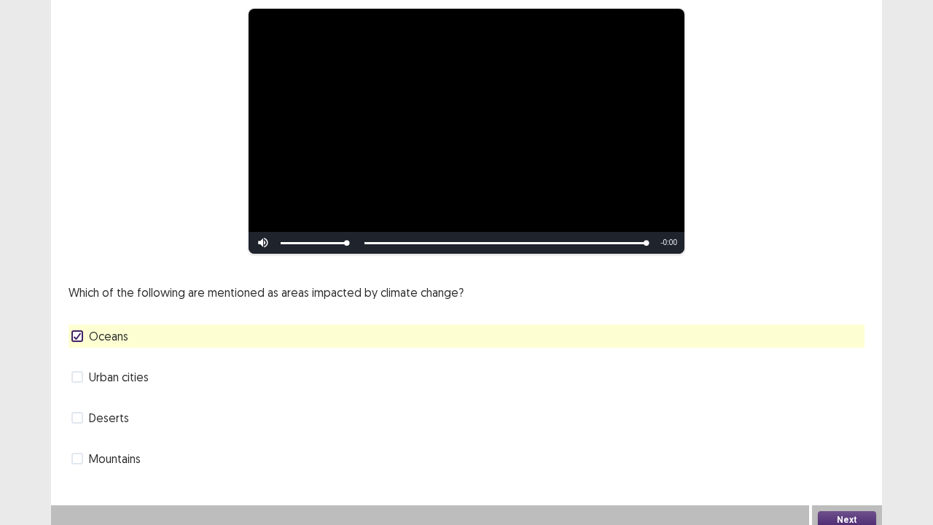
click at [829, 401] on button "Next" at bounding box center [847, 519] width 58 height 17
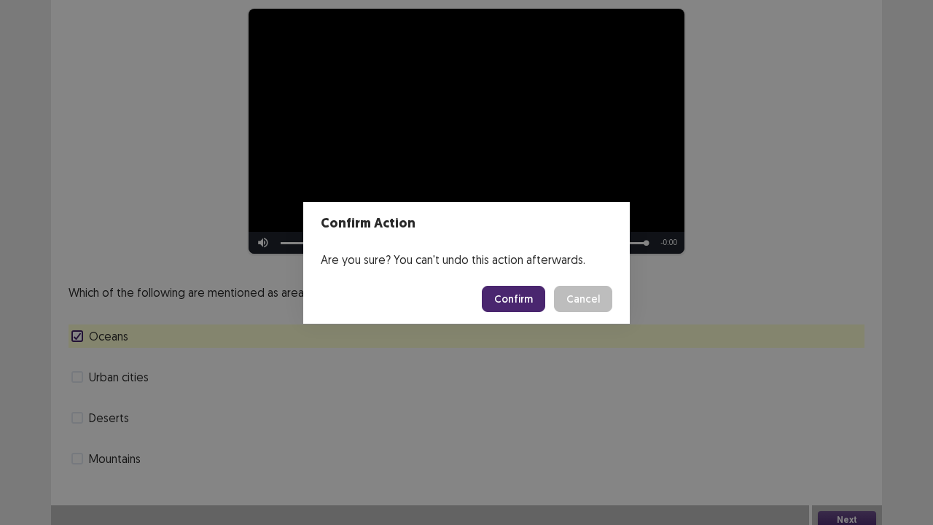
click at [535, 300] on button "Confirm" at bounding box center [513, 299] width 63 height 26
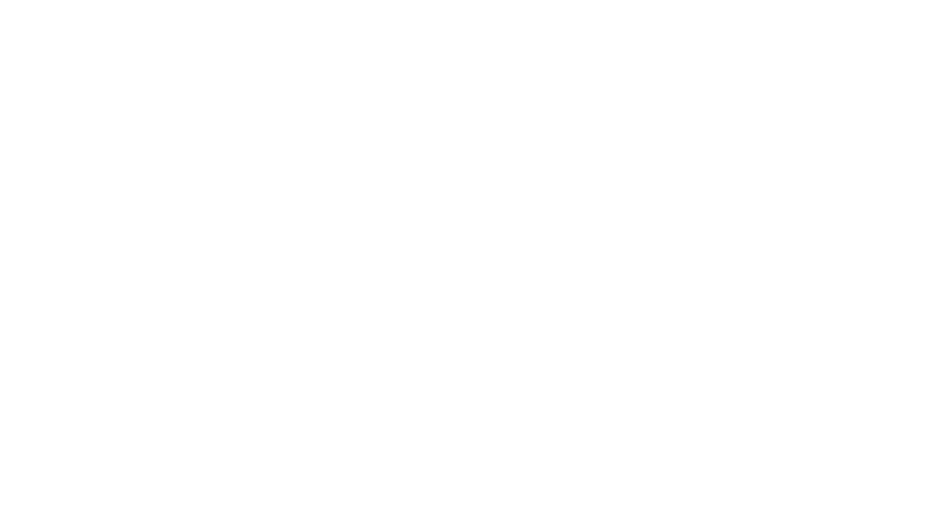
scroll to position [0, 0]
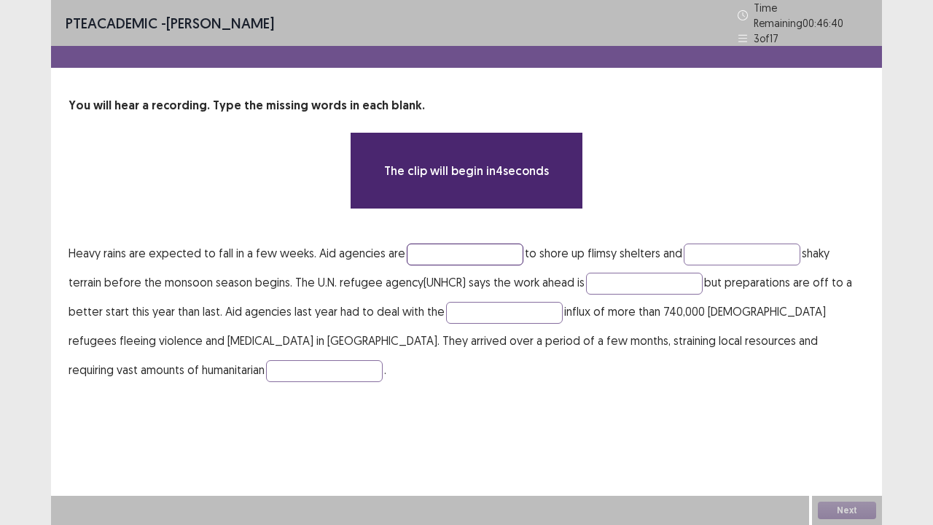
click at [423, 252] on input "text" at bounding box center [465, 254] width 117 height 22
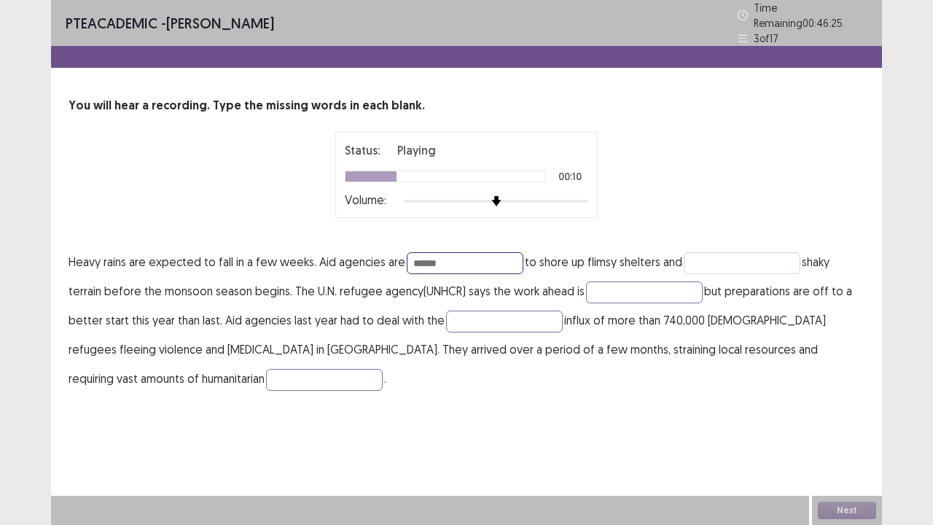
type input "******"
click at [705, 258] on input "text" at bounding box center [742, 263] width 117 height 22
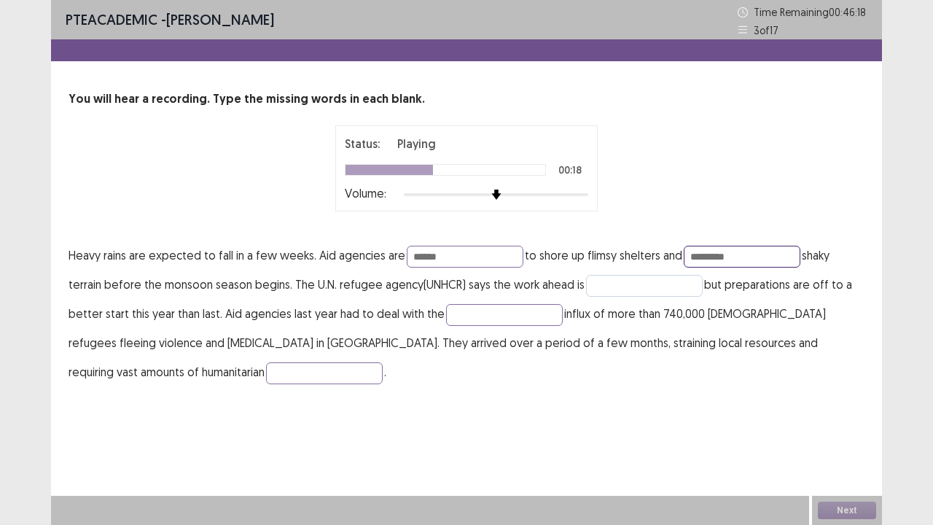
type input "*********"
click at [631, 291] on input "text" at bounding box center [644, 286] width 117 height 22
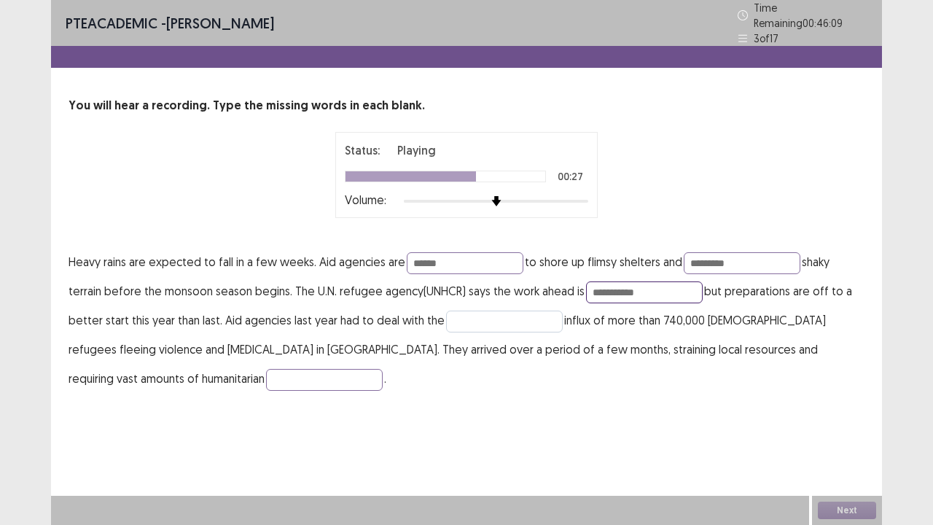
type input "**********"
click at [513, 310] on input "text" at bounding box center [504, 321] width 117 height 22
type input "*******"
click at [266, 379] on input "text" at bounding box center [324, 380] width 117 height 22
type input "**********"
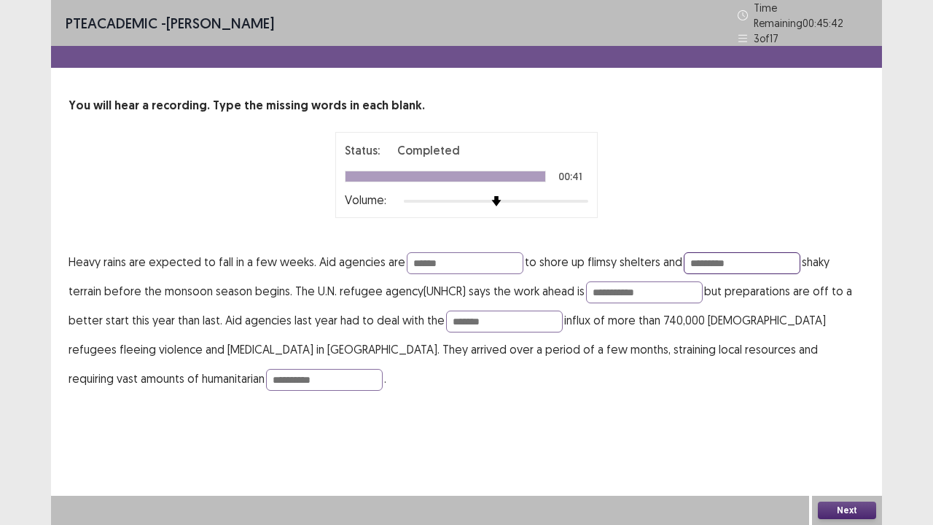
click at [710, 254] on input "*********" at bounding box center [742, 263] width 117 height 22
type input "**********"
click at [838, 401] on button "Next" at bounding box center [847, 509] width 58 height 17
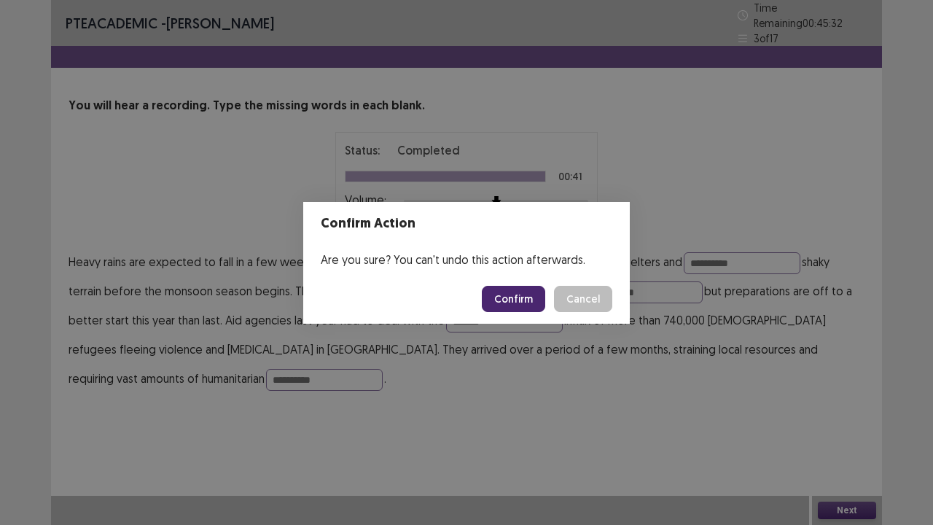
click at [510, 289] on button "Confirm" at bounding box center [513, 299] width 63 height 26
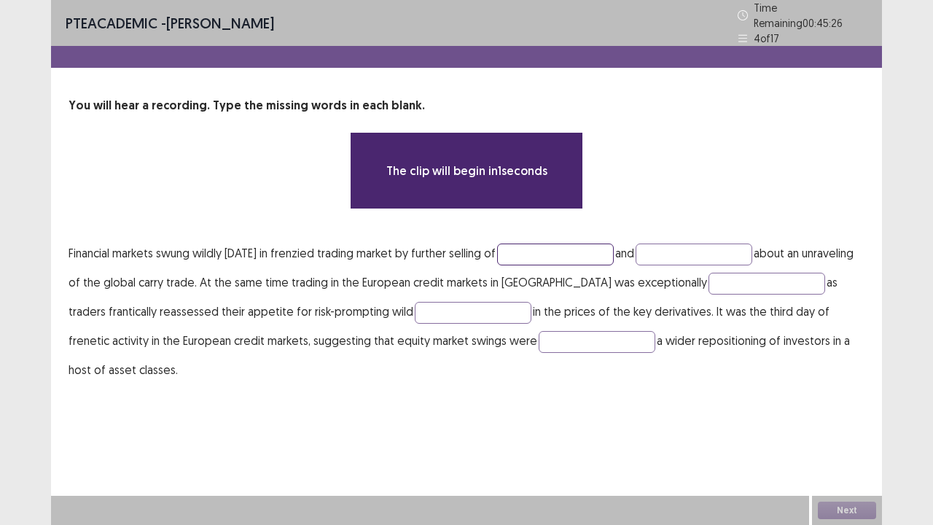
click at [567, 245] on input "text" at bounding box center [555, 254] width 117 height 22
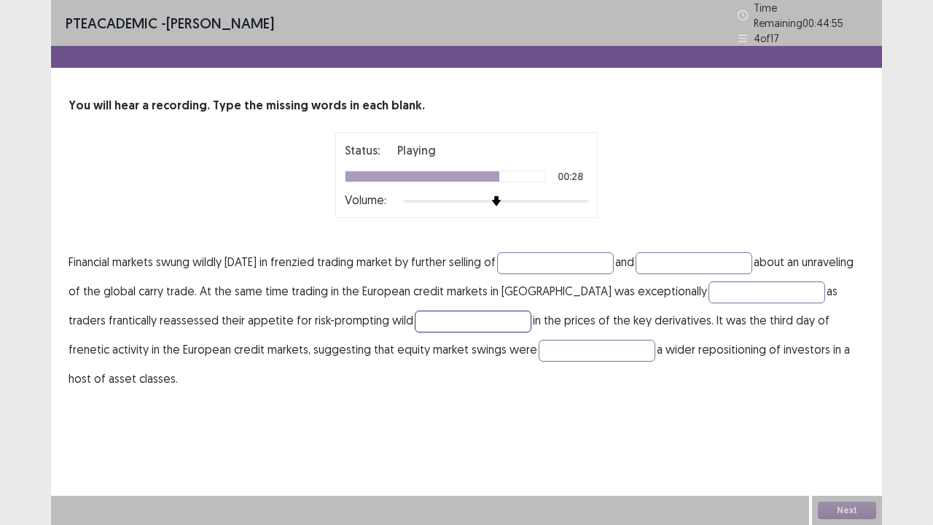
click at [415, 313] on input "text" at bounding box center [473, 321] width 117 height 22
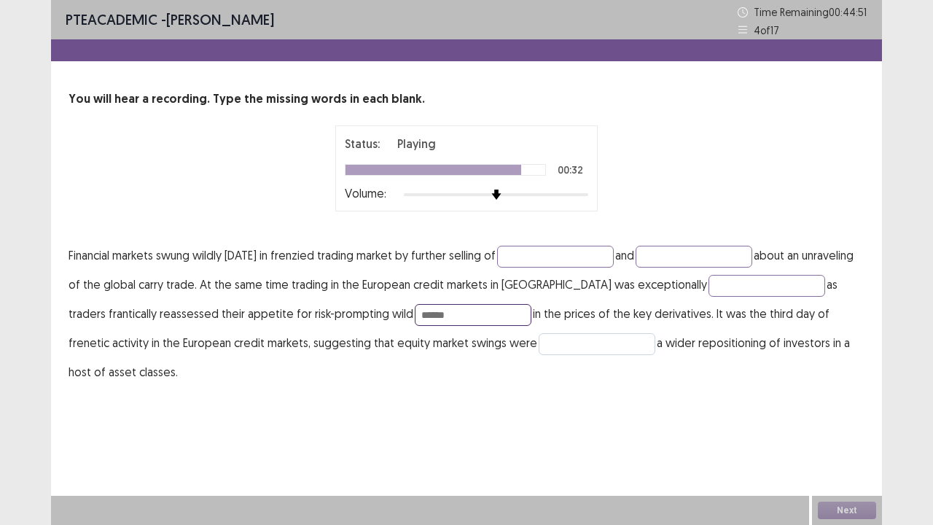
type input "******"
click at [539, 346] on input "text" at bounding box center [597, 344] width 117 height 22
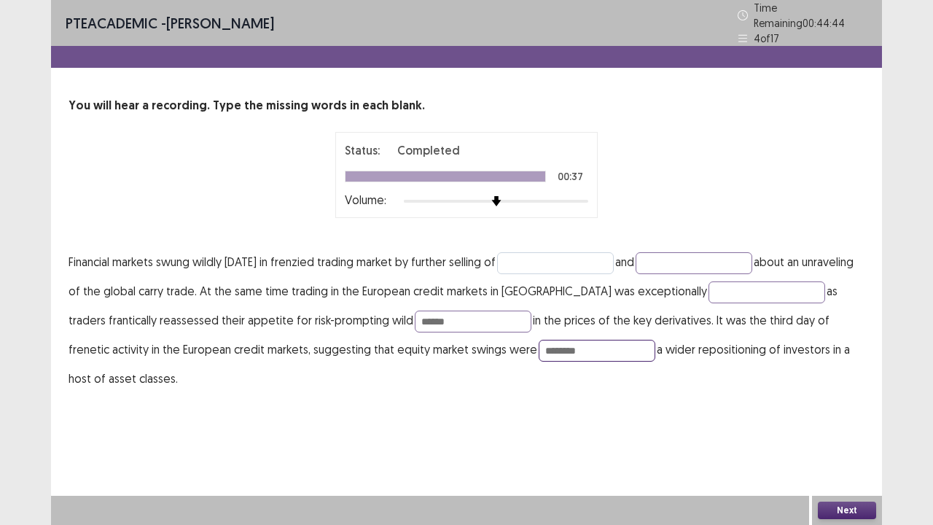
type input "********"
click at [584, 257] on input "text" at bounding box center [555, 263] width 117 height 22
type input "********"
click at [687, 252] on input "text" at bounding box center [693, 263] width 117 height 22
click at [711, 284] on input "text" at bounding box center [766, 292] width 117 height 22
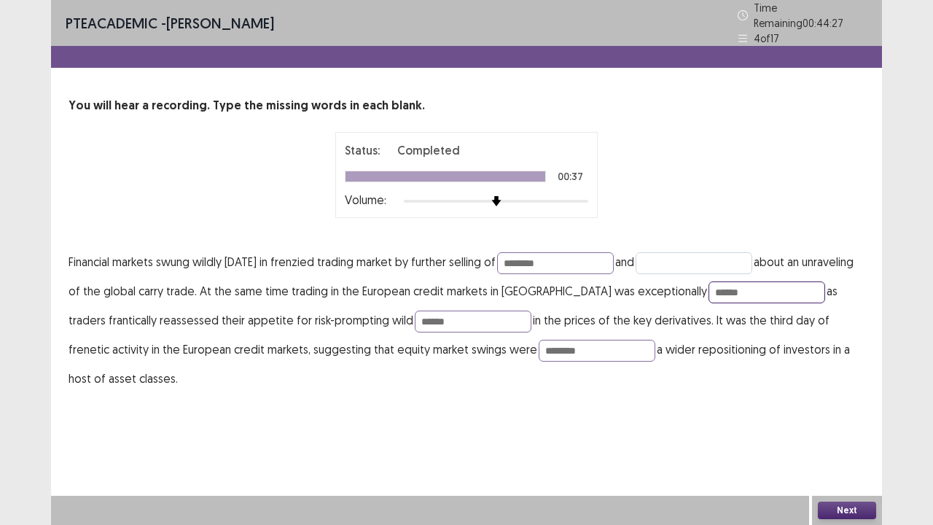
type input "******"
click at [707, 254] on input "text" at bounding box center [693, 263] width 117 height 22
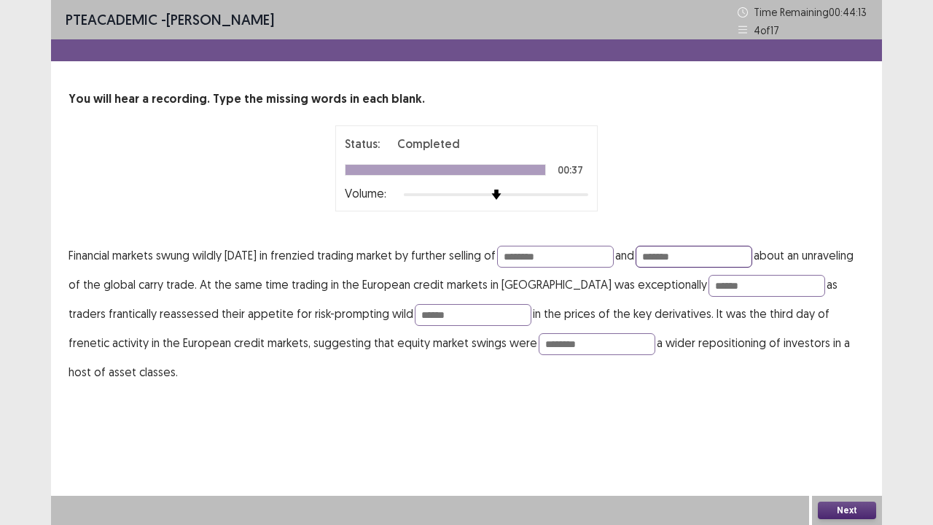
type input "*******"
click at [864, 401] on button "Next" at bounding box center [847, 509] width 58 height 17
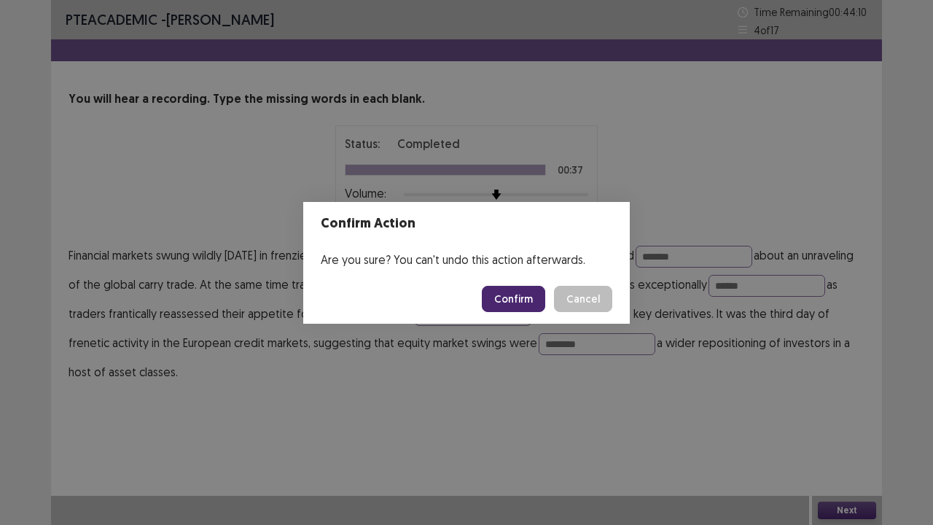
click at [527, 294] on button "Confirm" at bounding box center [513, 299] width 63 height 26
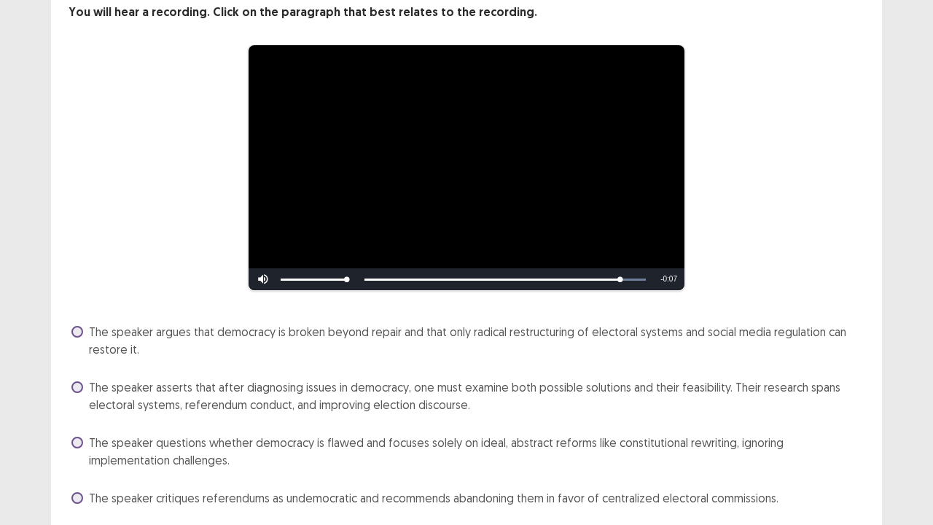
scroll to position [136, 0]
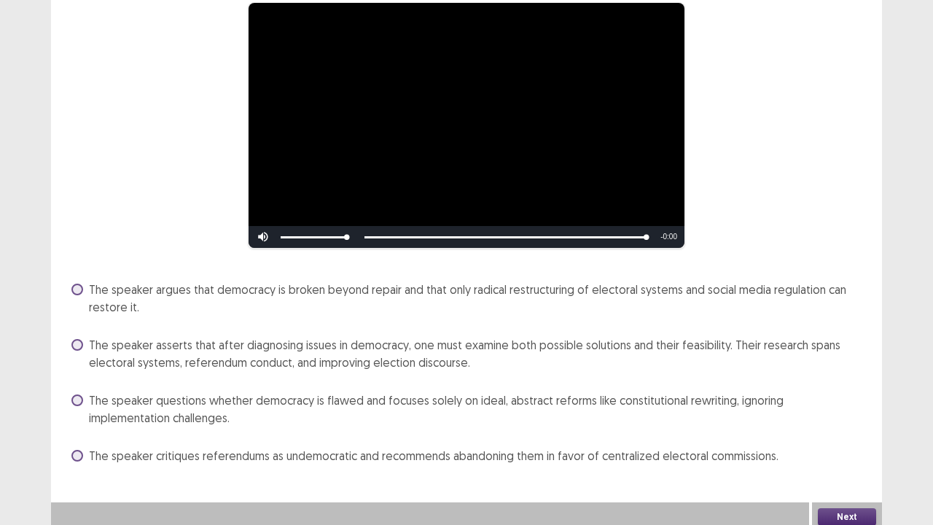
click at [77, 339] on span at bounding box center [77, 345] width 12 height 12
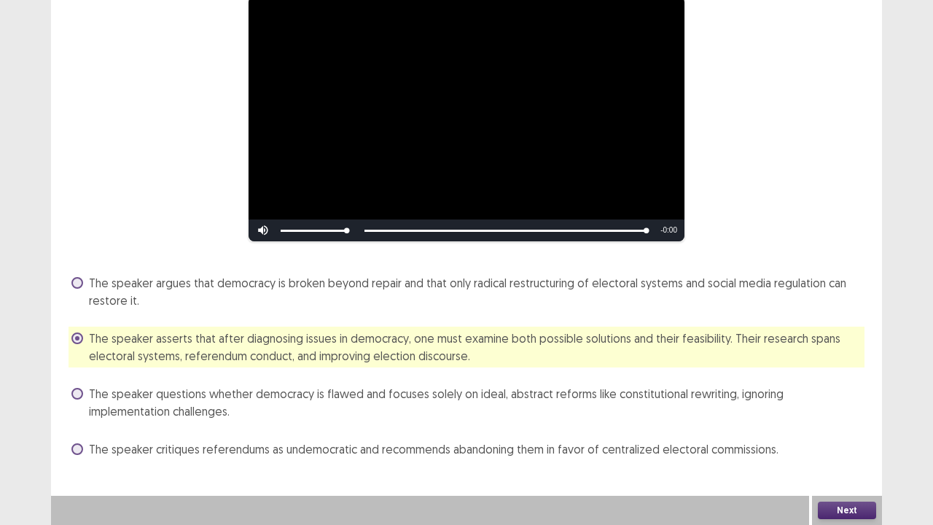
click at [844, 401] on button "Next" at bounding box center [847, 509] width 58 height 17
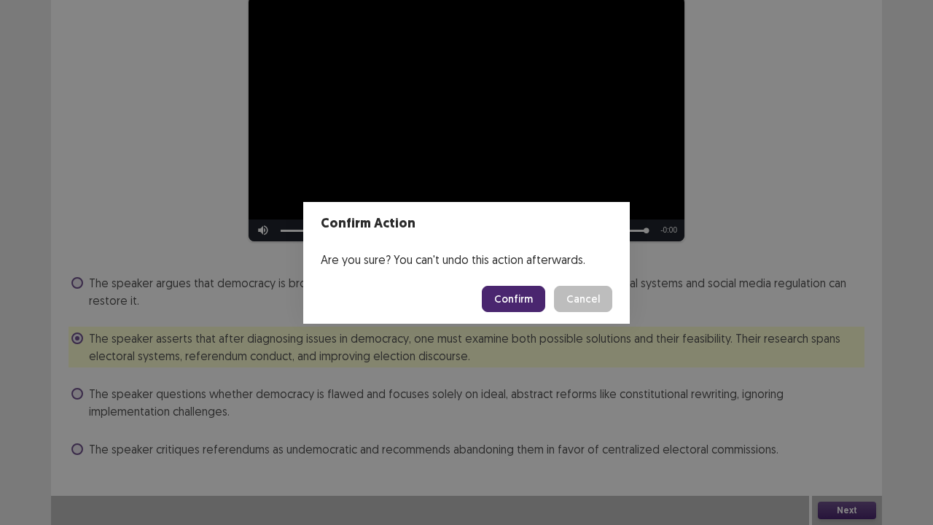
click at [512, 299] on button "Confirm" at bounding box center [513, 299] width 63 height 26
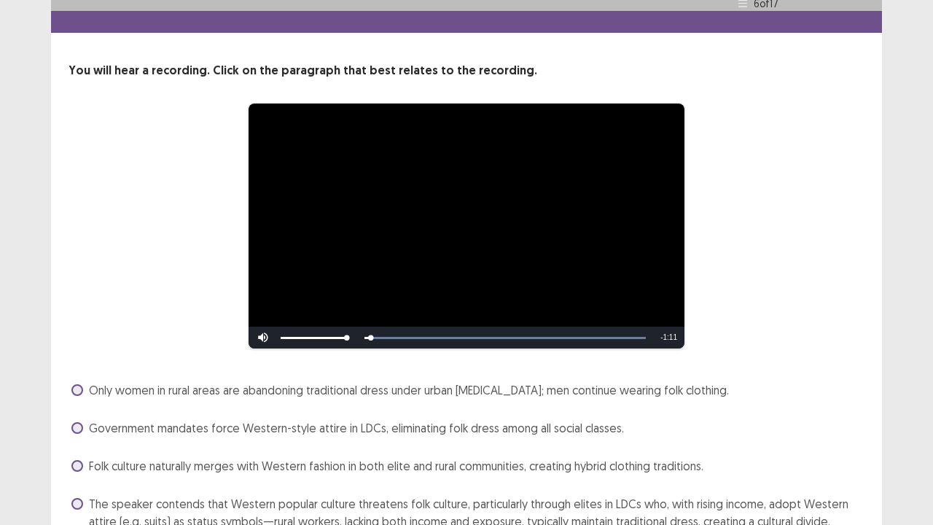
scroll to position [101, 0]
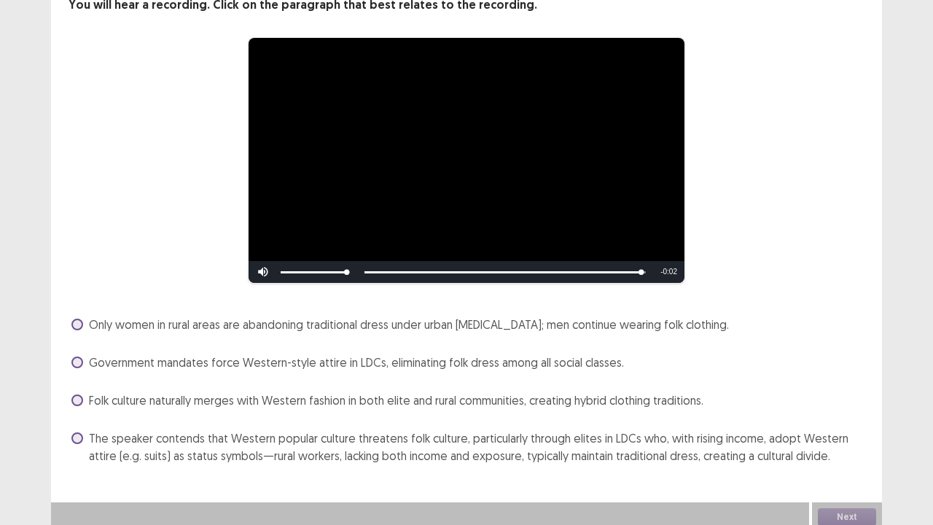
click at [76, 401] on span at bounding box center [77, 438] width 12 height 12
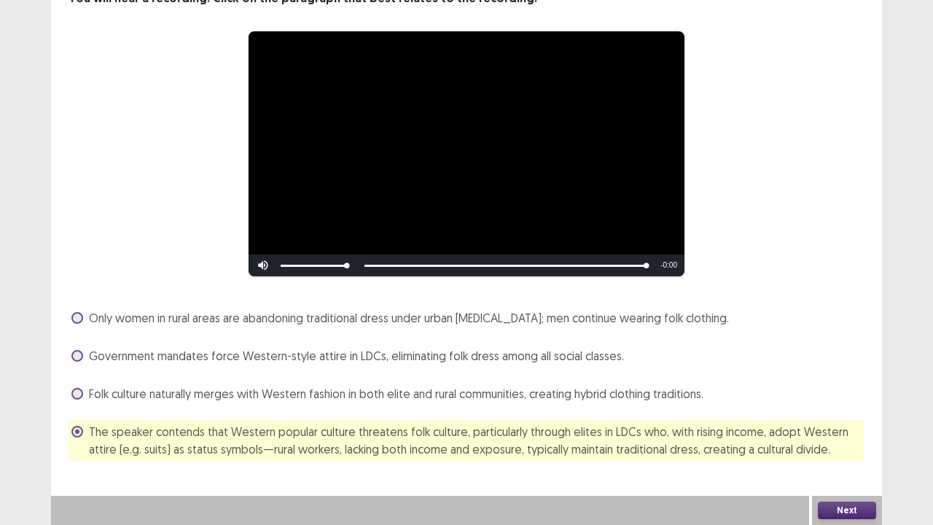
click at [873, 401] on button "Next" at bounding box center [847, 509] width 58 height 17
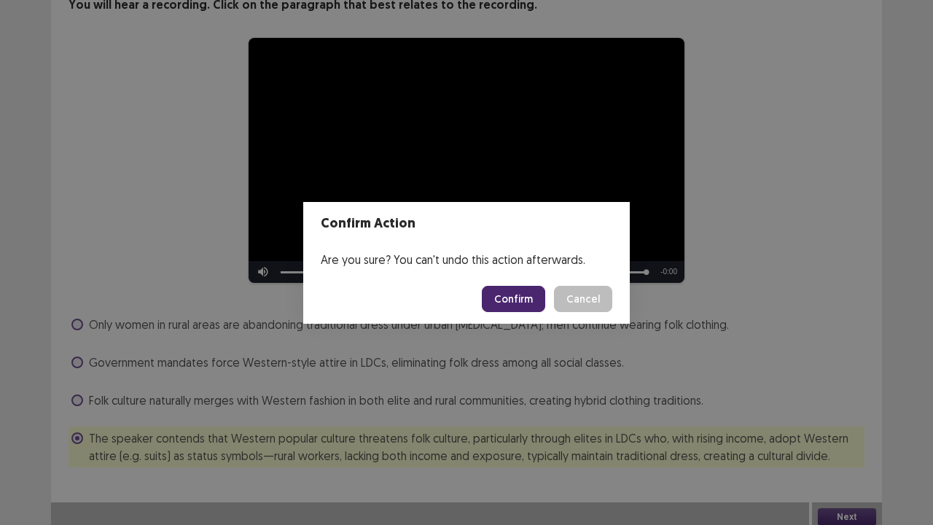
click at [533, 295] on button "Confirm" at bounding box center [513, 299] width 63 height 26
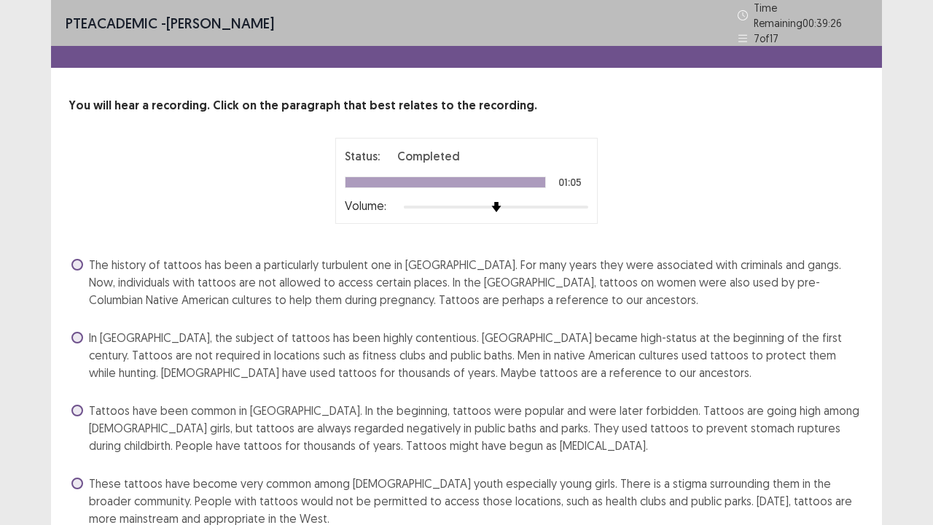
click at [82, 256] on label "The history of tattoos has been a particularly turbulent one in [GEOGRAPHIC_DAT…" at bounding box center [467, 282] width 793 height 52
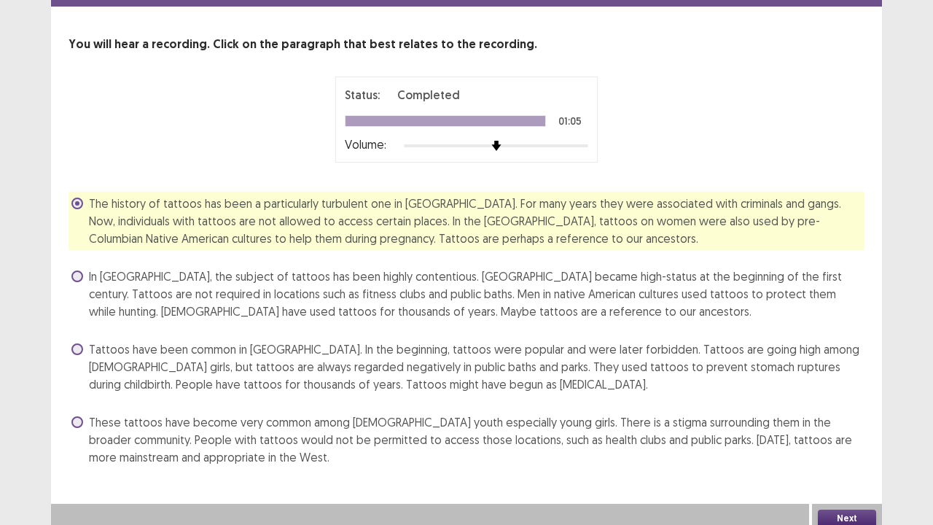
scroll to position [62, 0]
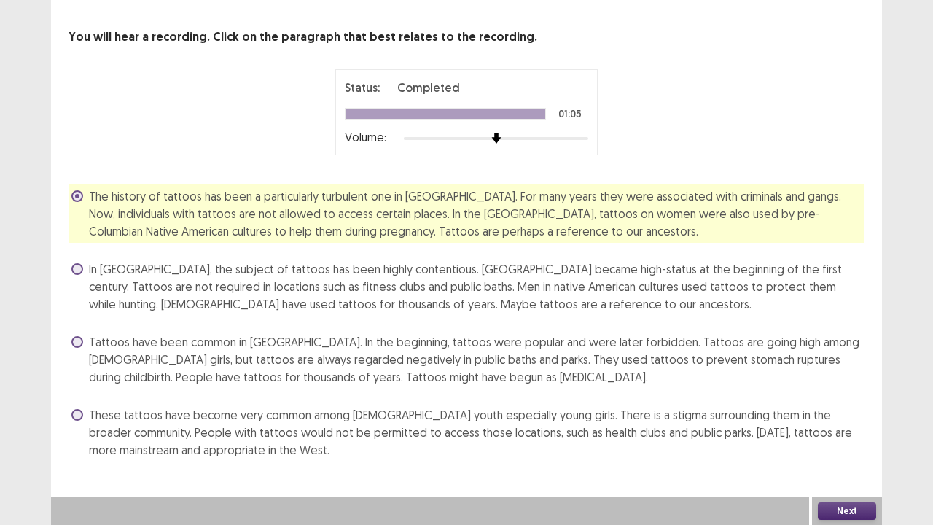
click at [845, 517] on button "Next" at bounding box center [847, 510] width 58 height 17
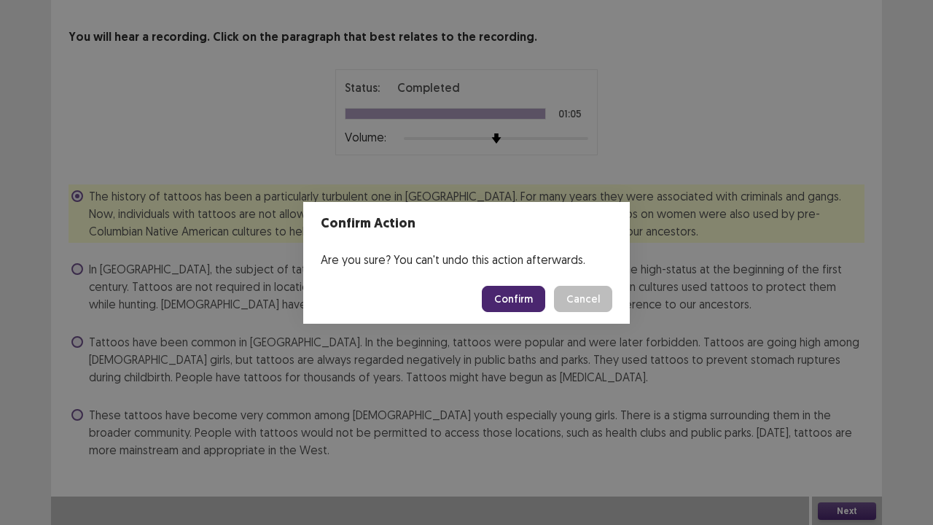
click at [523, 292] on button "Confirm" at bounding box center [513, 299] width 63 height 26
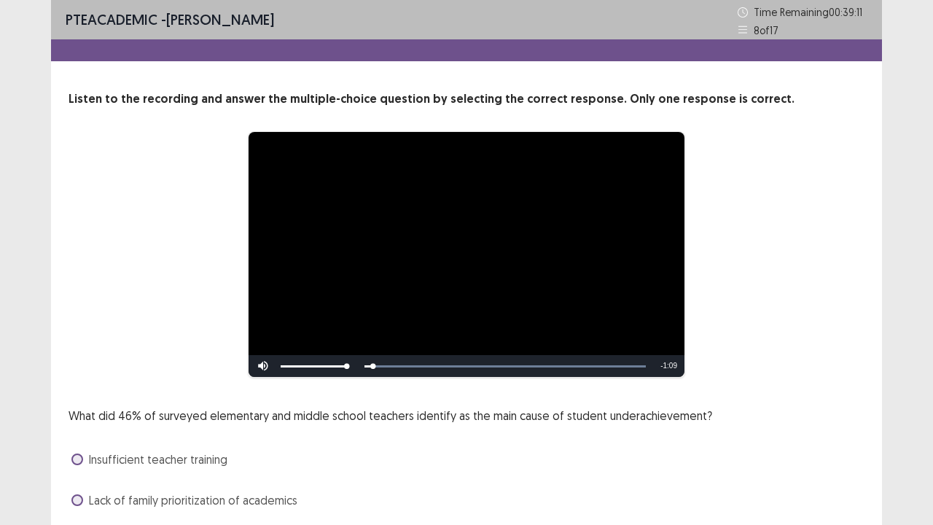
scroll to position [133, 0]
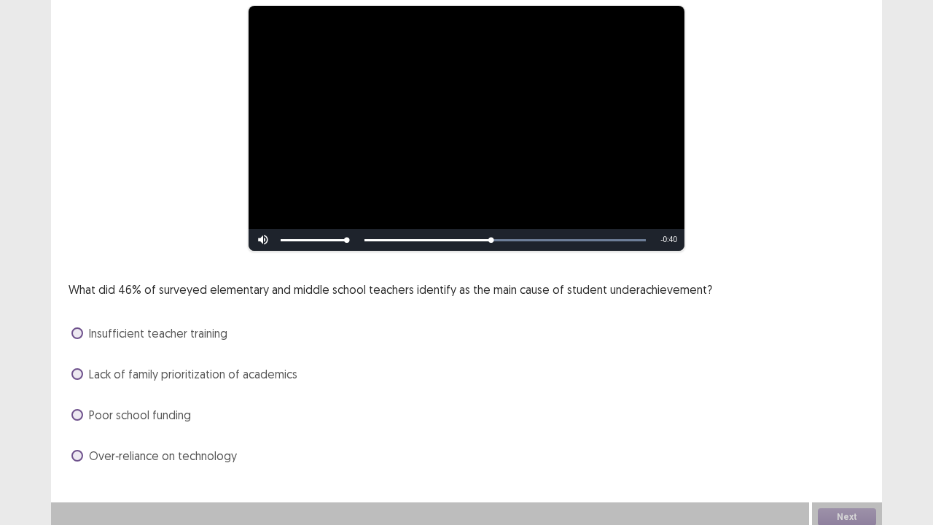
click at [79, 369] on span at bounding box center [77, 374] width 12 height 12
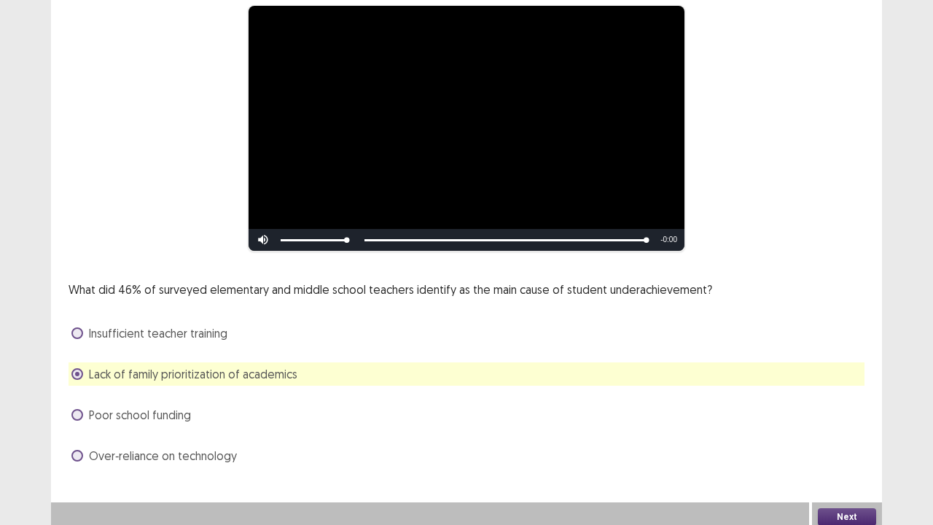
click at [840, 510] on button "Next" at bounding box center [847, 516] width 58 height 17
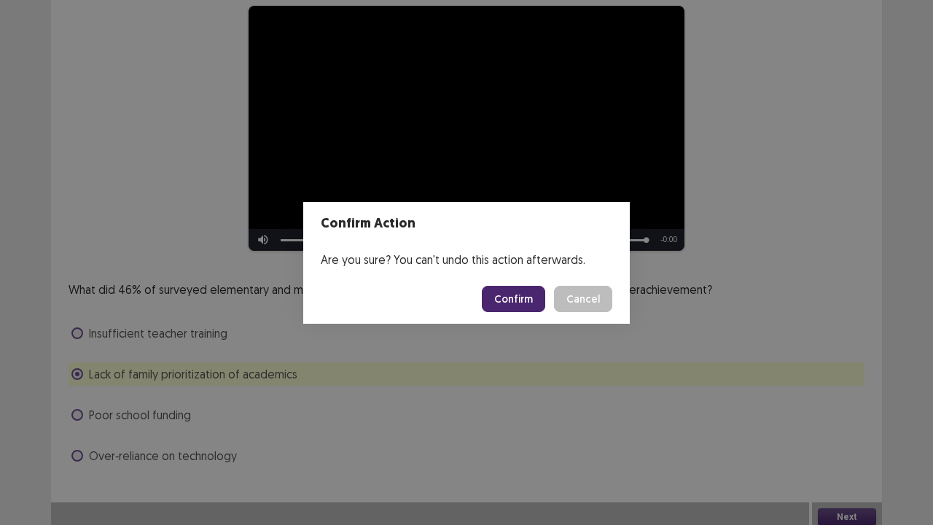
click at [530, 289] on button "Confirm" at bounding box center [513, 299] width 63 height 26
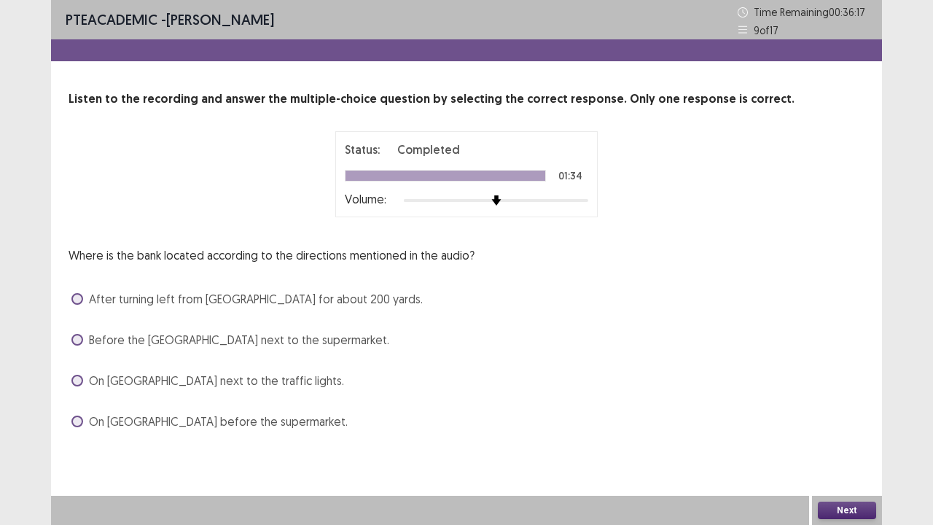
click at [85, 296] on label "After turning left from [GEOGRAPHIC_DATA] for about 200 yards." at bounding box center [246, 298] width 351 height 17
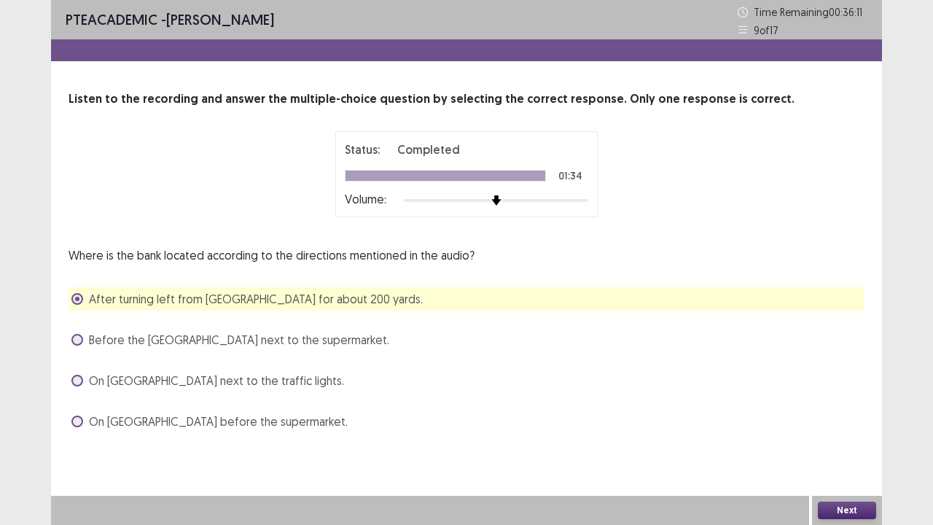
click at [831, 504] on button "Next" at bounding box center [847, 509] width 58 height 17
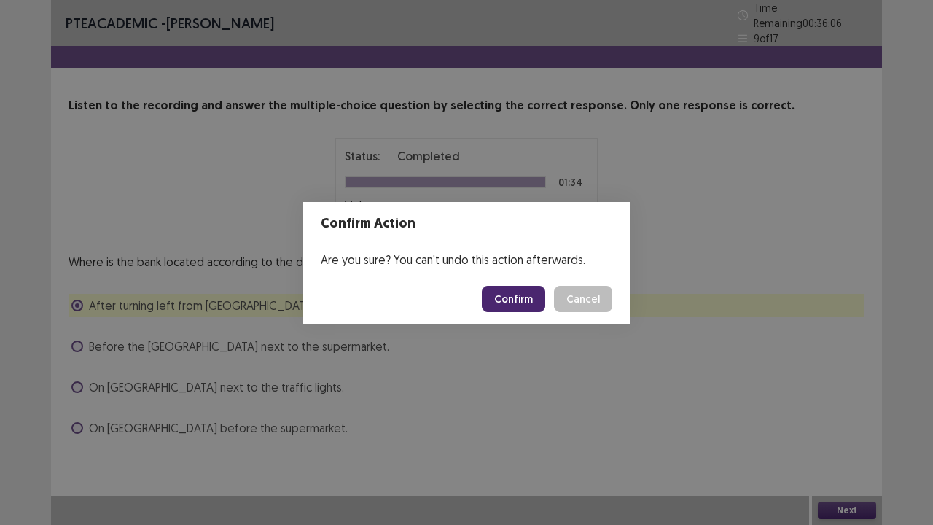
click at [539, 299] on button "Confirm" at bounding box center [513, 299] width 63 height 26
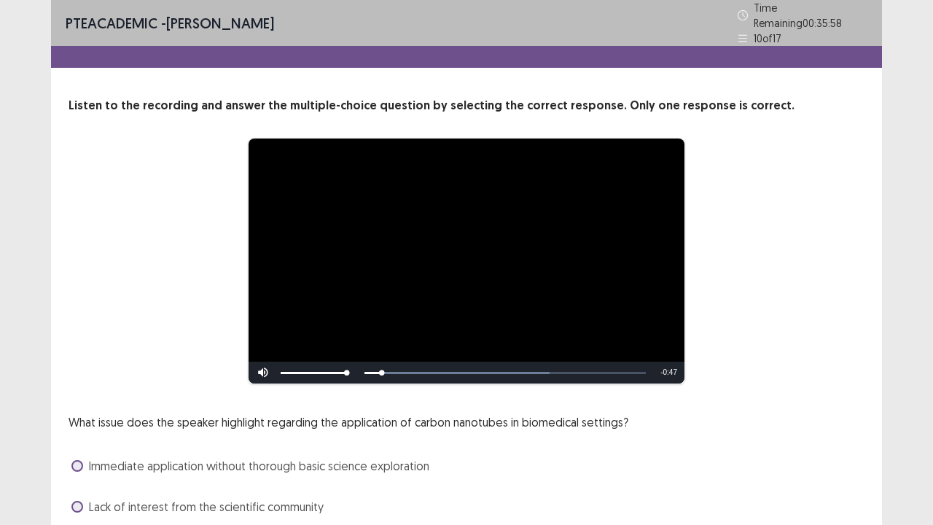
scroll to position [133, 0]
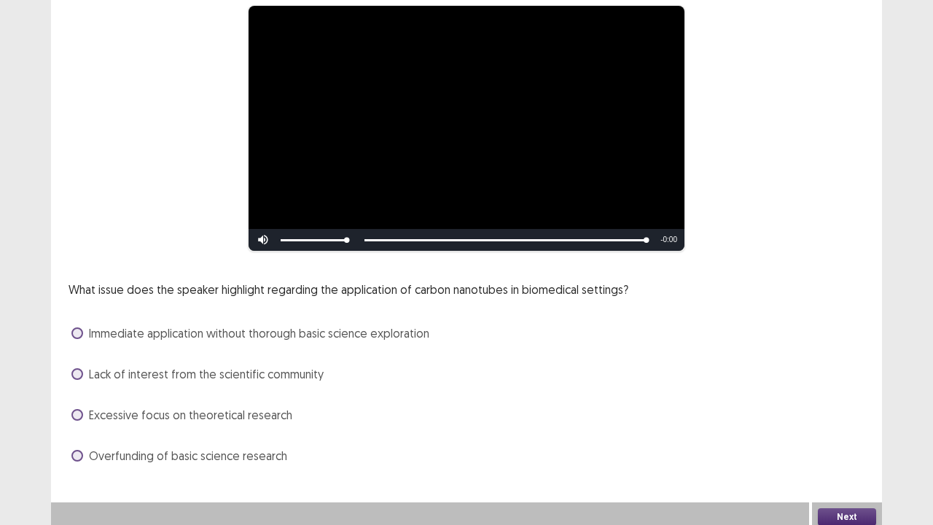
click at [79, 409] on span at bounding box center [77, 415] width 12 height 12
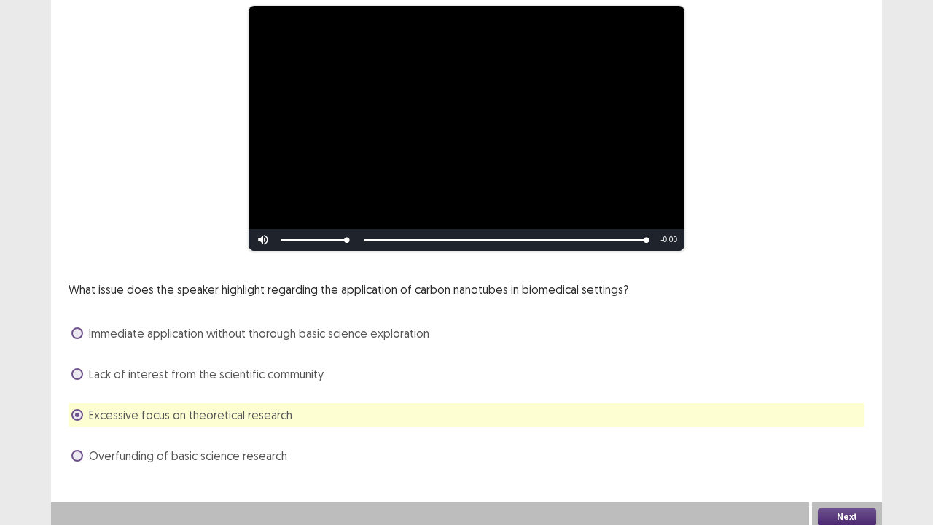
click at [854, 508] on button "Next" at bounding box center [847, 516] width 58 height 17
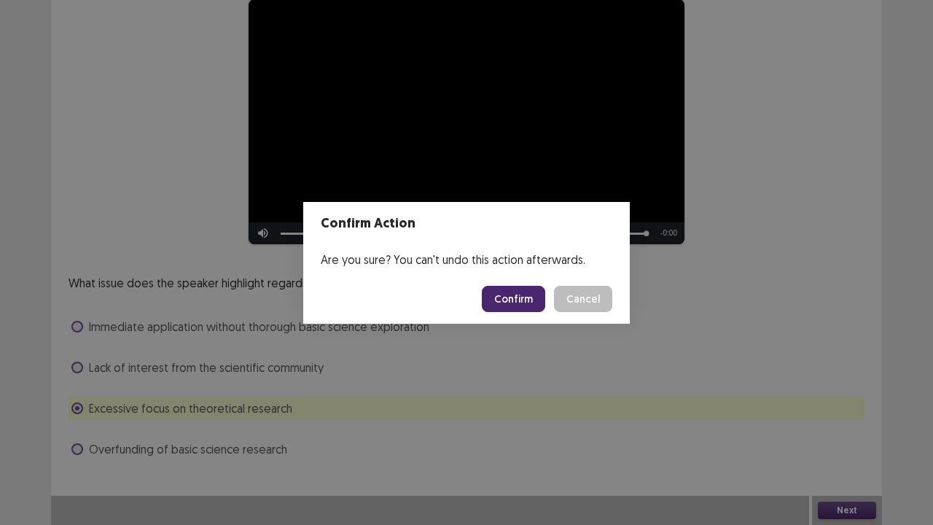
click at [516, 295] on button "Confirm" at bounding box center [513, 299] width 63 height 26
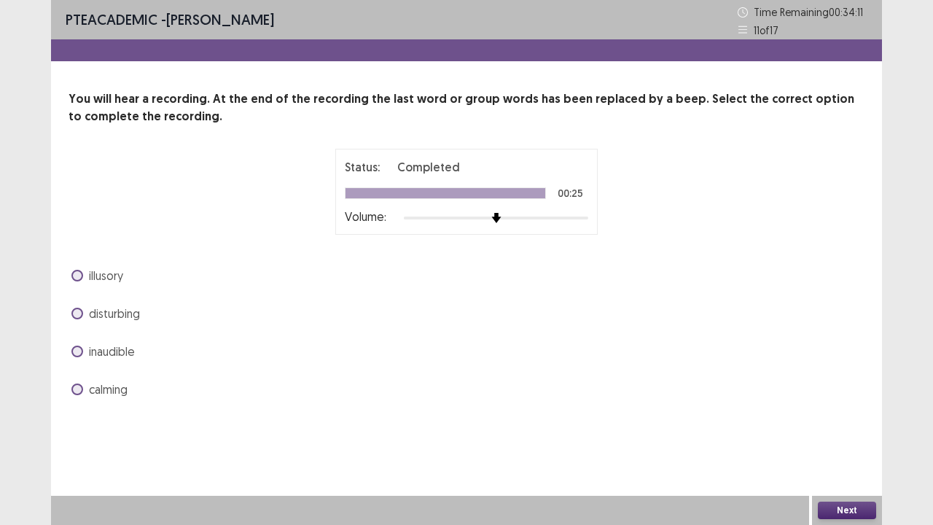
click at [76, 386] on span at bounding box center [77, 389] width 12 height 12
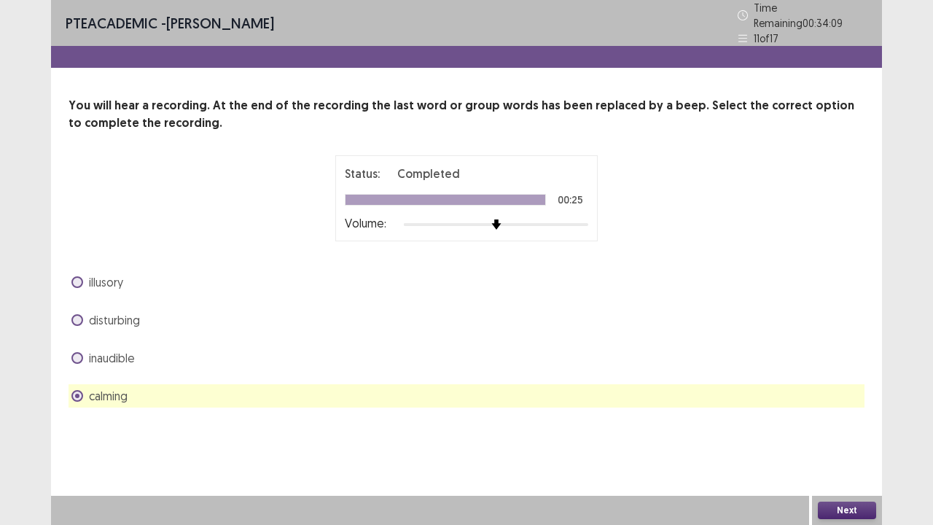
click at [828, 507] on button "Next" at bounding box center [847, 509] width 58 height 17
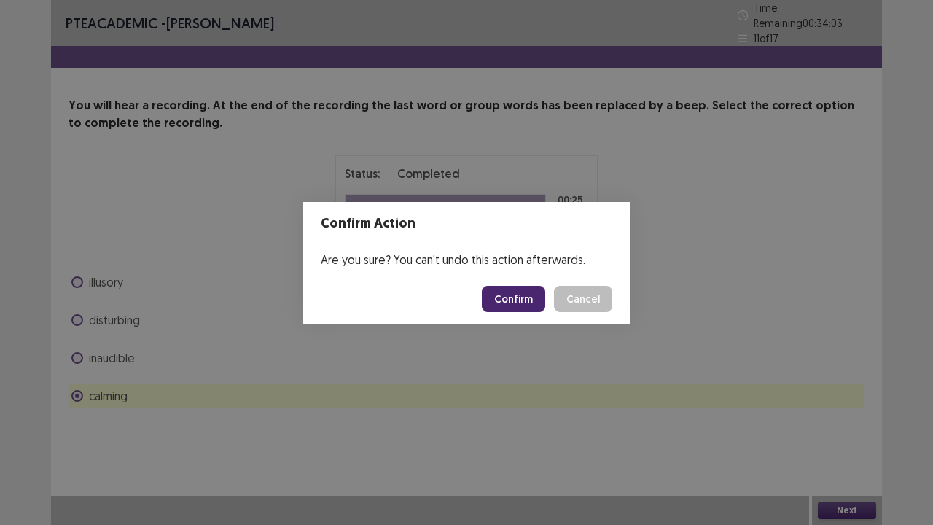
click at [518, 305] on button "Confirm" at bounding box center [513, 299] width 63 height 26
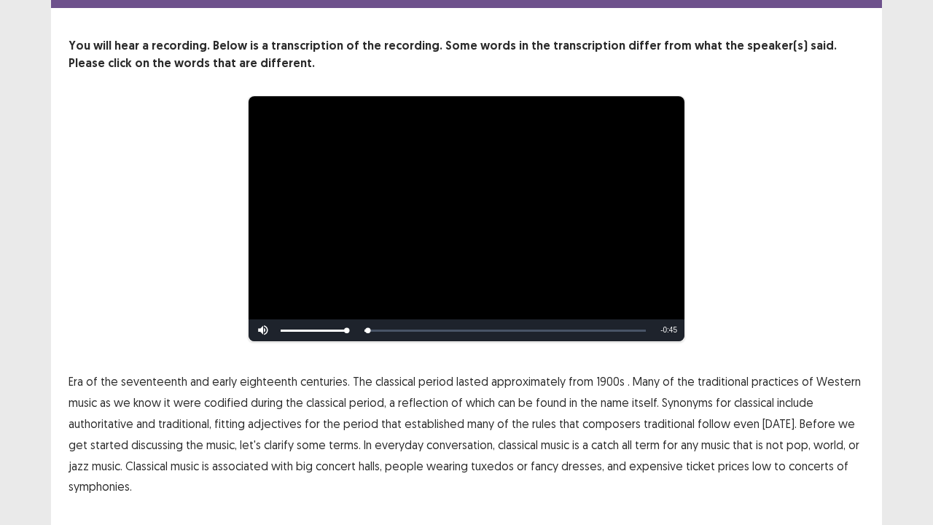
scroll to position [89, 0]
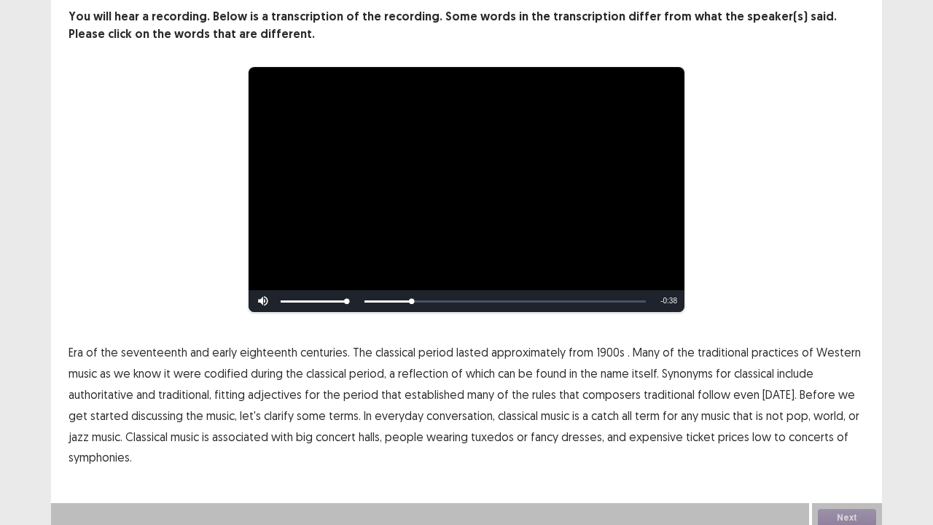
click at [596, 345] on span "1900s" at bounding box center [610, 351] width 28 height 17
click at [802, 364] on span "include" at bounding box center [795, 372] width 36 height 17
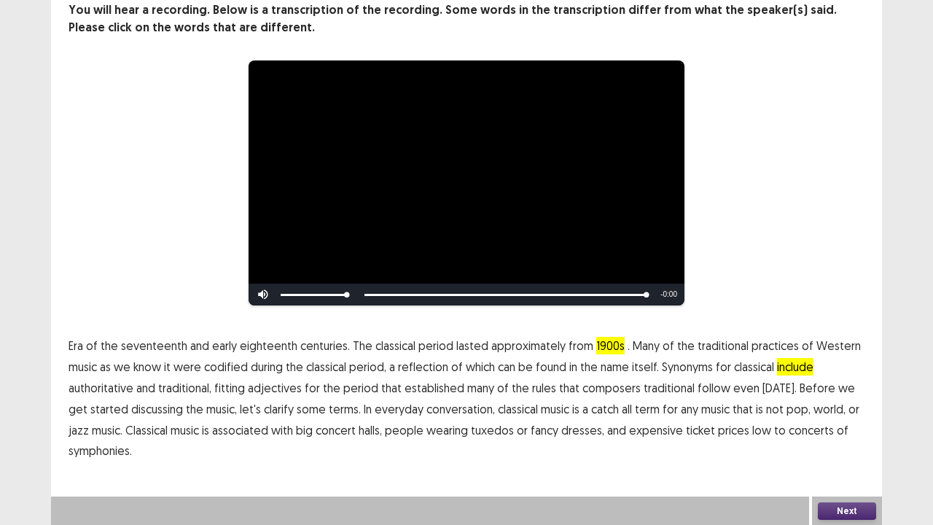
click at [103, 450] on span "symphonies." at bounding box center [100, 450] width 63 height 17
click at [836, 507] on button "Next" at bounding box center [847, 510] width 58 height 17
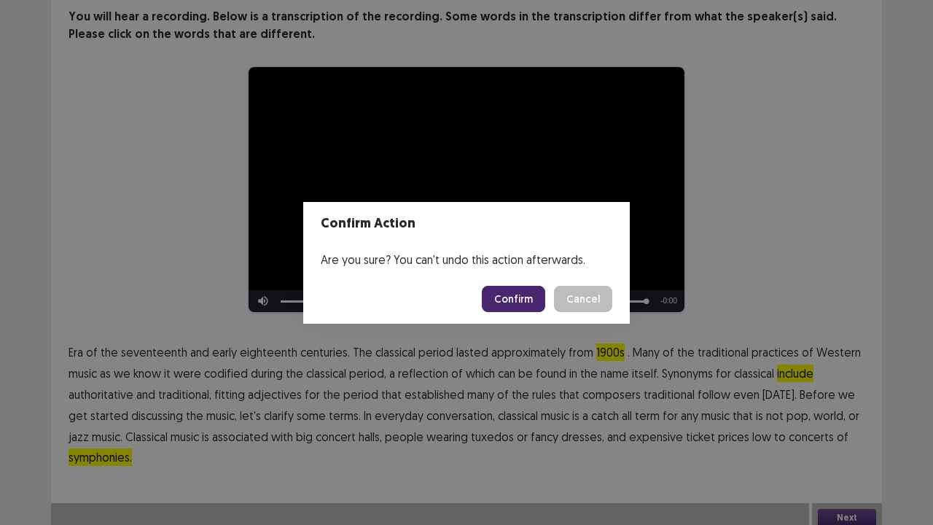
click at [512, 304] on button "Confirm" at bounding box center [513, 299] width 63 height 26
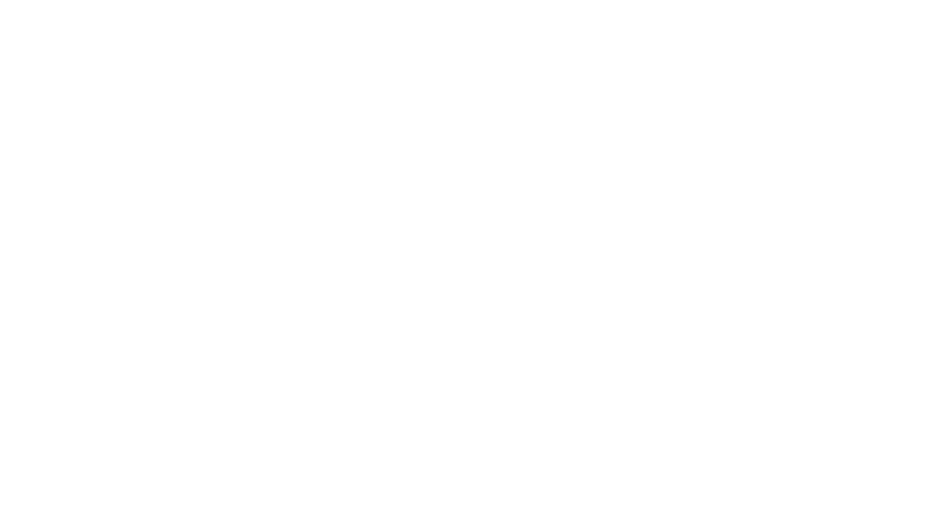
scroll to position [0, 0]
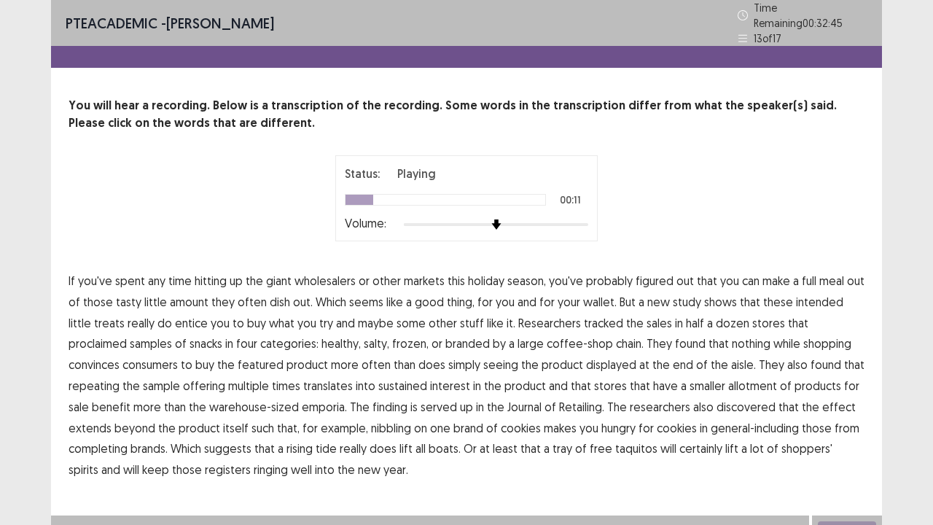
click at [200, 300] on span "amount" at bounding box center [189, 301] width 39 height 17
click at [810, 297] on span "intended" at bounding box center [819, 301] width 47 height 17
click at [127, 335] on span "proclaimed" at bounding box center [98, 343] width 58 height 17
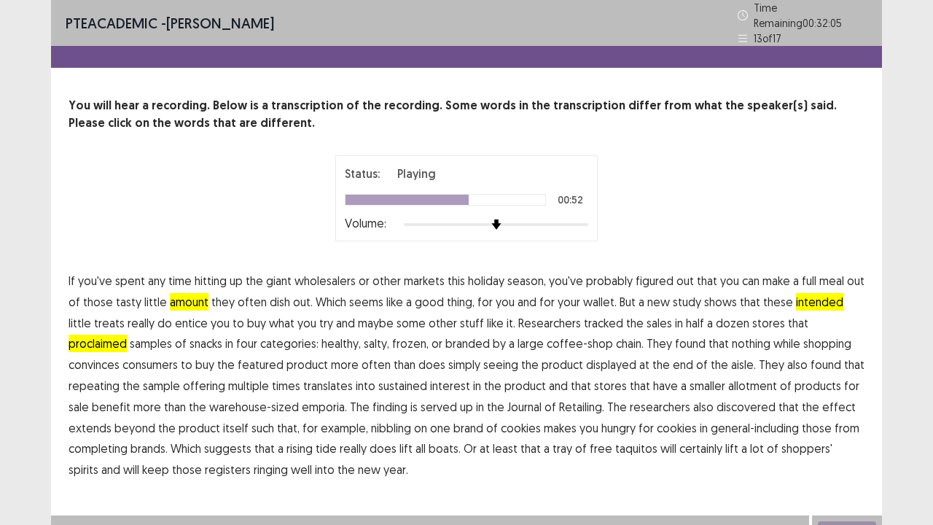
click at [728, 380] on span "allotment" at bounding box center [752, 385] width 49 height 17
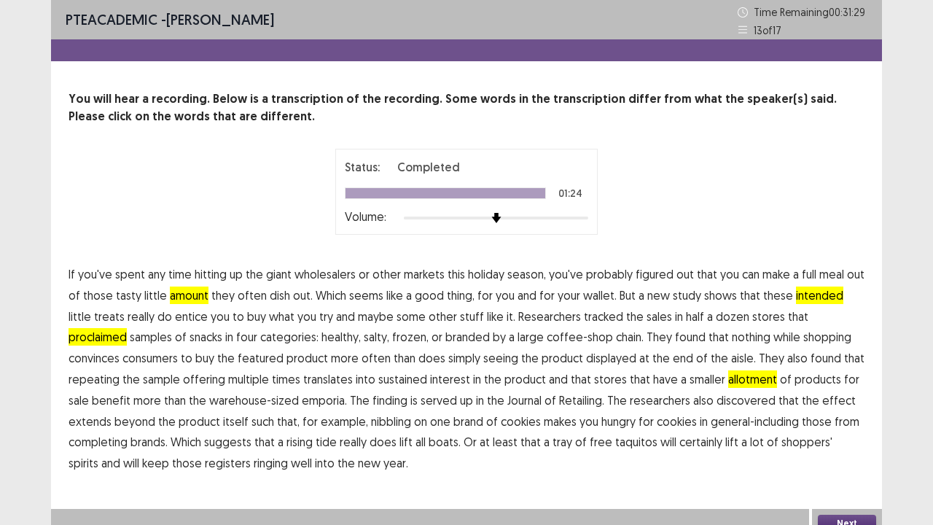
scroll to position [12, 0]
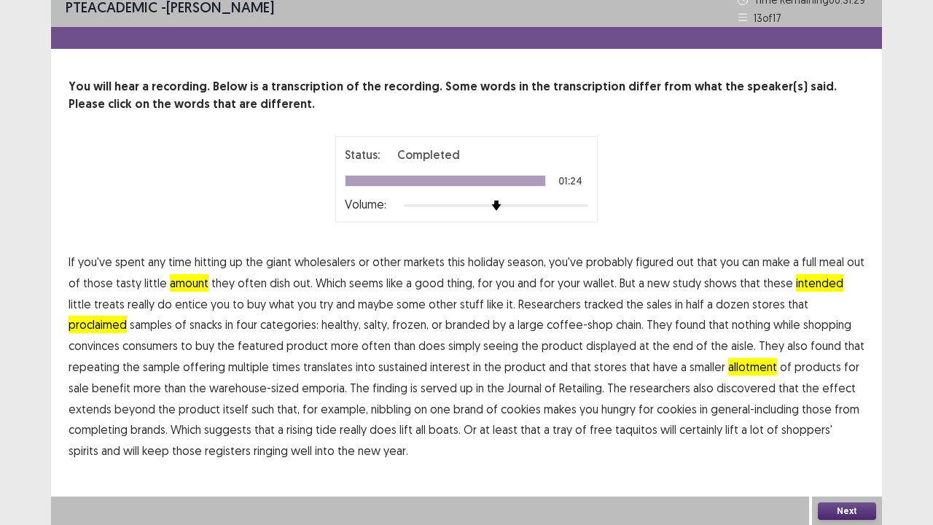
click at [861, 511] on button "Next" at bounding box center [847, 510] width 58 height 17
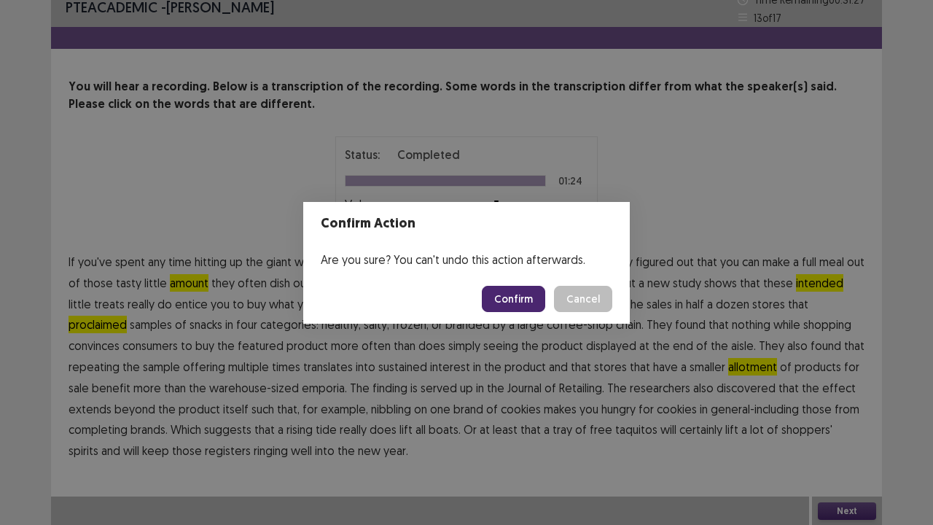
click at [517, 303] on button "Confirm" at bounding box center [513, 299] width 63 height 26
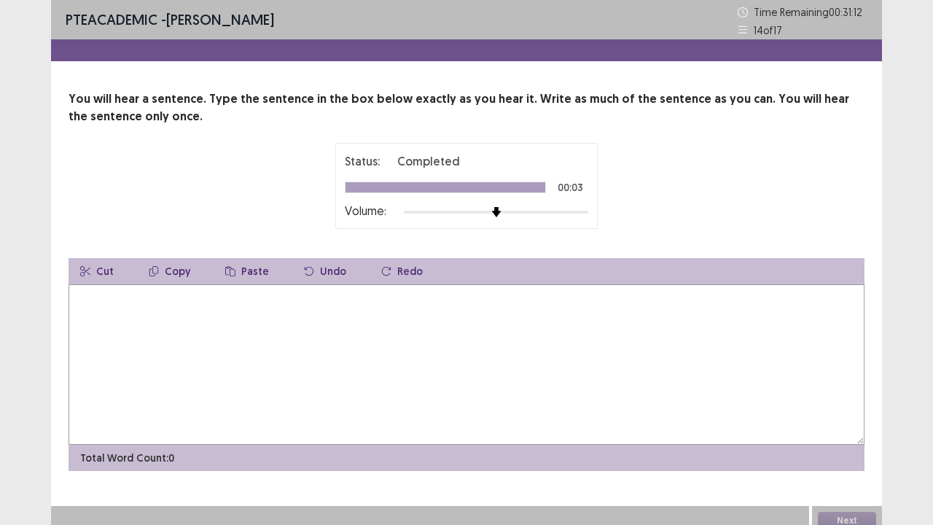
click at [144, 302] on textarea at bounding box center [467, 364] width 796 height 160
type textarea "*"
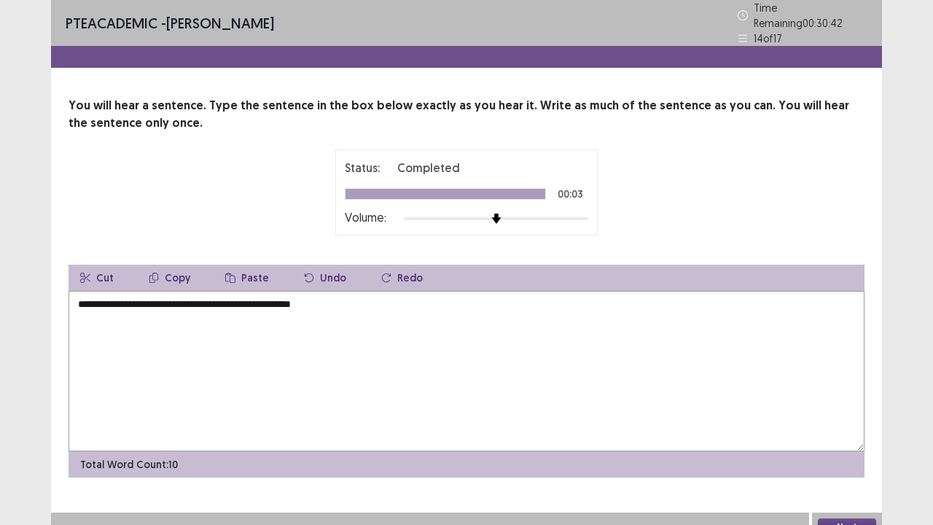
click at [83, 294] on textarea "**********" at bounding box center [467, 371] width 796 height 160
type textarea "**********"
click at [832, 518] on button "Next" at bounding box center [847, 526] width 58 height 17
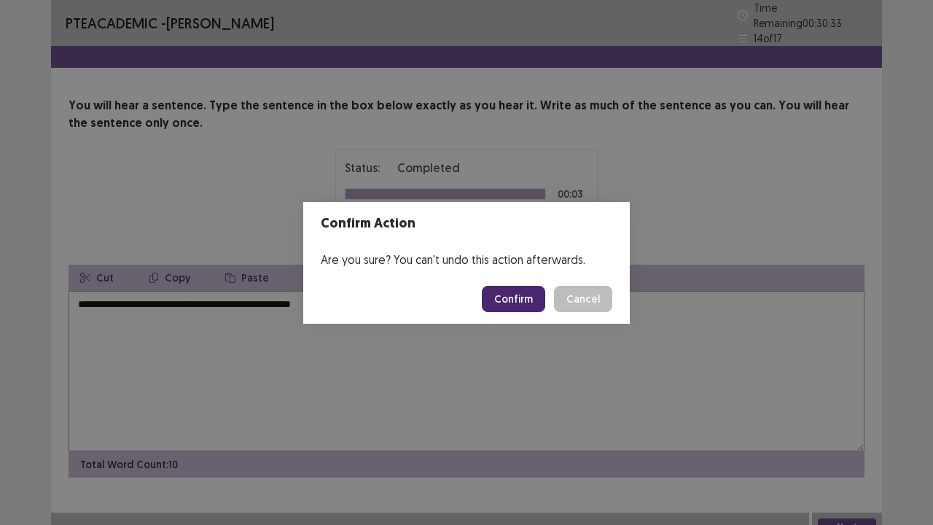
click at [517, 301] on button "Confirm" at bounding box center [513, 299] width 63 height 26
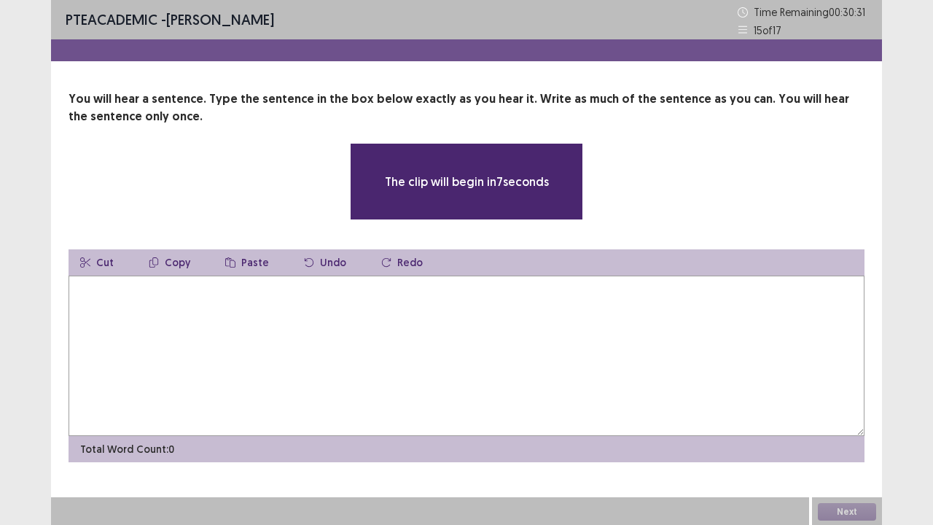
click at [313, 307] on textarea at bounding box center [467, 355] width 796 height 160
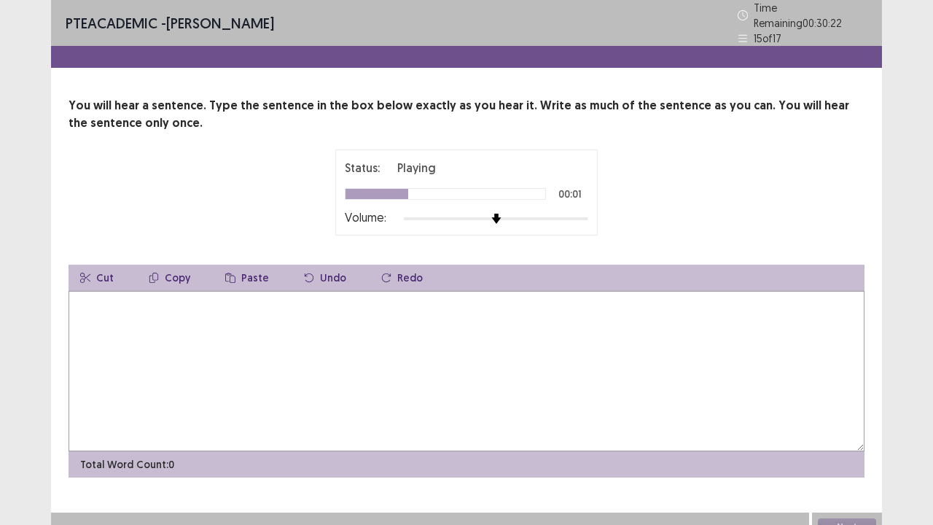
type textarea "*"
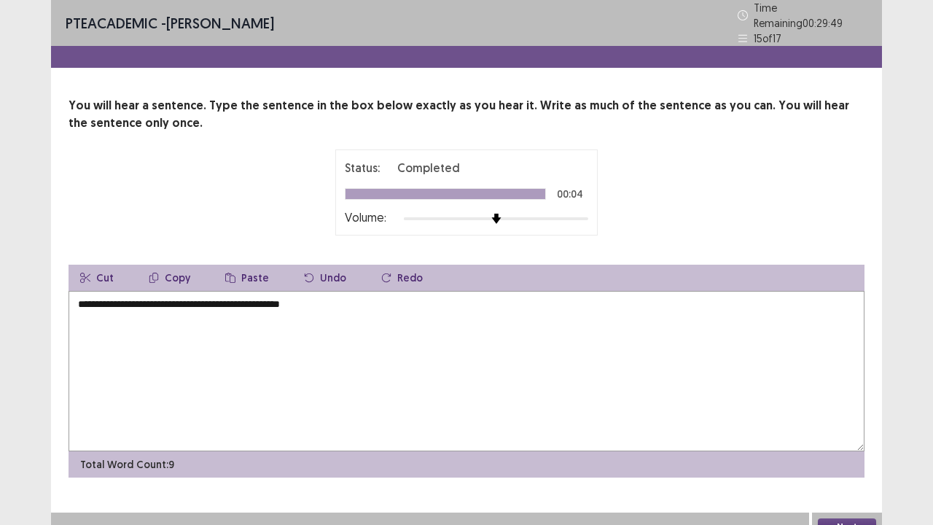
type textarea "**********"
click at [856, 518] on button "Next" at bounding box center [847, 526] width 58 height 17
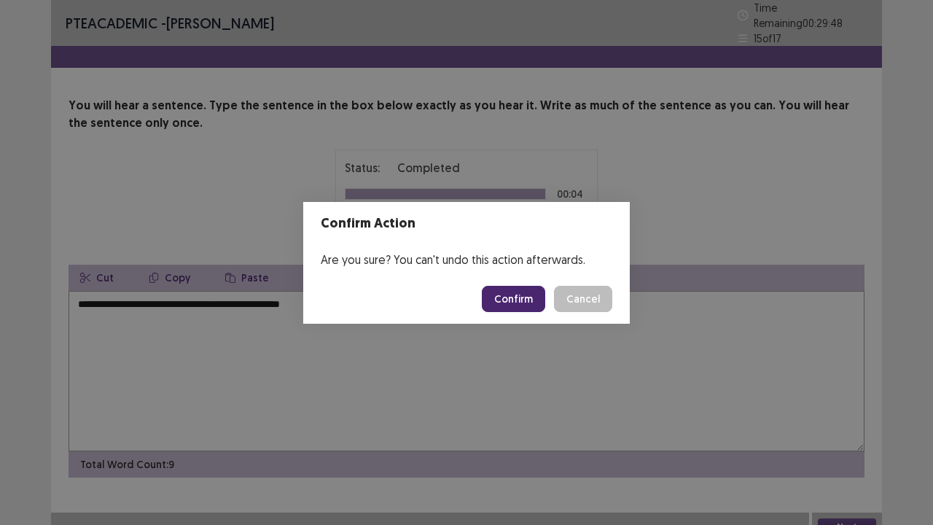
click at [523, 293] on button "Confirm" at bounding box center [513, 299] width 63 height 26
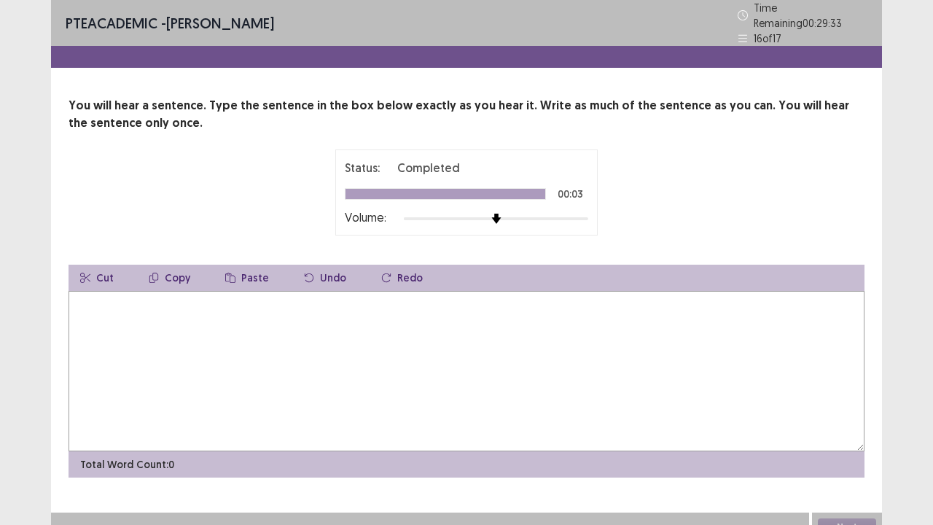
click at [136, 315] on textarea at bounding box center [467, 371] width 796 height 160
type textarea "**********"
click at [852, 518] on button "Next" at bounding box center [847, 526] width 58 height 17
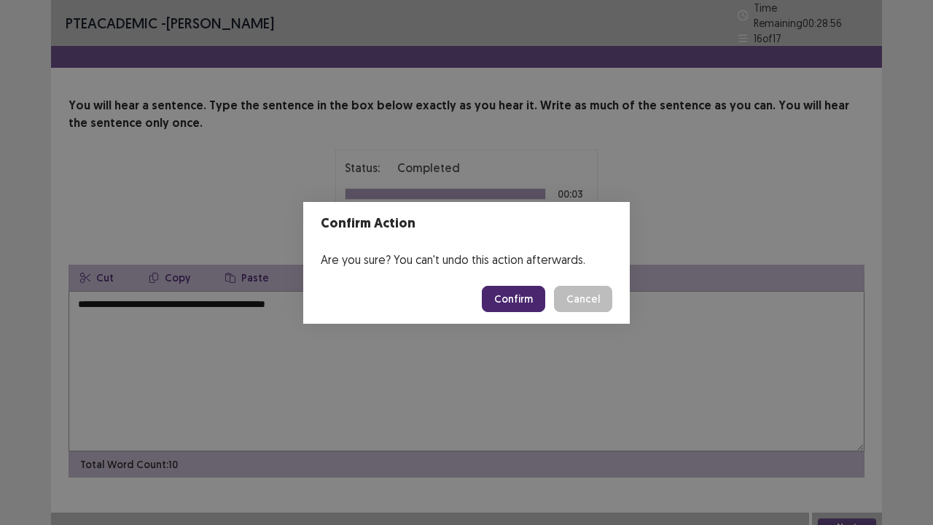
click at [525, 308] on button "Confirm" at bounding box center [513, 299] width 63 height 26
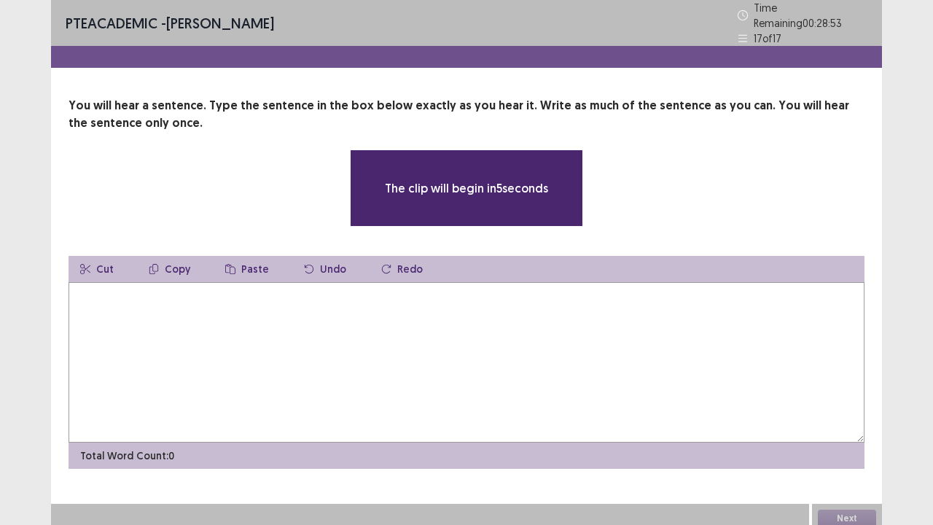
click at [154, 313] on textarea at bounding box center [467, 362] width 796 height 160
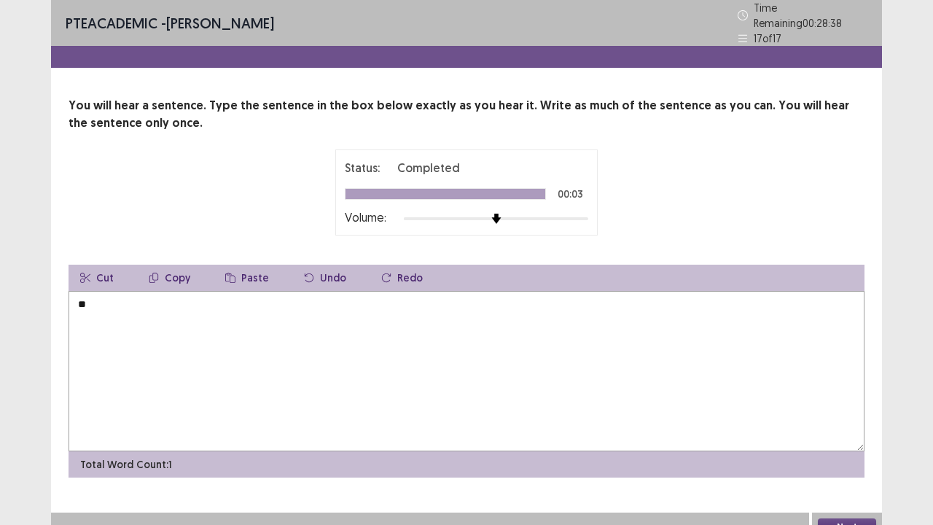
type textarea "*"
click at [159, 302] on textarea "**********" at bounding box center [467, 371] width 796 height 160
type textarea "**********"
click at [858, 519] on button "Next" at bounding box center [847, 526] width 58 height 17
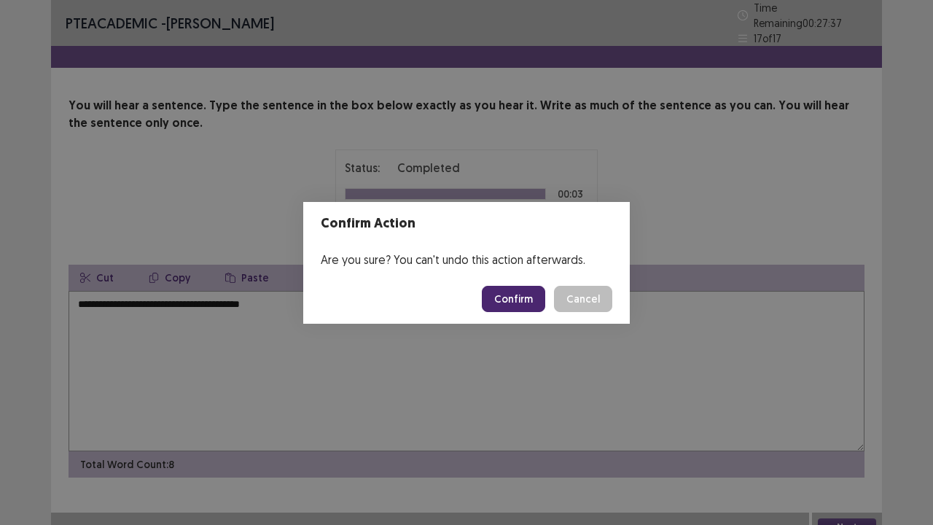
click at [541, 286] on button "Confirm" at bounding box center [513, 299] width 63 height 26
